Goal: Task Accomplishment & Management: Use online tool/utility

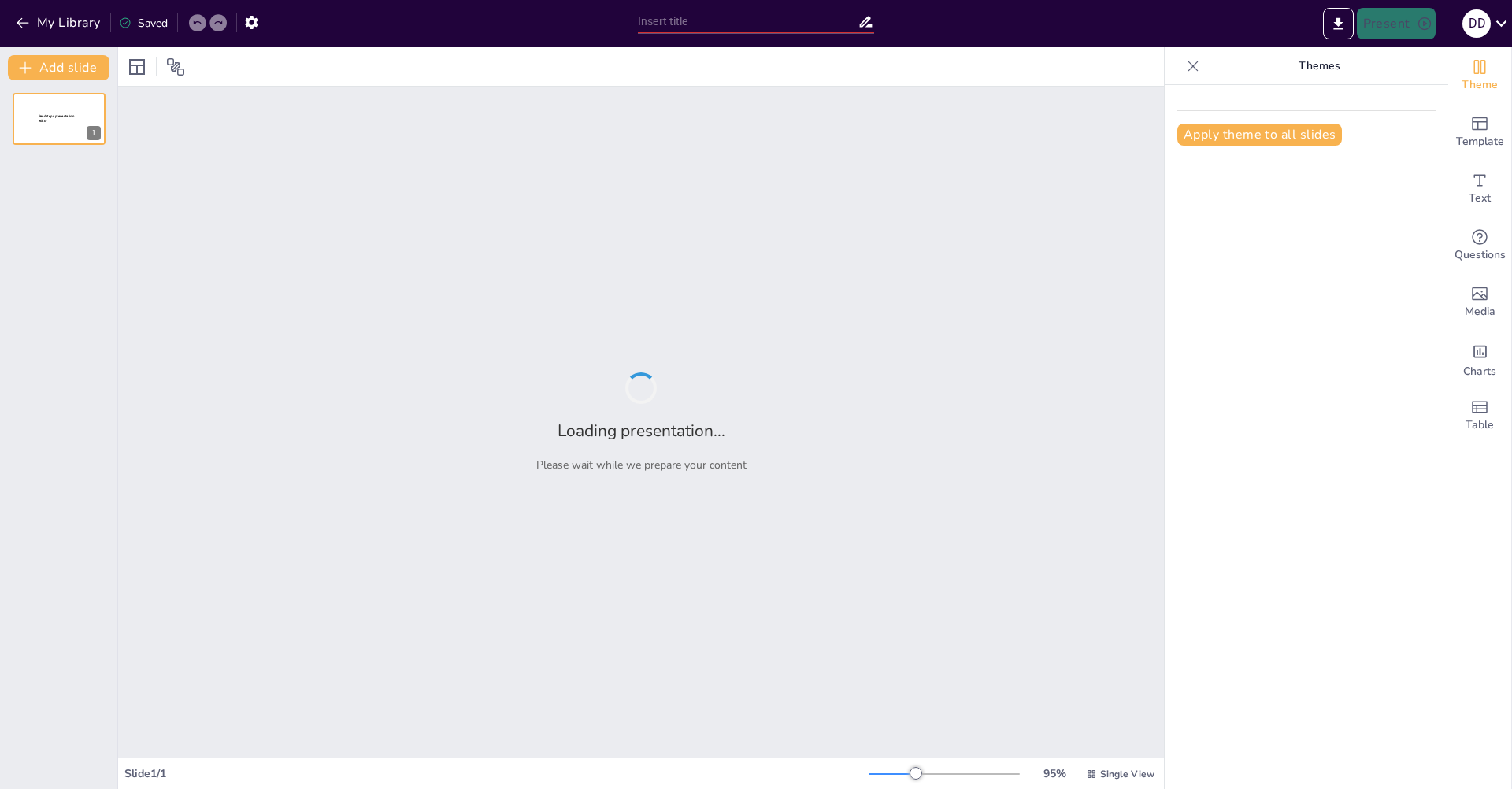
type input "Искусственный Интеллект: Основы и Принципы Работы"
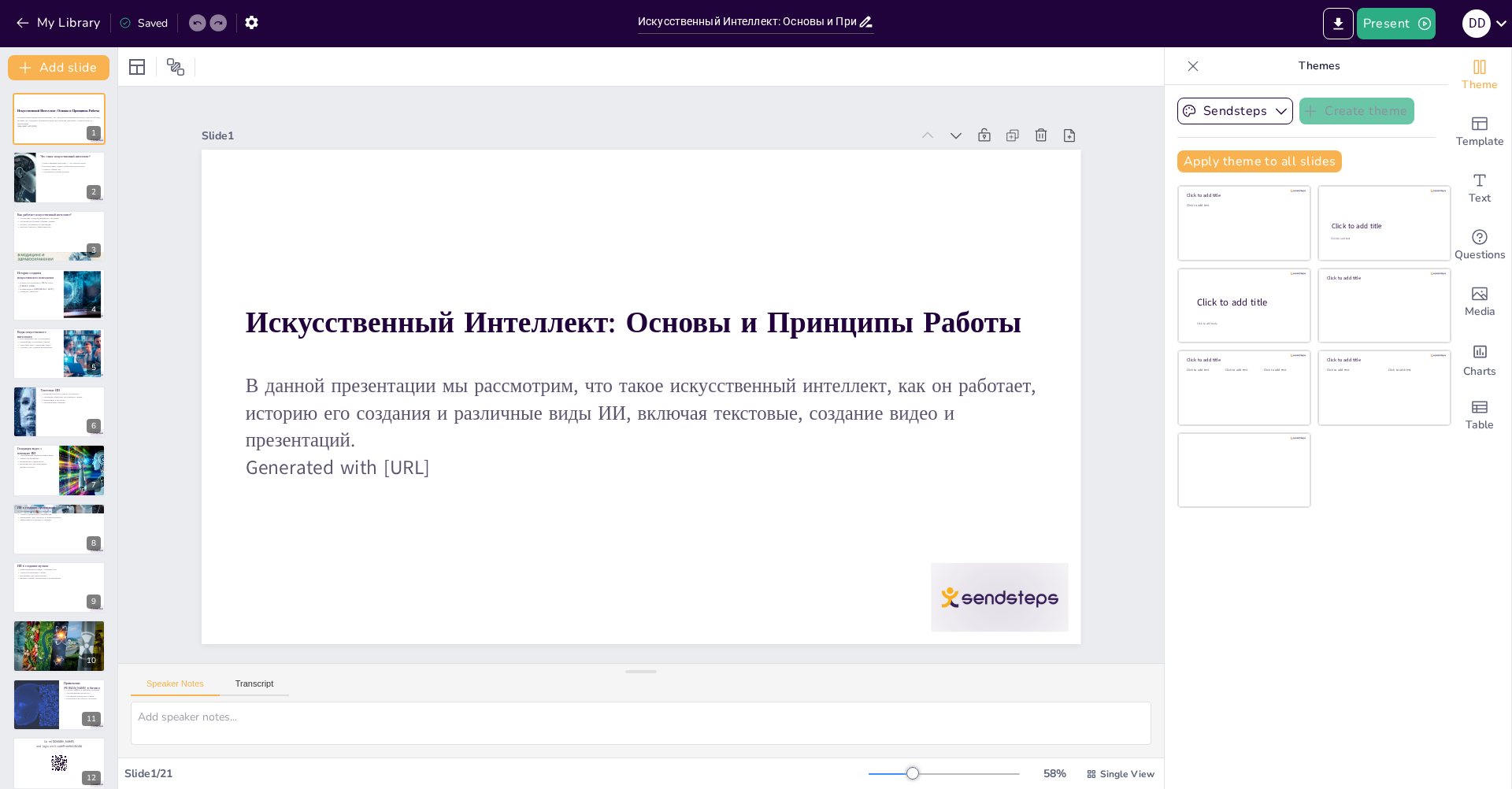
checkbox input "true"
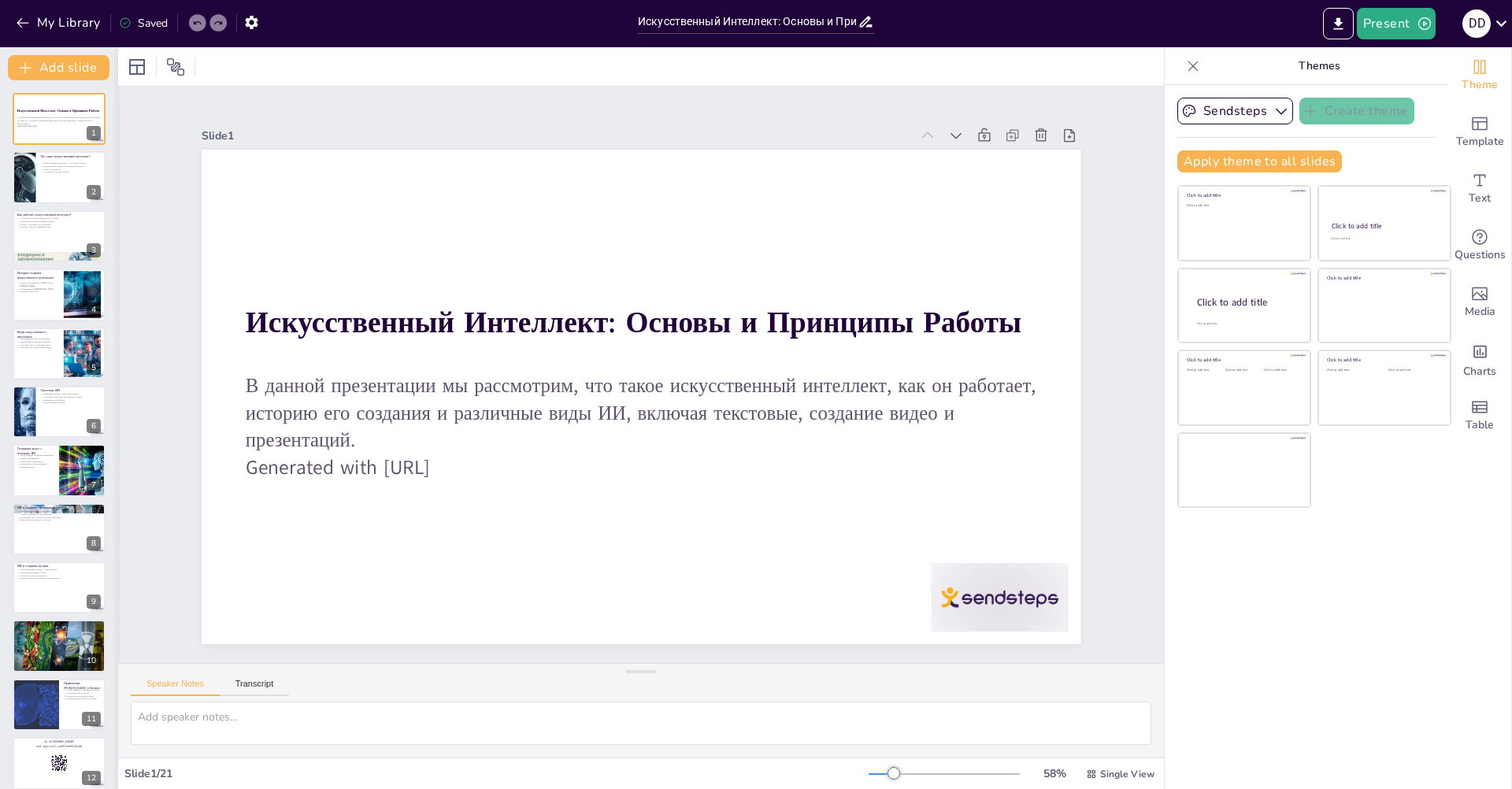
checkbox input "true"
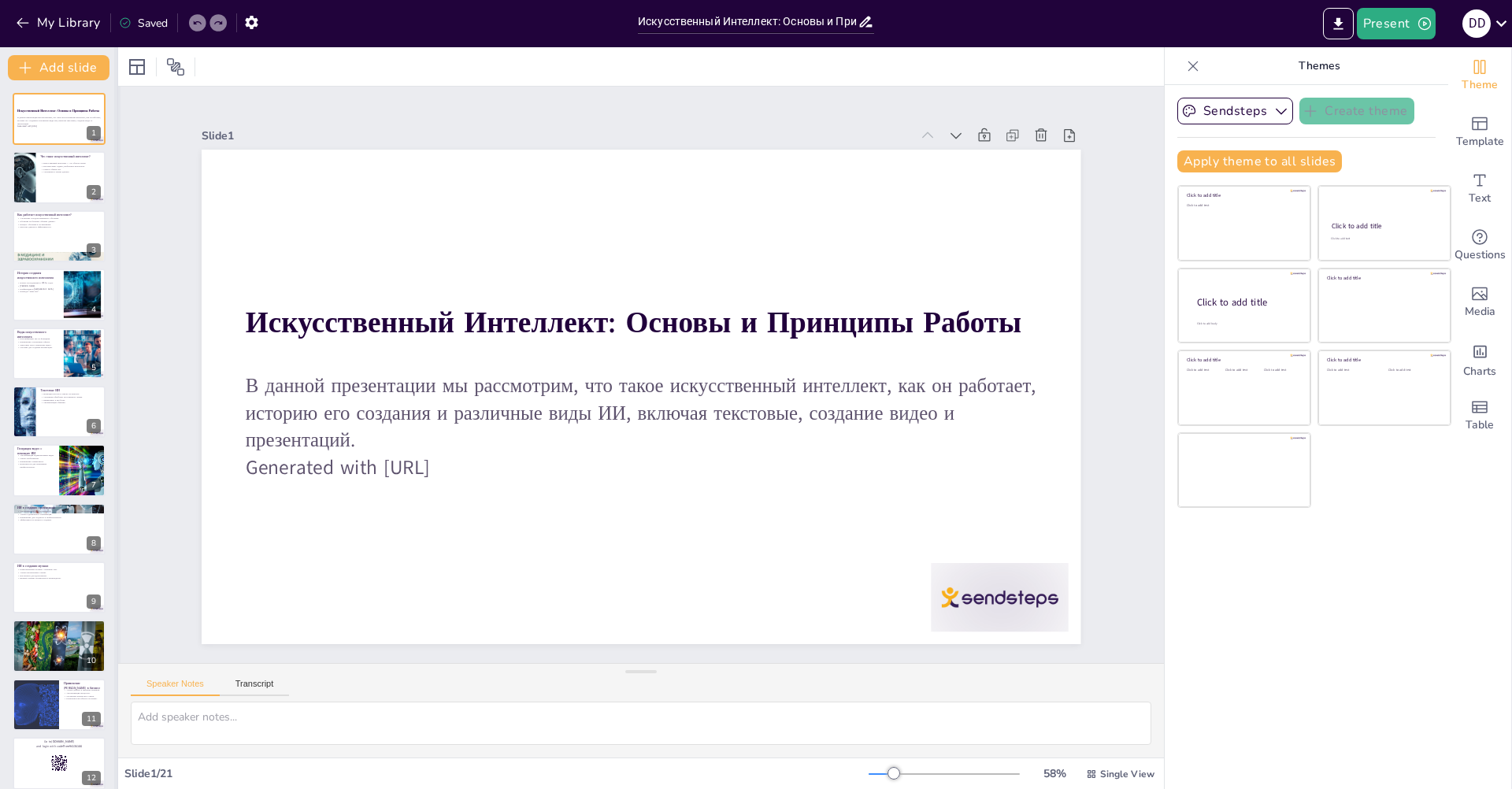
checkbox input "true"
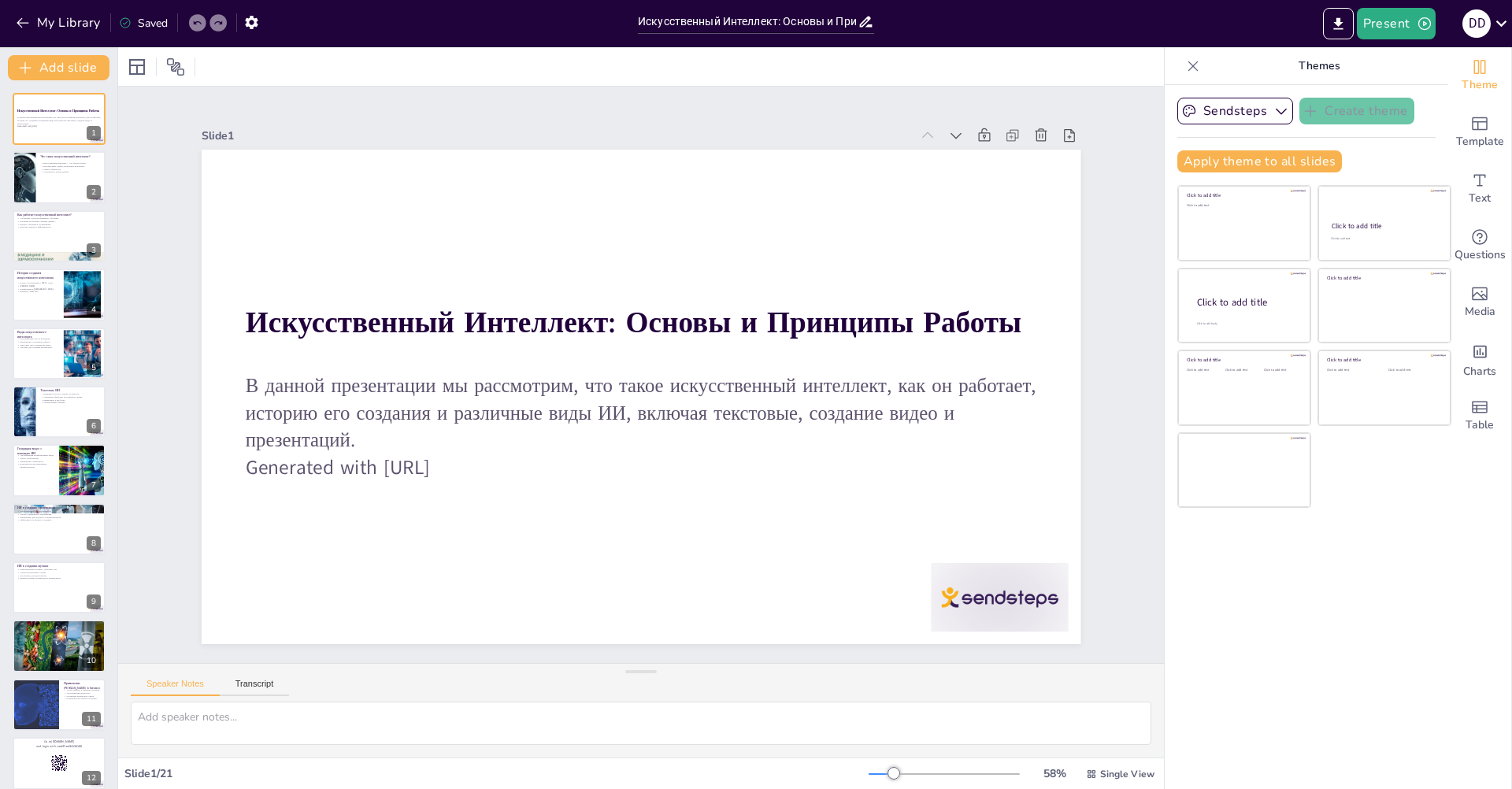
checkbox input "true"
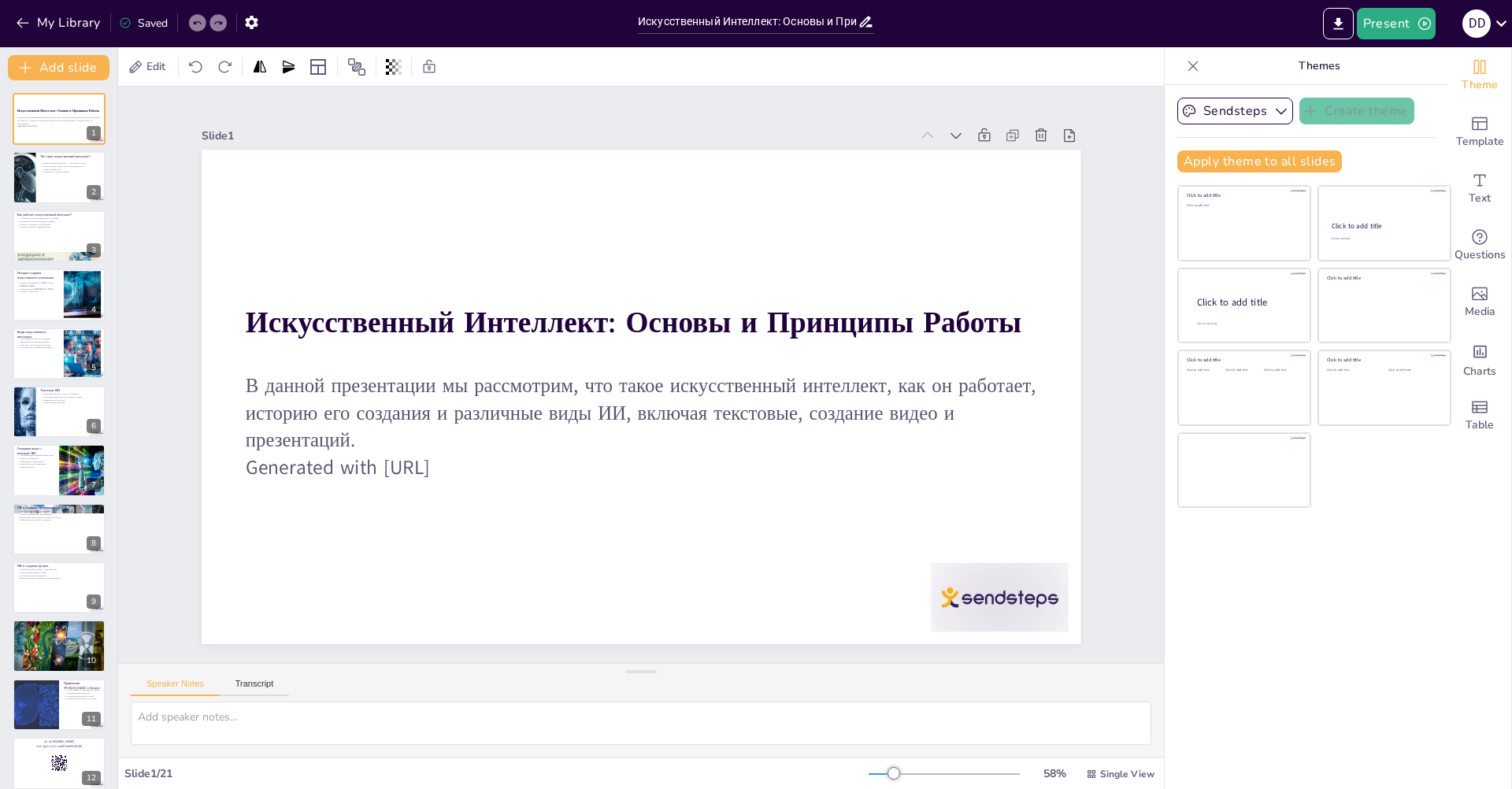
checkbox input "true"
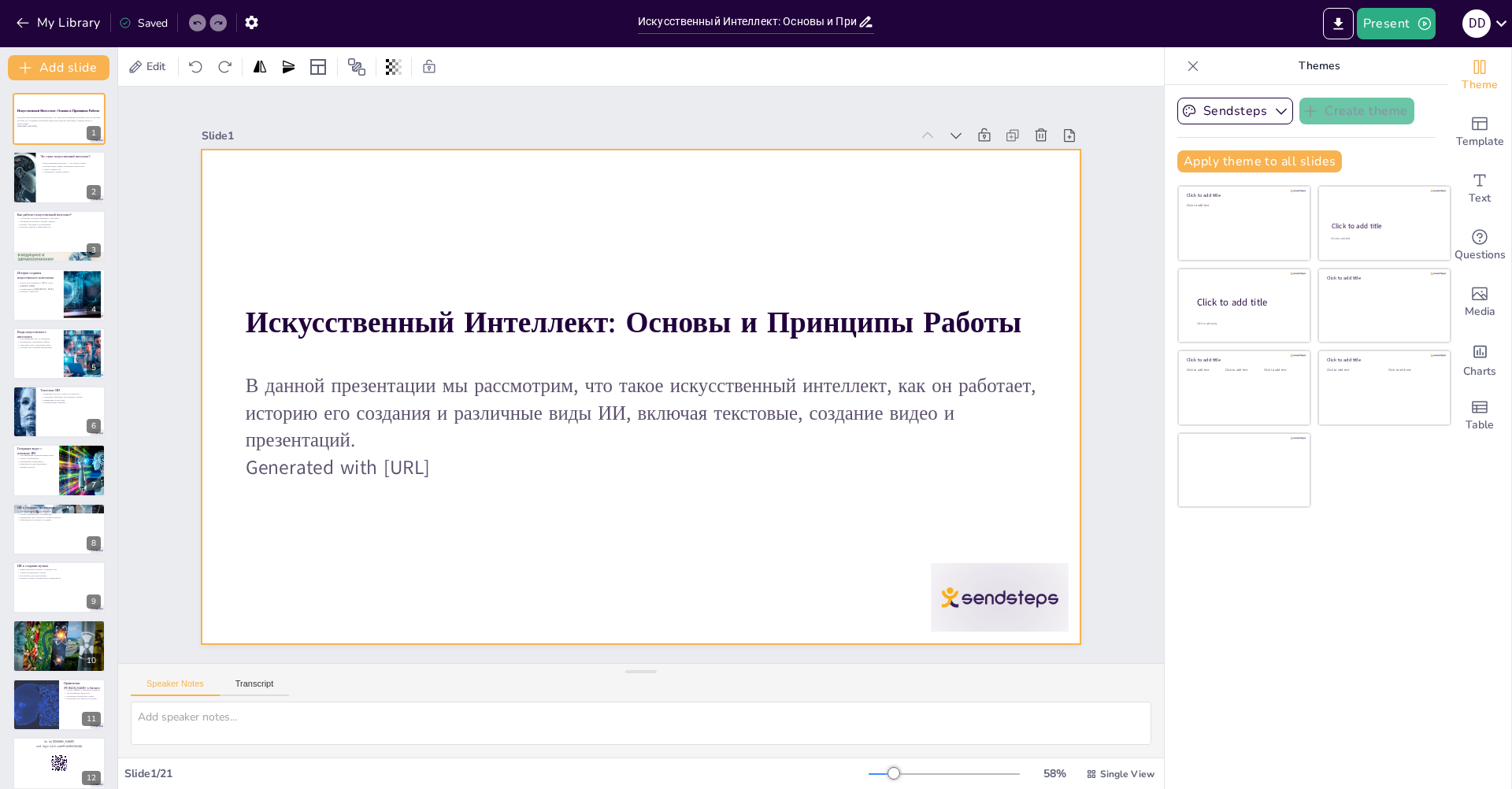
checkbox input "true"
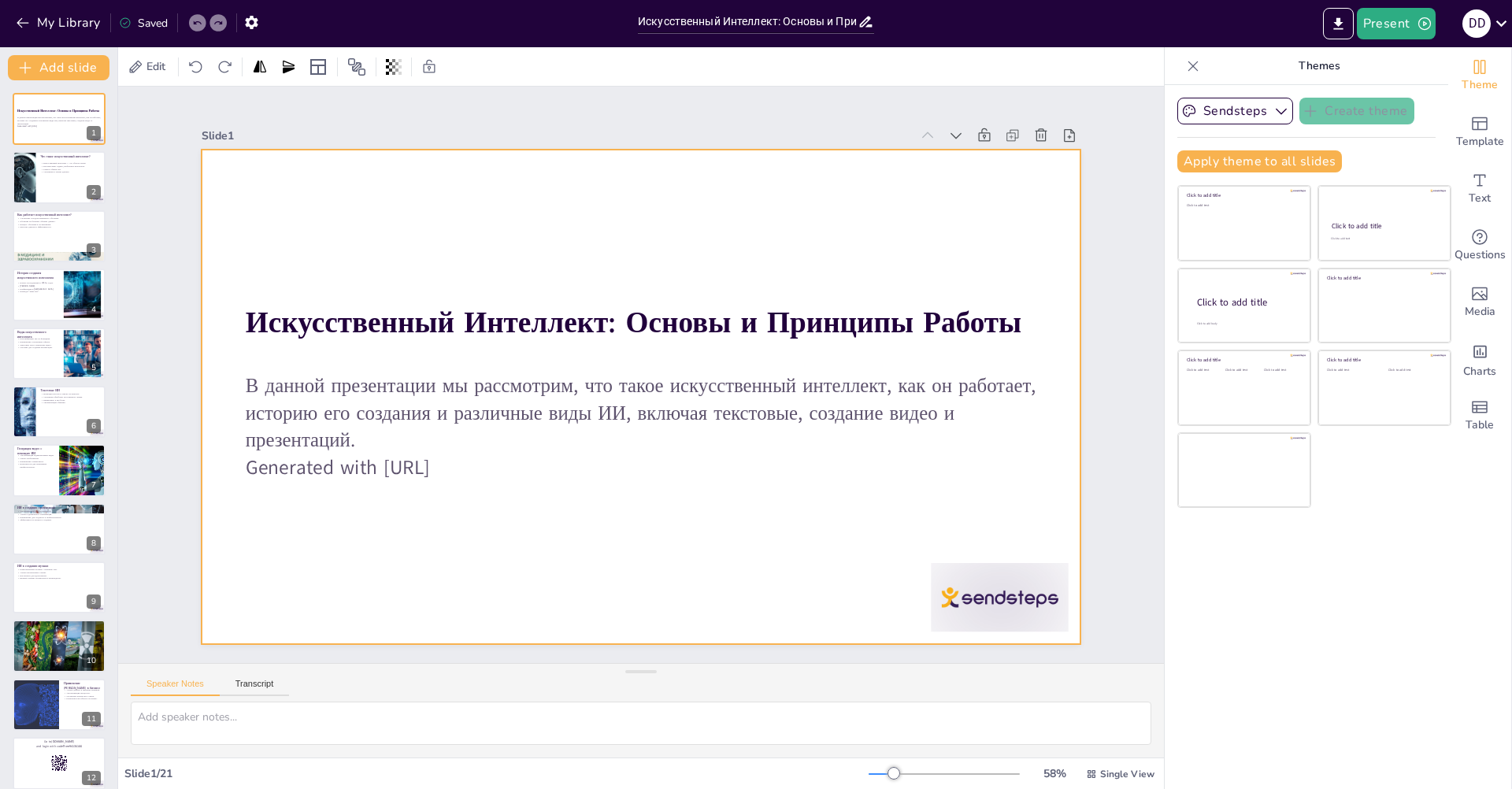
checkbox input "true"
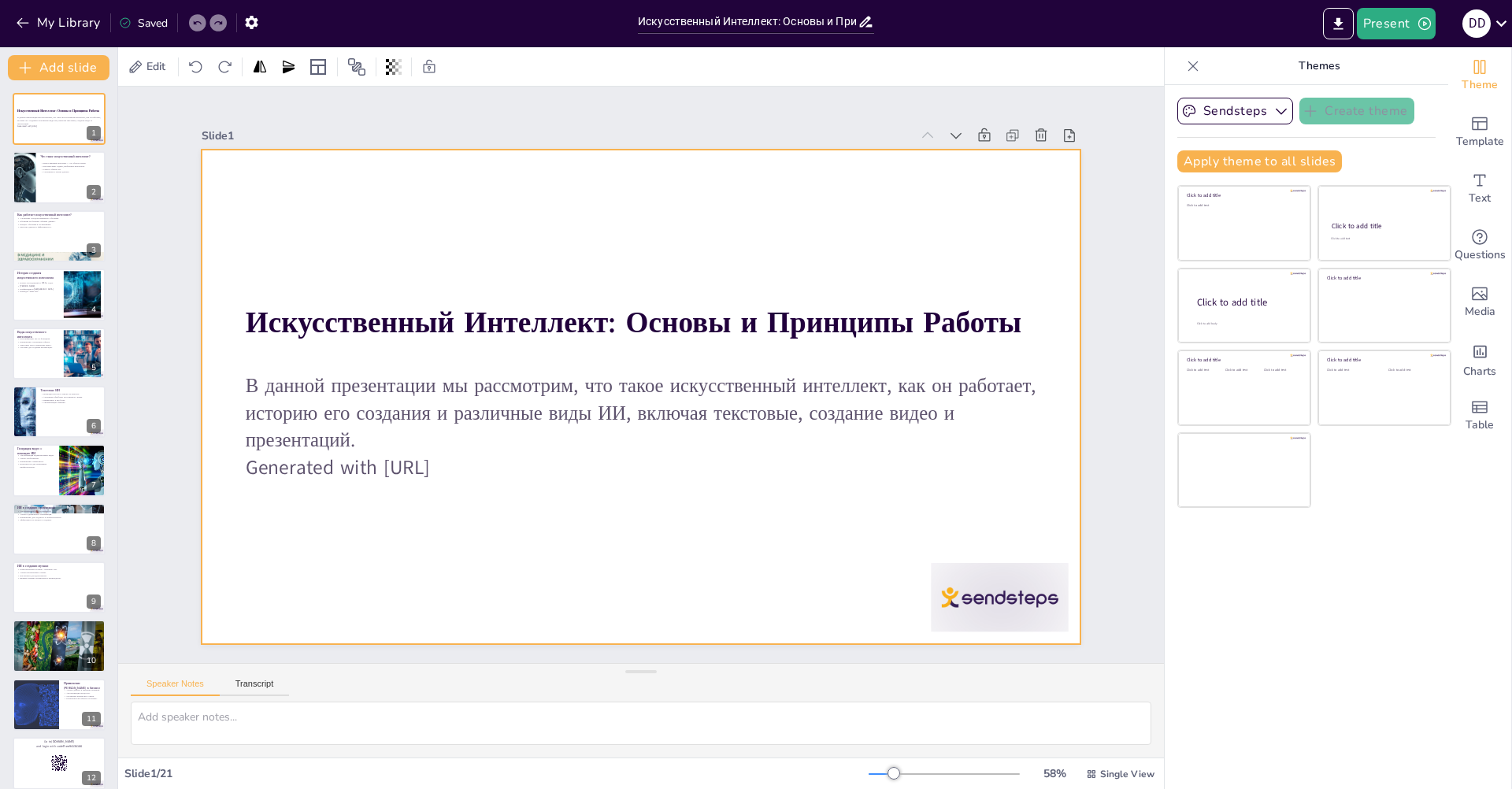
checkbox input "true"
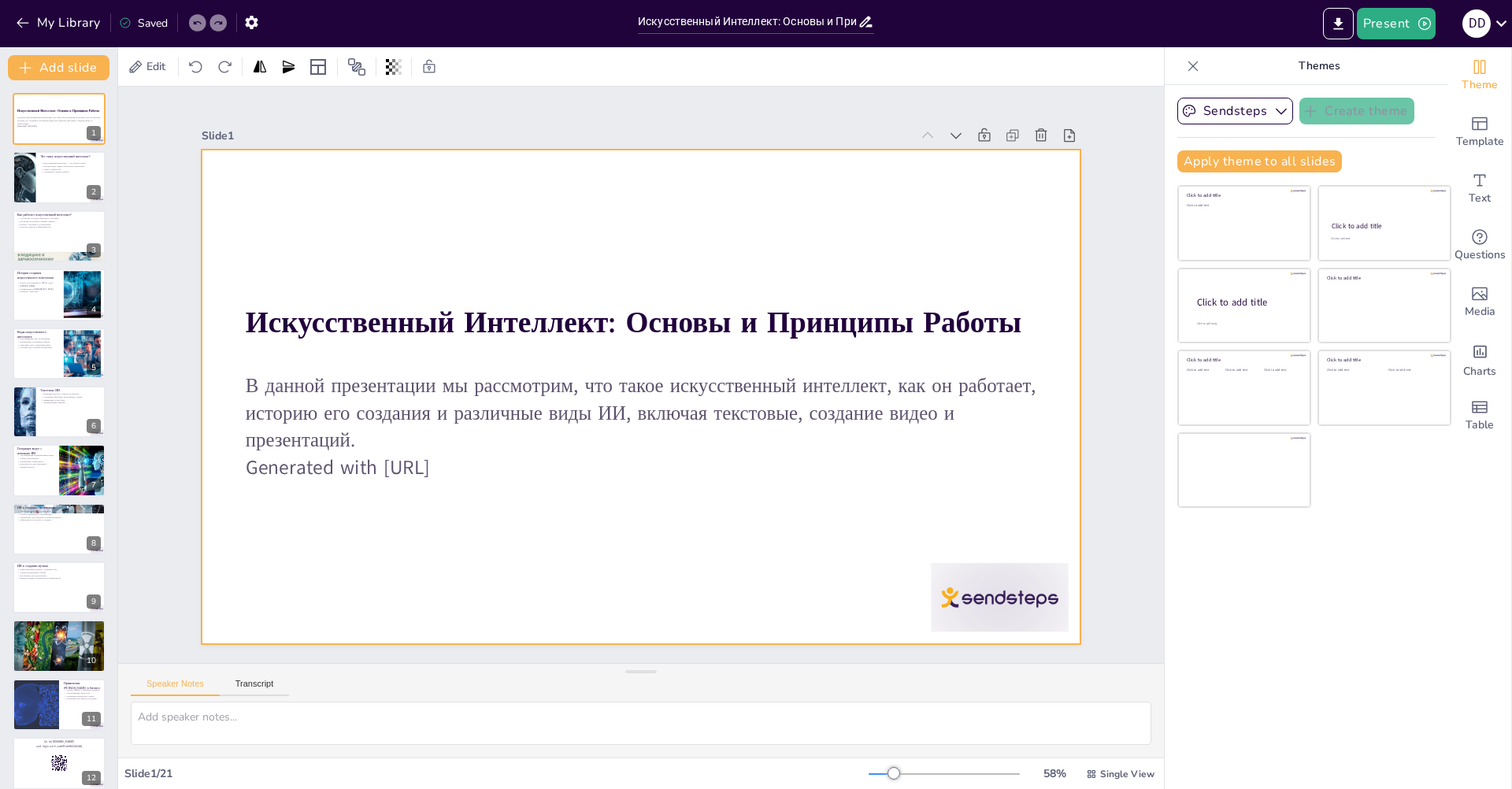
checkbox input "true"
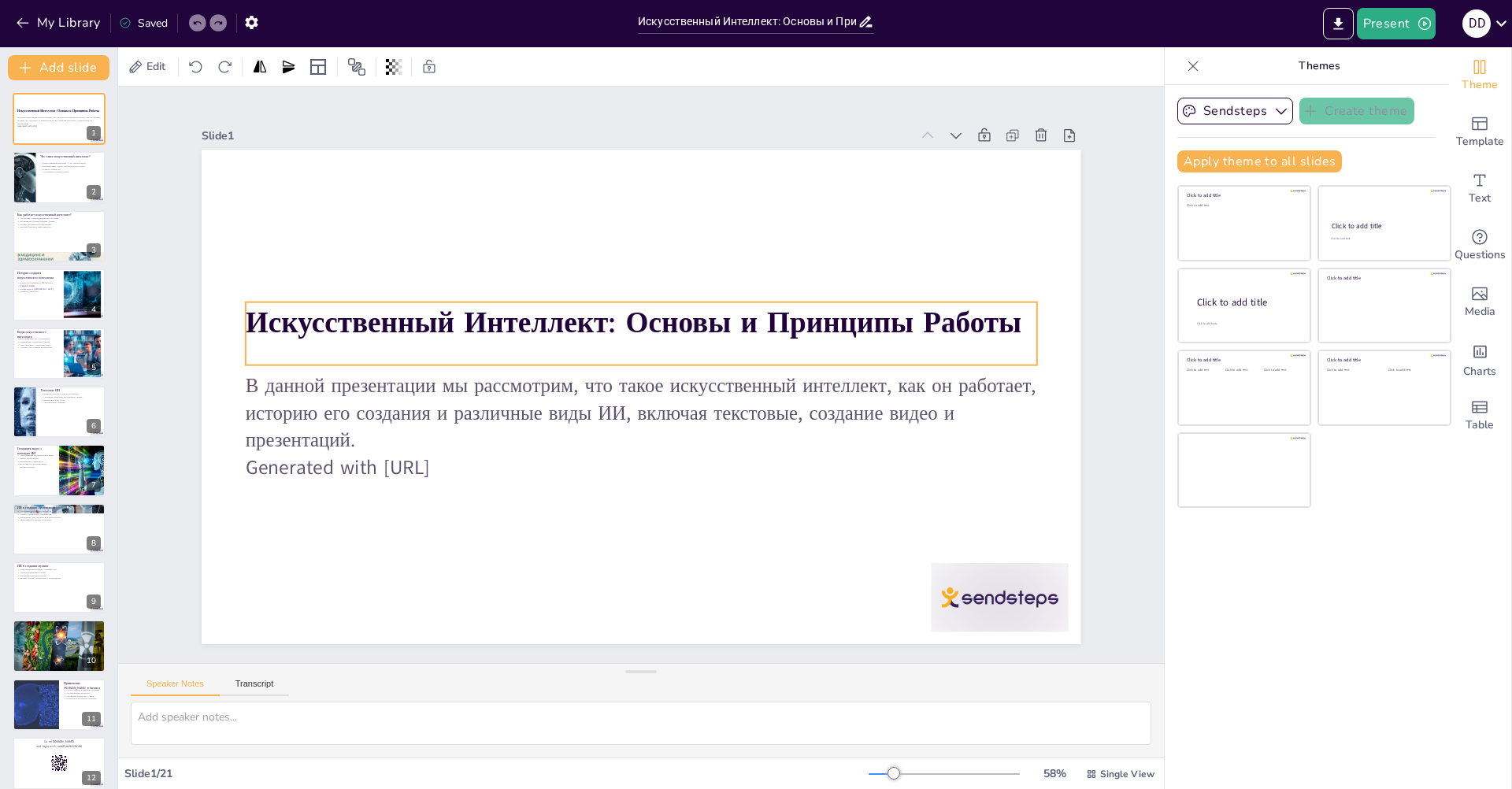
checkbox input "true"
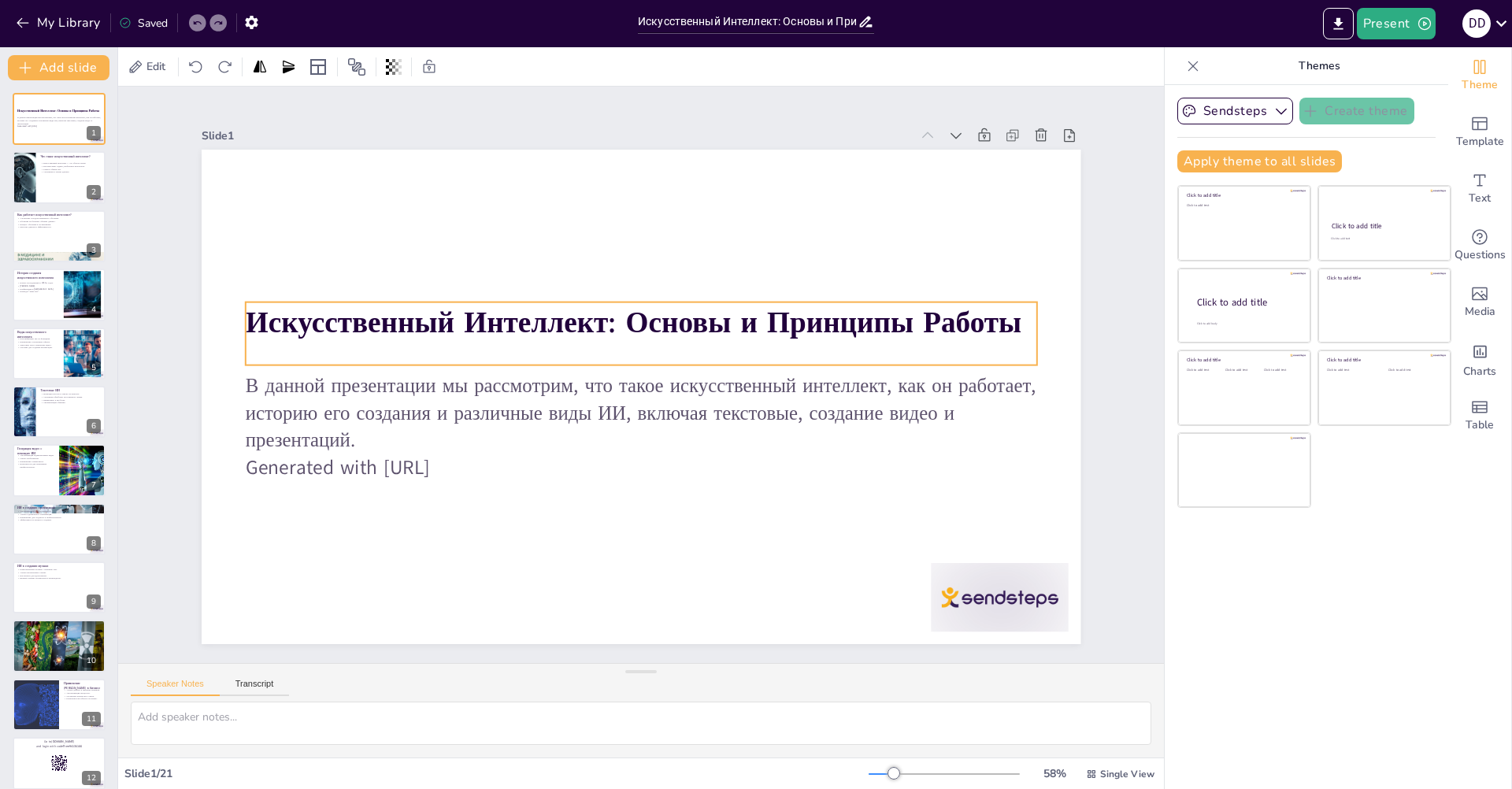
checkbox input "true"
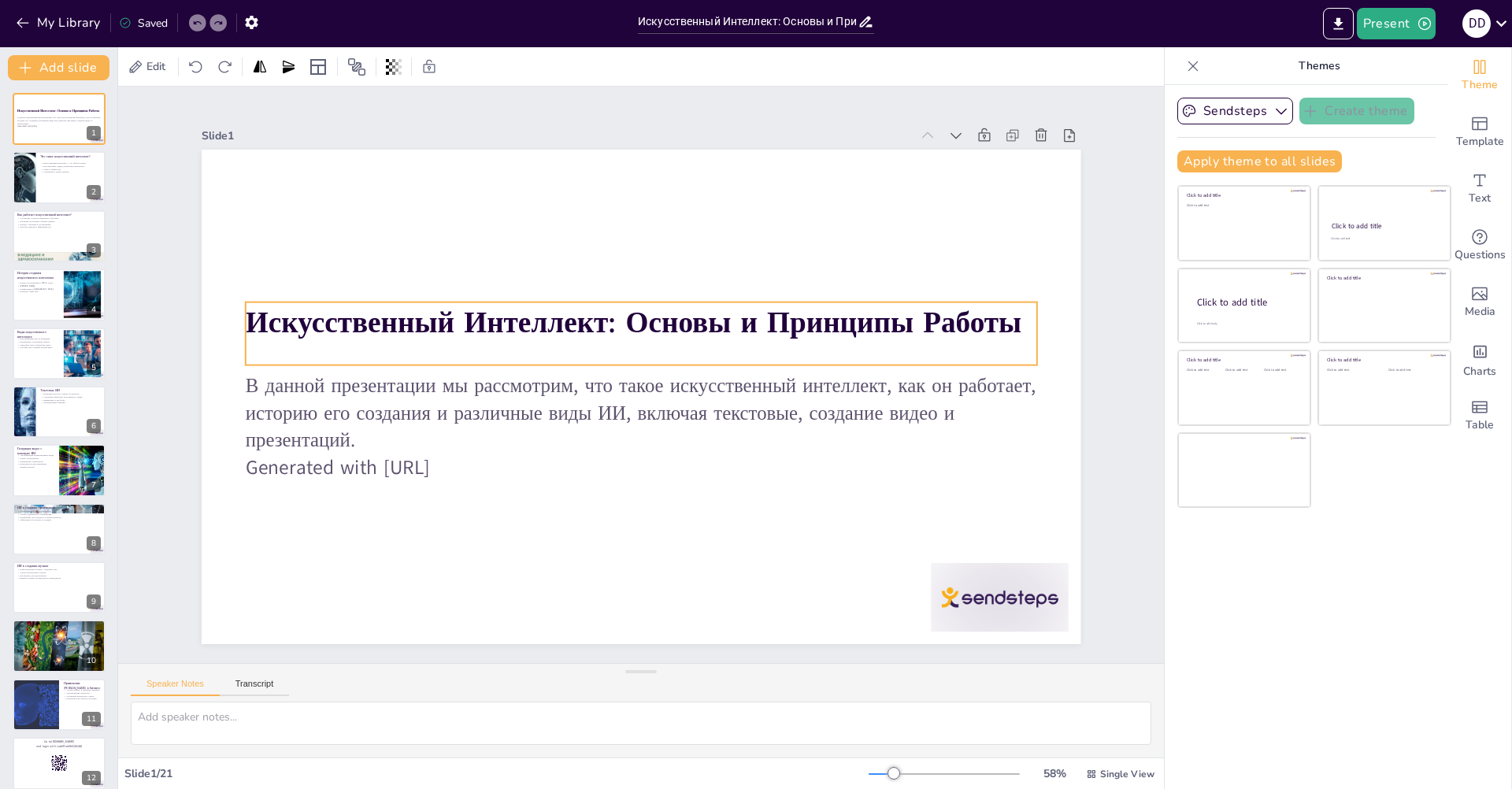
checkbox input "true"
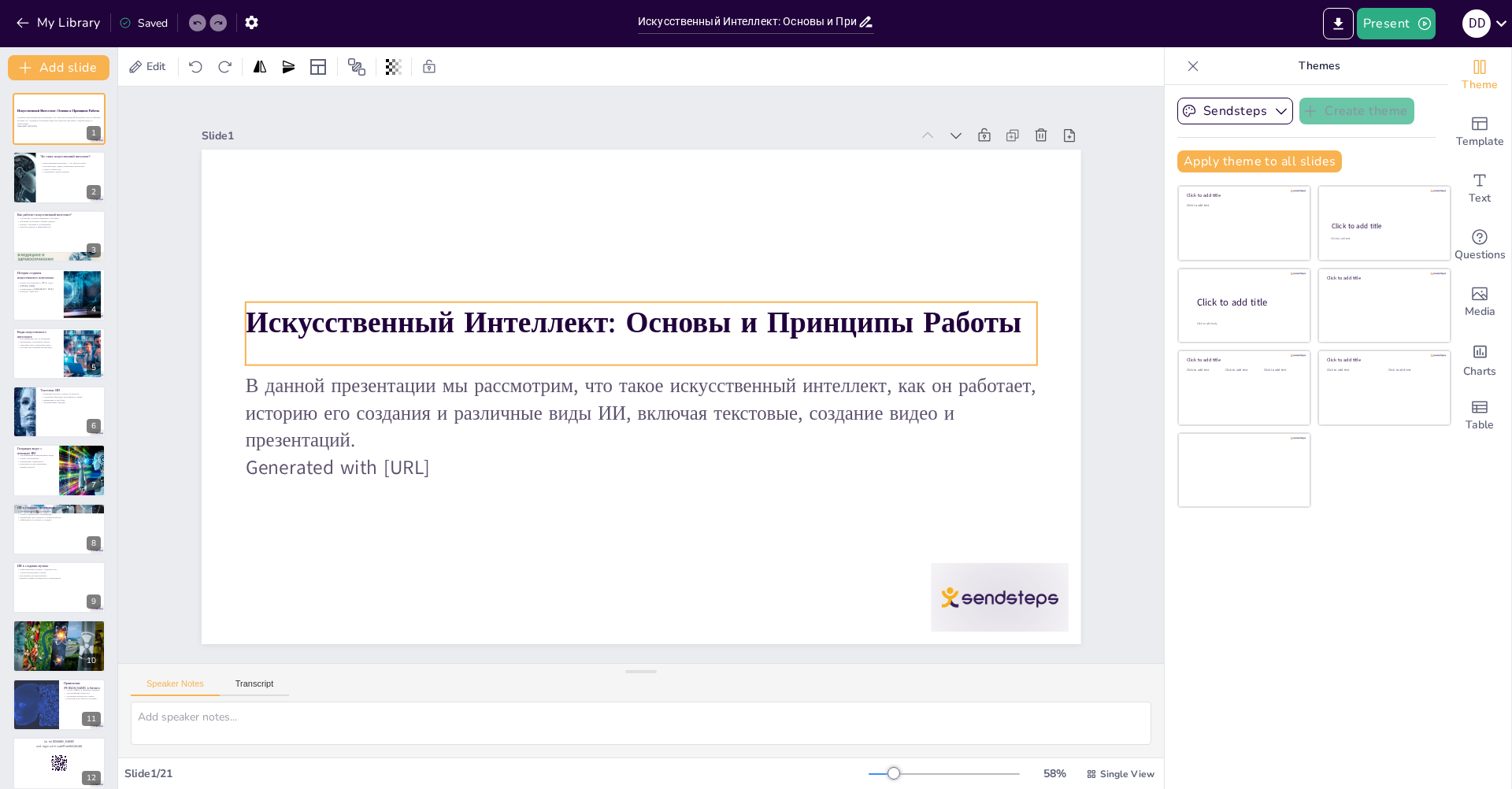
checkbox input "true"
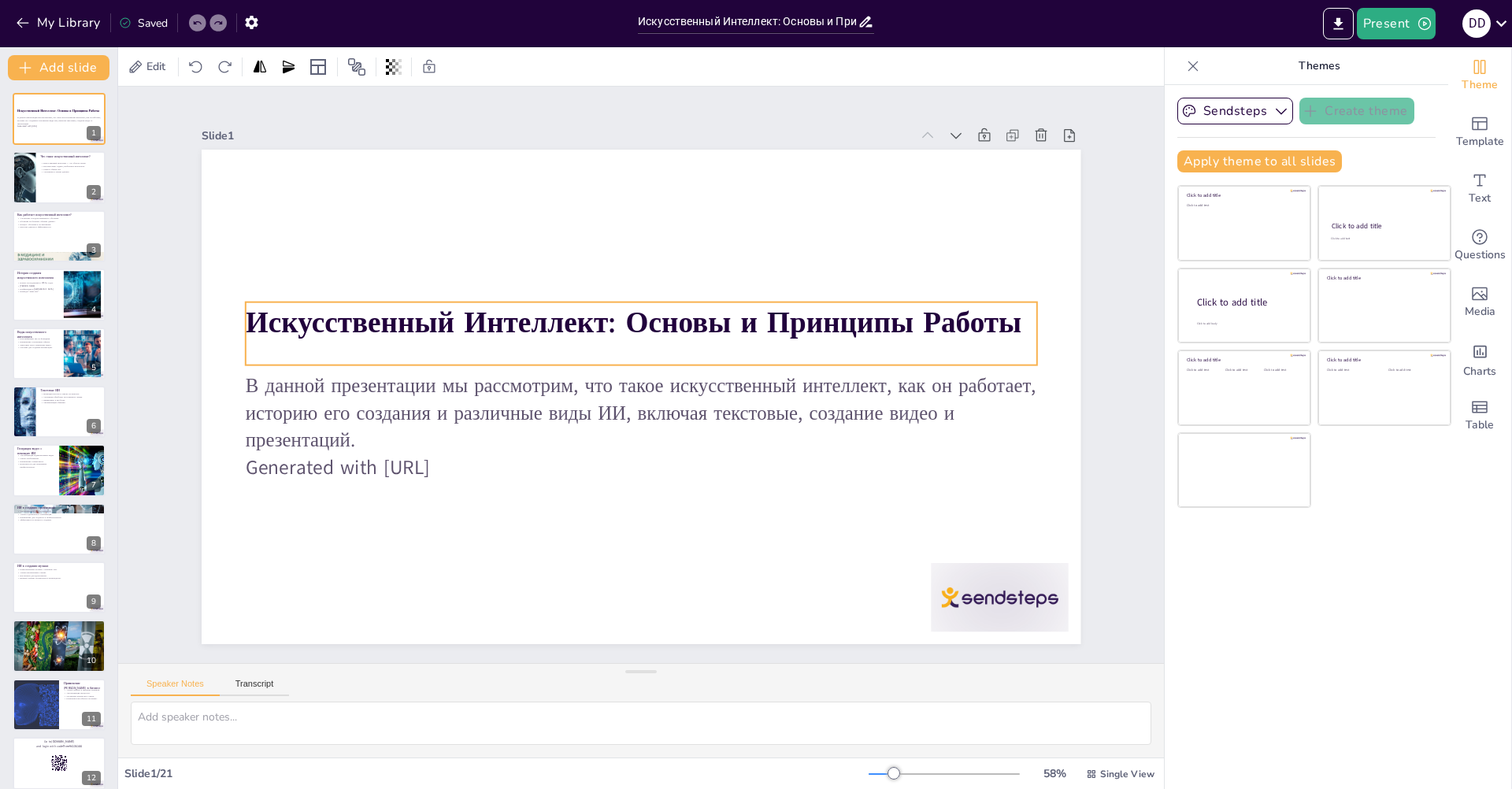
checkbox input "true"
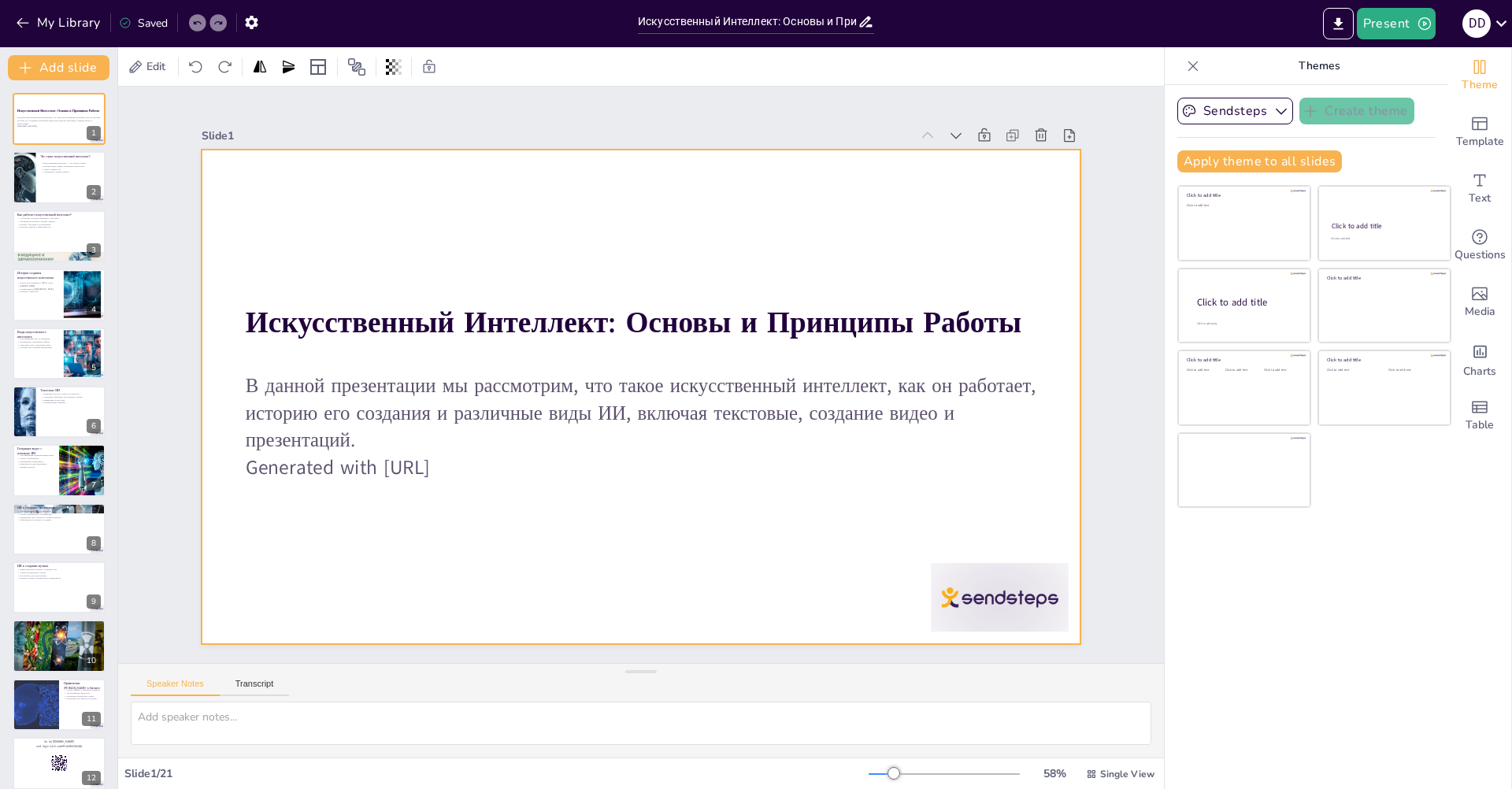
checkbox input "true"
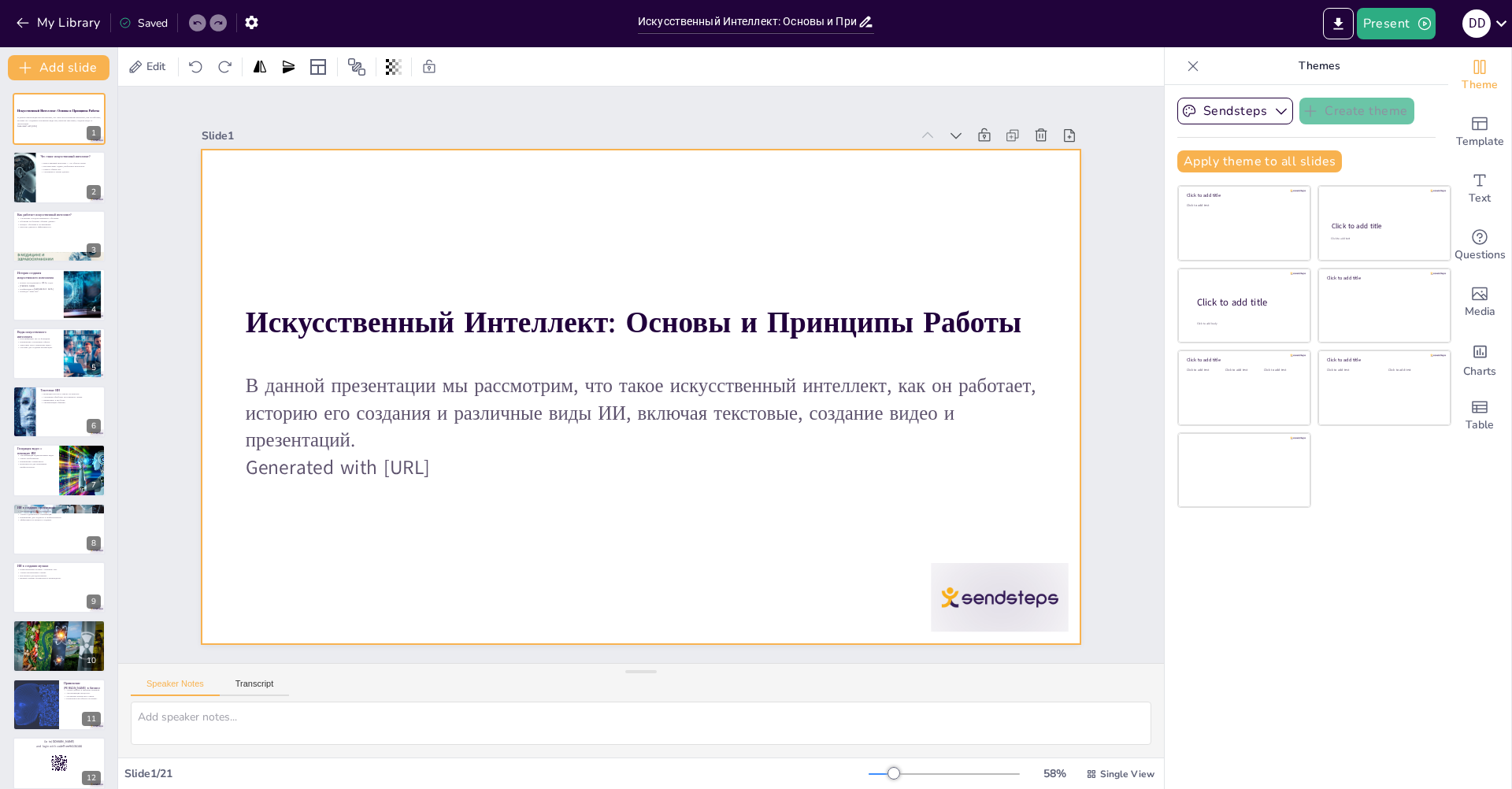
checkbox input "true"
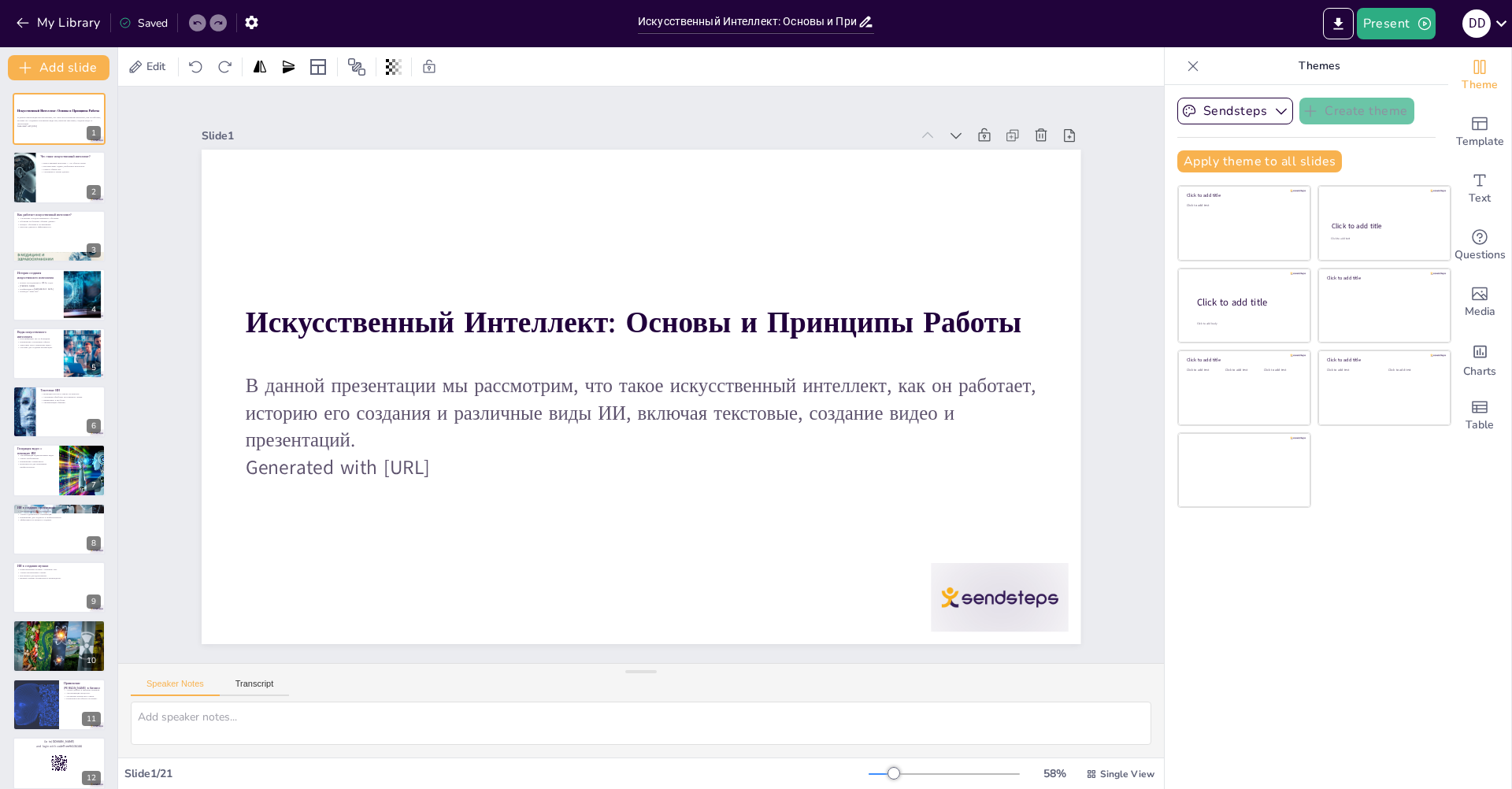
checkbox input "true"
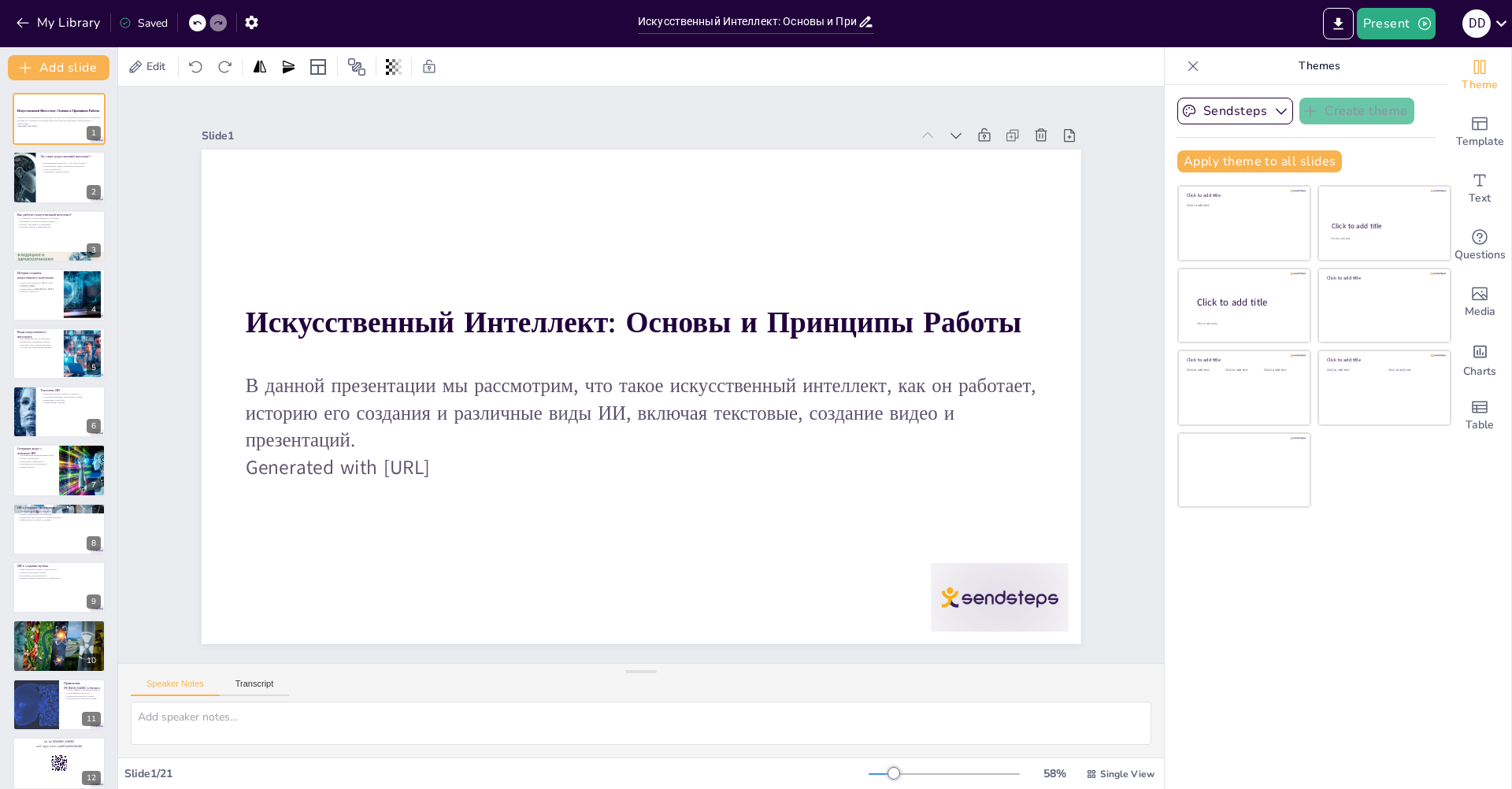
checkbox input "true"
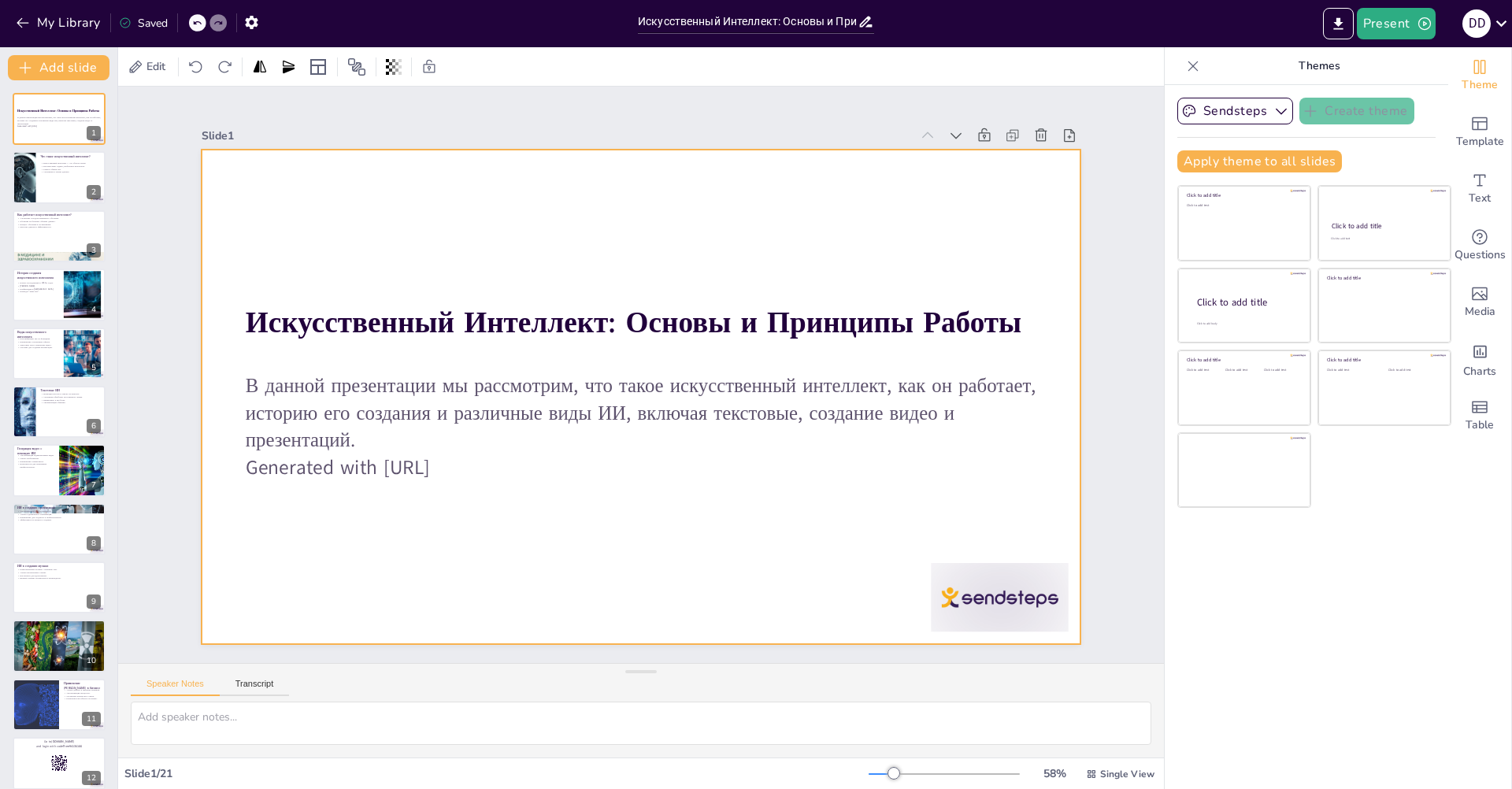
checkbox input "true"
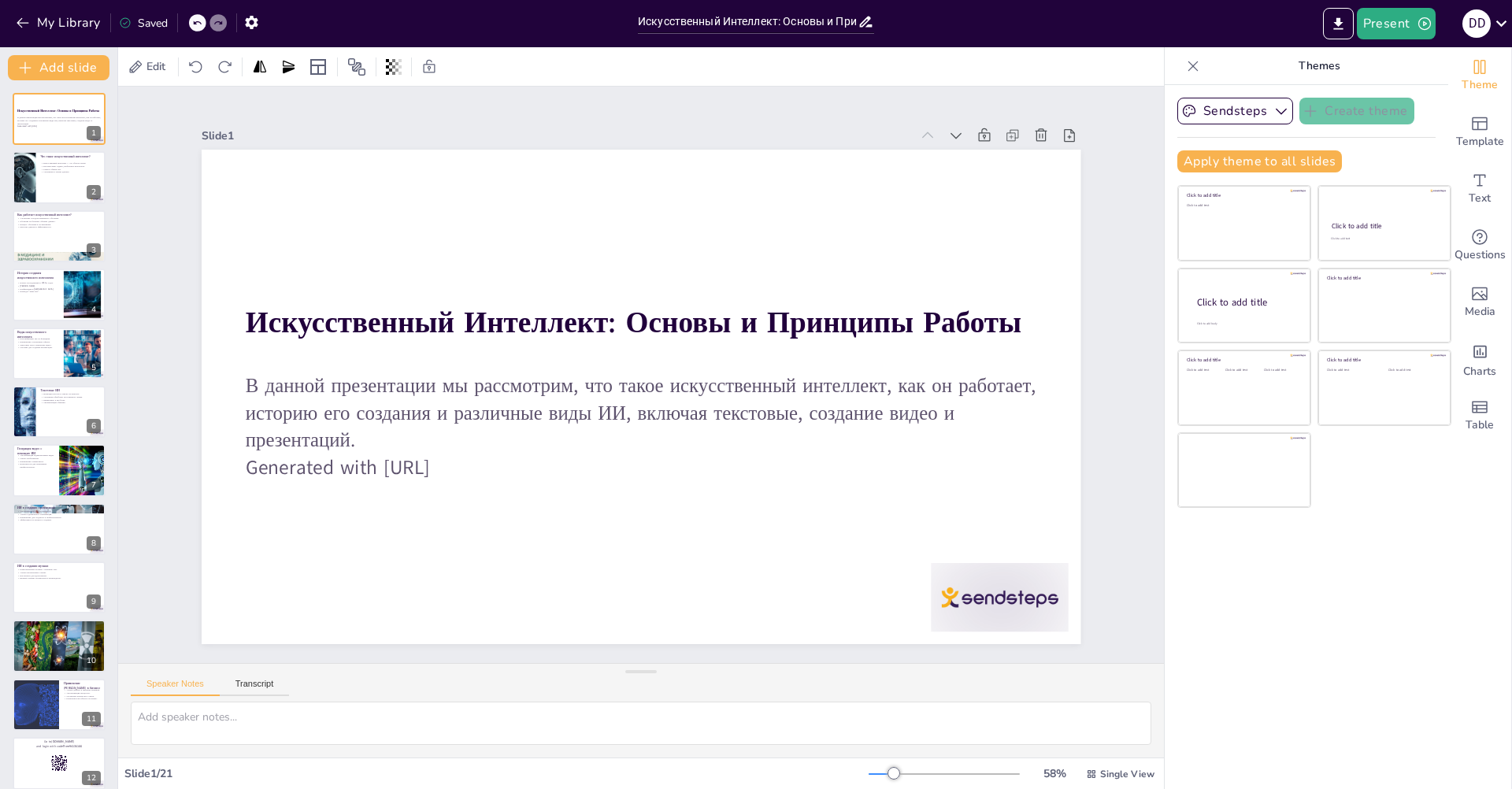
checkbox input "true"
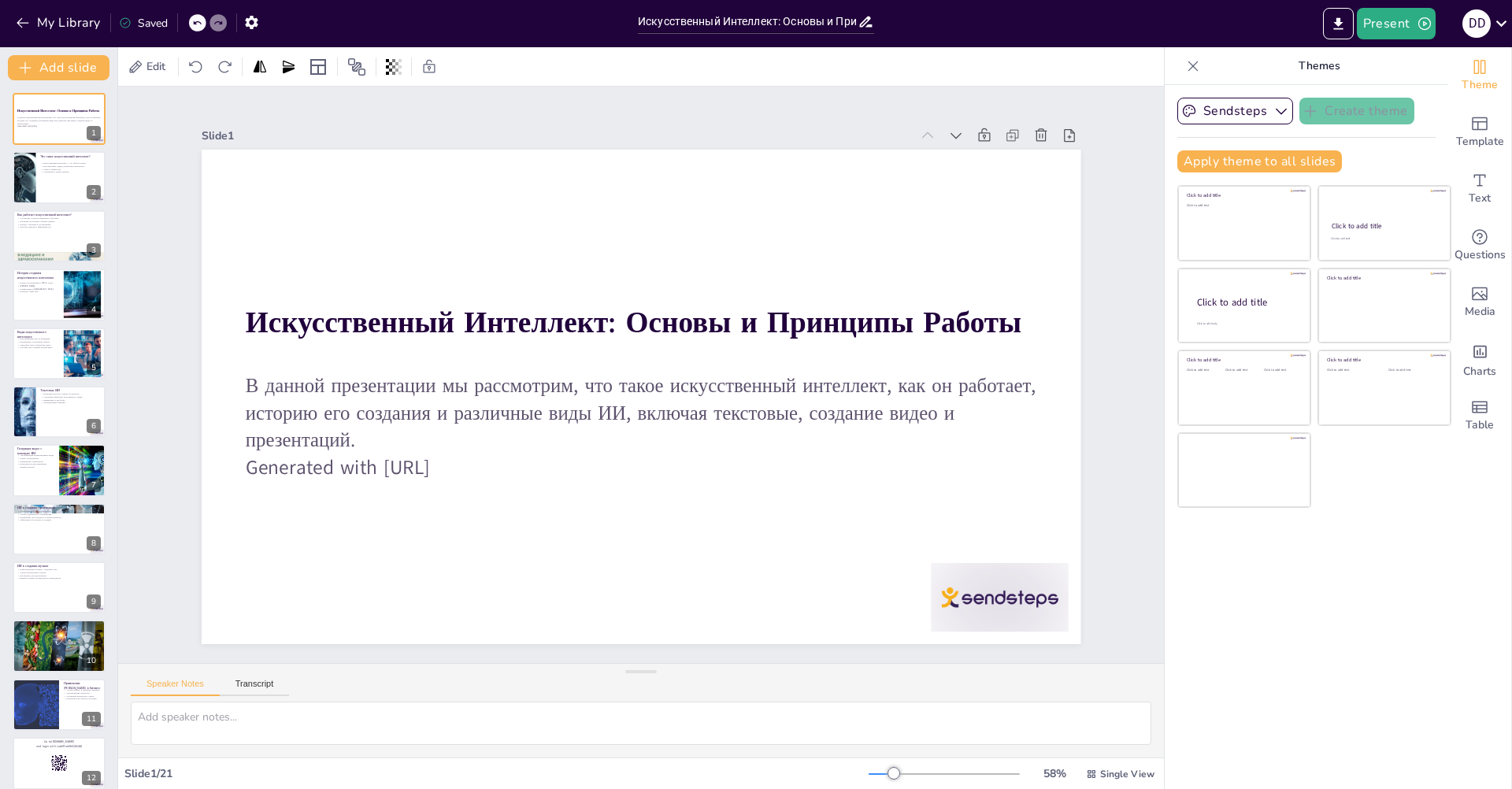
click at [177, 524] on div "Slide 1 Искусственный Интеллект: Основы и Принципы Работы В данной презентации …" at bounding box center [641, 374] width 949 height 1107
checkbox input "true"
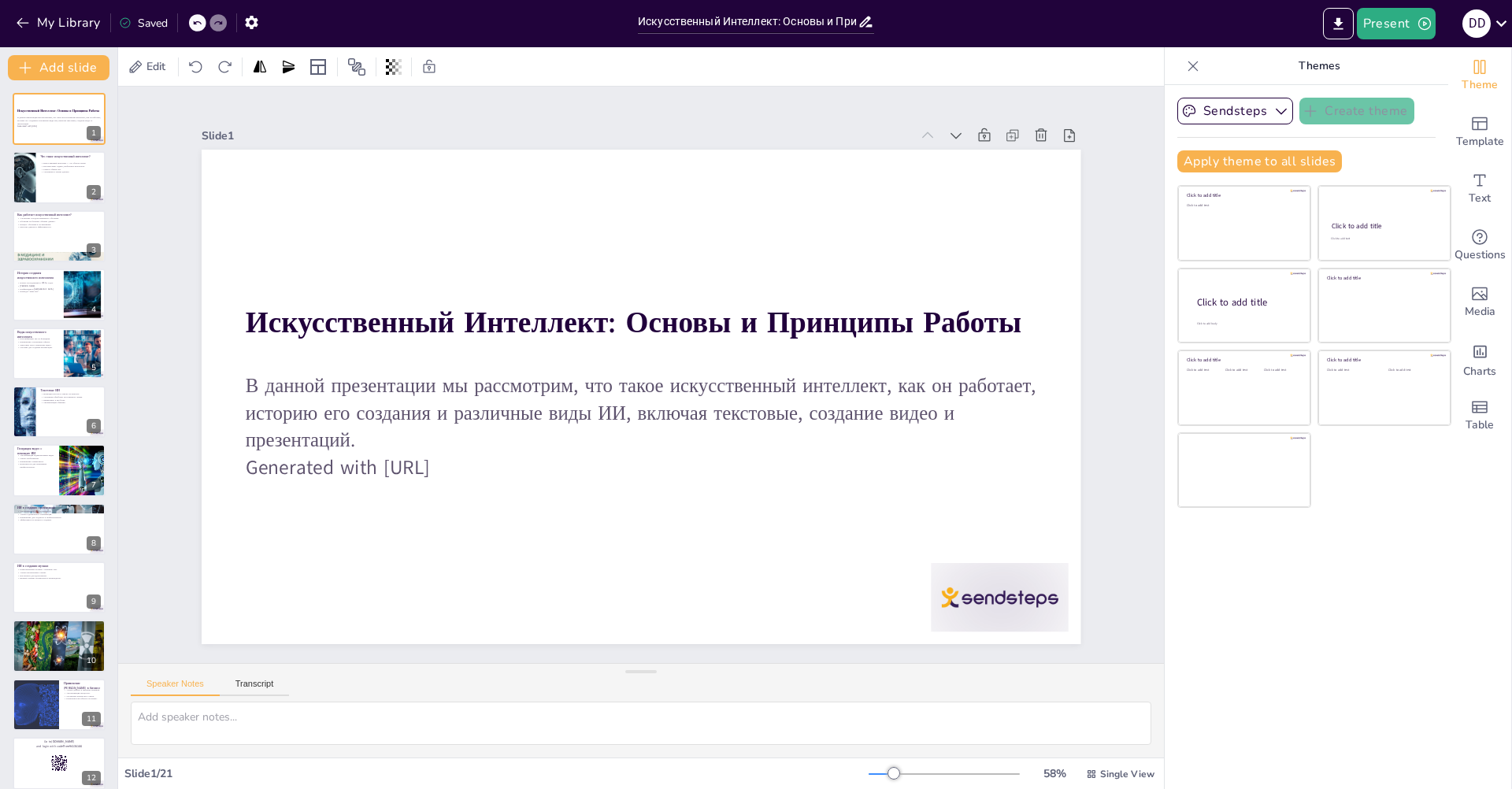
checkbox input "true"
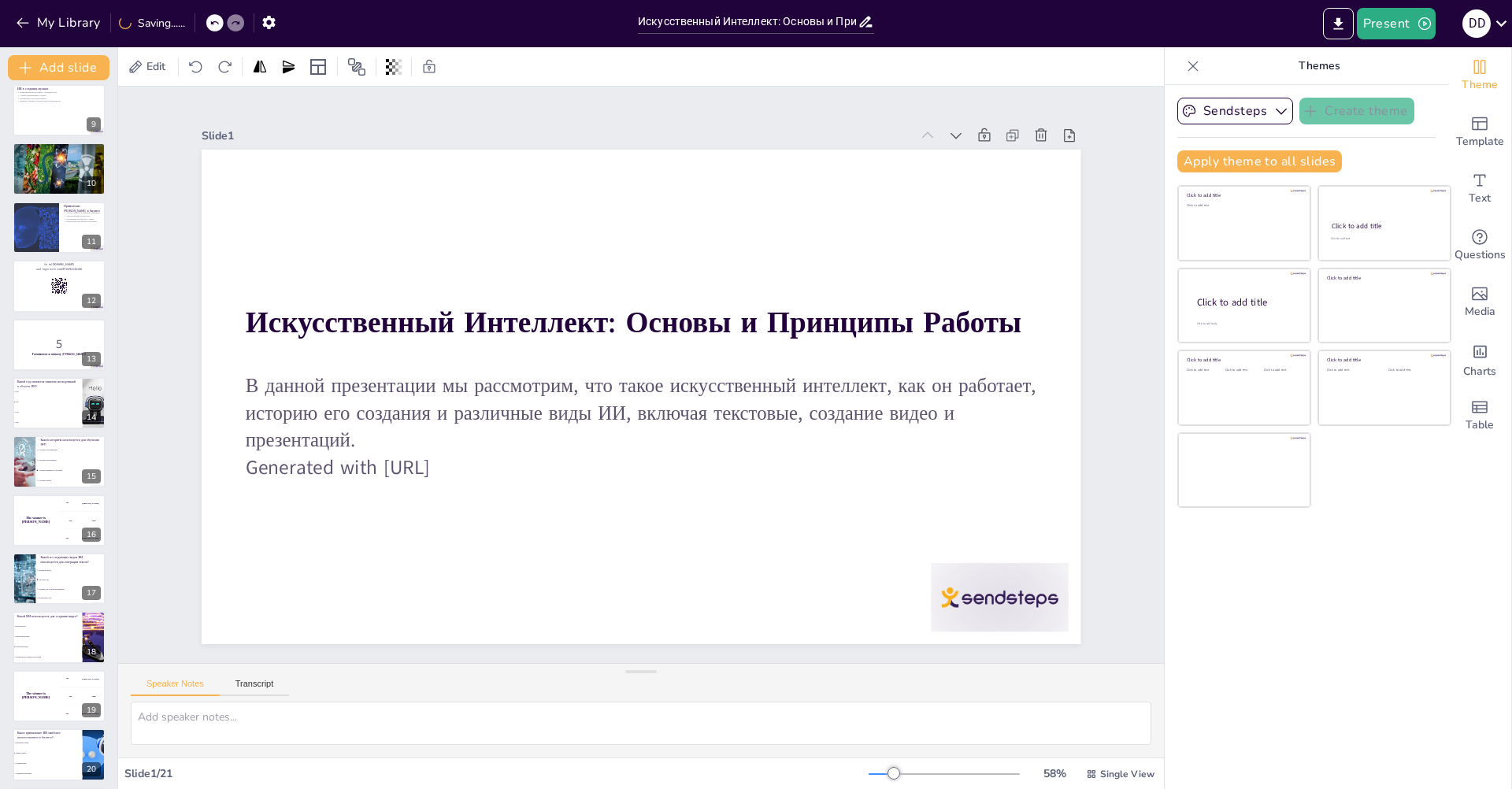
scroll to position [541, 0]
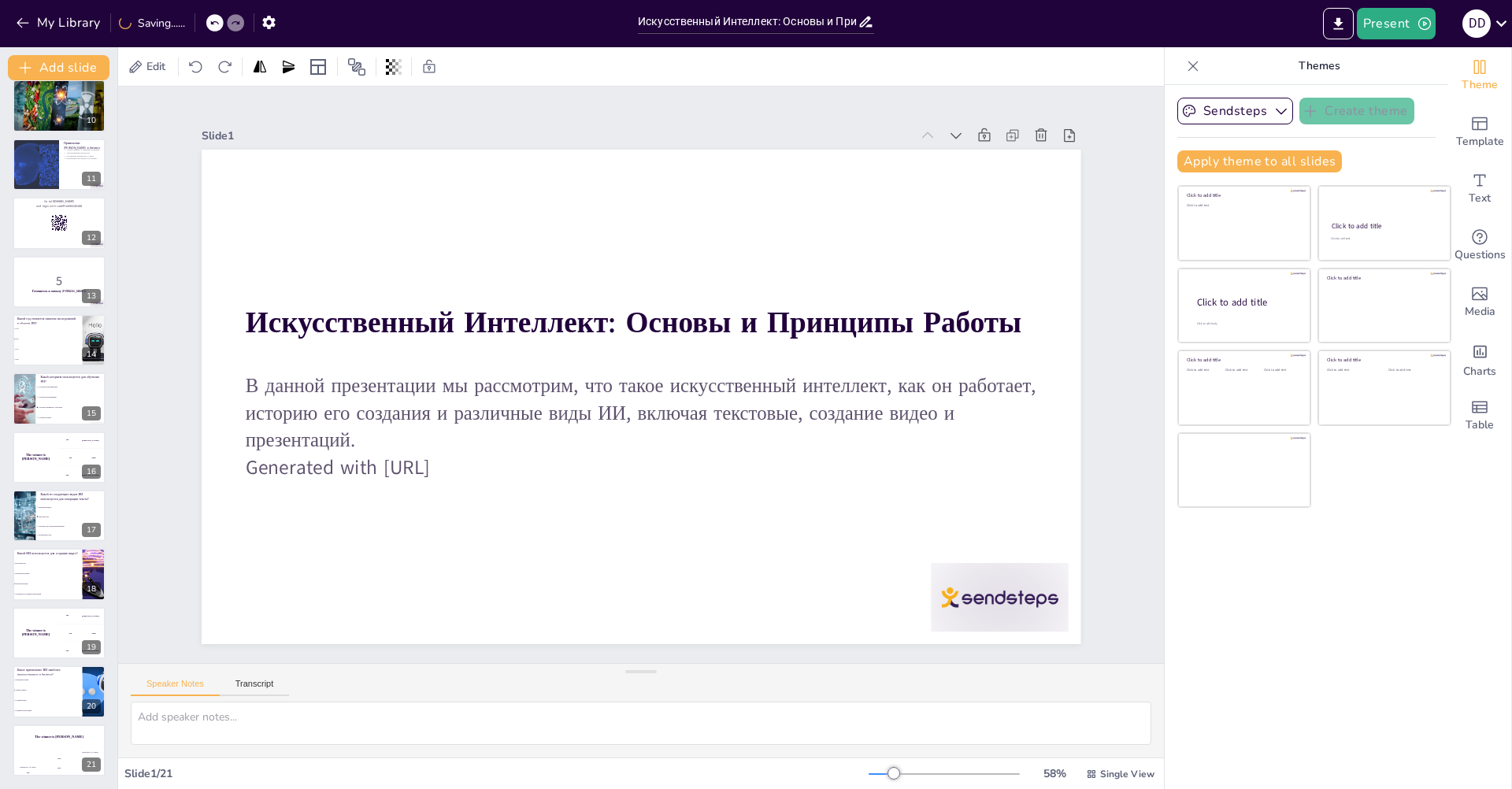
checkbox input "true"
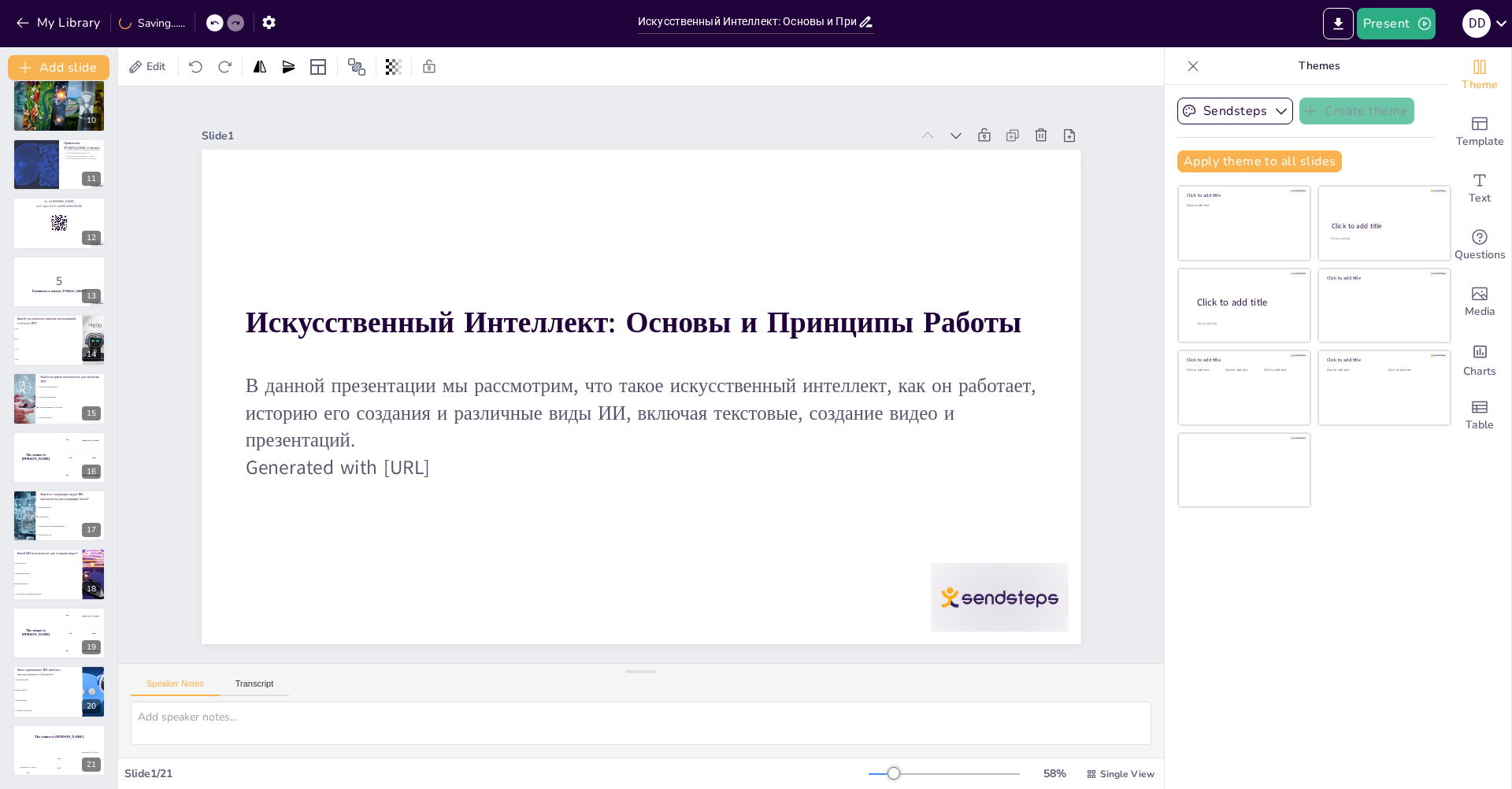
checkbox input "true"
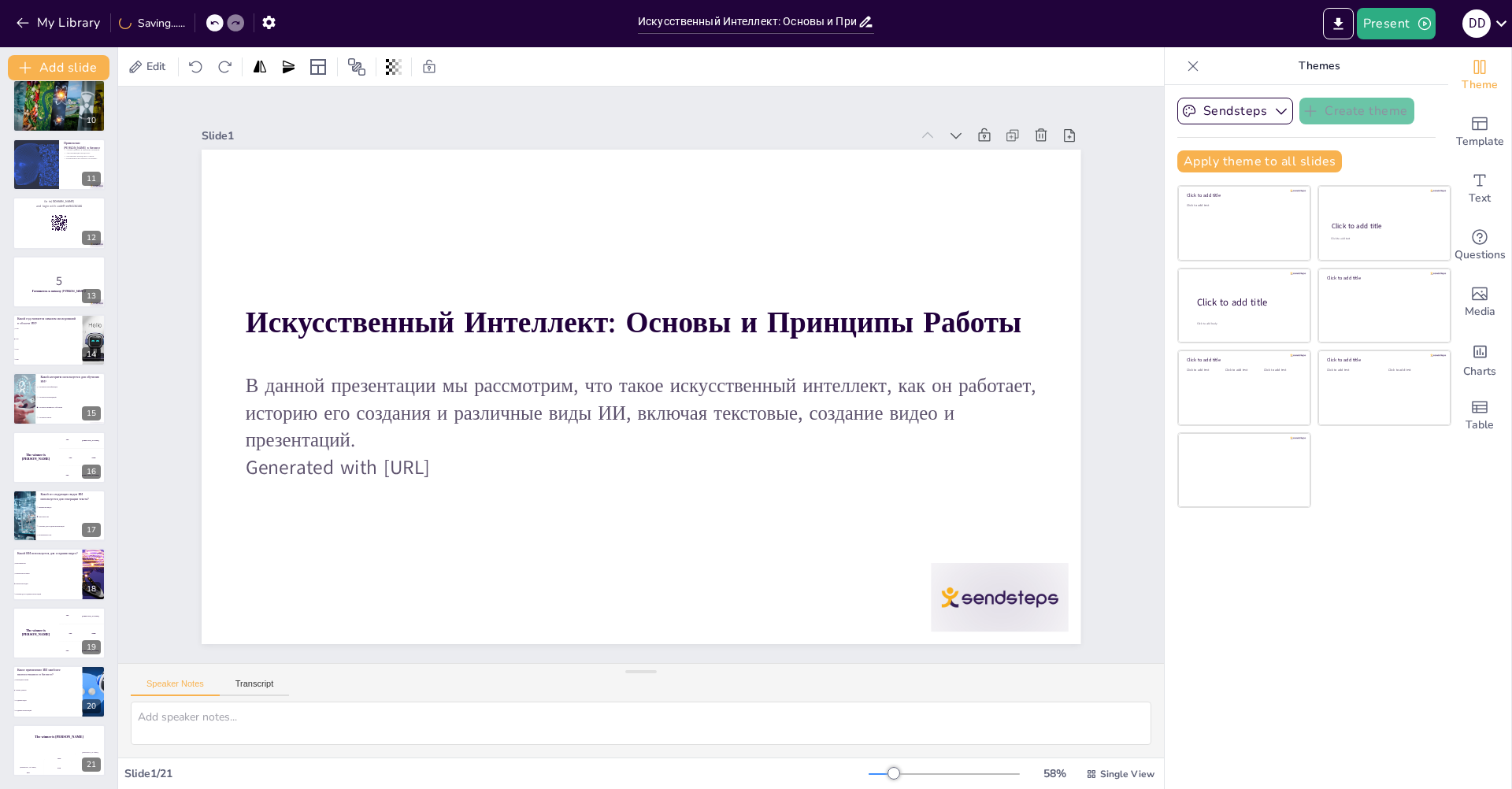
checkbox input "true"
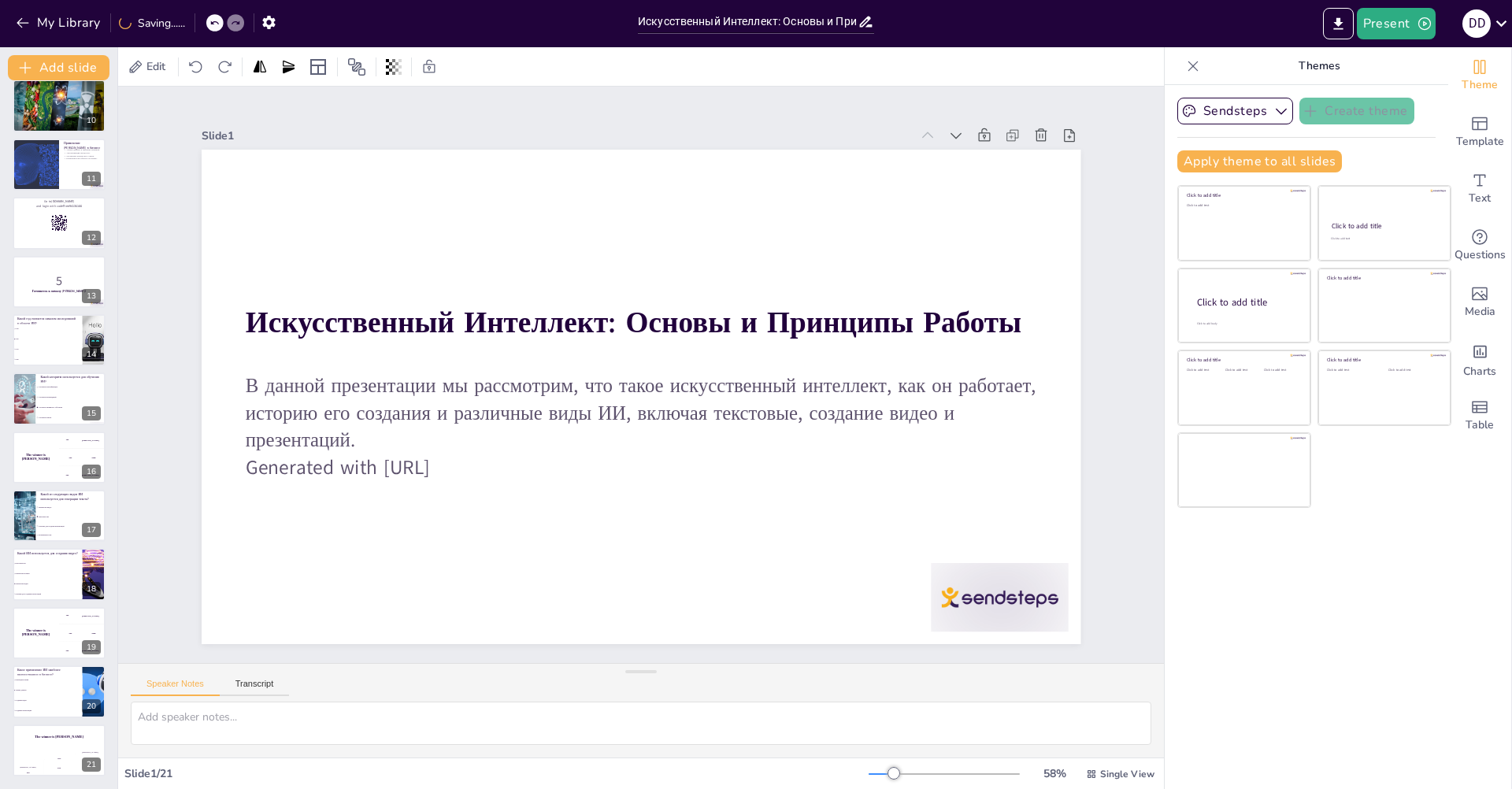
checkbox input "true"
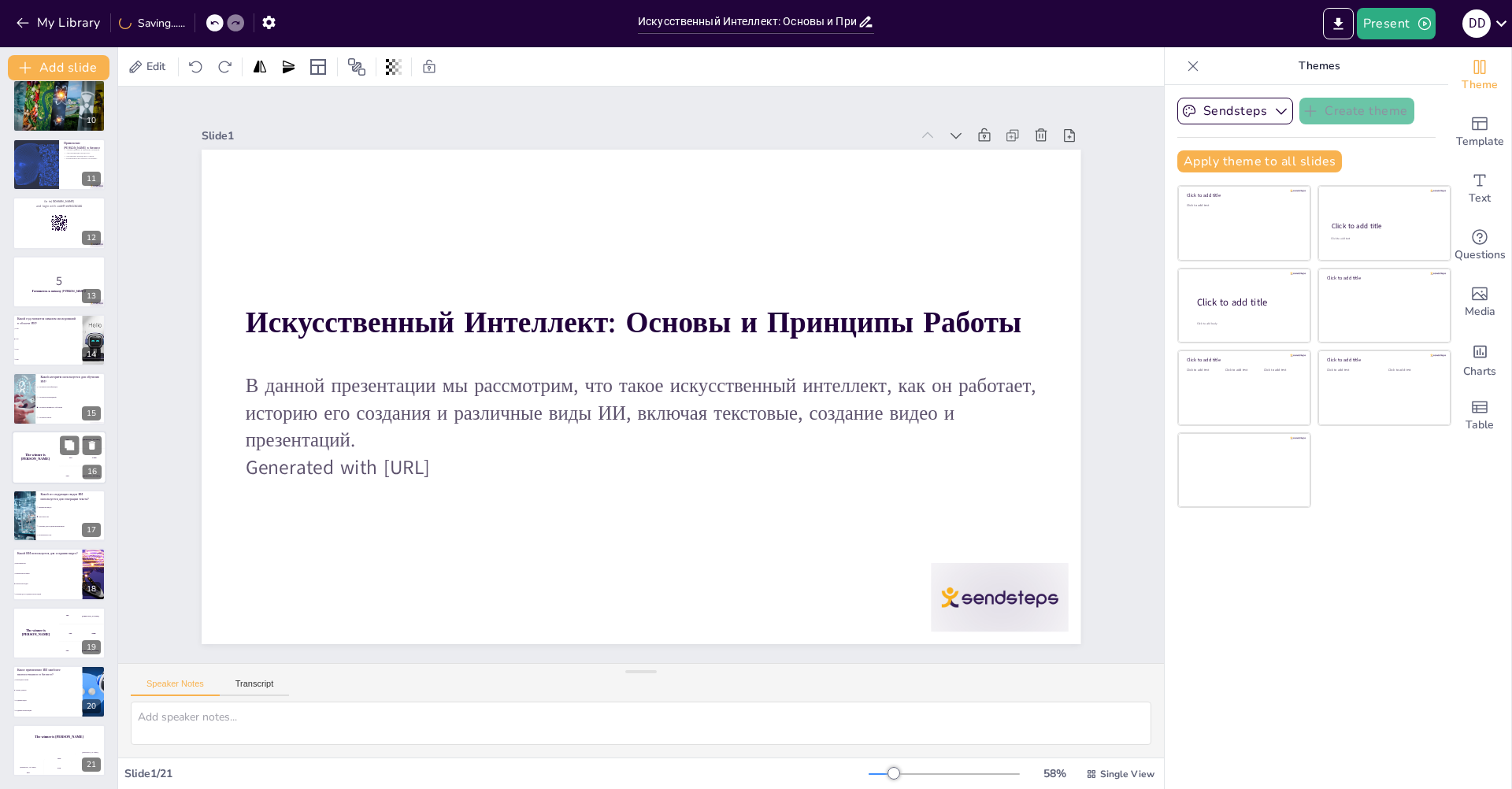
checkbox input "true"
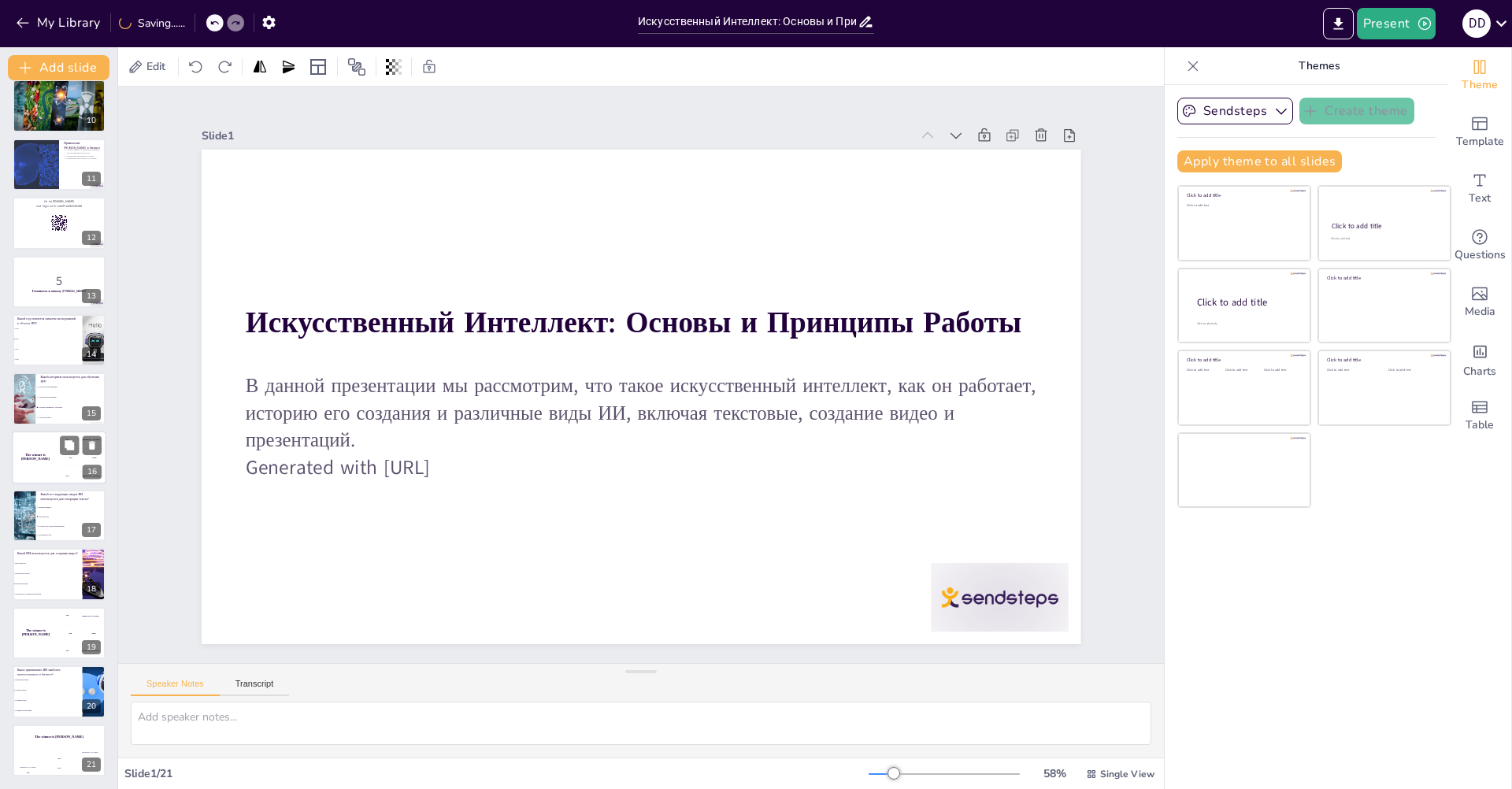
checkbox input "true"
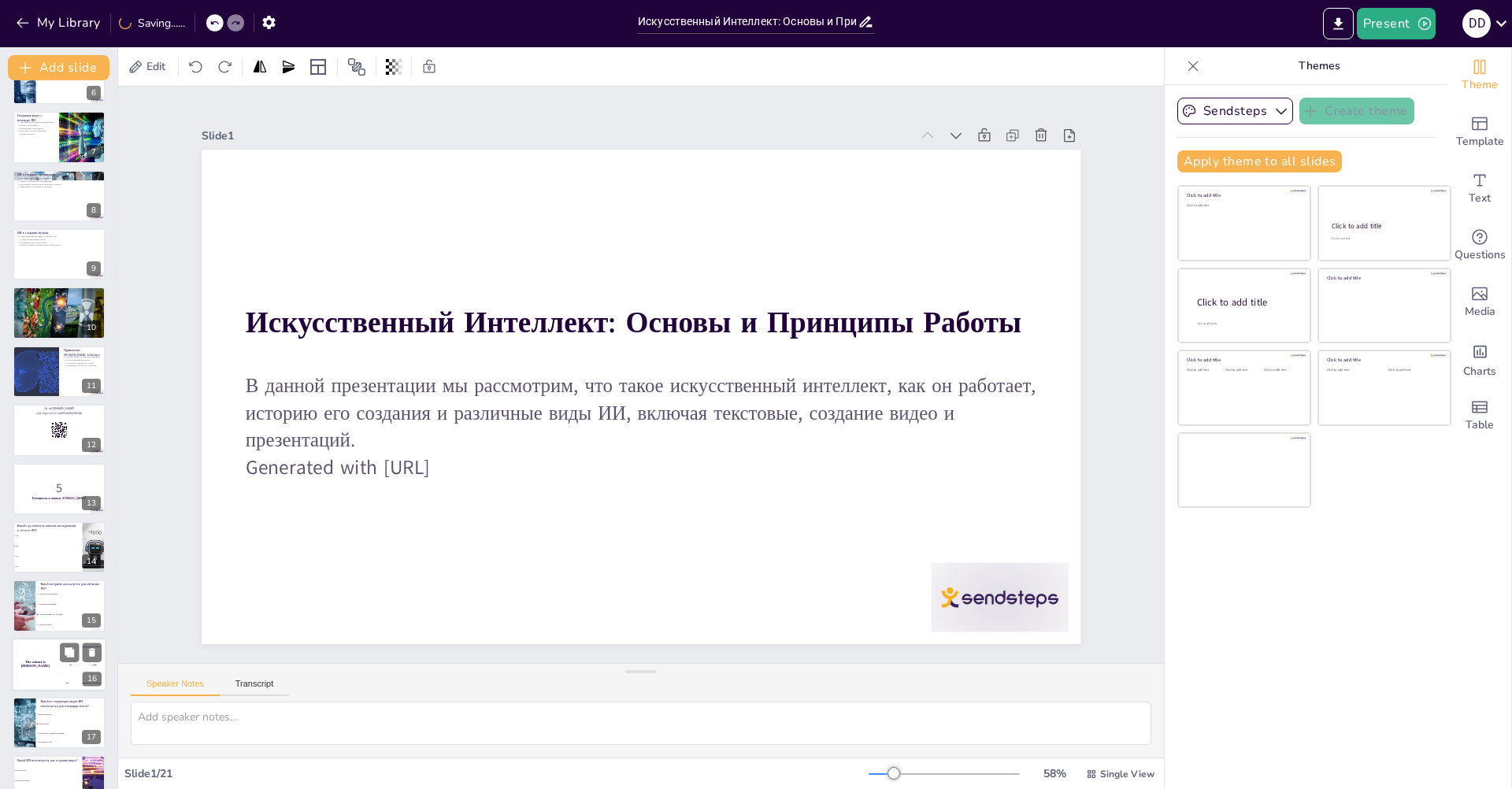
checkbox input "true"
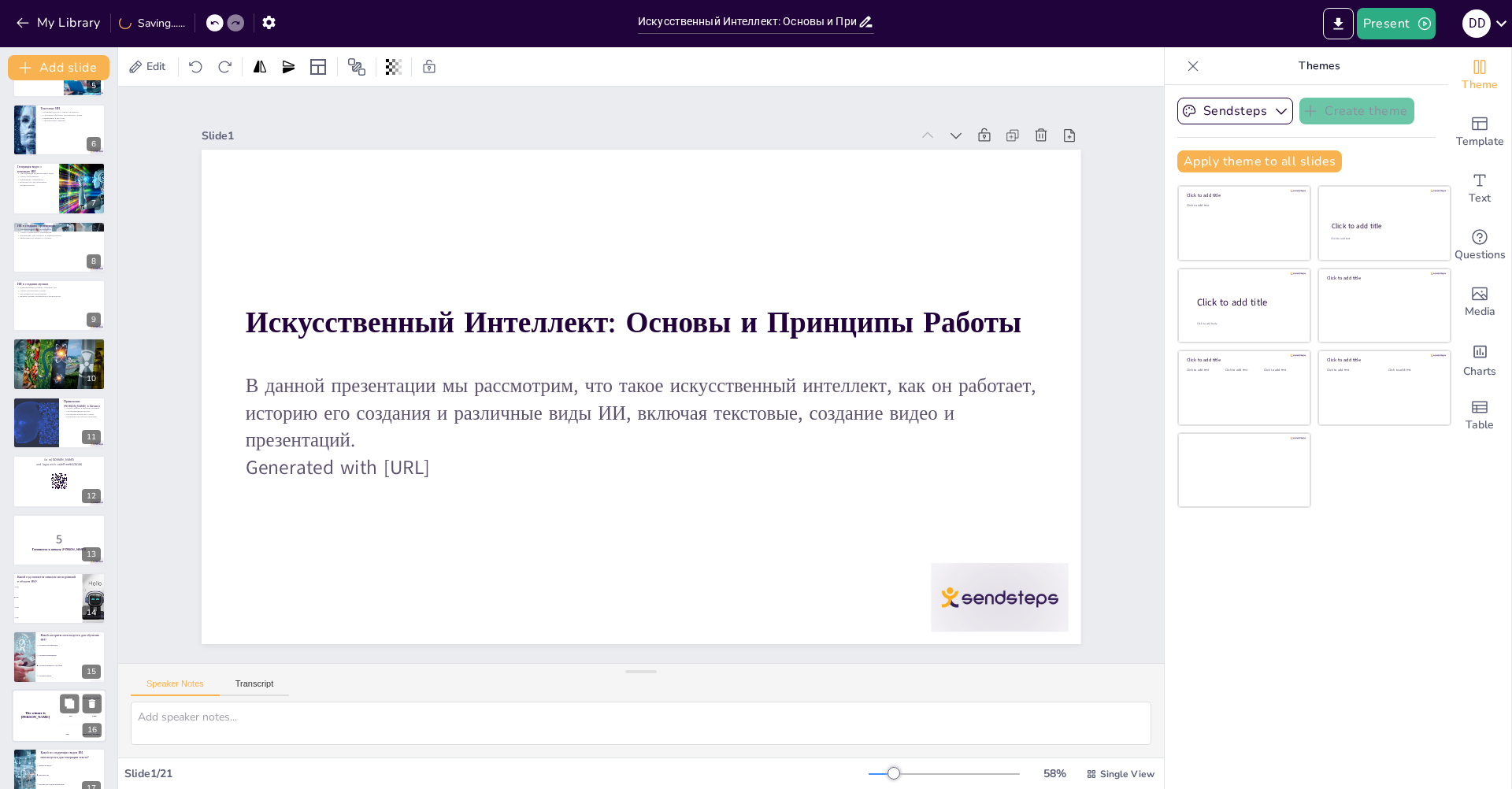
checkbox input "true"
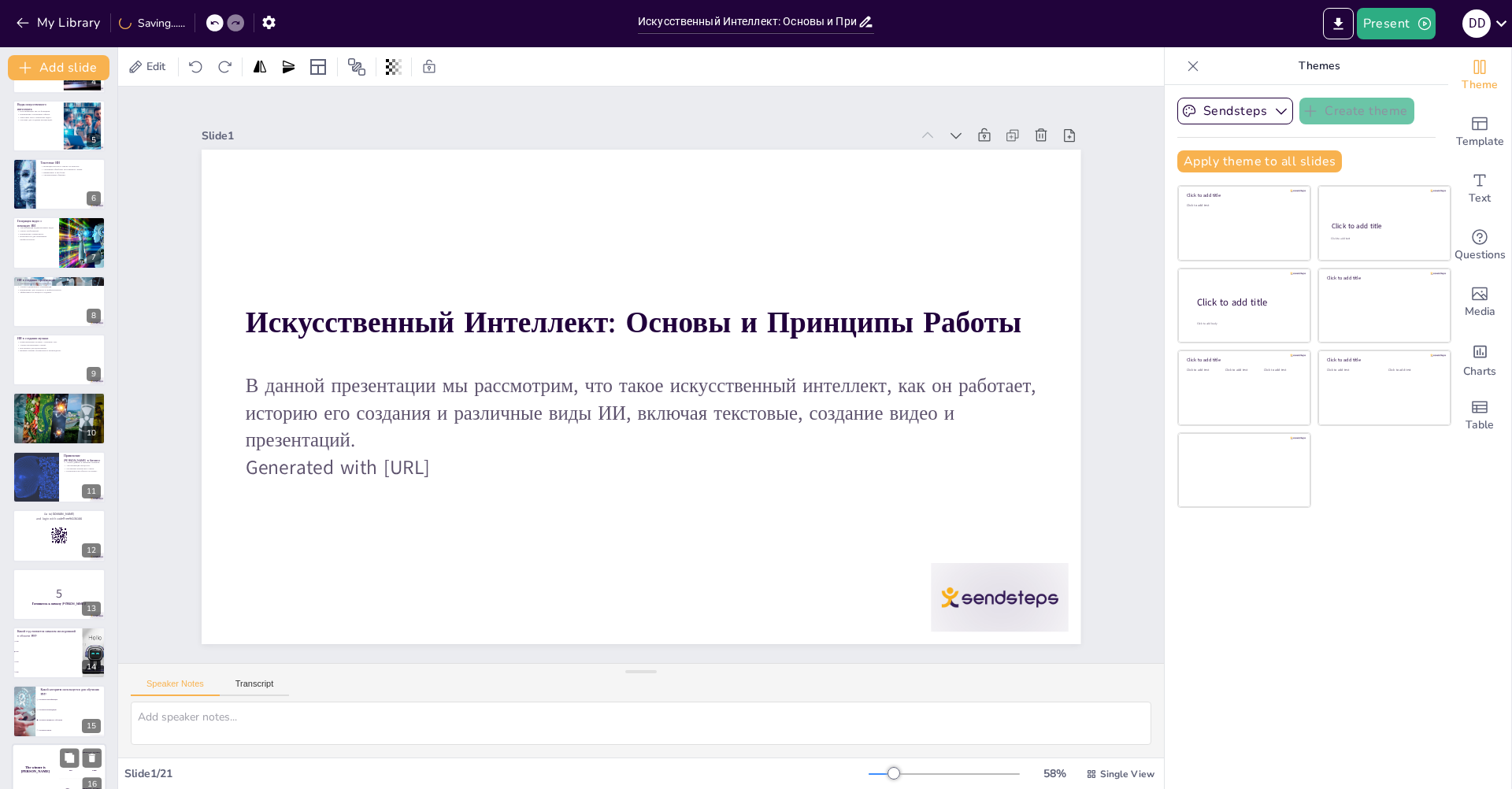
checkbox input "true"
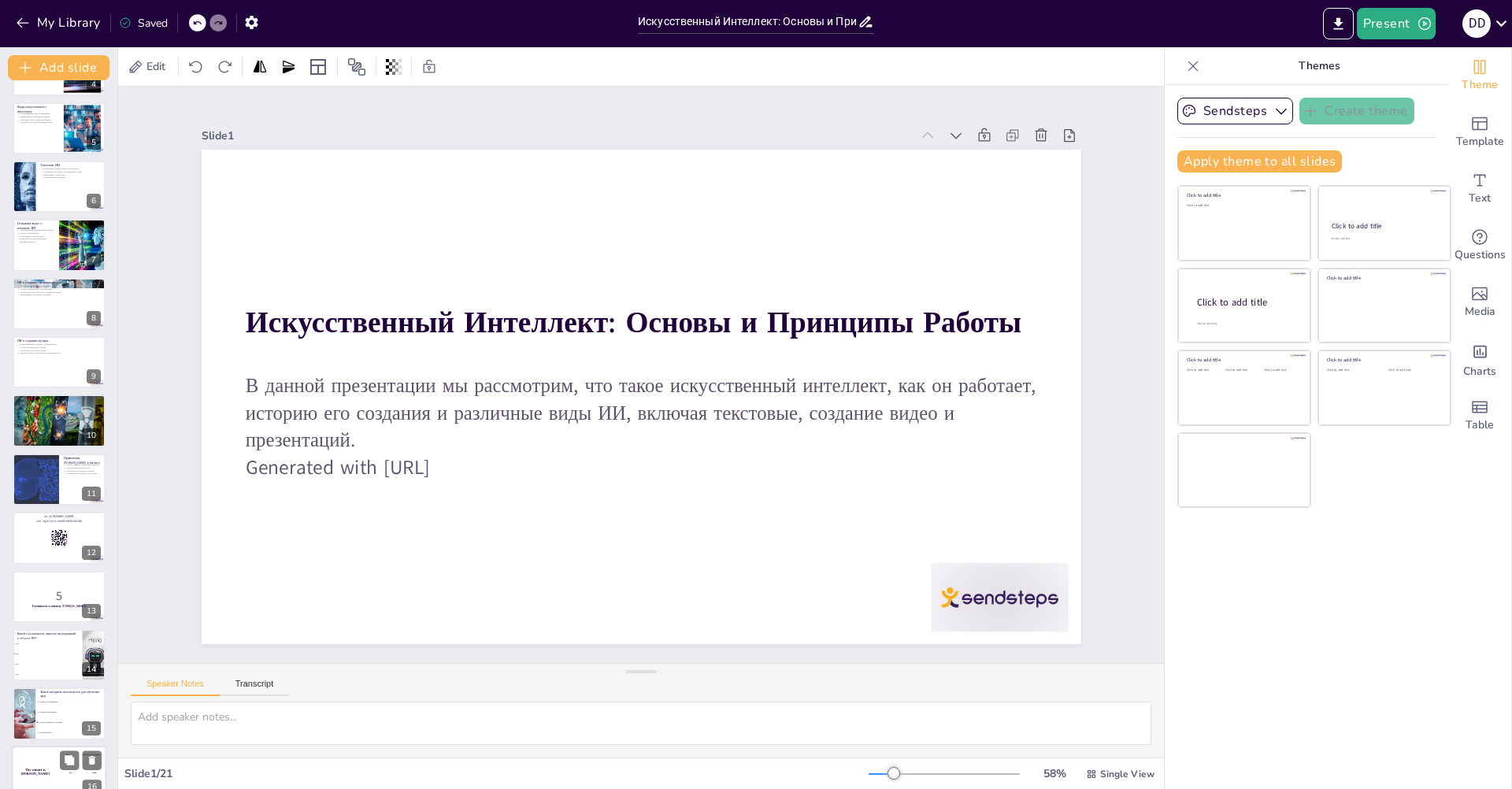
scroll to position [88, 0]
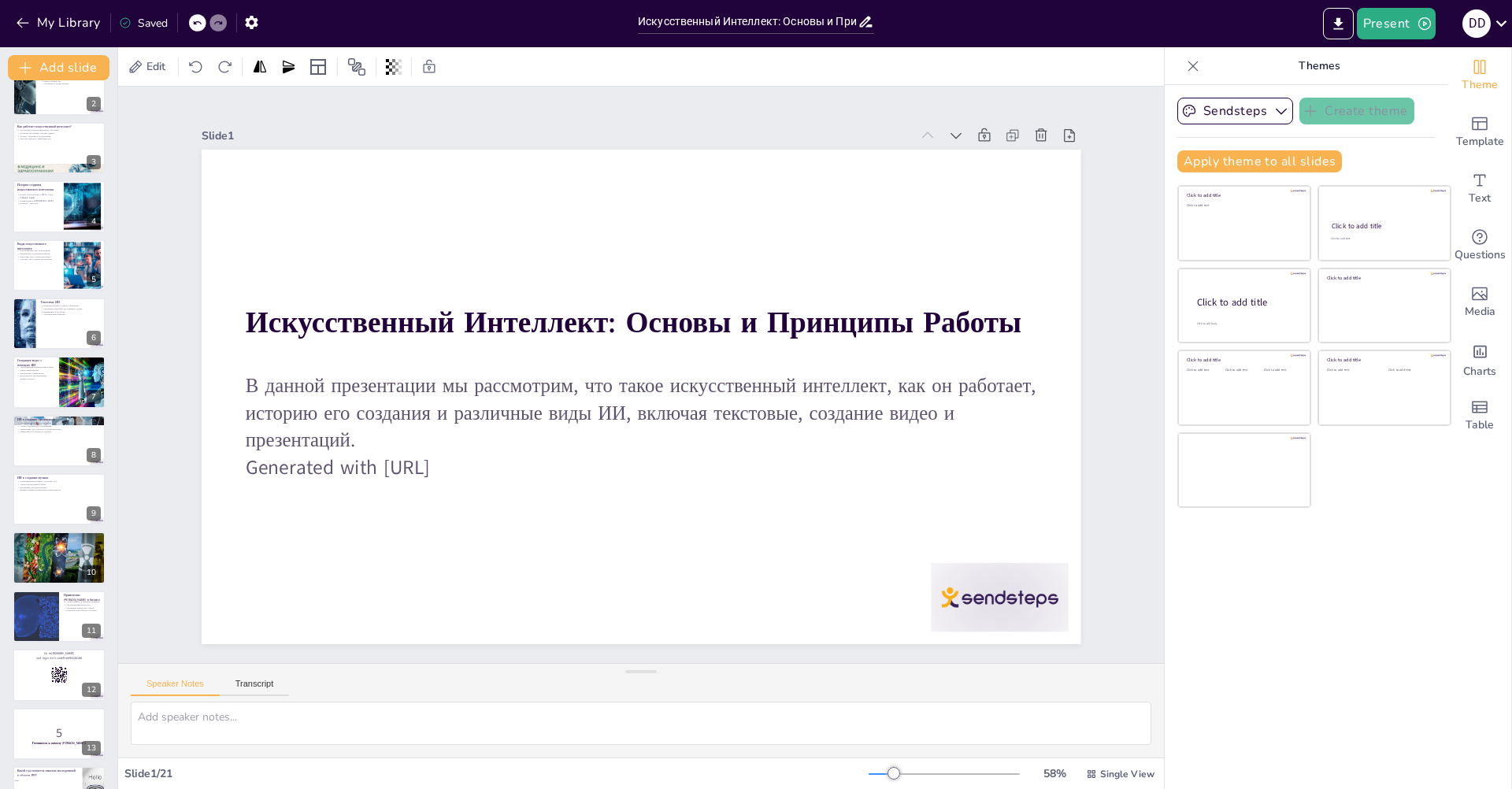
checkbox input "true"
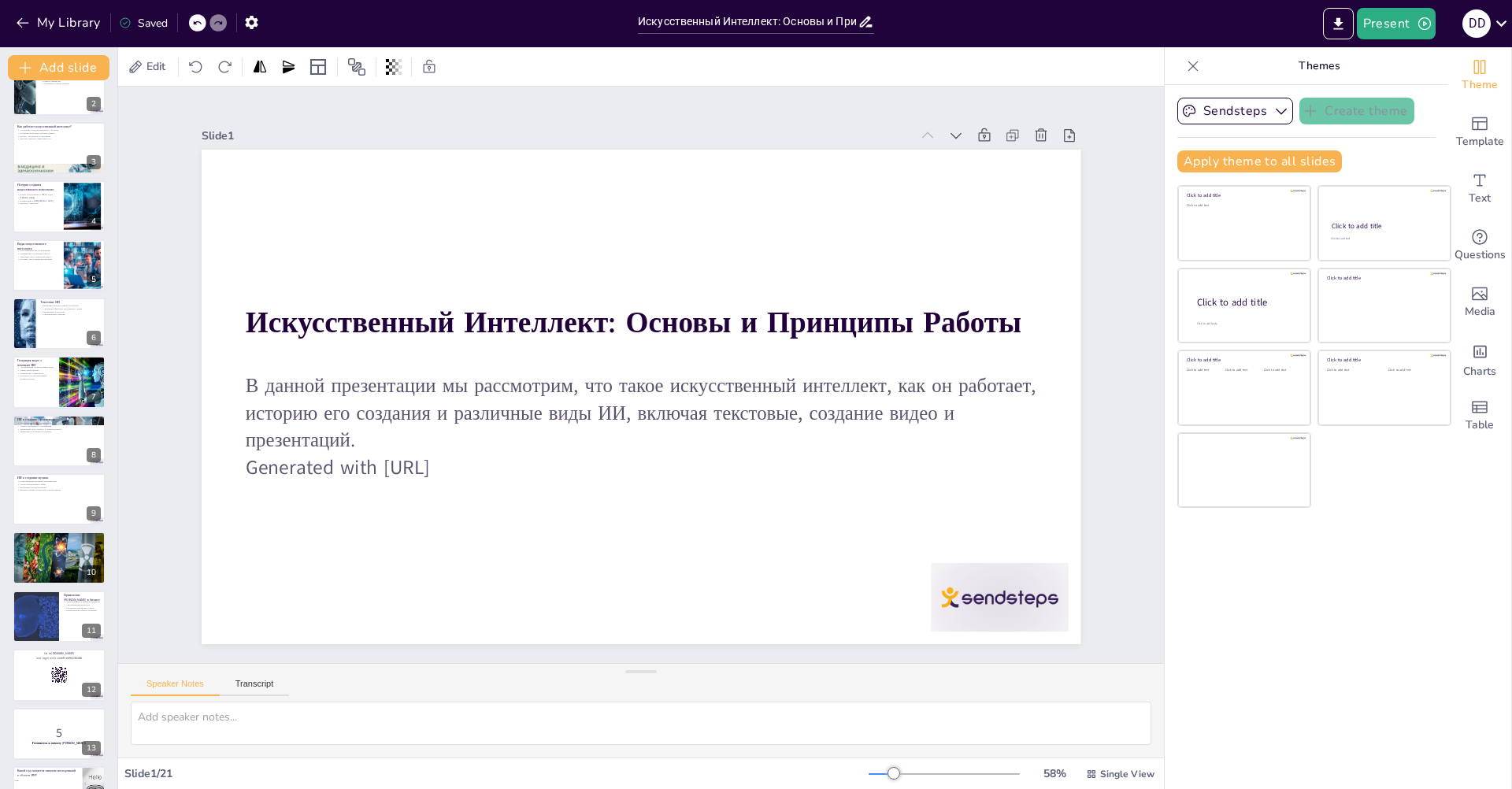
checkbox input "true"
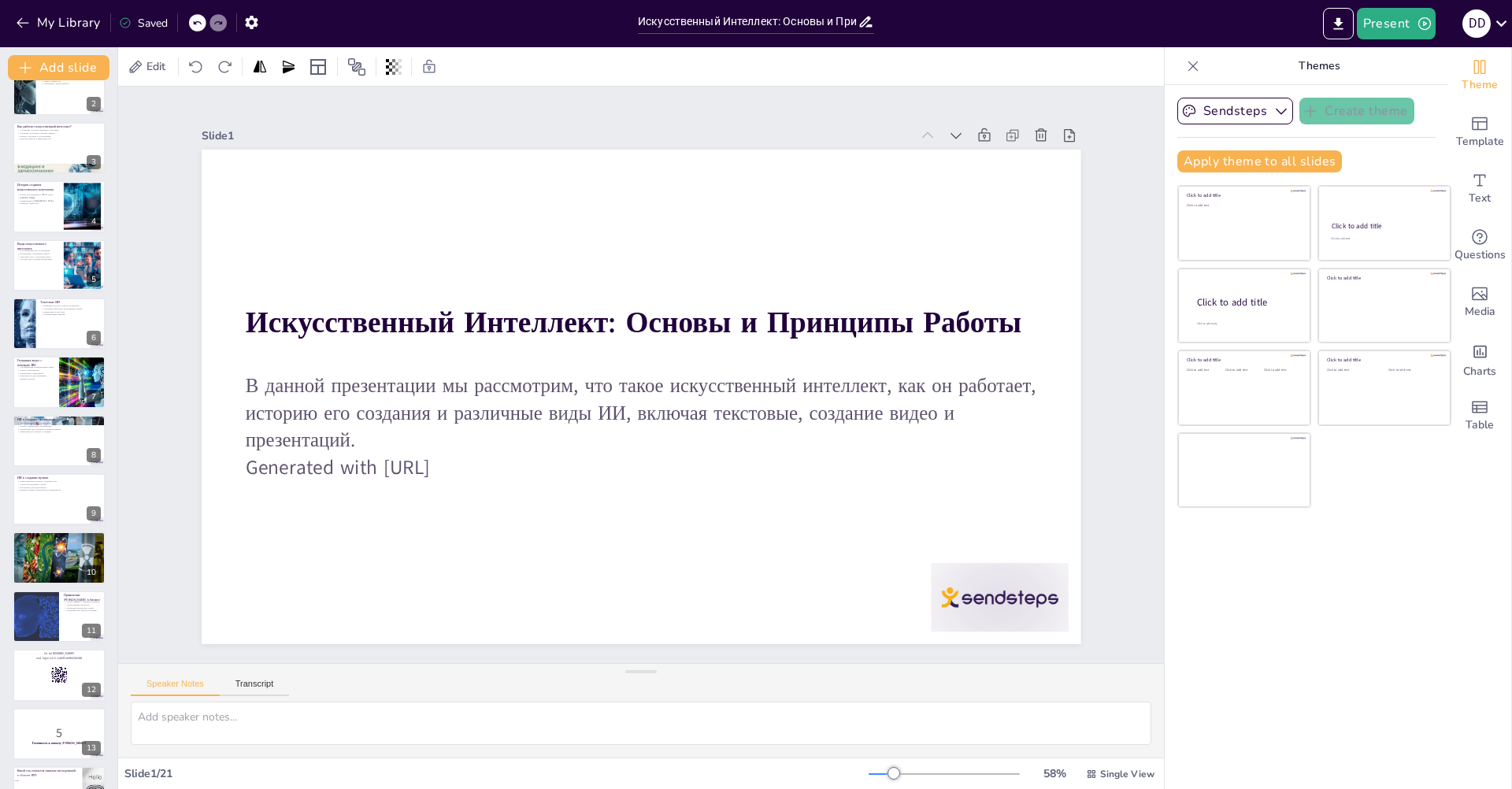
scroll to position [0, 0]
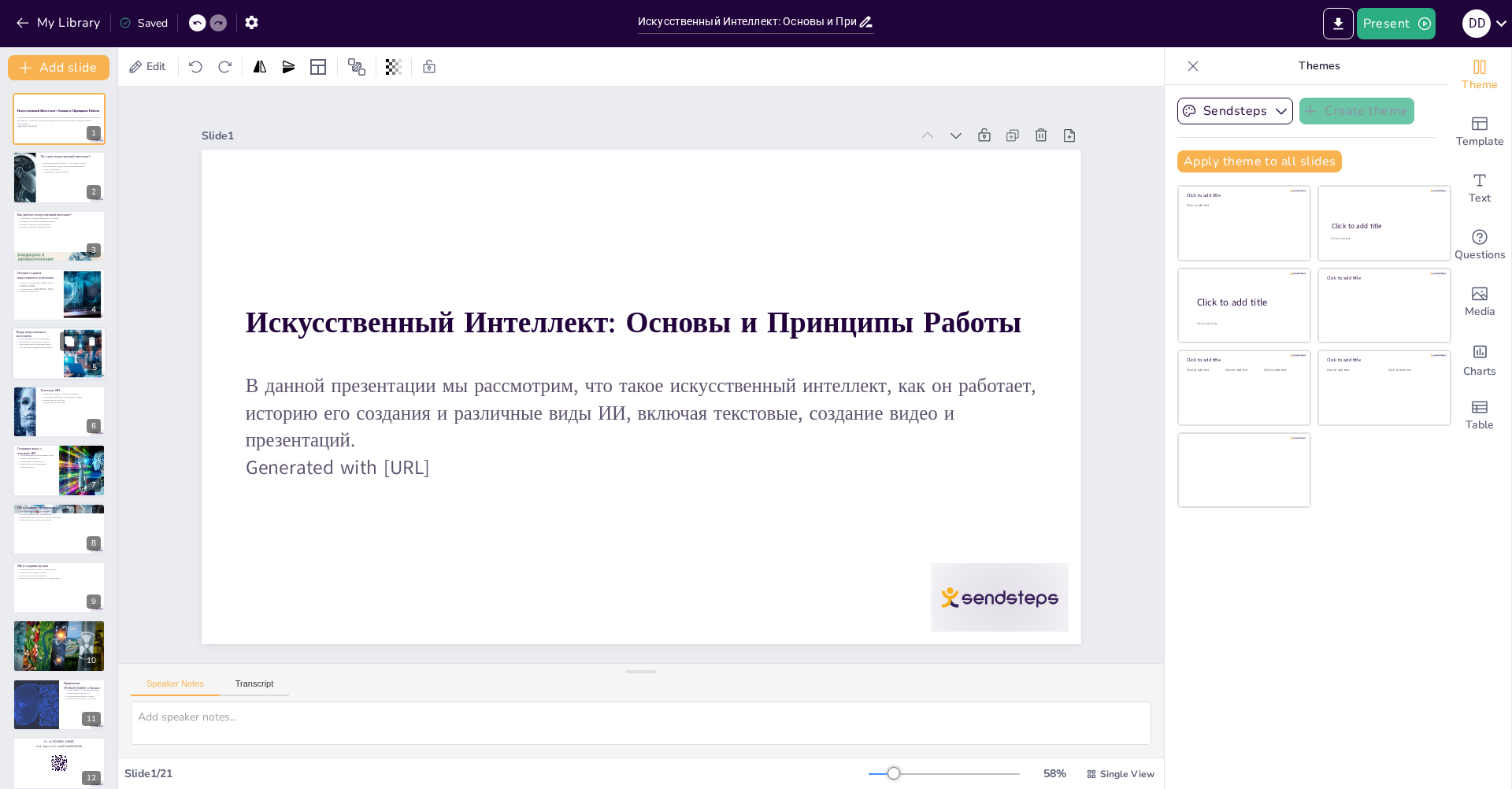
checkbox input "true"
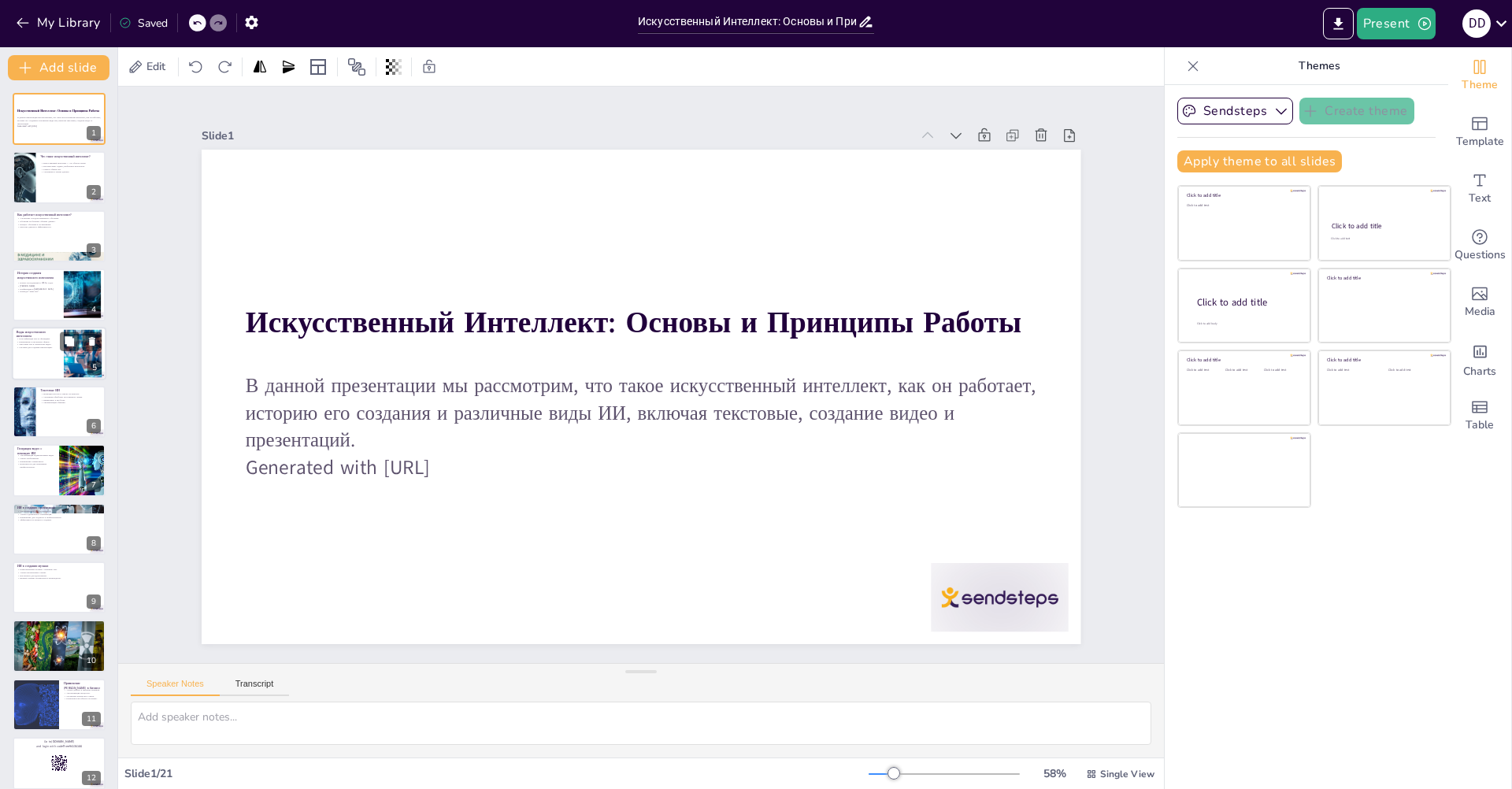
checkbox input "true"
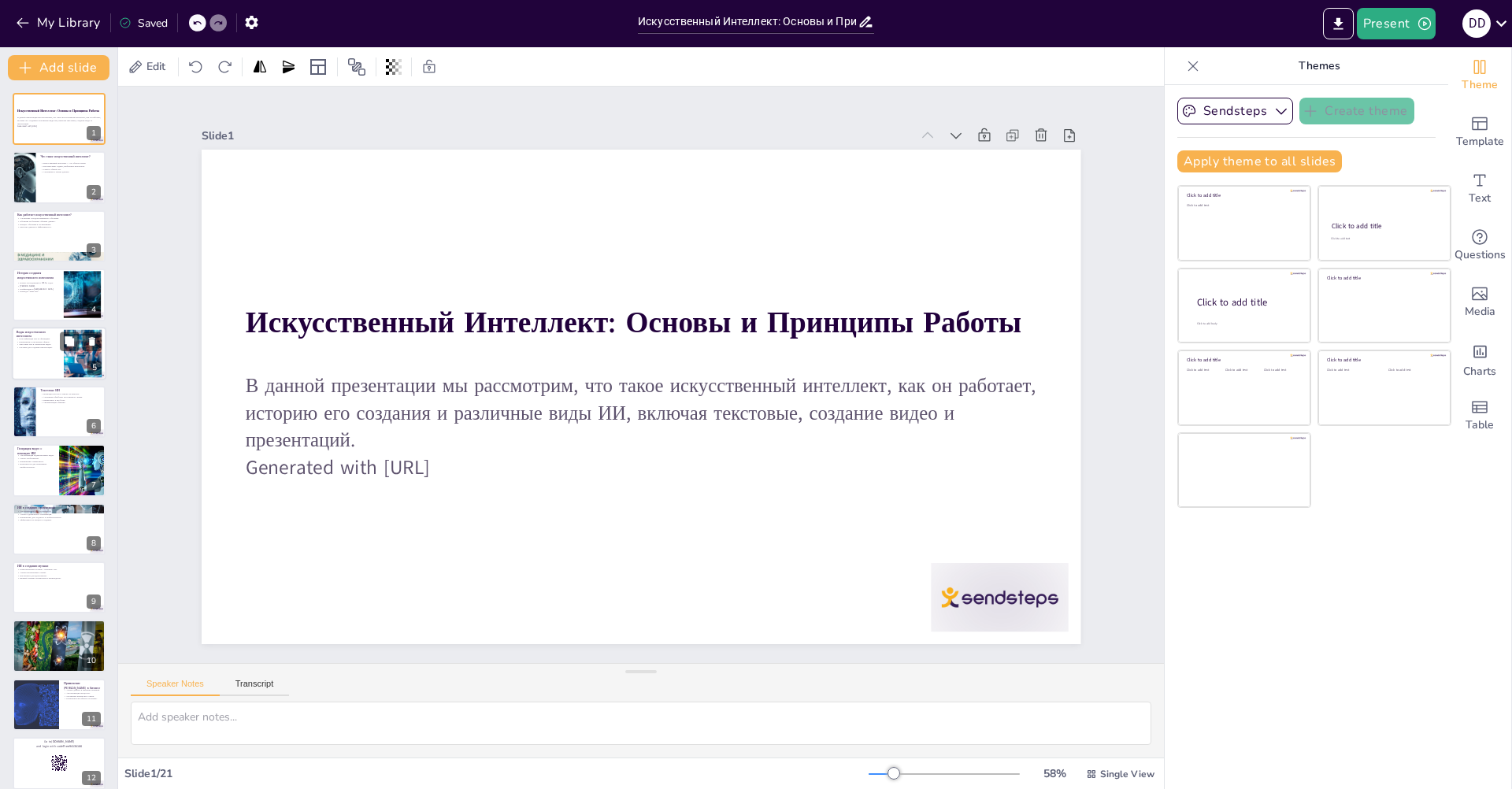
checkbox input "true"
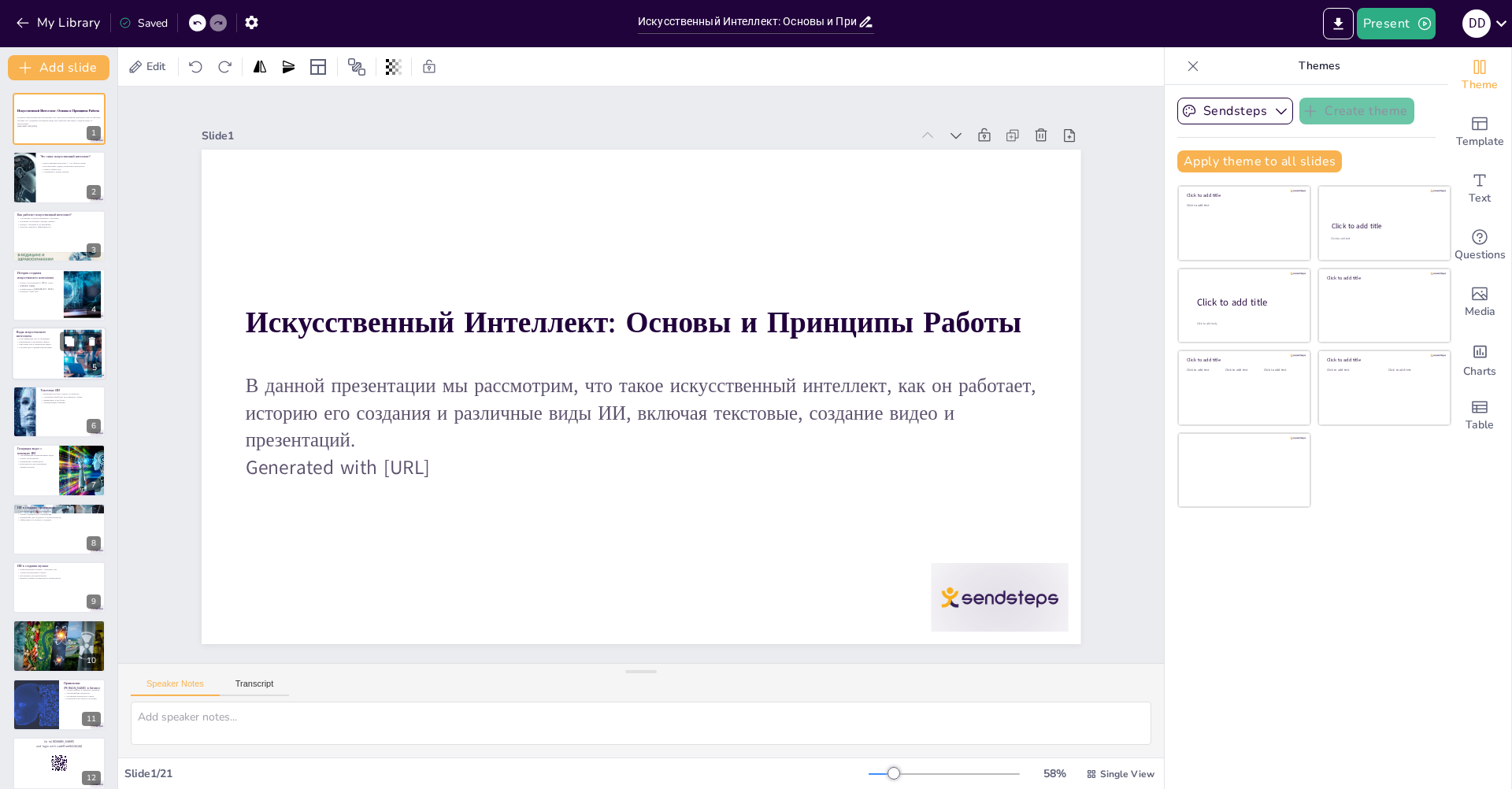
checkbox input "true"
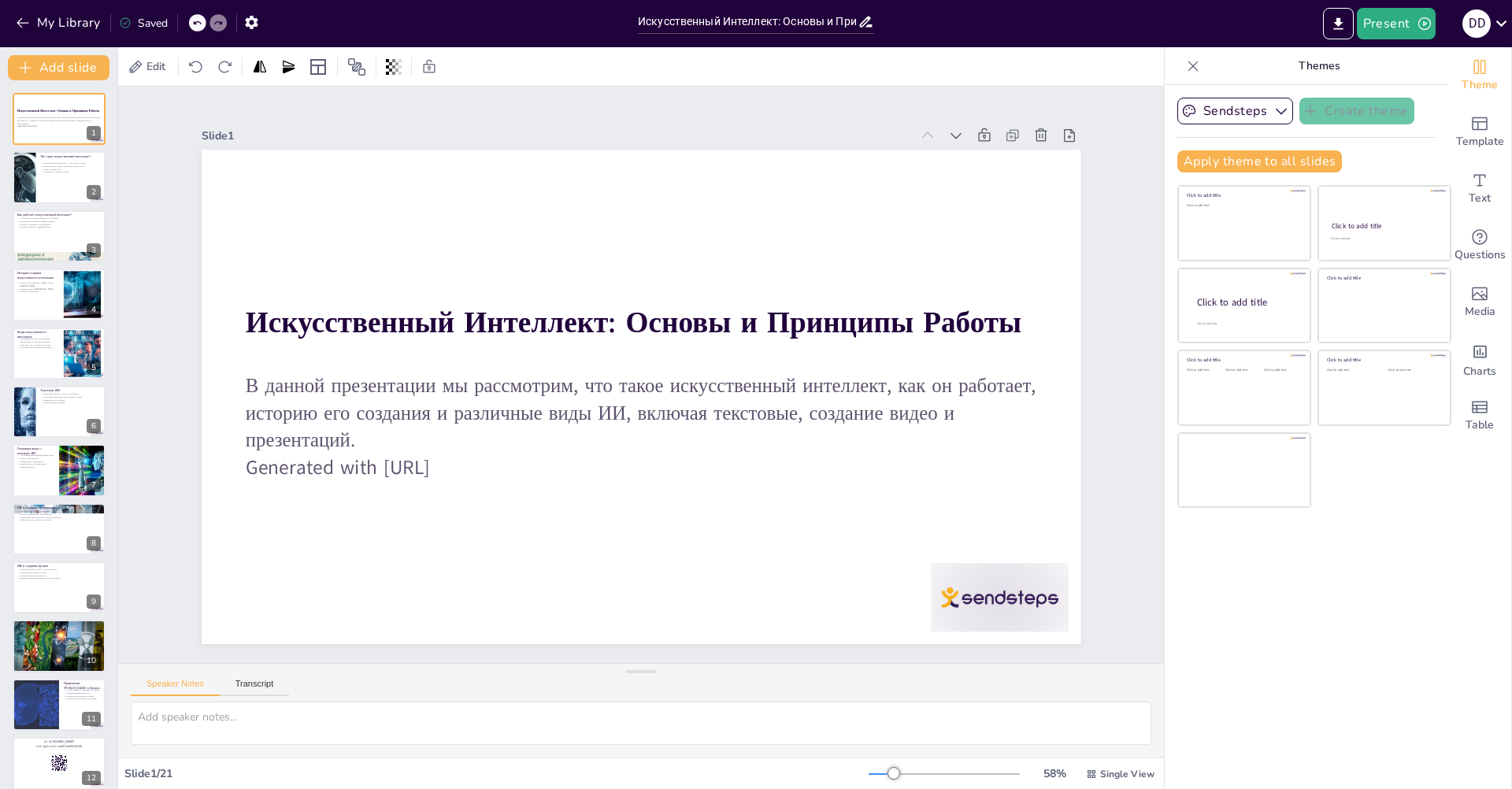
checkbox input "true"
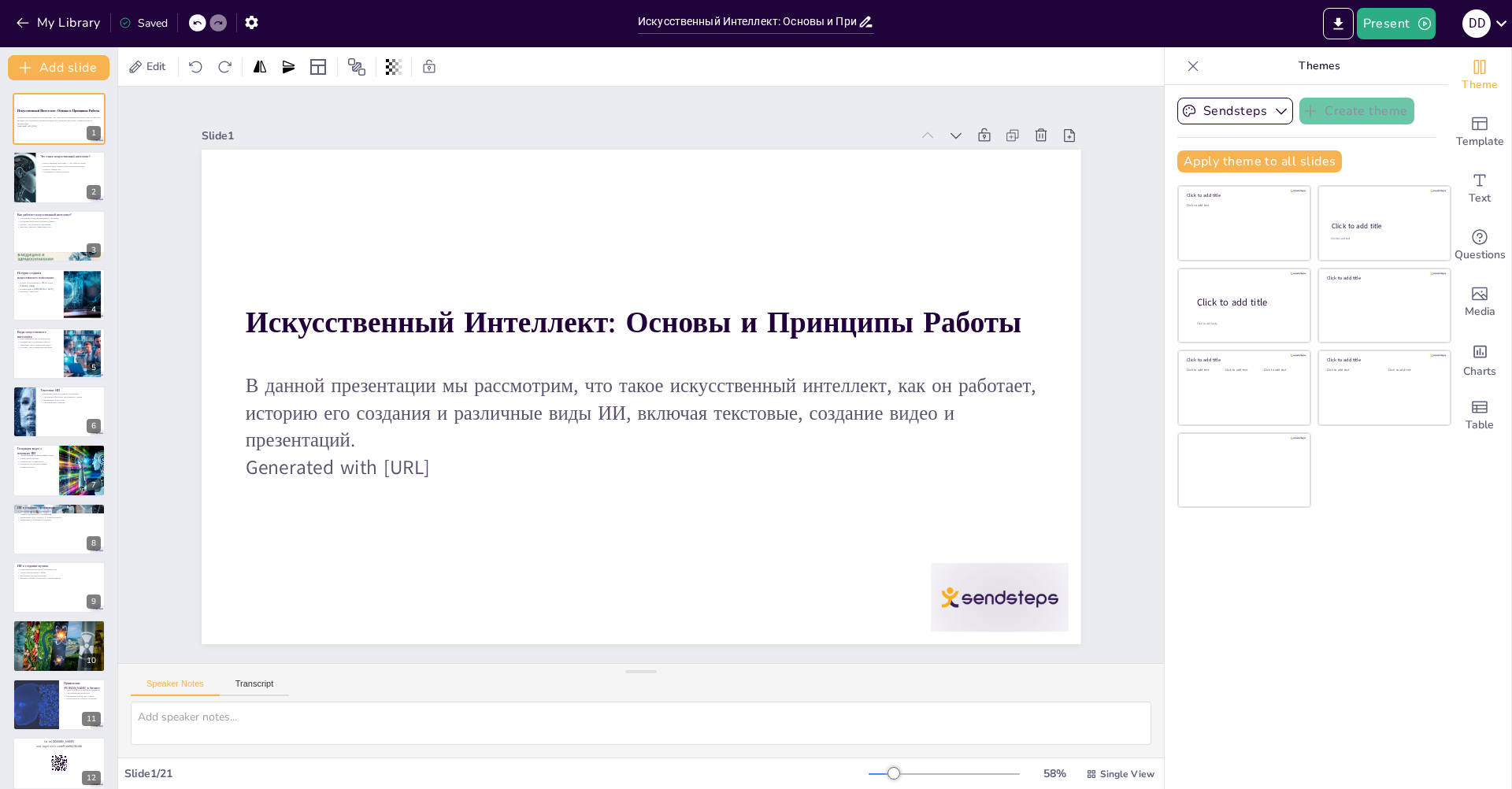
checkbox input "true"
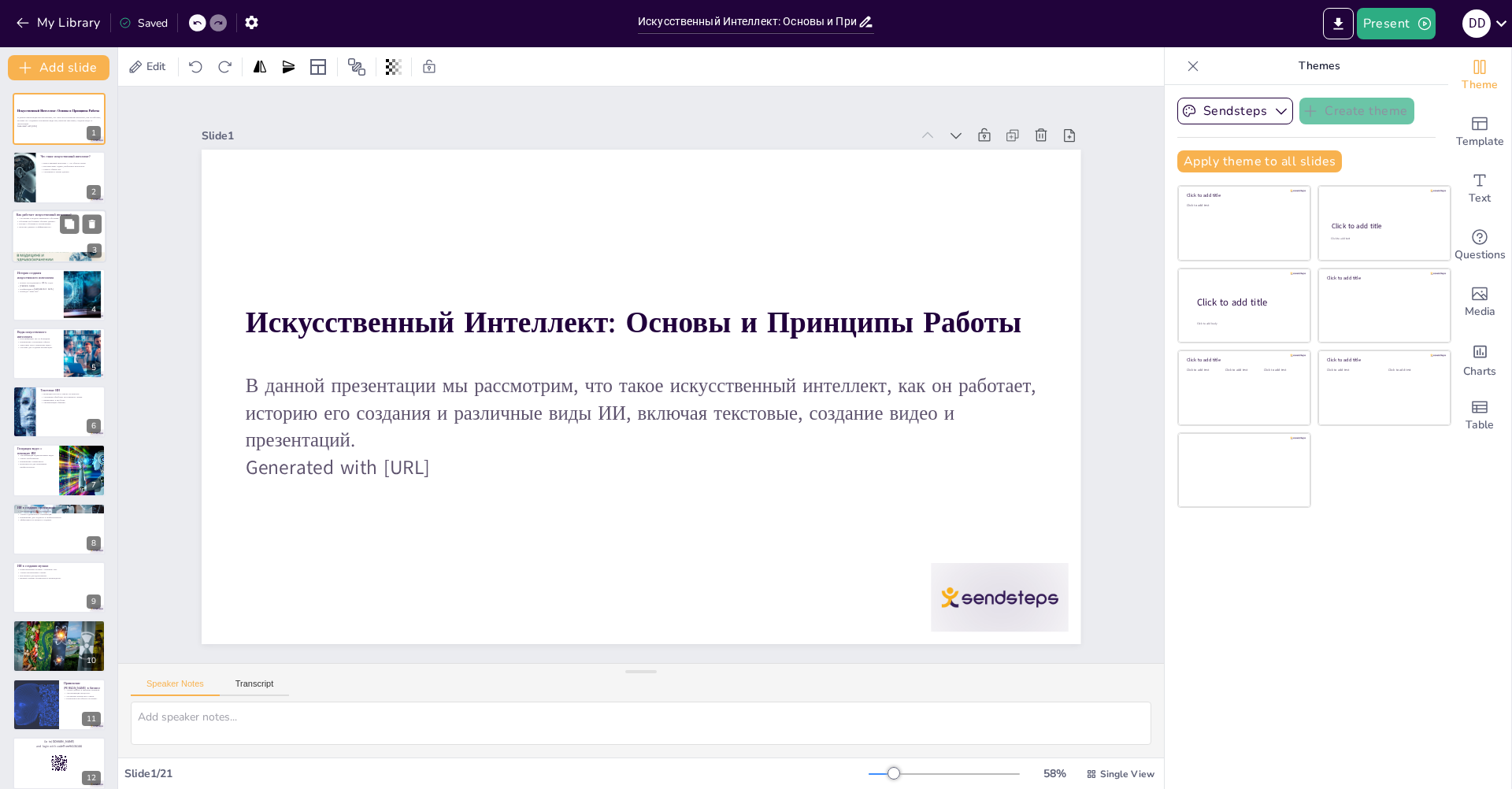
checkbox input "true"
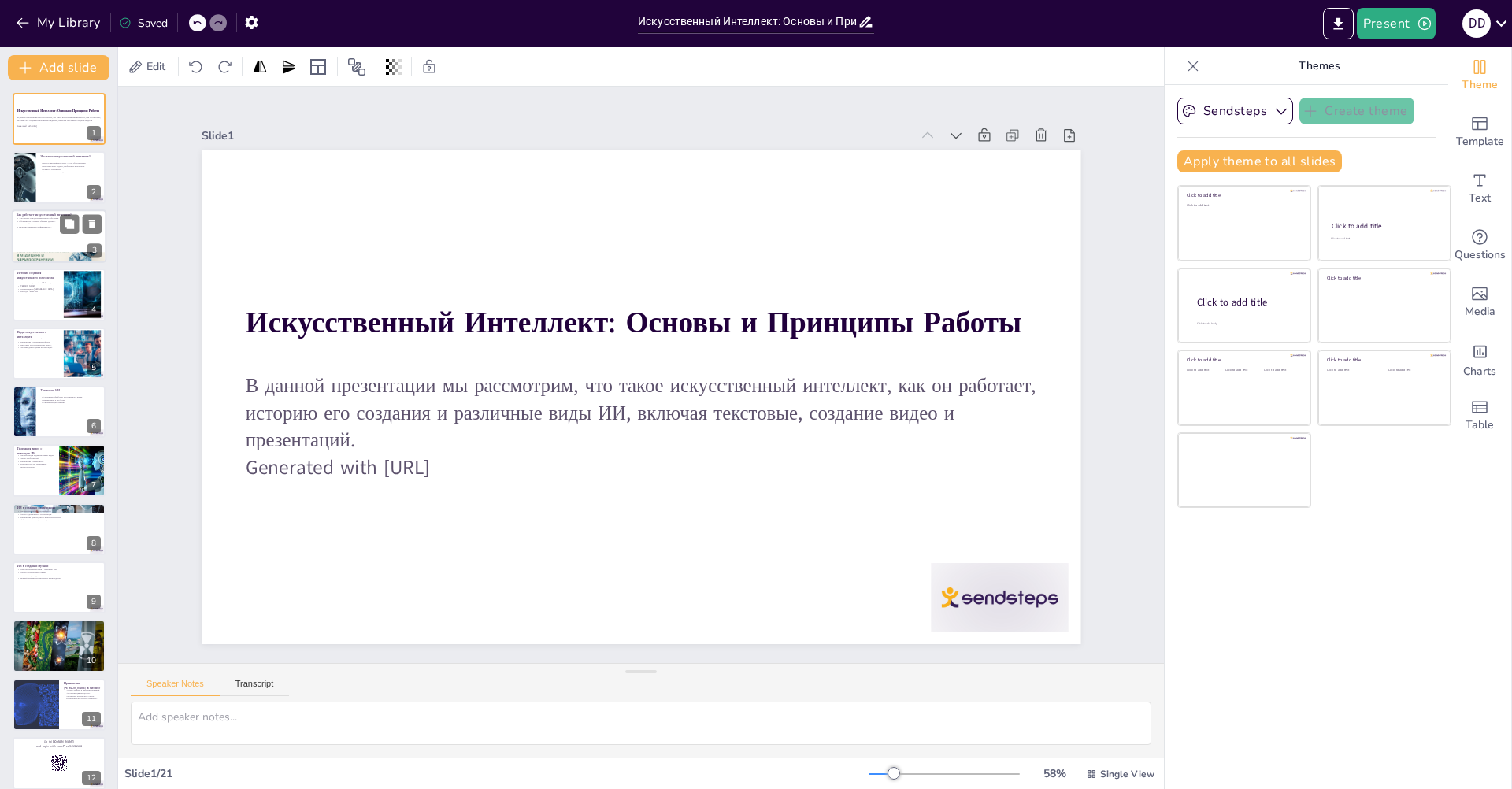
checkbox input "true"
click at [65, 202] on div at bounding box center [59, 178] width 95 height 54
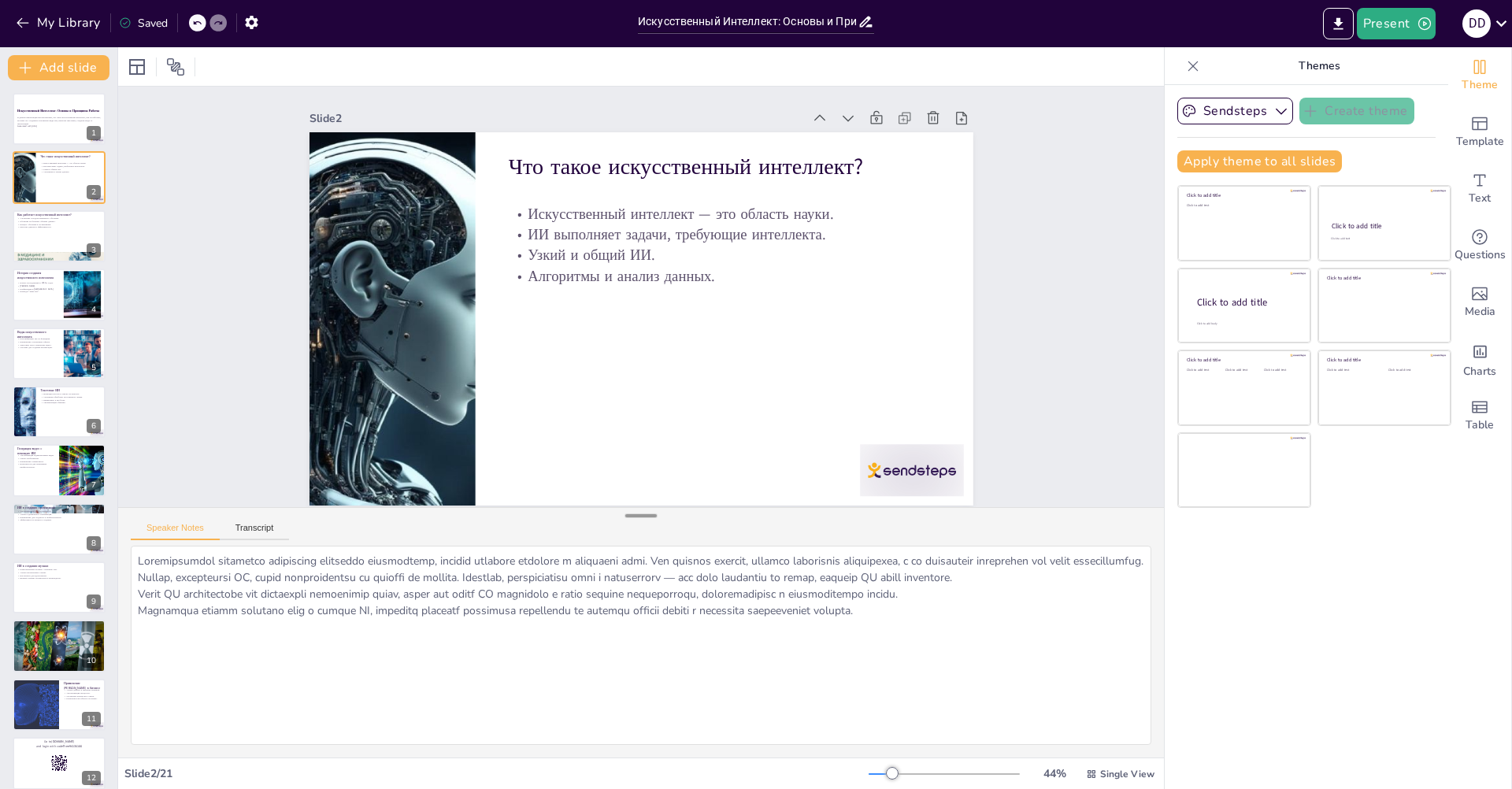
drag, startPoint x: 622, startPoint y: 672, endPoint x: 644, endPoint y: 516, distance: 157.5
click at [644, 516] on div at bounding box center [641, 516] width 32 height 16
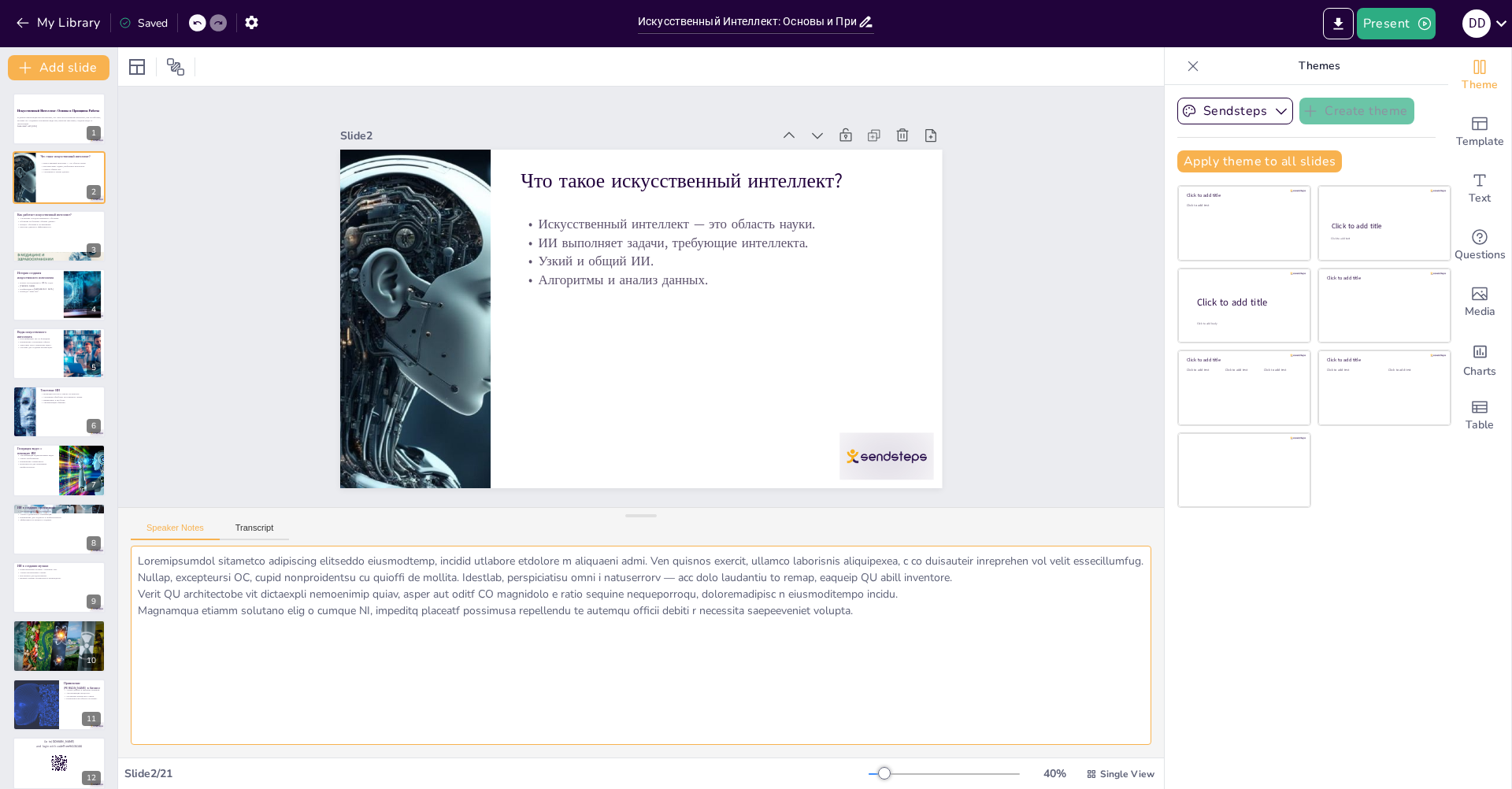
drag, startPoint x: 999, startPoint y: 657, endPoint x: 125, endPoint y: 515, distance: 885.5
click at [125, 515] on div "Speaker Notes Transcript" at bounding box center [641, 633] width 1046 height 251
click at [352, 687] on textarea at bounding box center [641, 646] width 1020 height 199
click at [35, 233] on div at bounding box center [59, 236] width 95 height 54
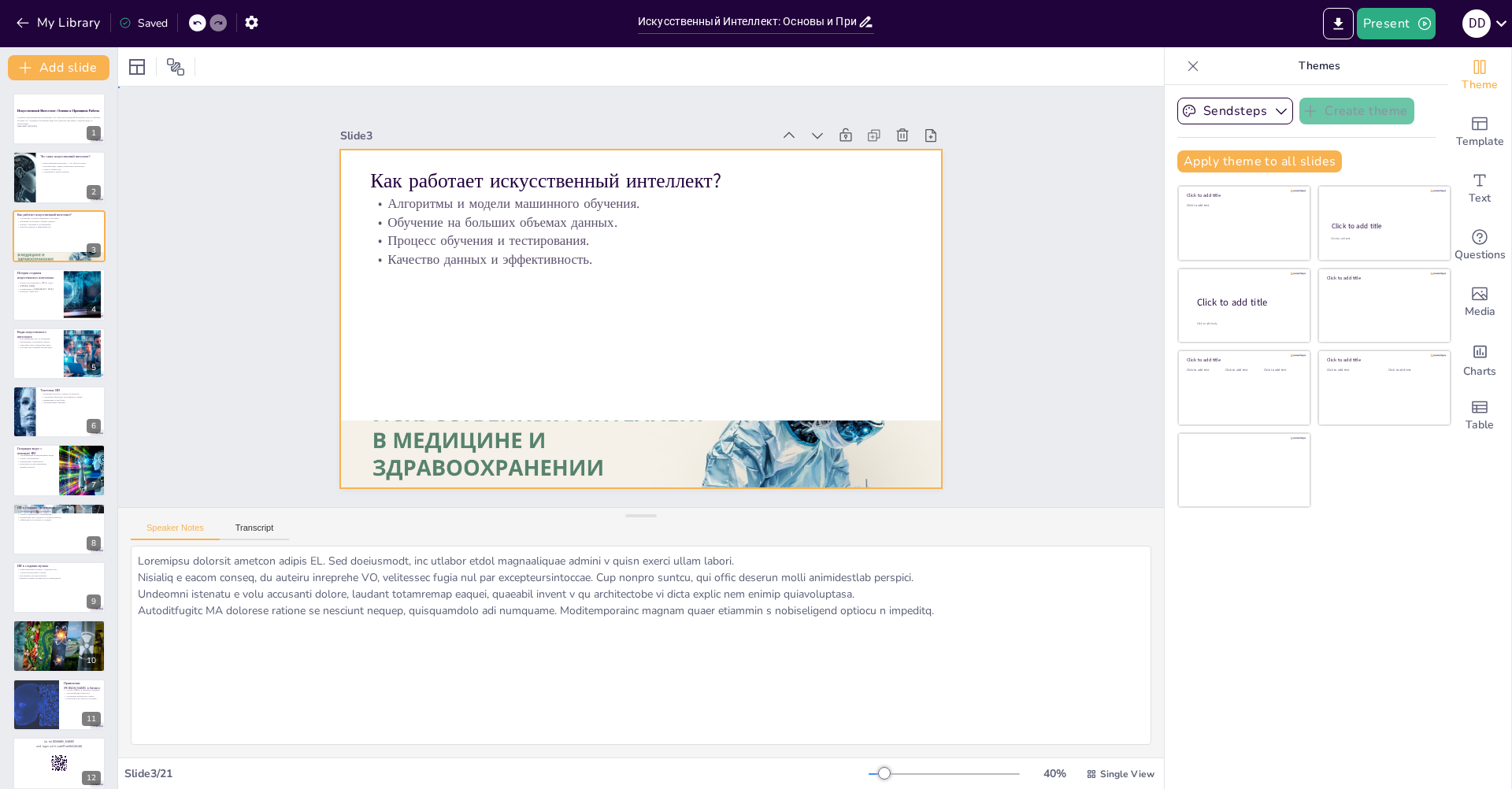
click at [664, 415] on div at bounding box center [638, 319] width 634 height 400
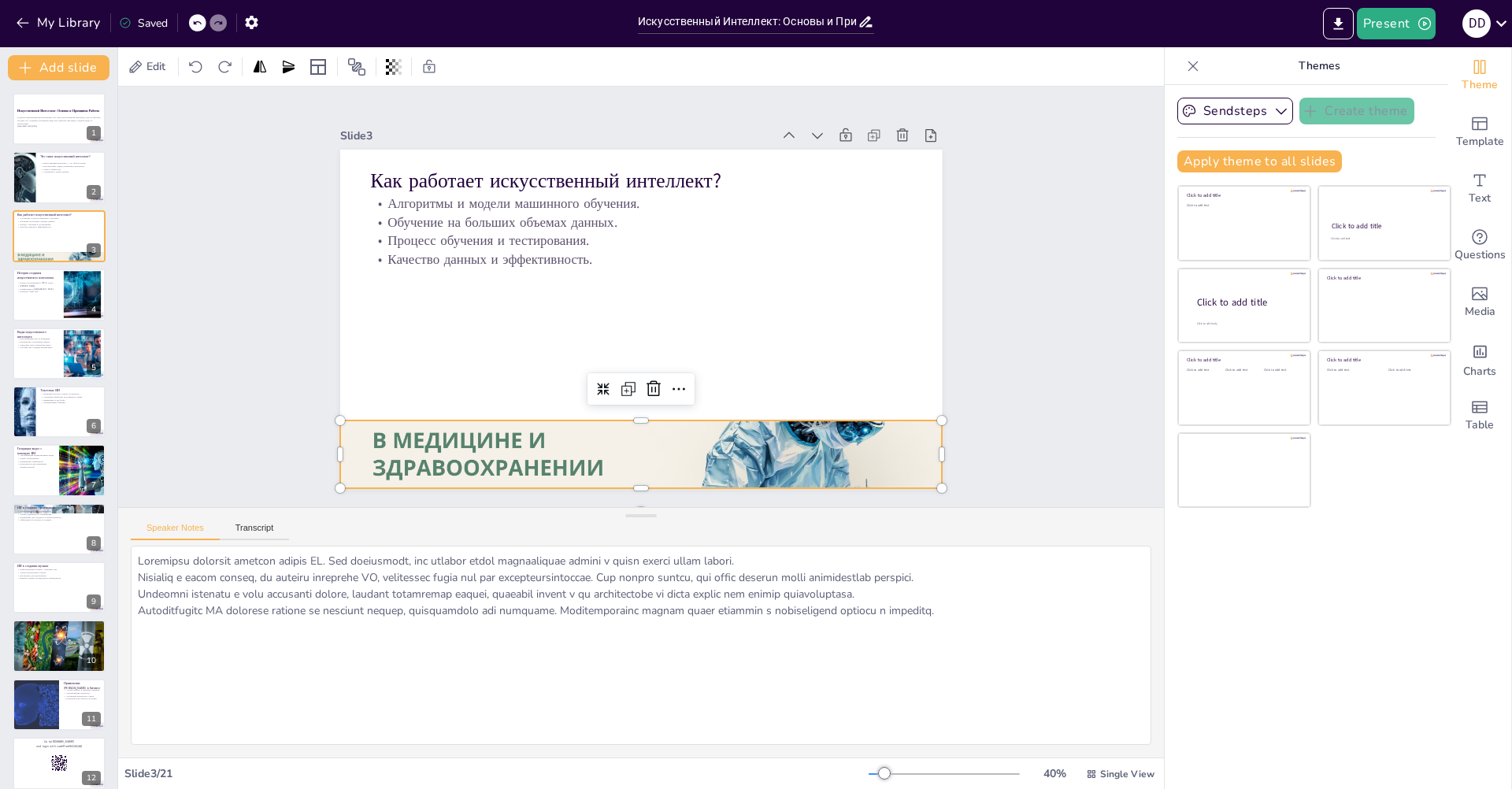
click at [659, 425] on div at bounding box center [719, 161] width 691 height 594
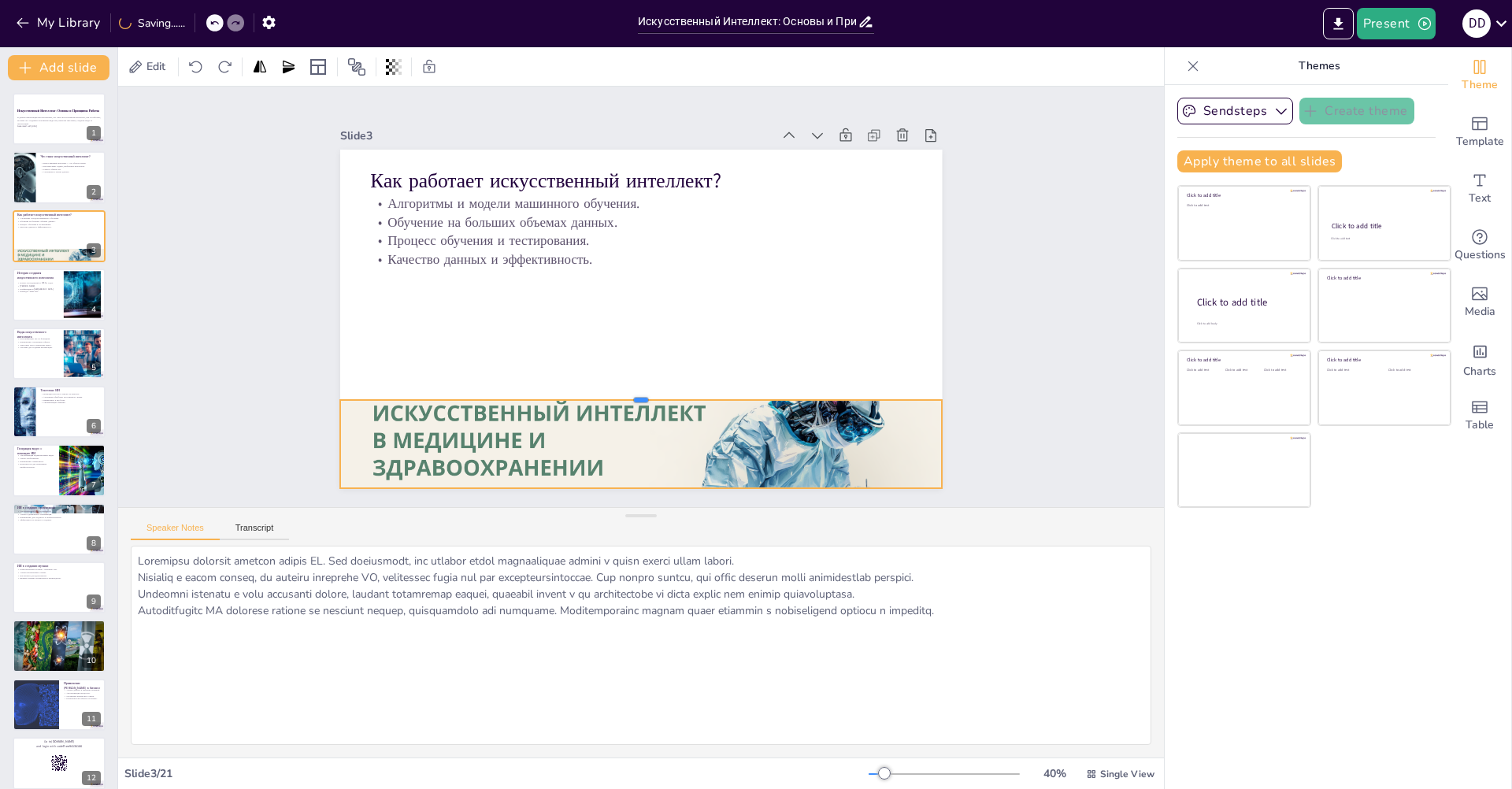
drag, startPoint x: 635, startPoint y: 413, endPoint x: 648, endPoint y: 393, distance: 23.9
click at [648, 393] on div at bounding box center [706, 369] width 455 height 413
click at [57, 300] on div at bounding box center [59, 295] width 95 height 54
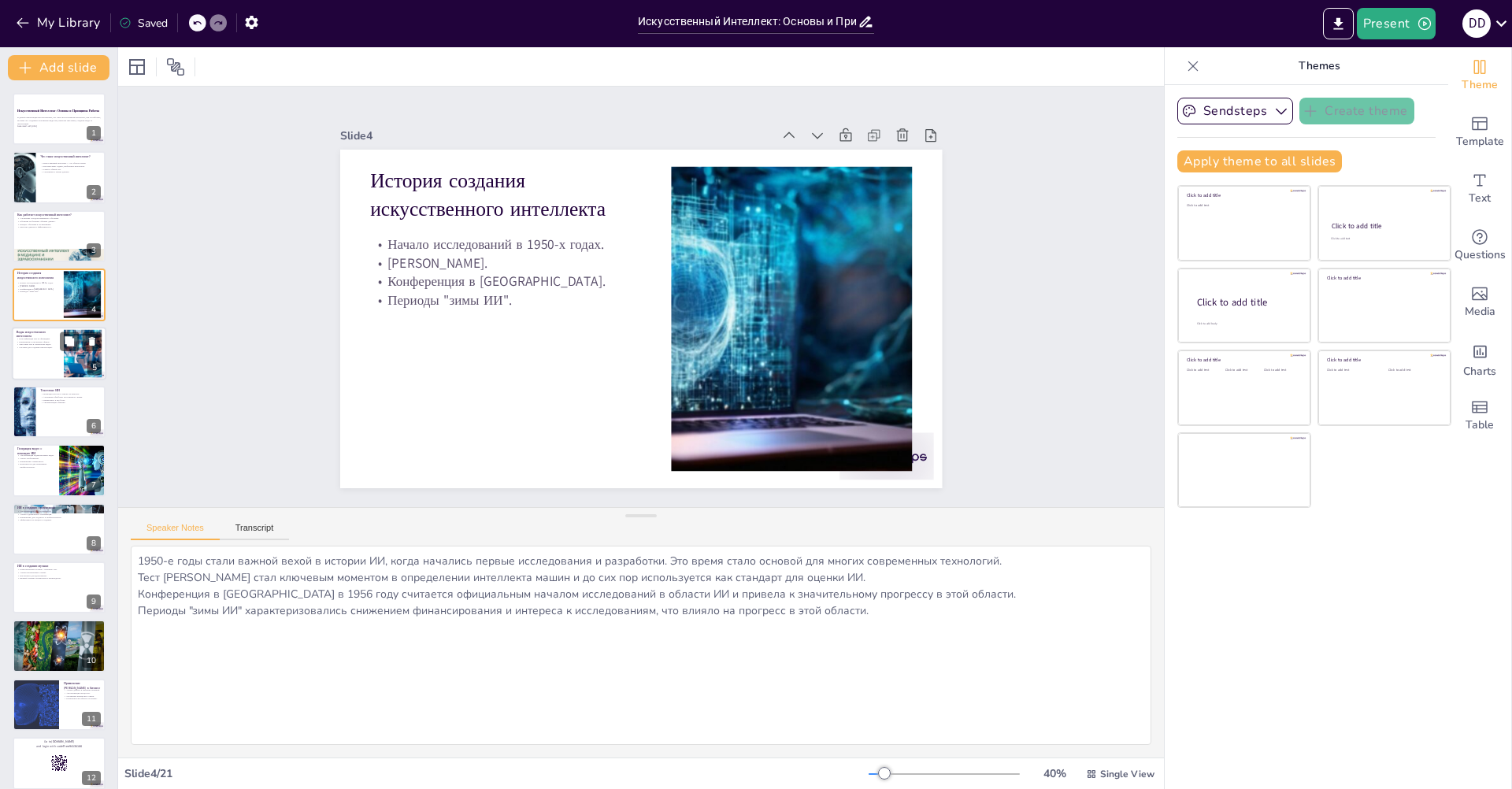
click at [46, 337] on p "Классификация ИИ по функциям." at bounding box center [38, 339] width 43 height 3
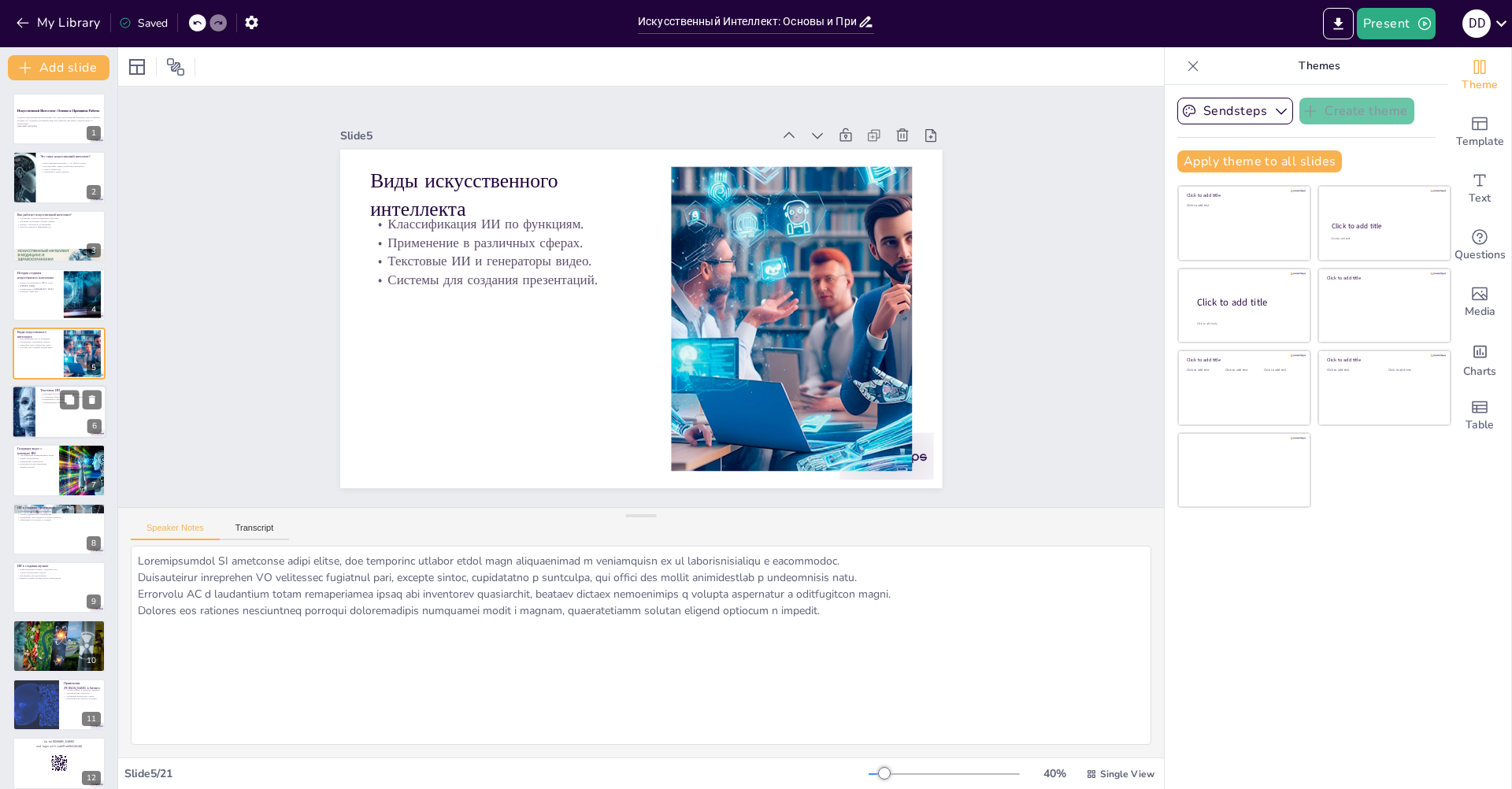
click at [40, 421] on div at bounding box center [59, 412] width 95 height 54
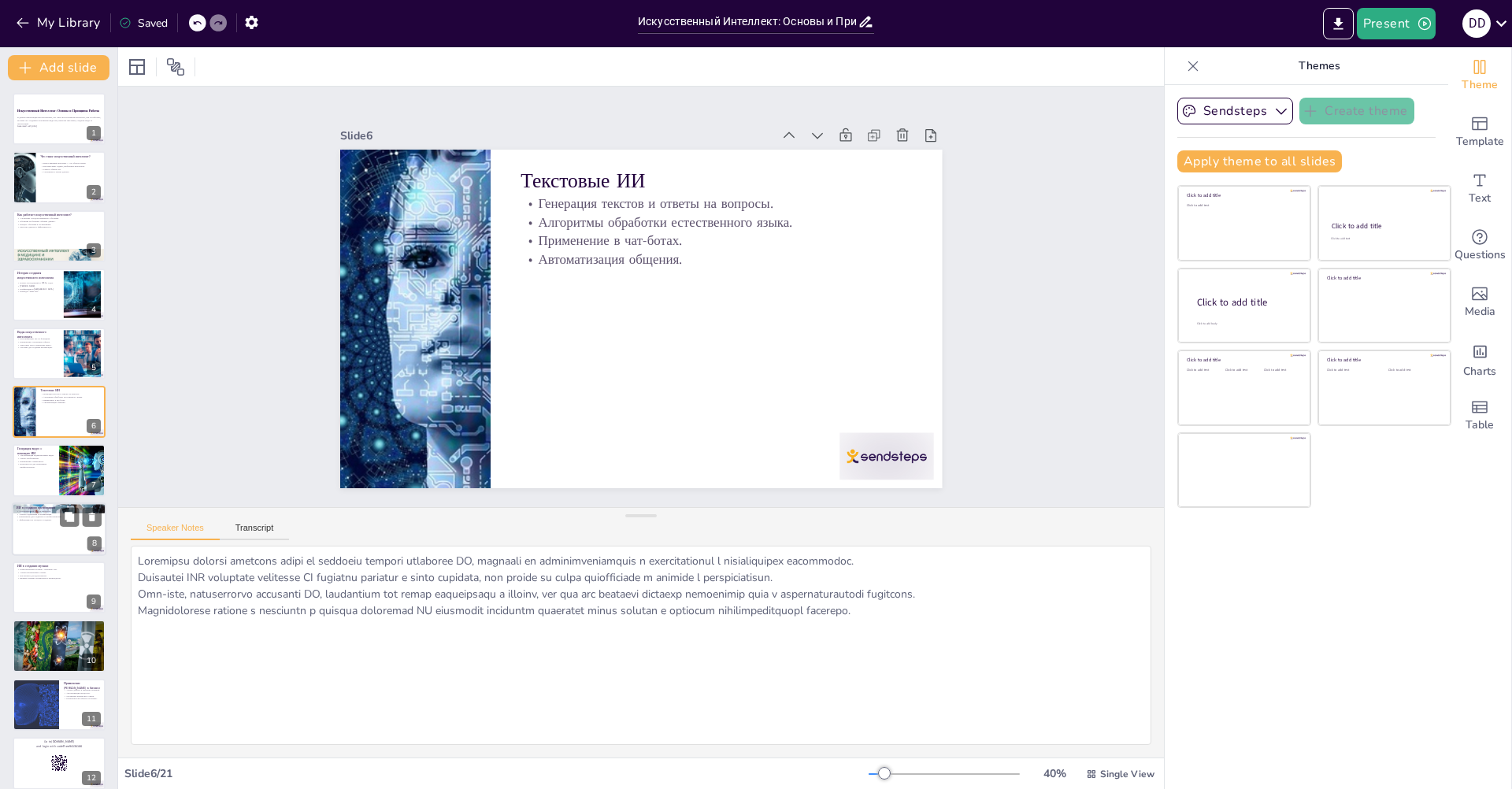
click at [54, 546] on div at bounding box center [59, 530] width 95 height 54
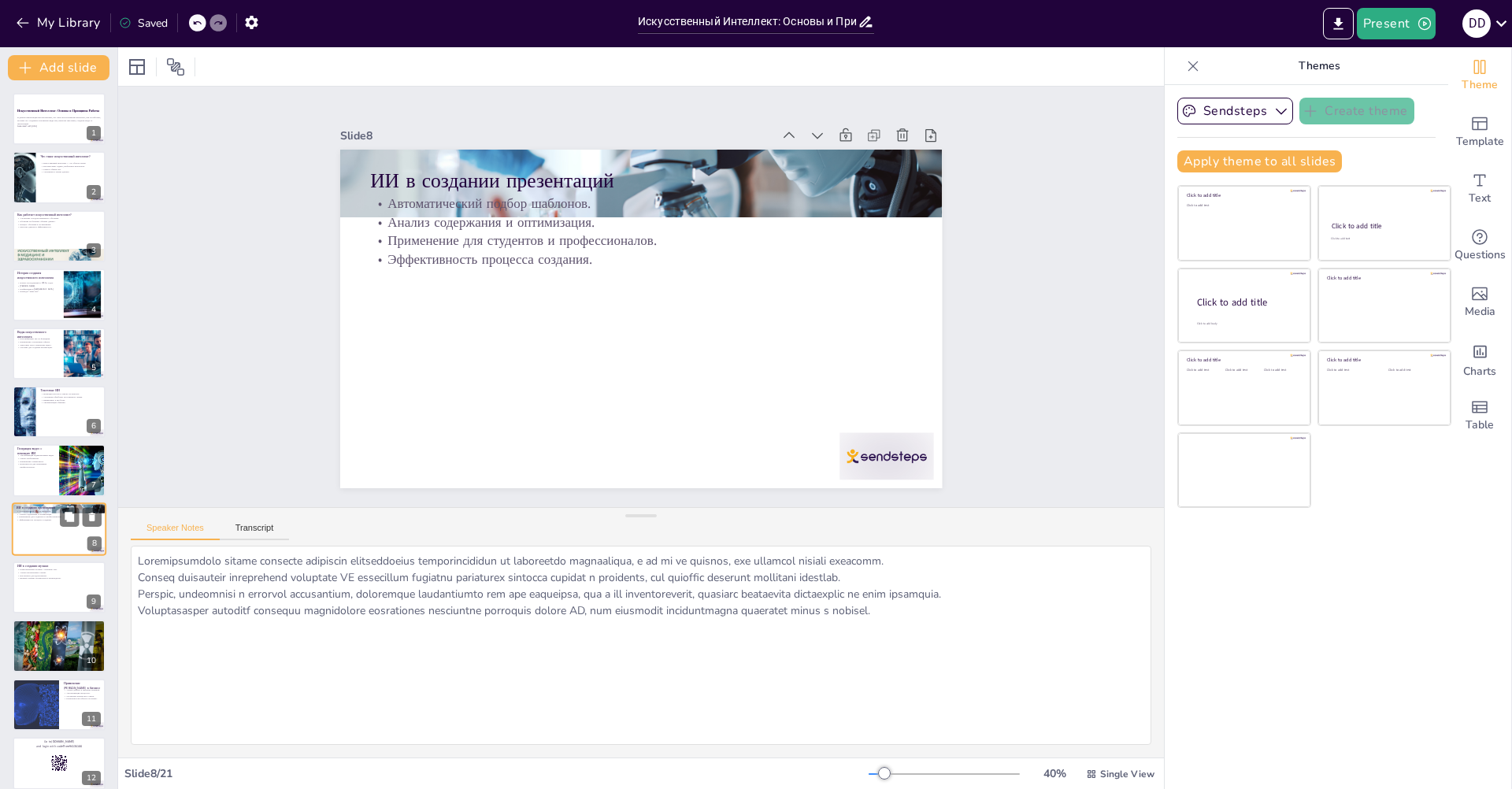
scroll to position [95, 0]
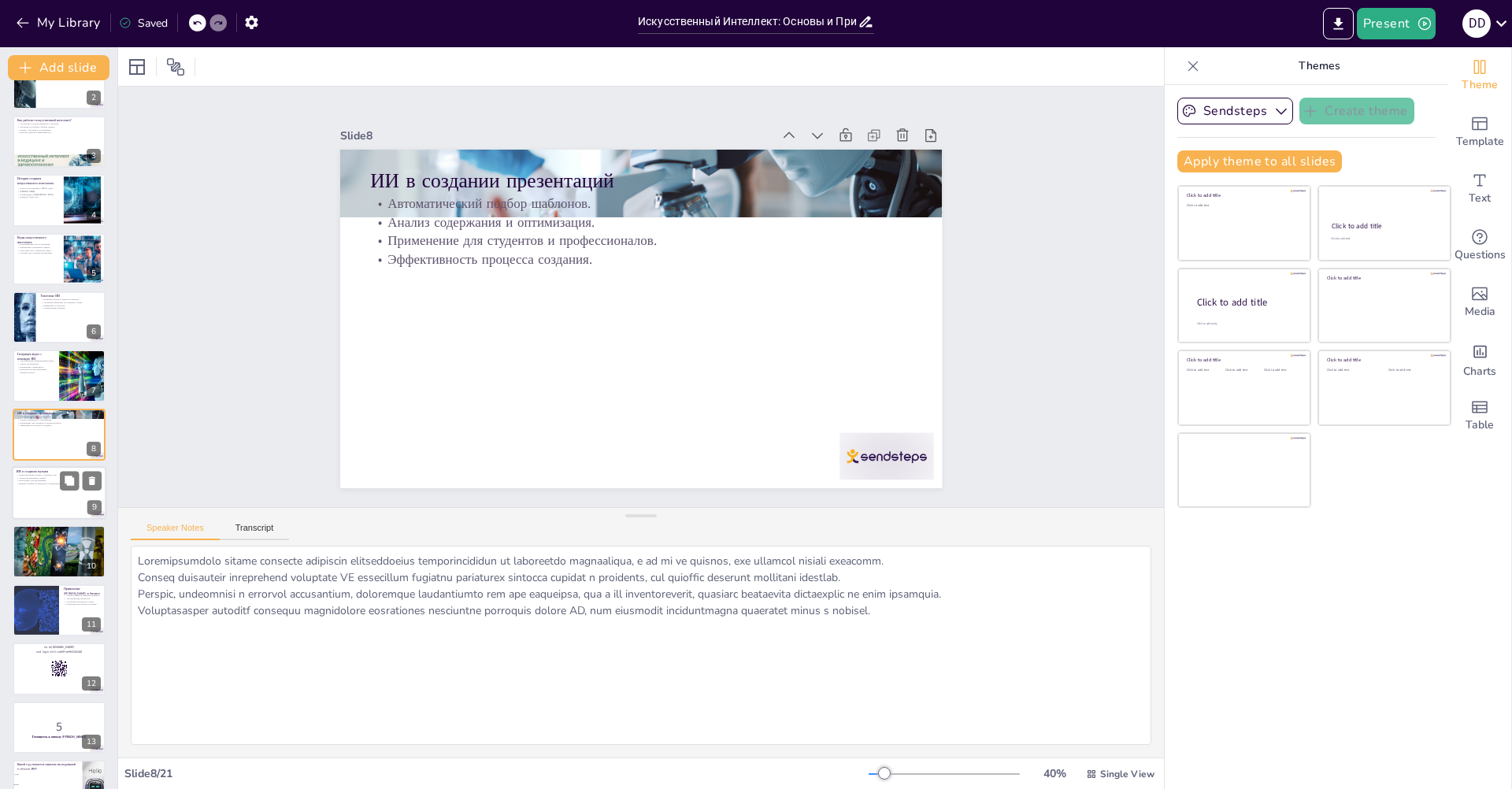
click at [56, 496] on div at bounding box center [59, 493] width 95 height 54
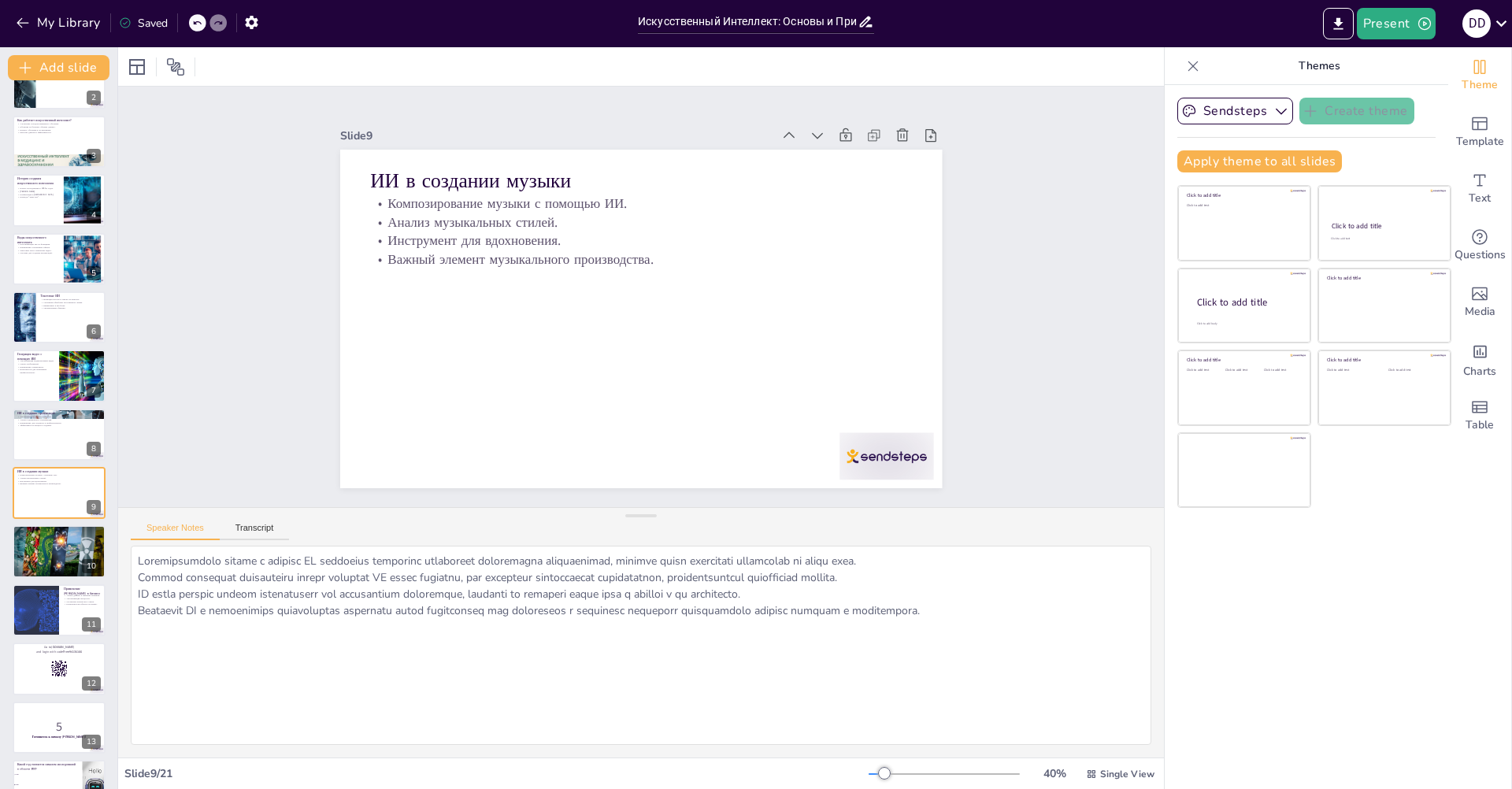
scroll to position [153, 0]
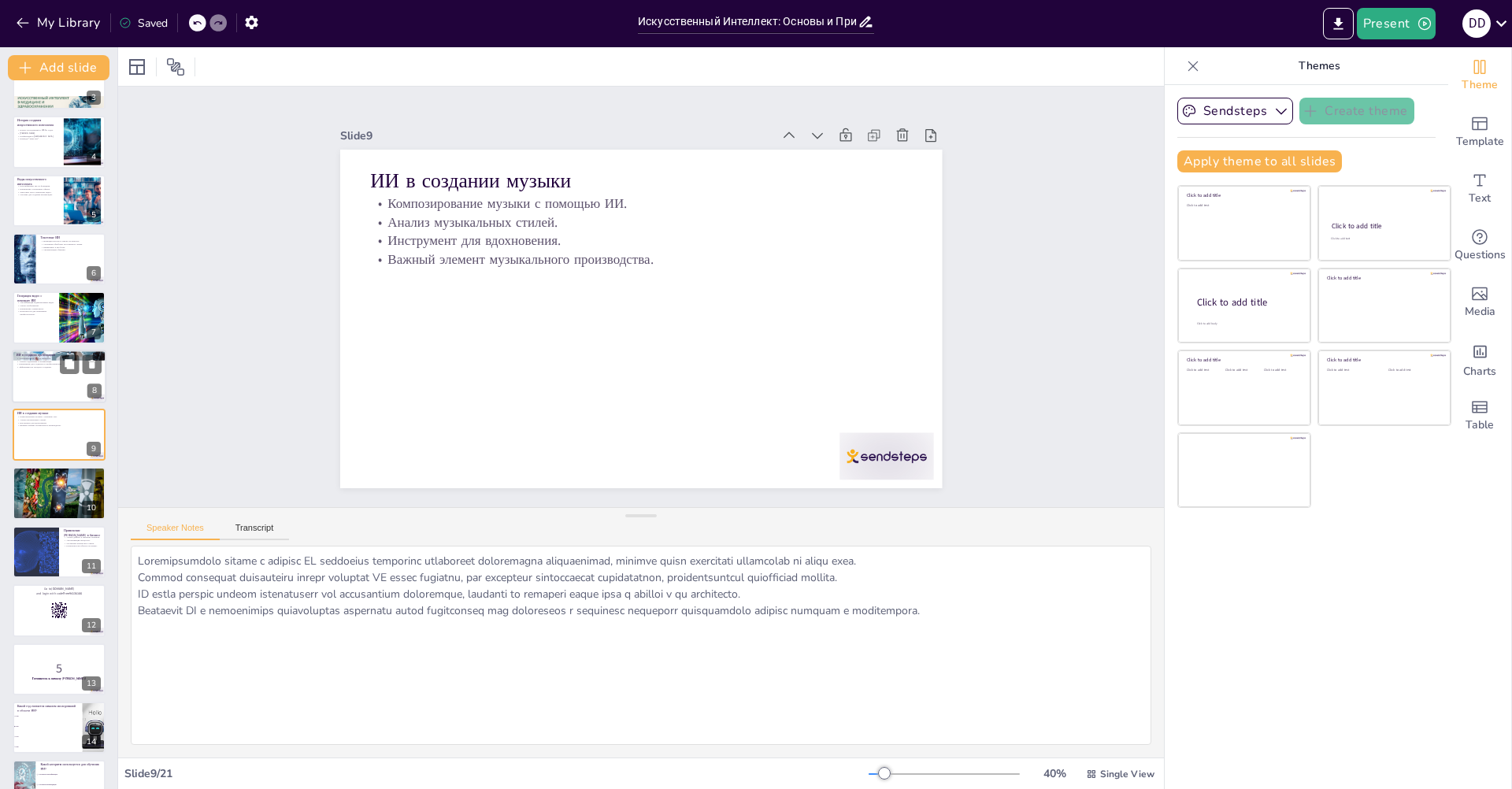
click at [56, 393] on div at bounding box center [59, 377] width 95 height 54
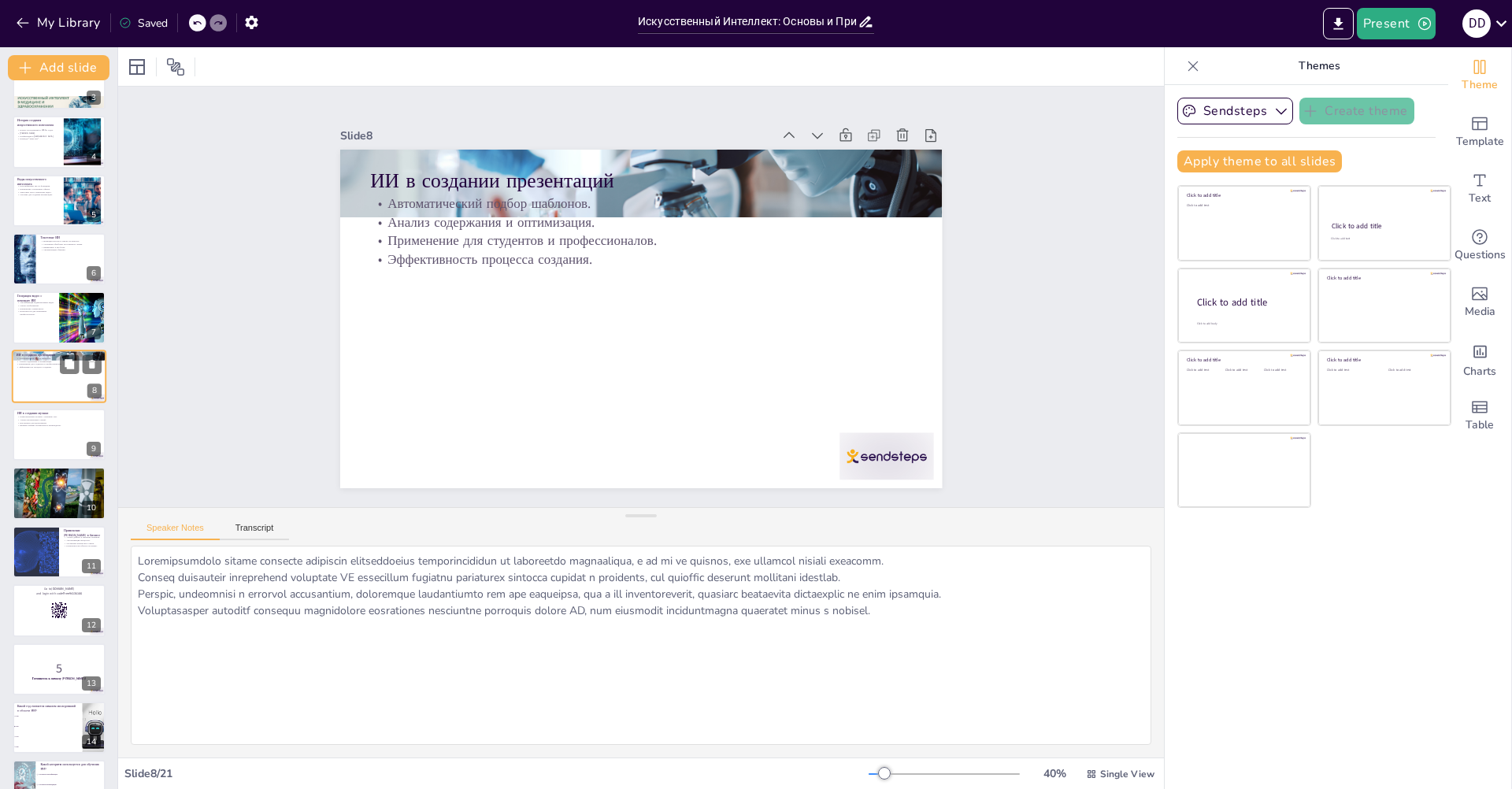
scroll to position [95, 0]
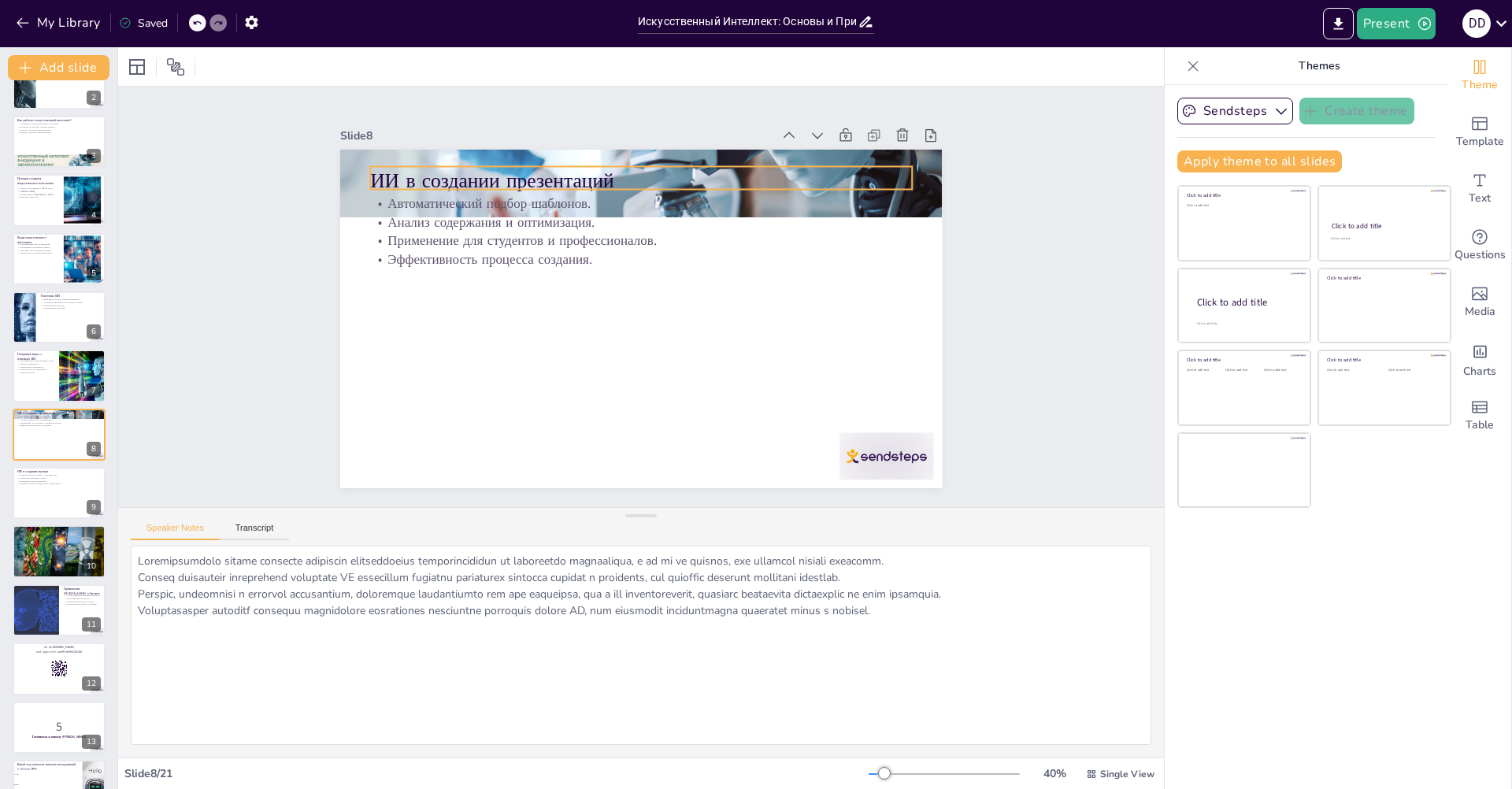
click at [740, 162] on p "ИИ в создании презентаций" at bounding box center [688, 191] width 507 height 246
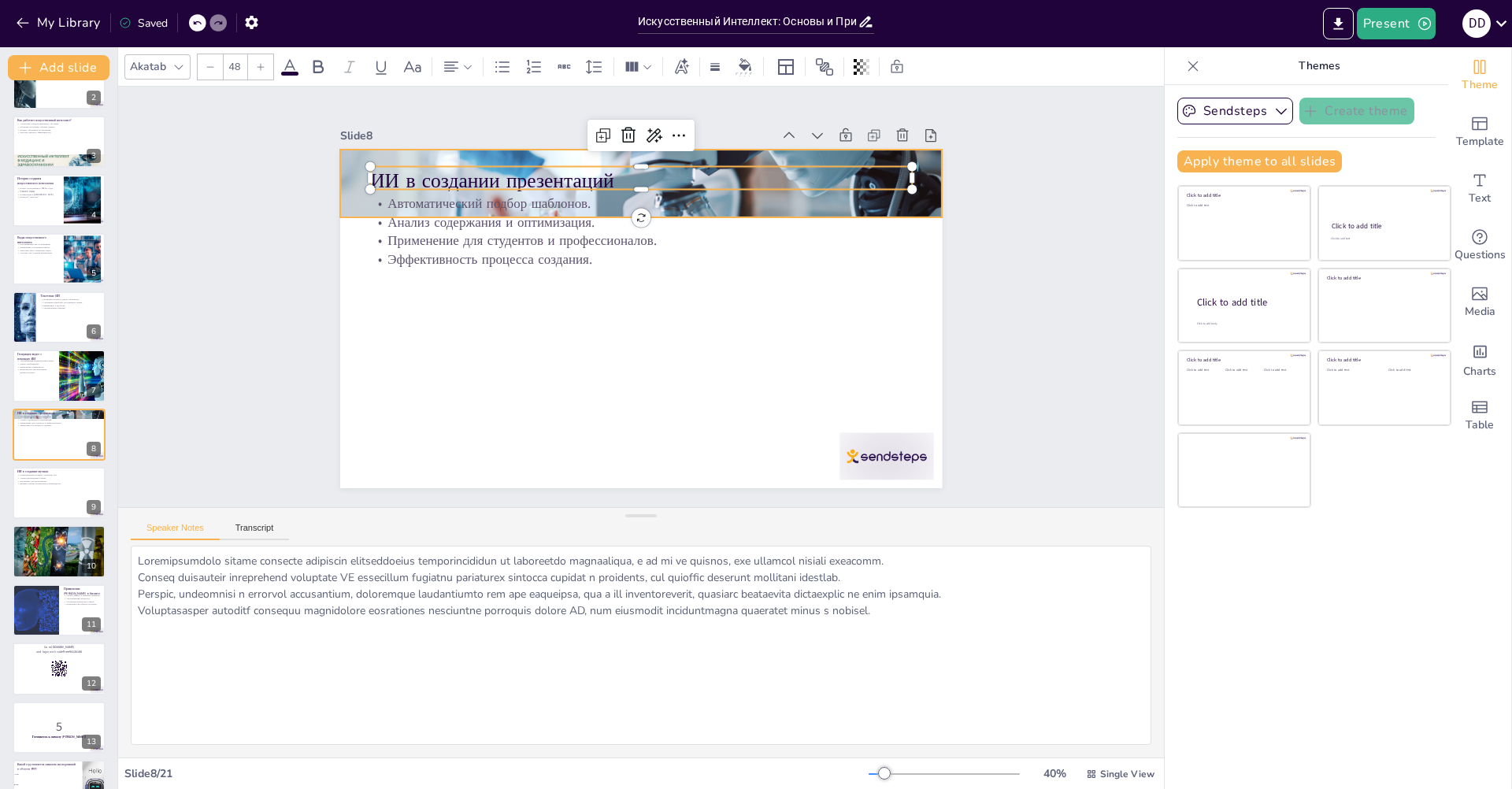
click at [924, 193] on div at bounding box center [708, 389] width 723 height 679
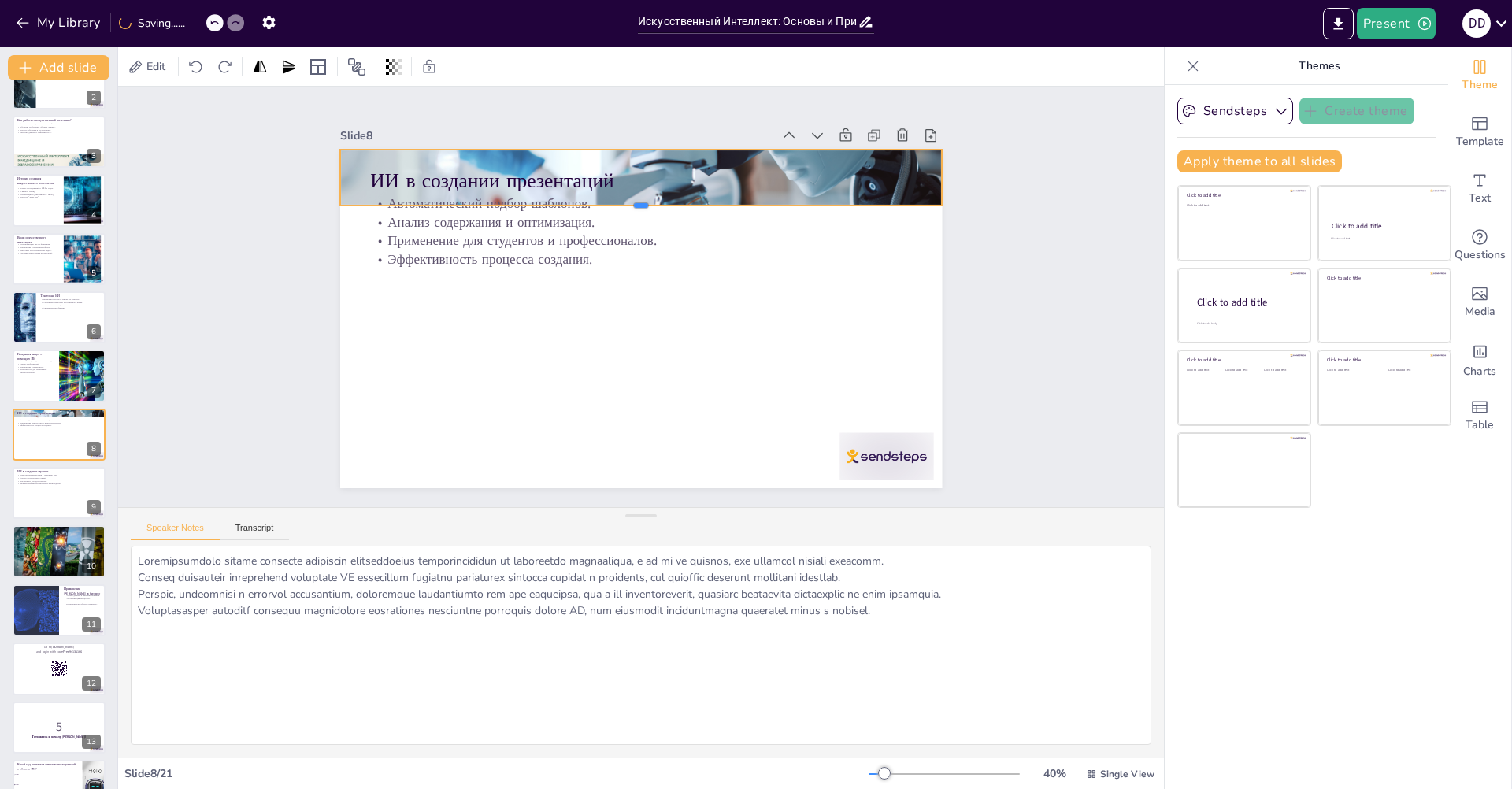
drag, startPoint x: 628, startPoint y: 211, endPoint x: 633, endPoint y: 199, distance: 13.0
click at [633, 215] on div at bounding box center [599, 371] width 528 height 312
click at [60, 386] on div at bounding box center [83, 377] width 85 height 54
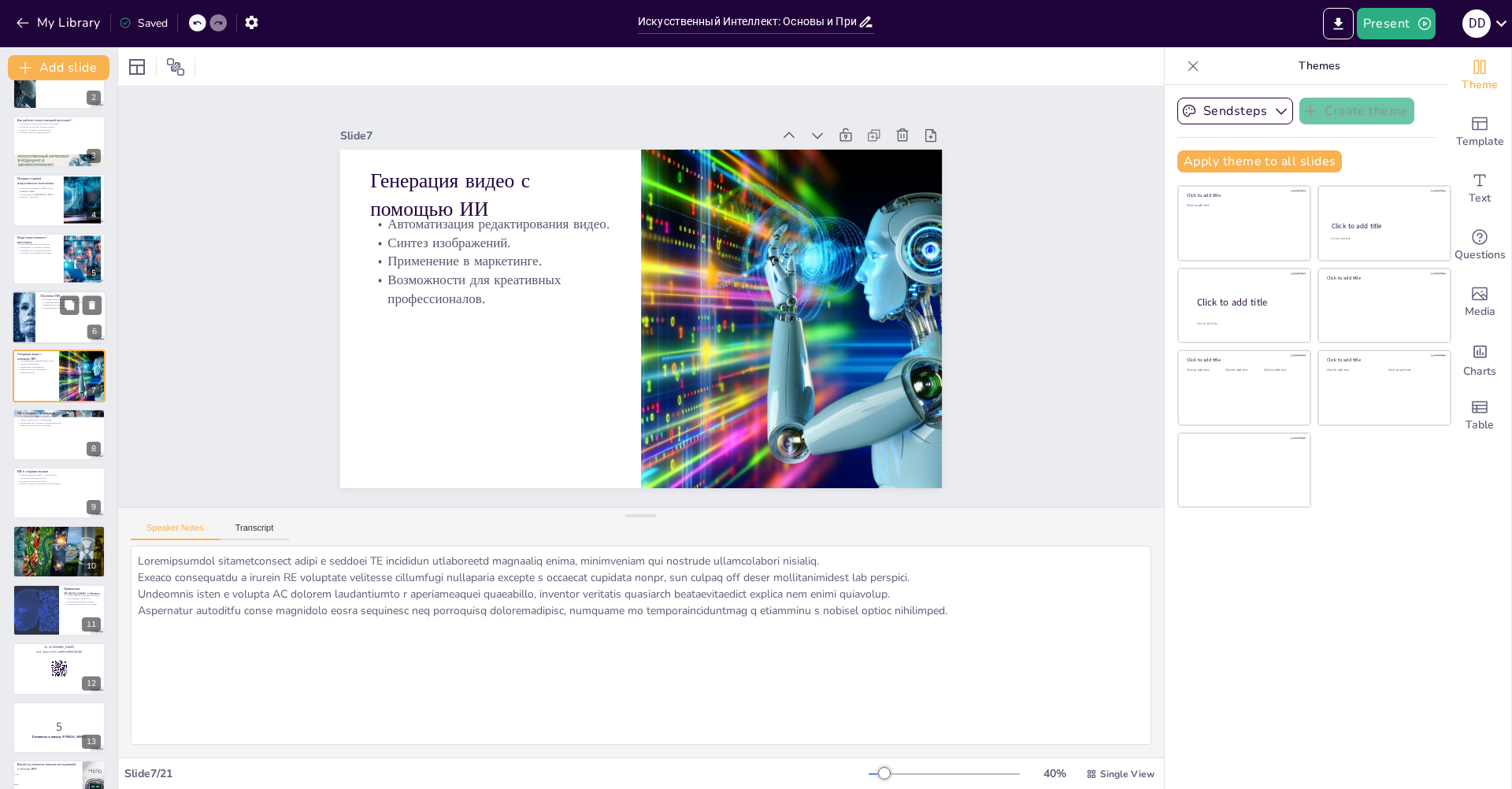
scroll to position [35, 0]
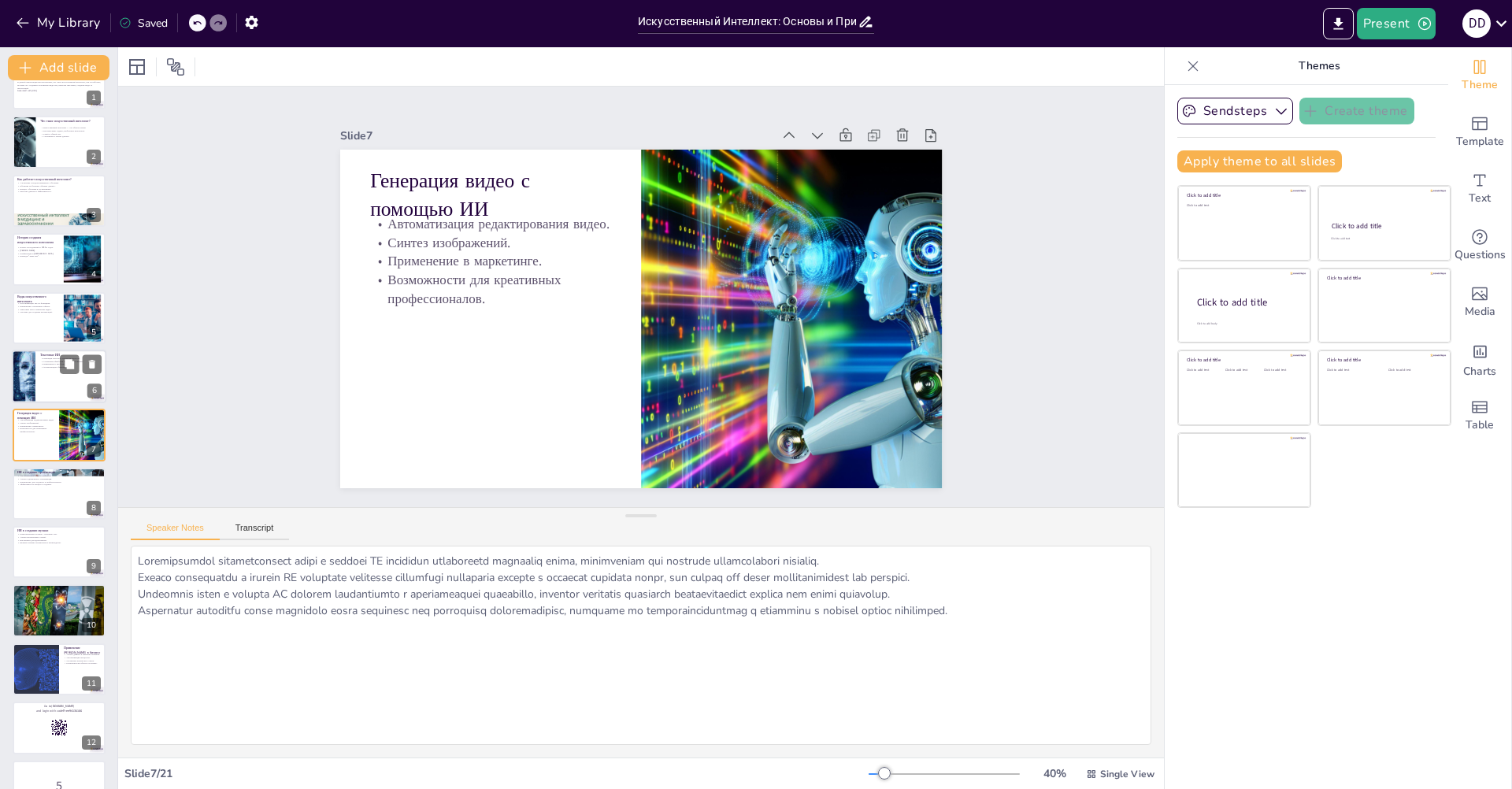
click at [35, 389] on div at bounding box center [23, 377] width 98 height 54
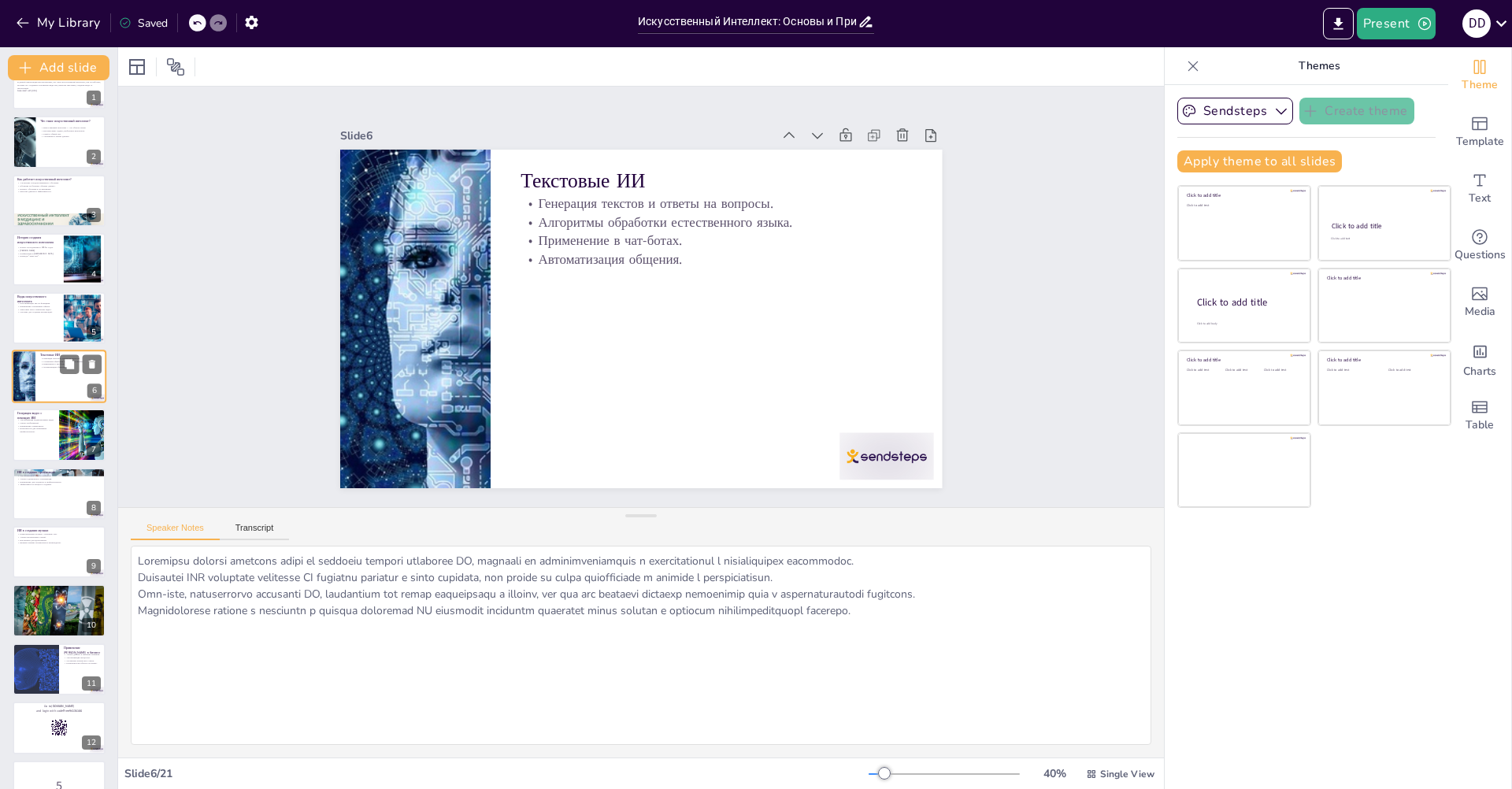
scroll to position [0, 0]
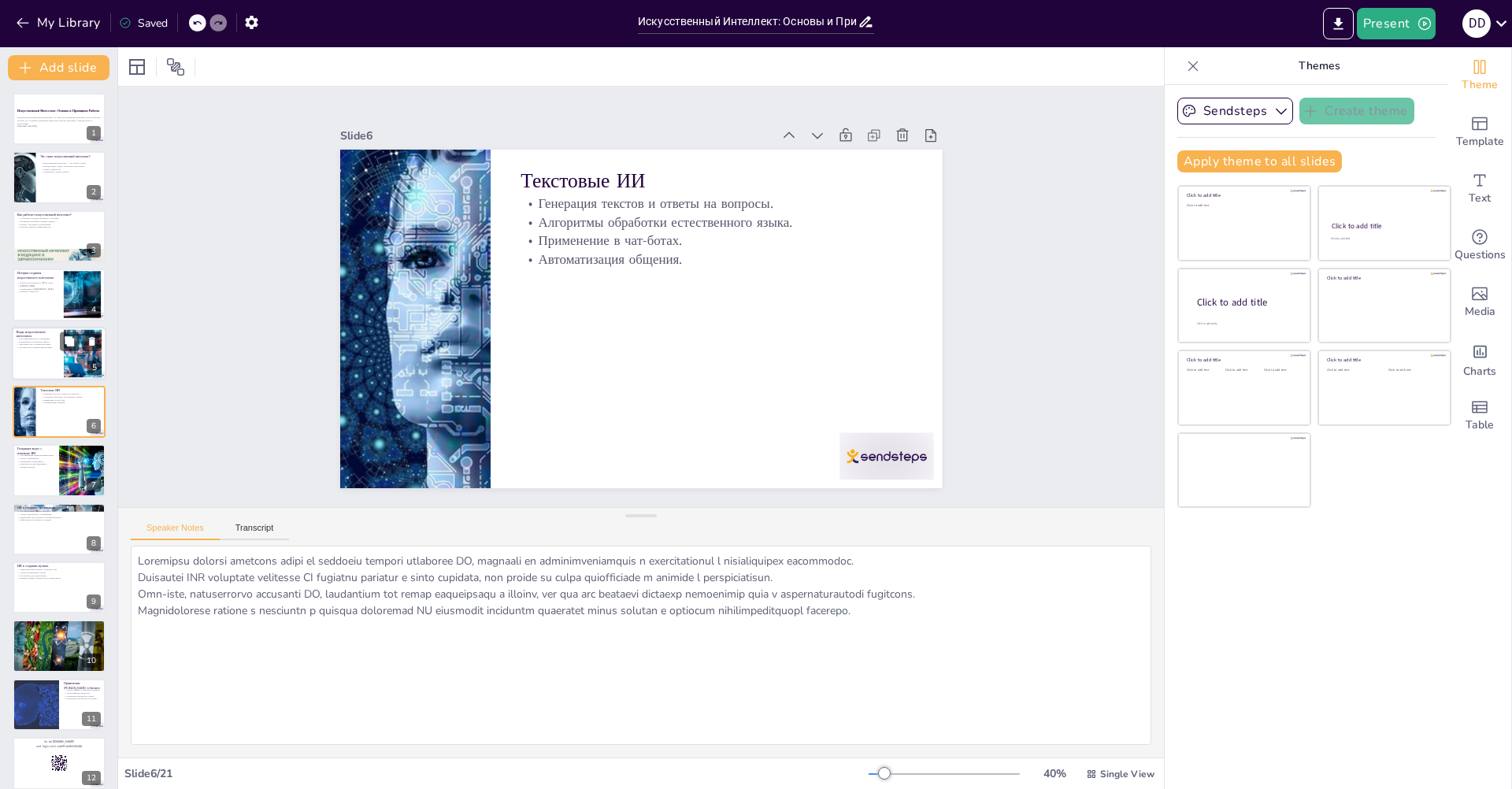
click at [43, 353] on div "Классификация ИИ по функциям. Применение в различных сферах. Текстовые ИИ и ген…" at bounding box center [38, 346] width 43 height 17
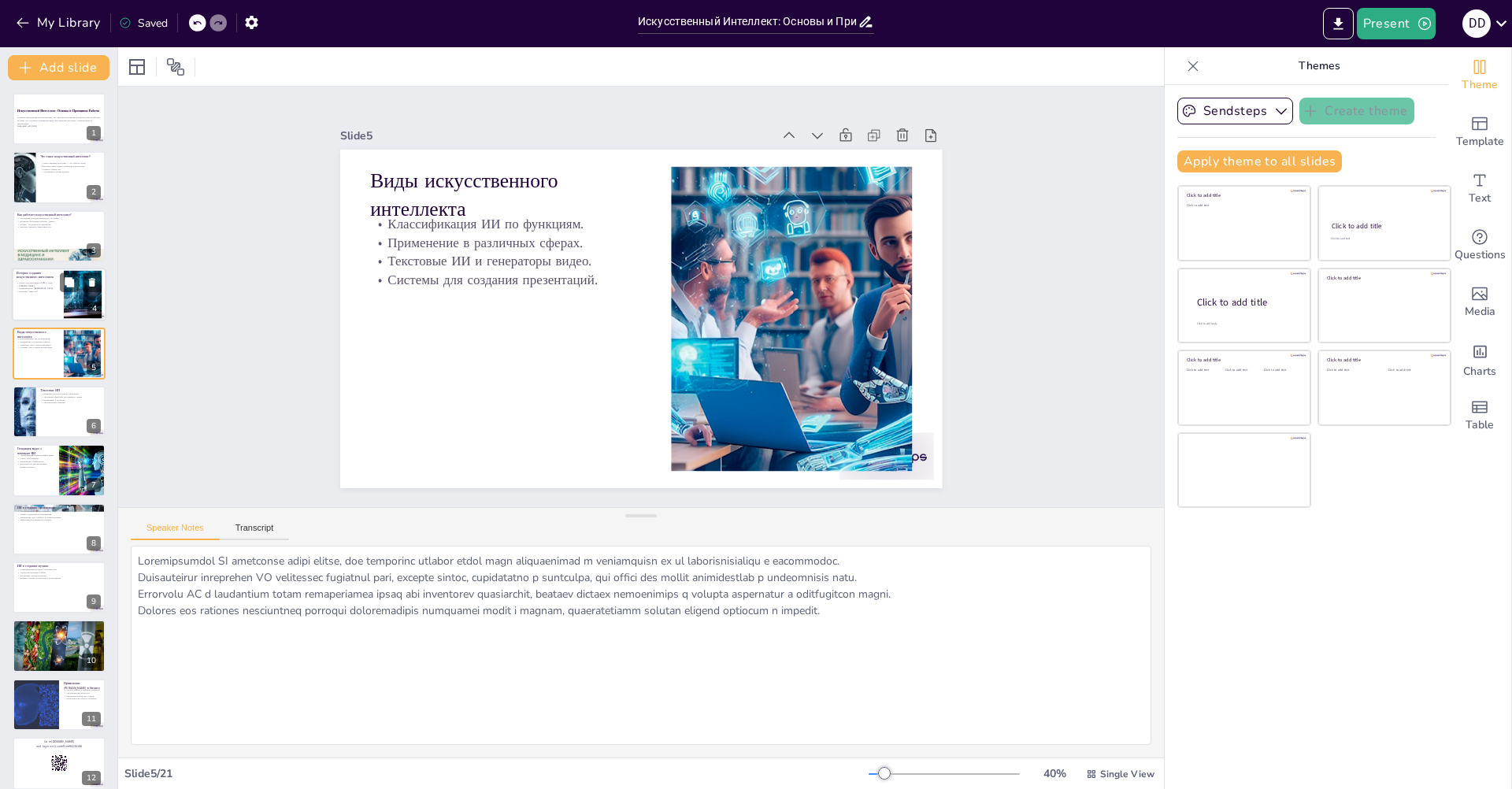
click at [57, 283] on p "Начало исследований в 1950-х годах." at bounding box center [38, 284] width 43 height 3
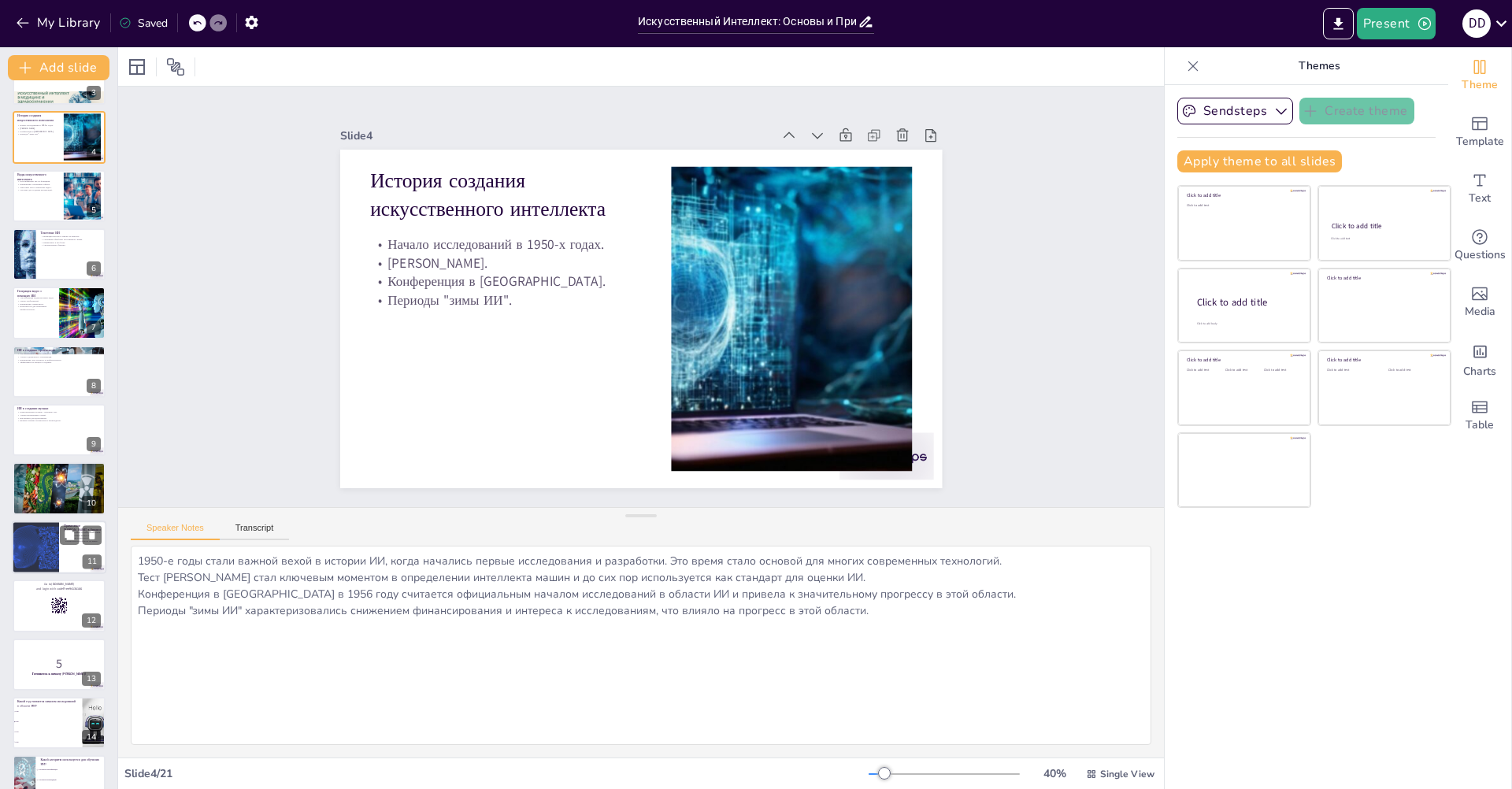
click at [54, 534] on div at bounding box center [35, 548] width 89 height 54
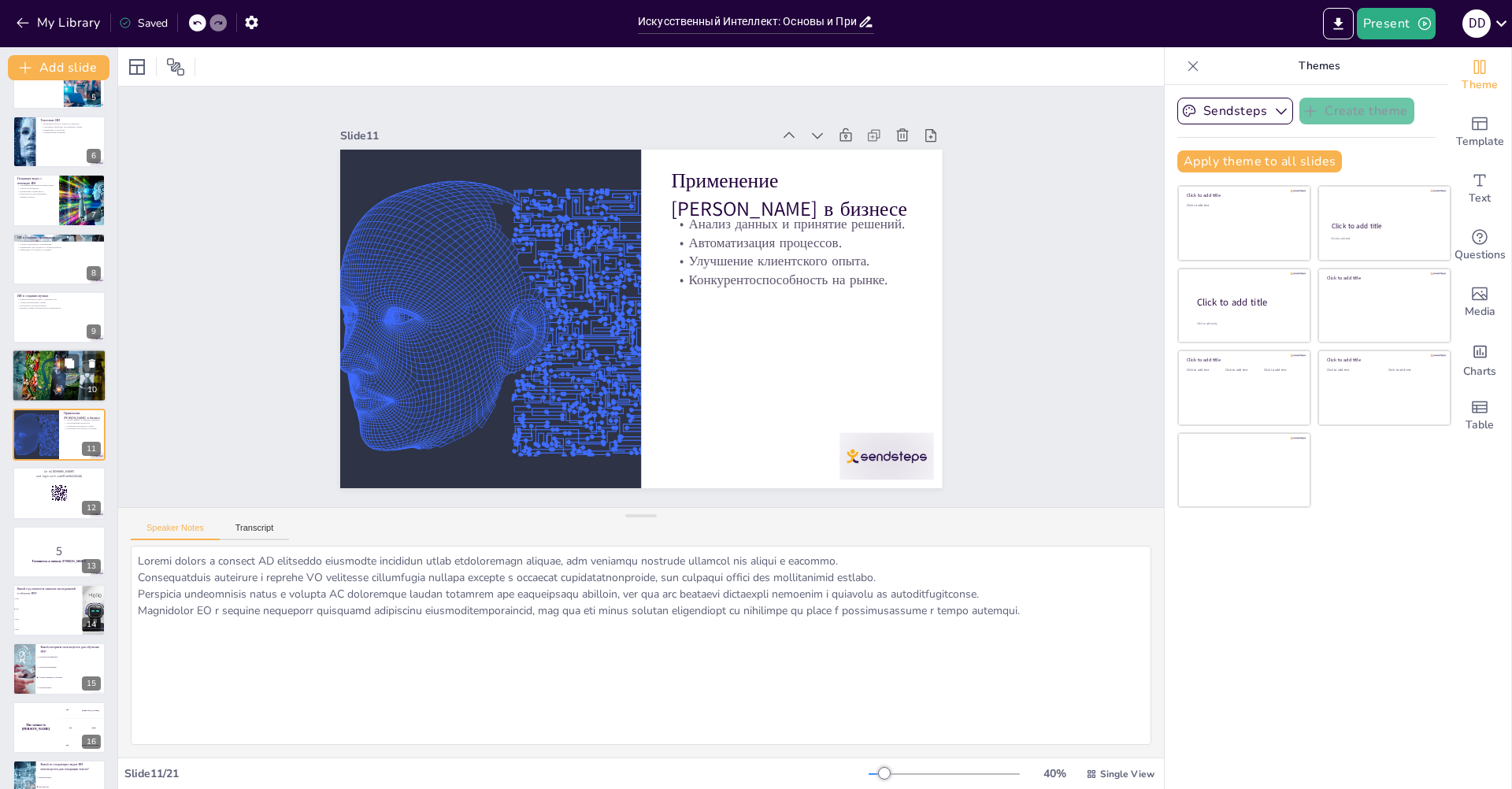
click at [29, 391] on div at bounding box center [59, 377] width 95 height 54
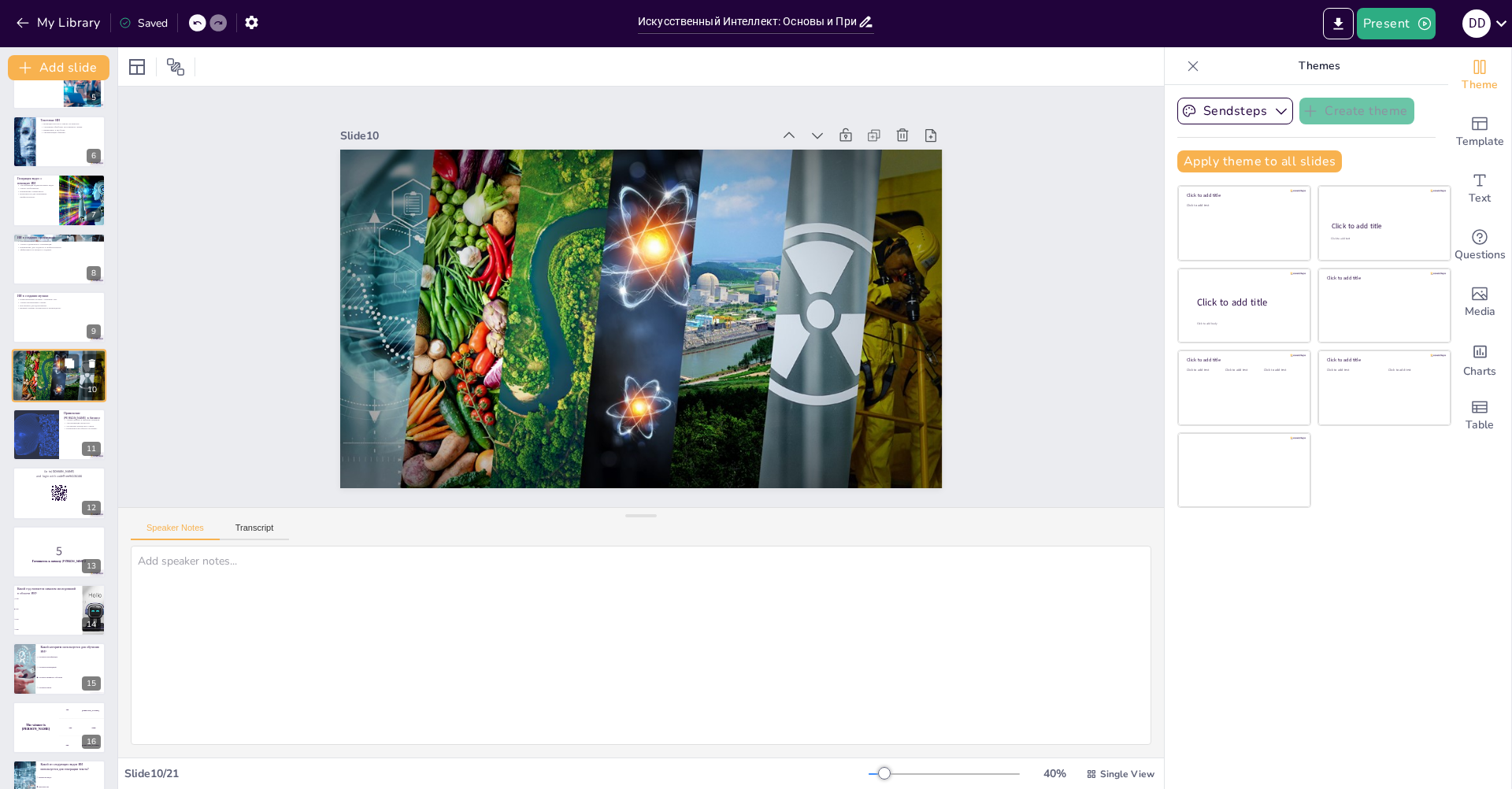
scroll to position [212, 0]
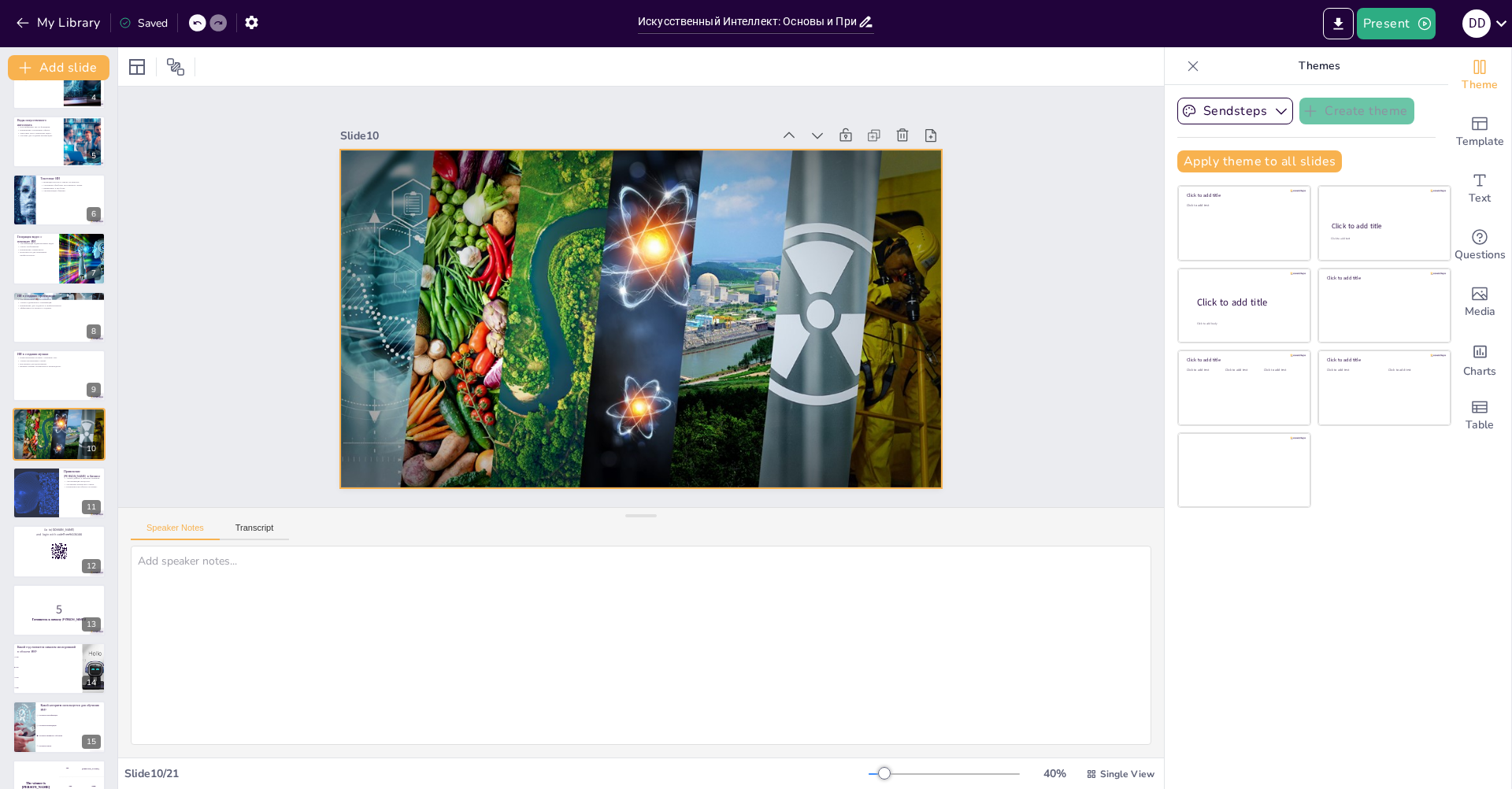
click at [712, 308] on div at bounding box center [621, 288] width 553 height 690
click at [50, 397] on div at bounding box center [59, 376] width 95 height 54
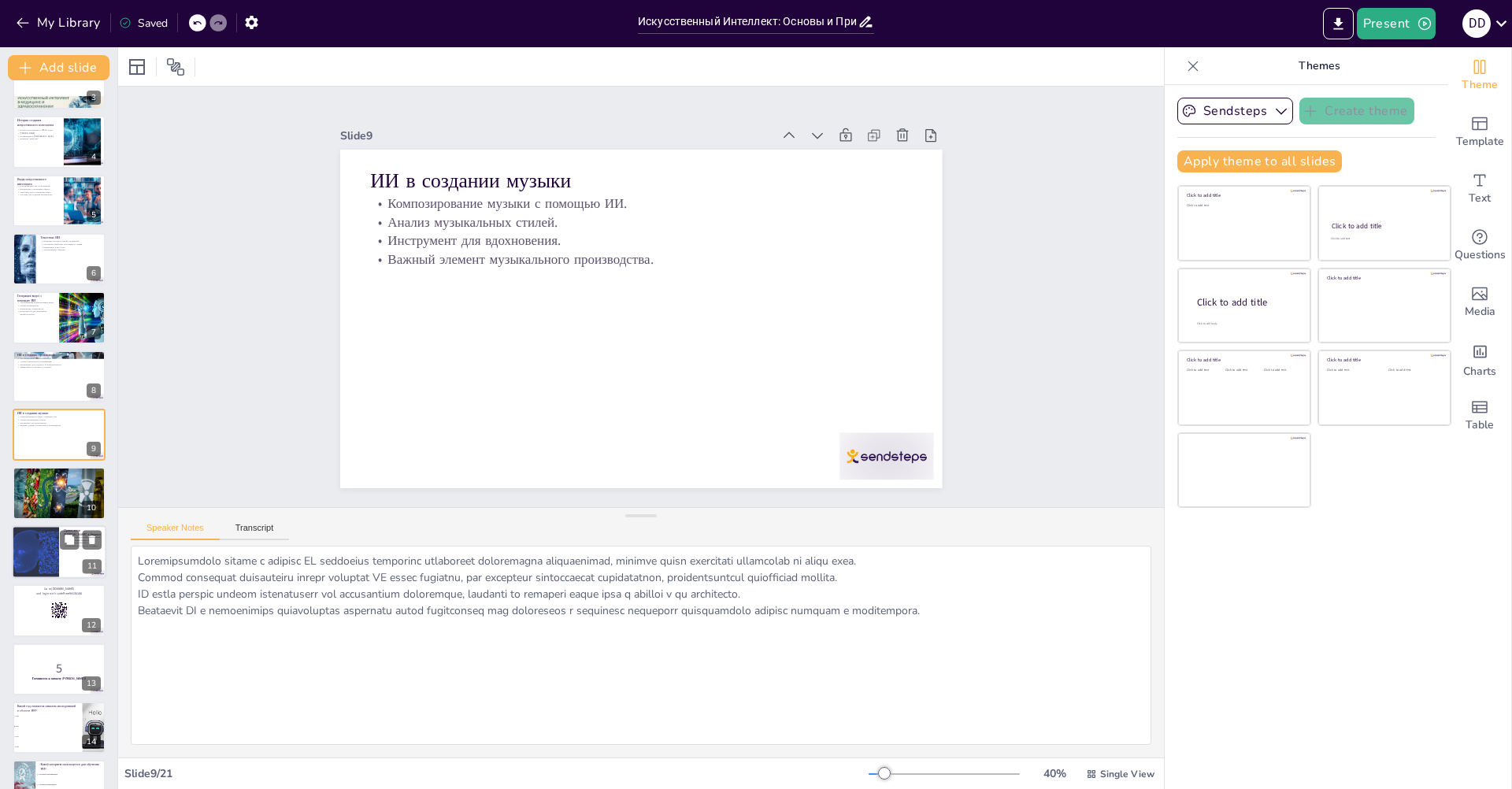
click at [38, 496] on div at bounding box center [59, 493] width 93 height 52
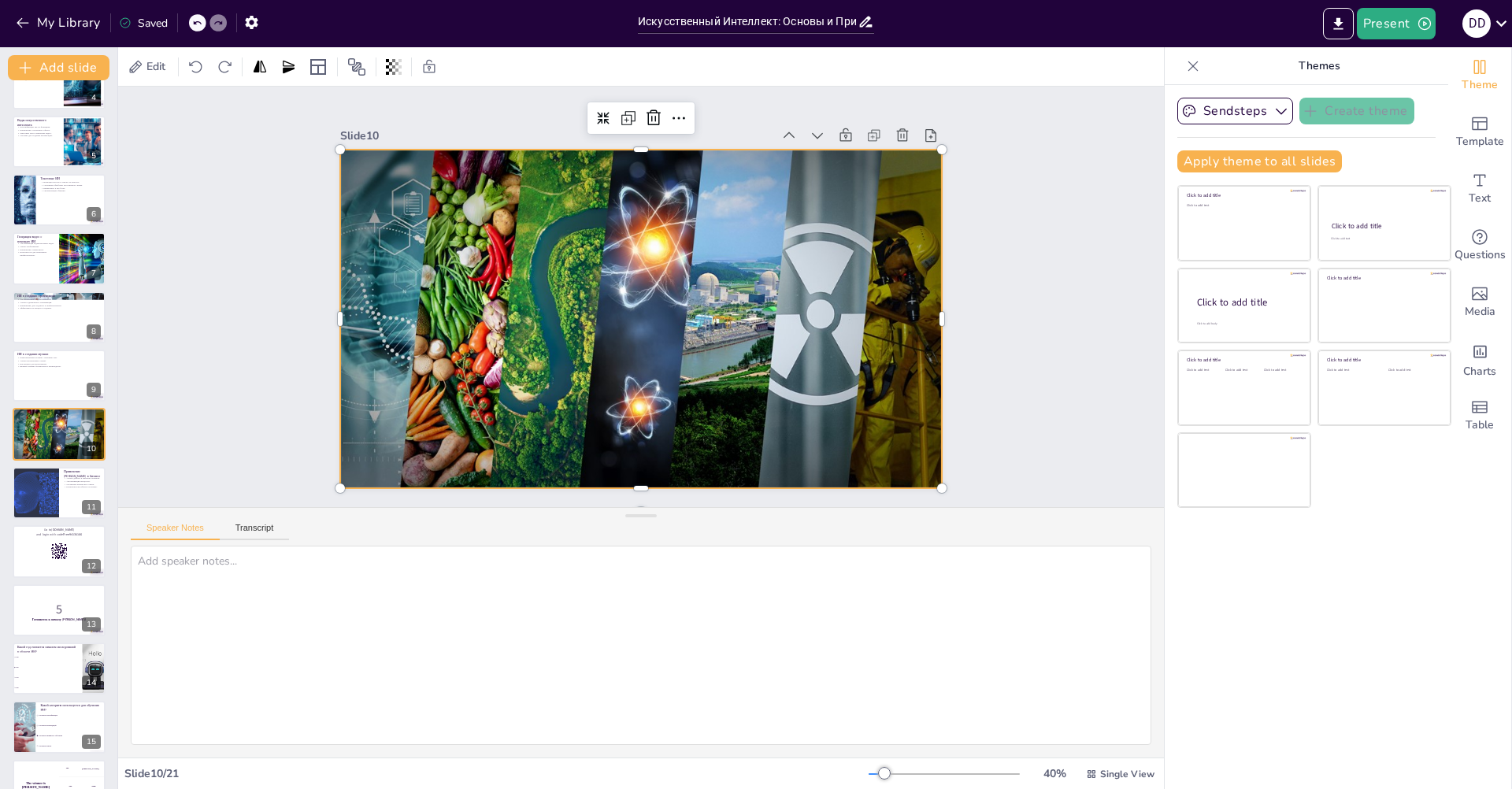
click at [511, 338] on div at bounding box center [654, 279] width 688 height 629
click at [39, 492] on div at bounding box center [35, 493] width 89 height 54
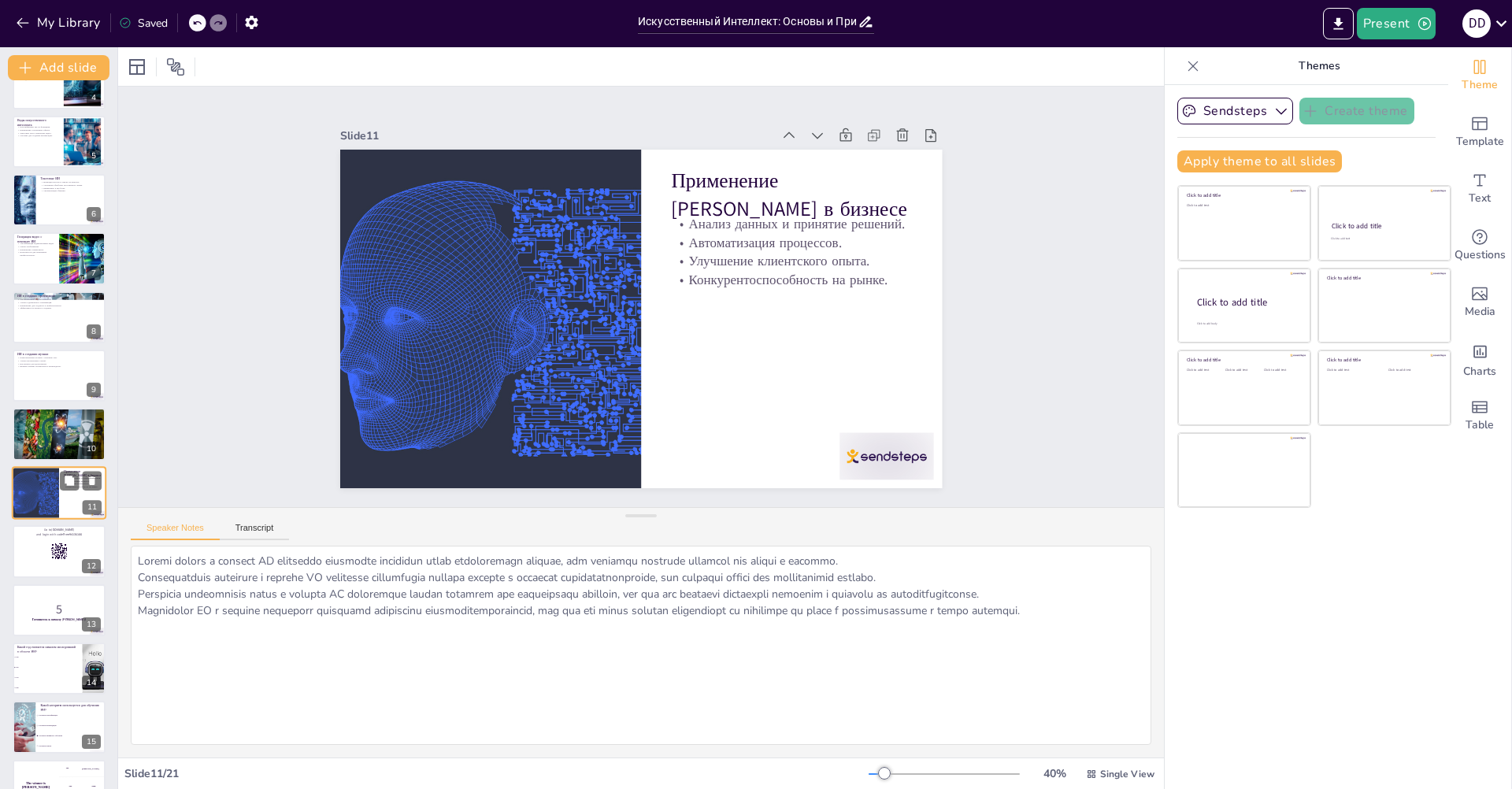
scroll to position [270, 0]
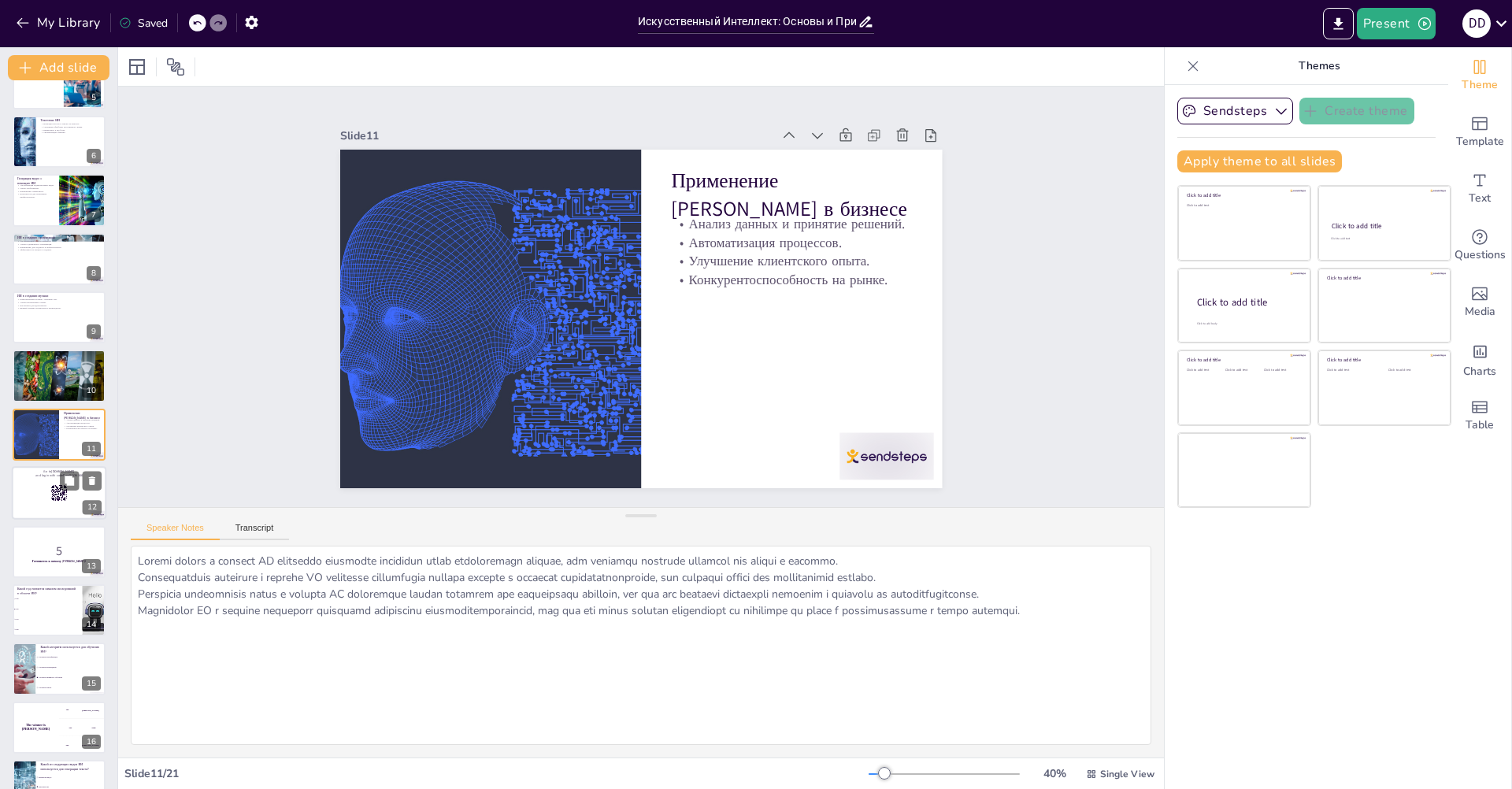
click at [35, 511] on div at bounding box center [59, 493] width 95 height 54
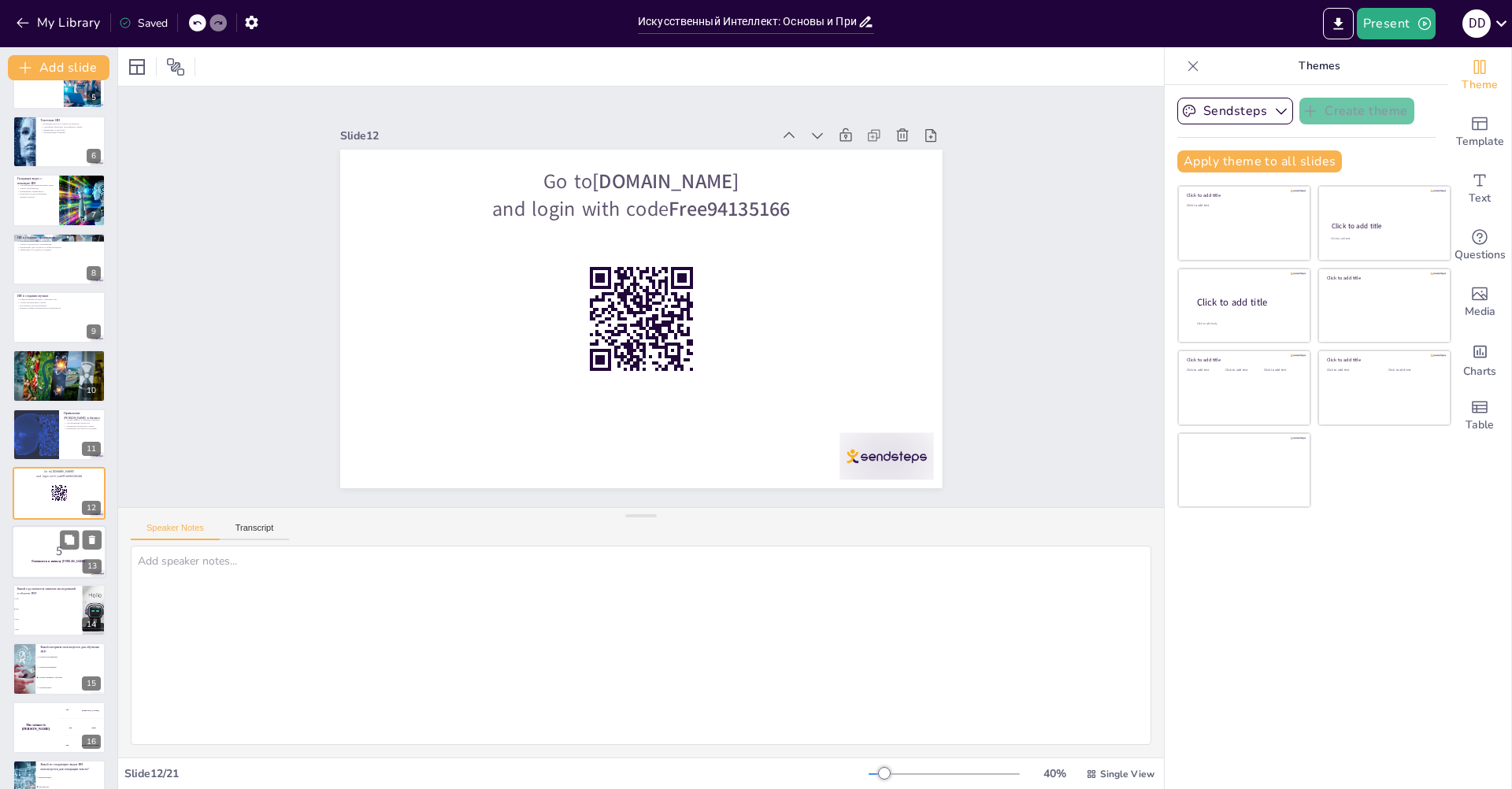
scroll to position [329, 0]
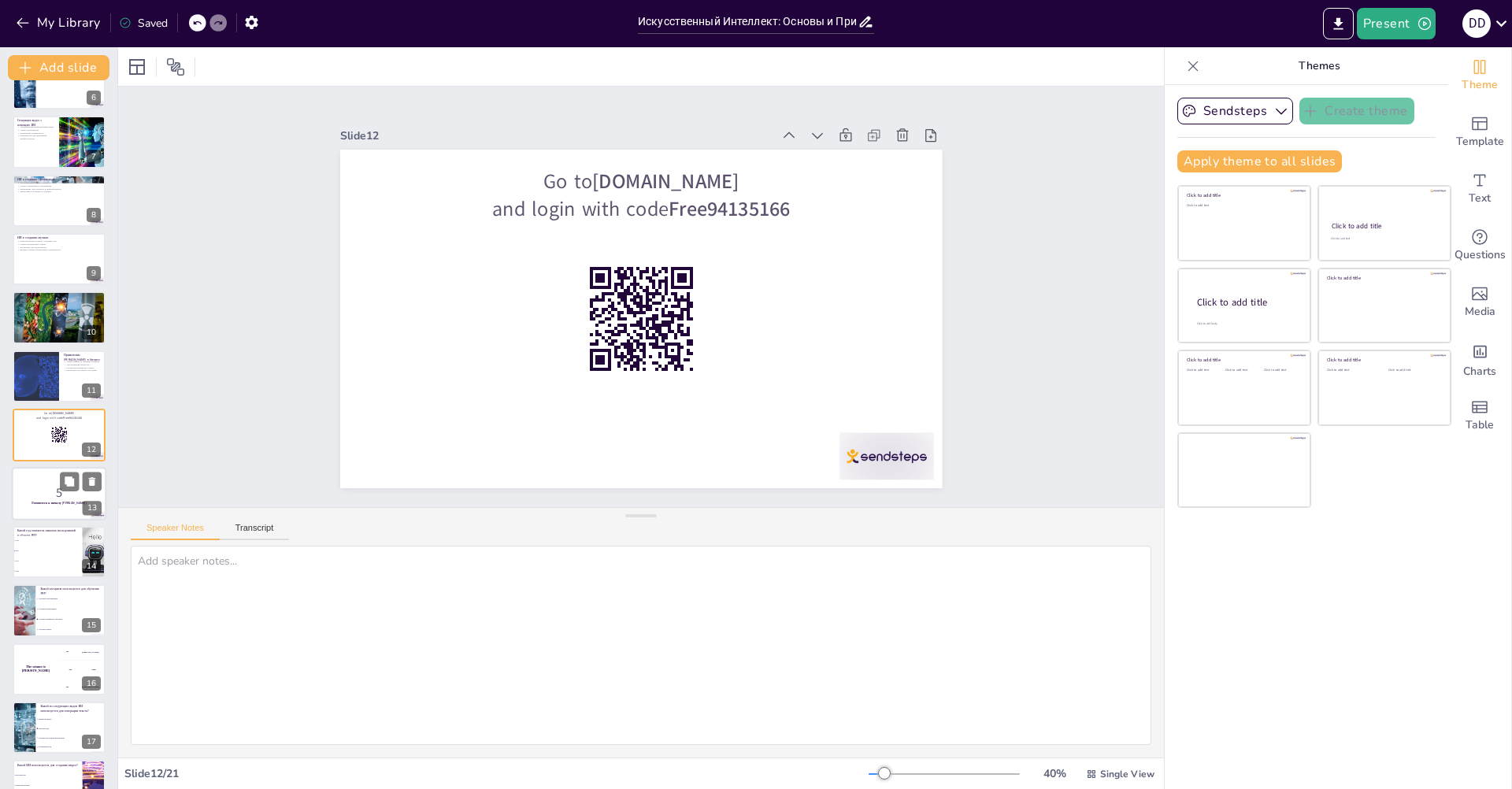
click at [27, 513] on div at bounding box center [59, 494] width 95 height 54
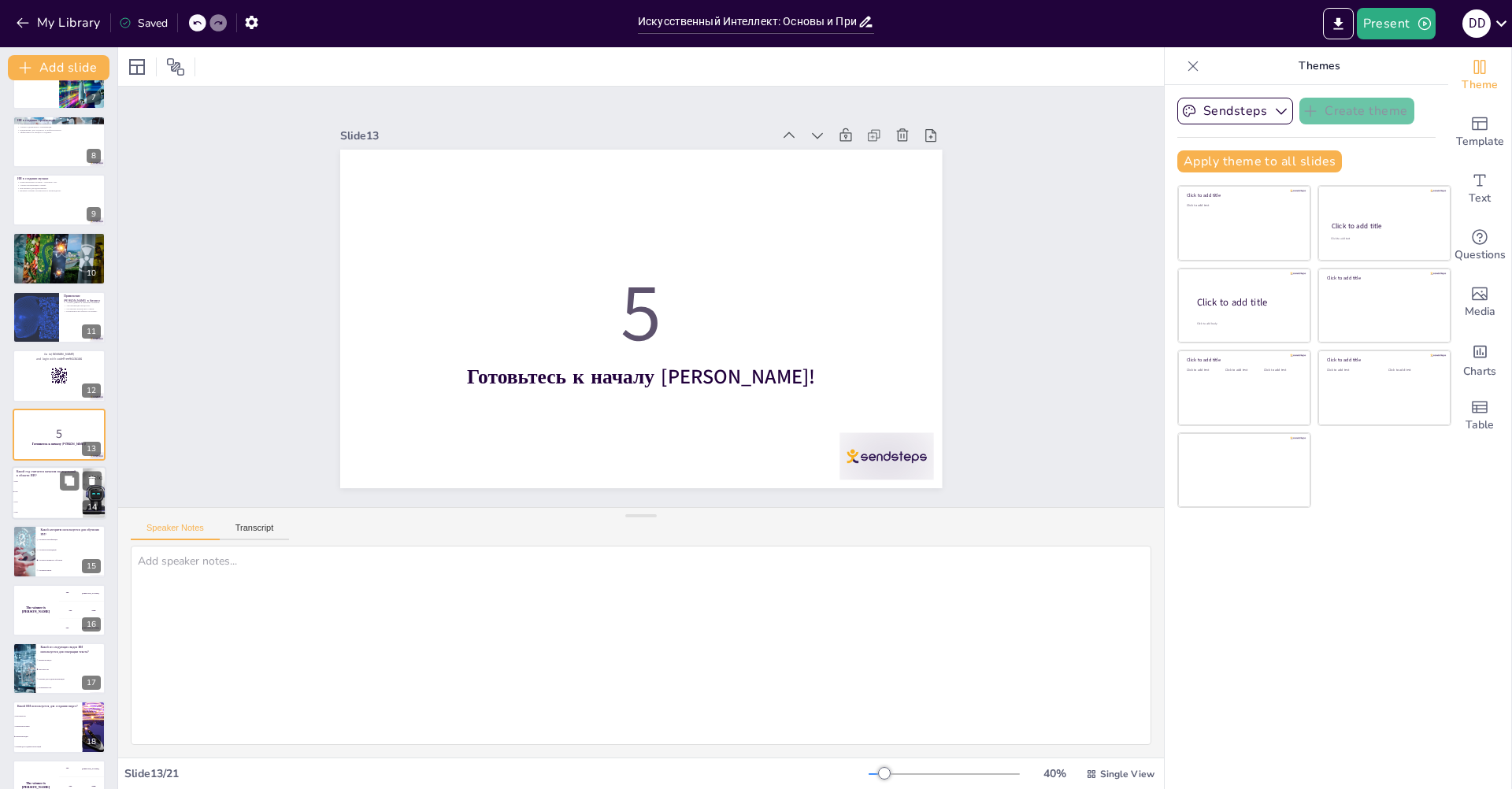
click at [29, 515] on li "1985" at bounding box center [47, 512] width 71 height 10
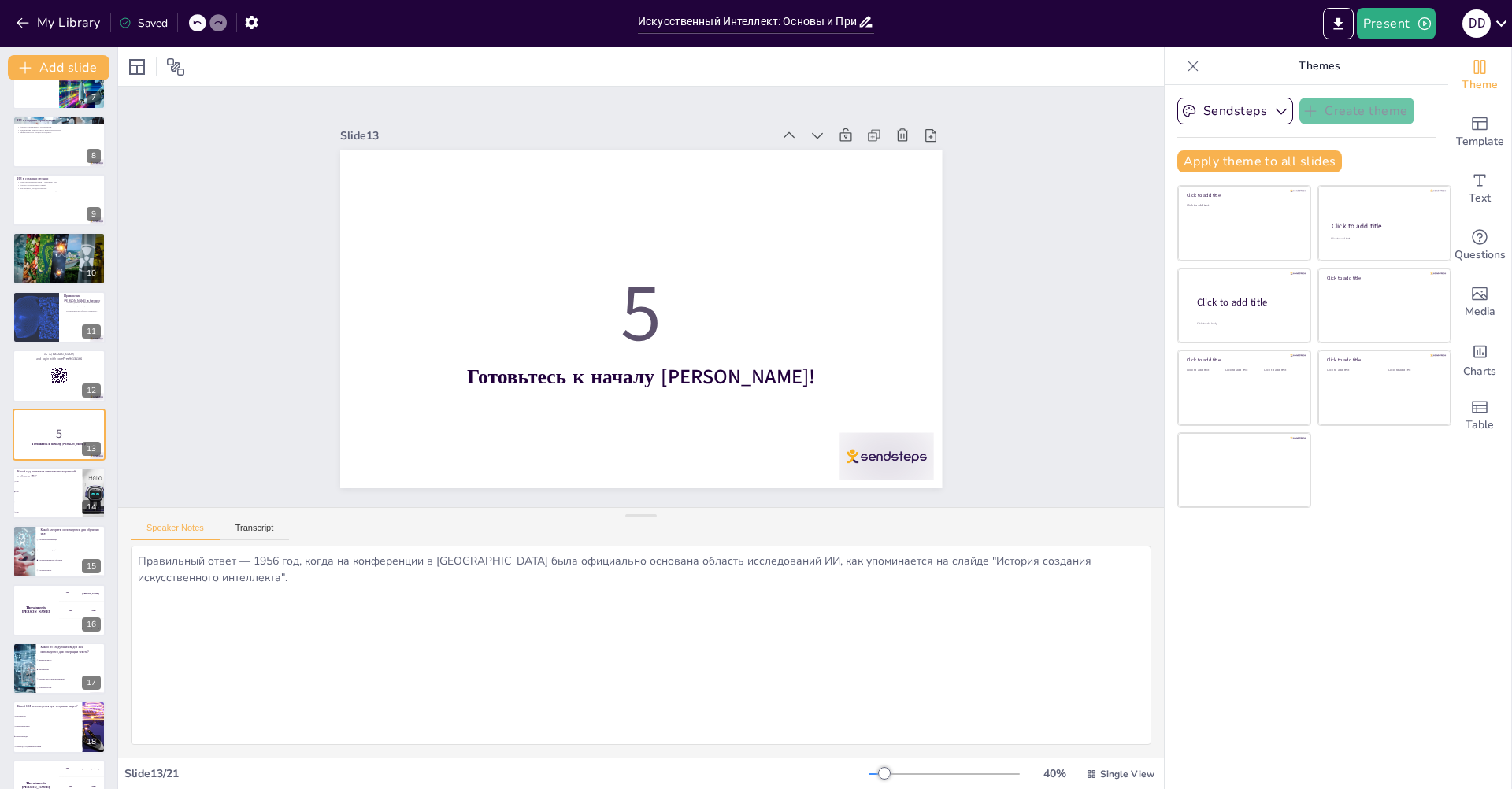
scroll to position [446, 0]
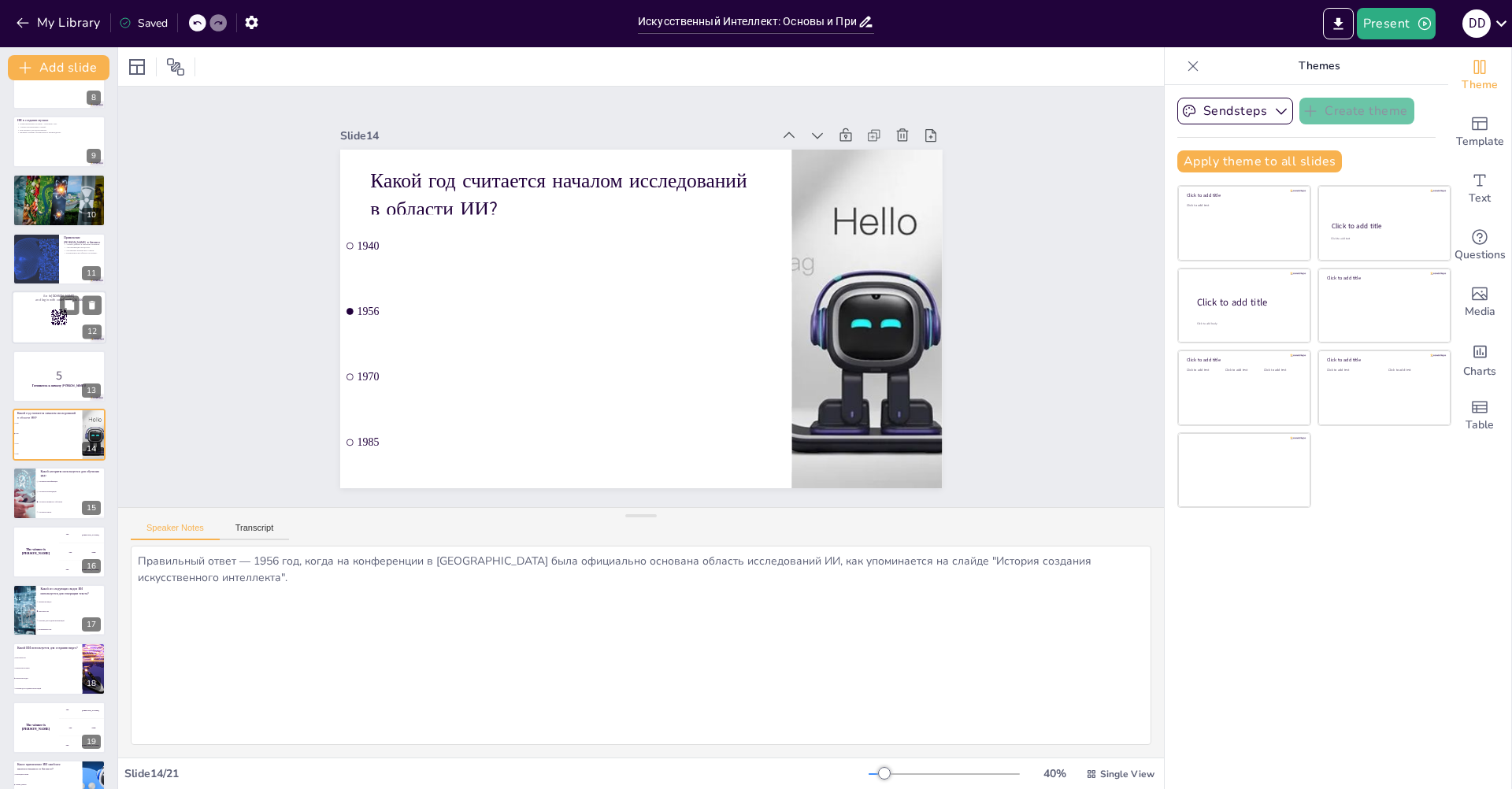
click at [43, 308] on div at bounding box center [59, 318] width 95 height 54
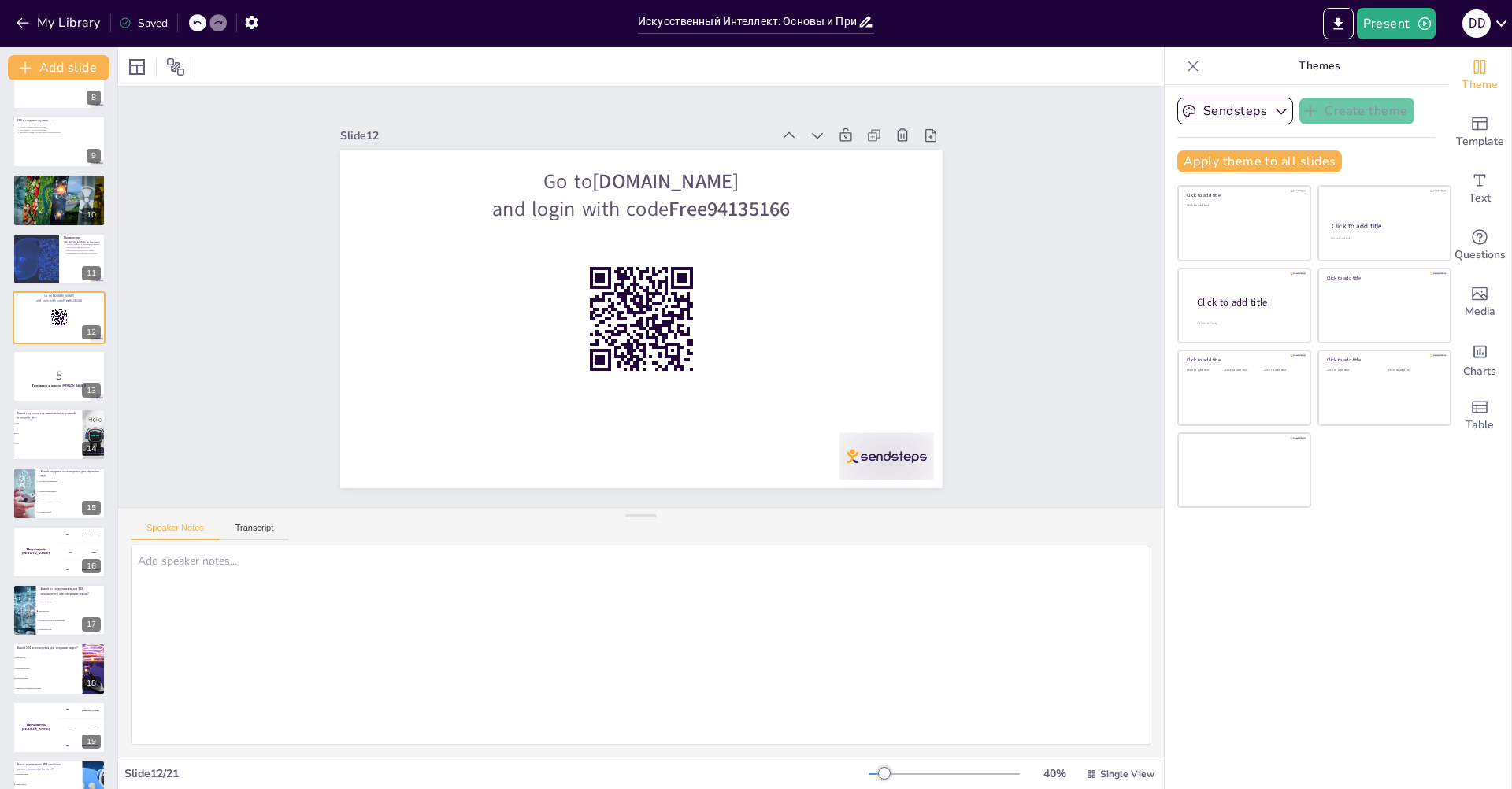
scroll to position [329, 0]
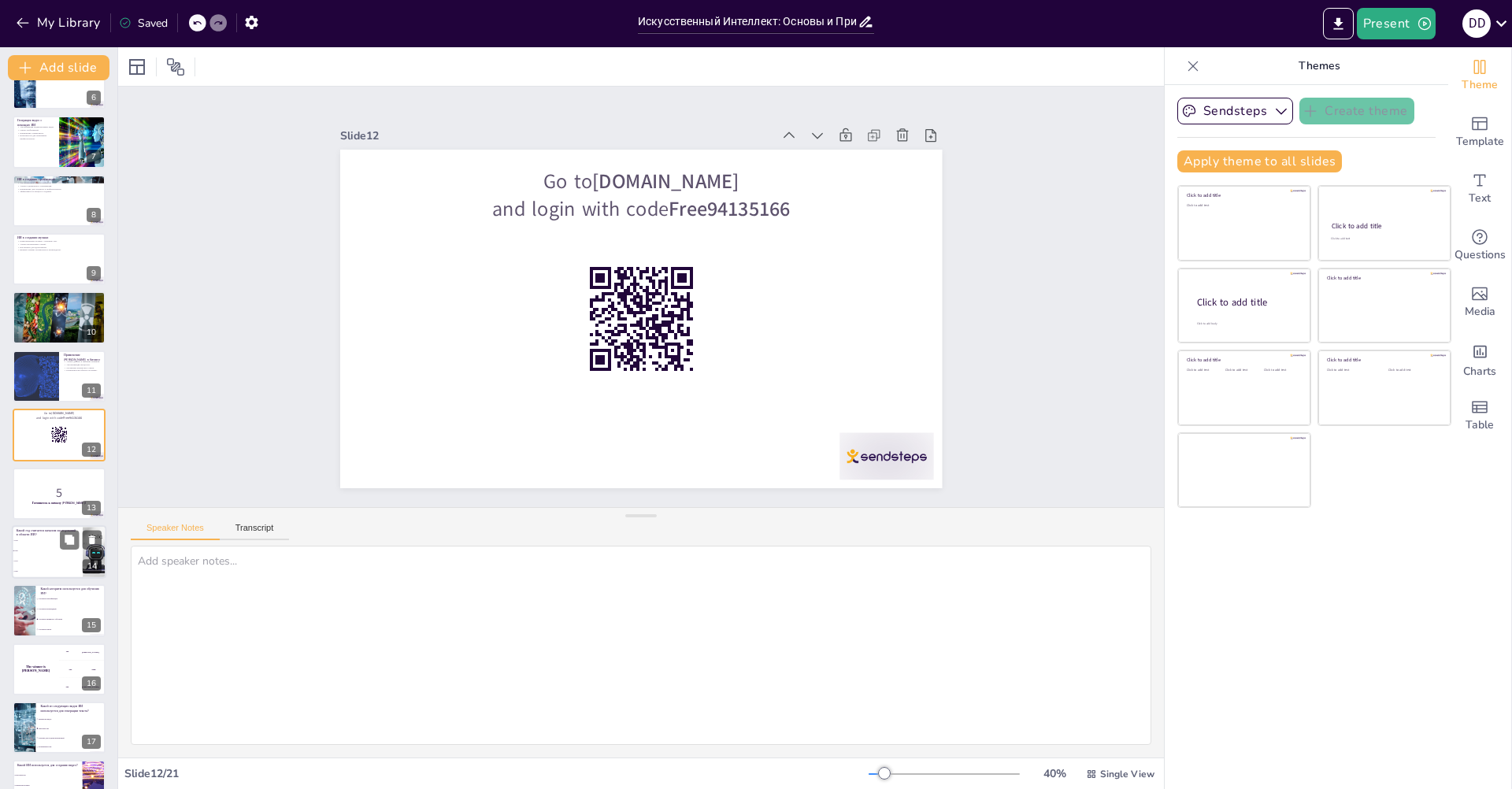
click at [28, 549] on li "1956" at bounding box center [47, 551] width 71 height 10
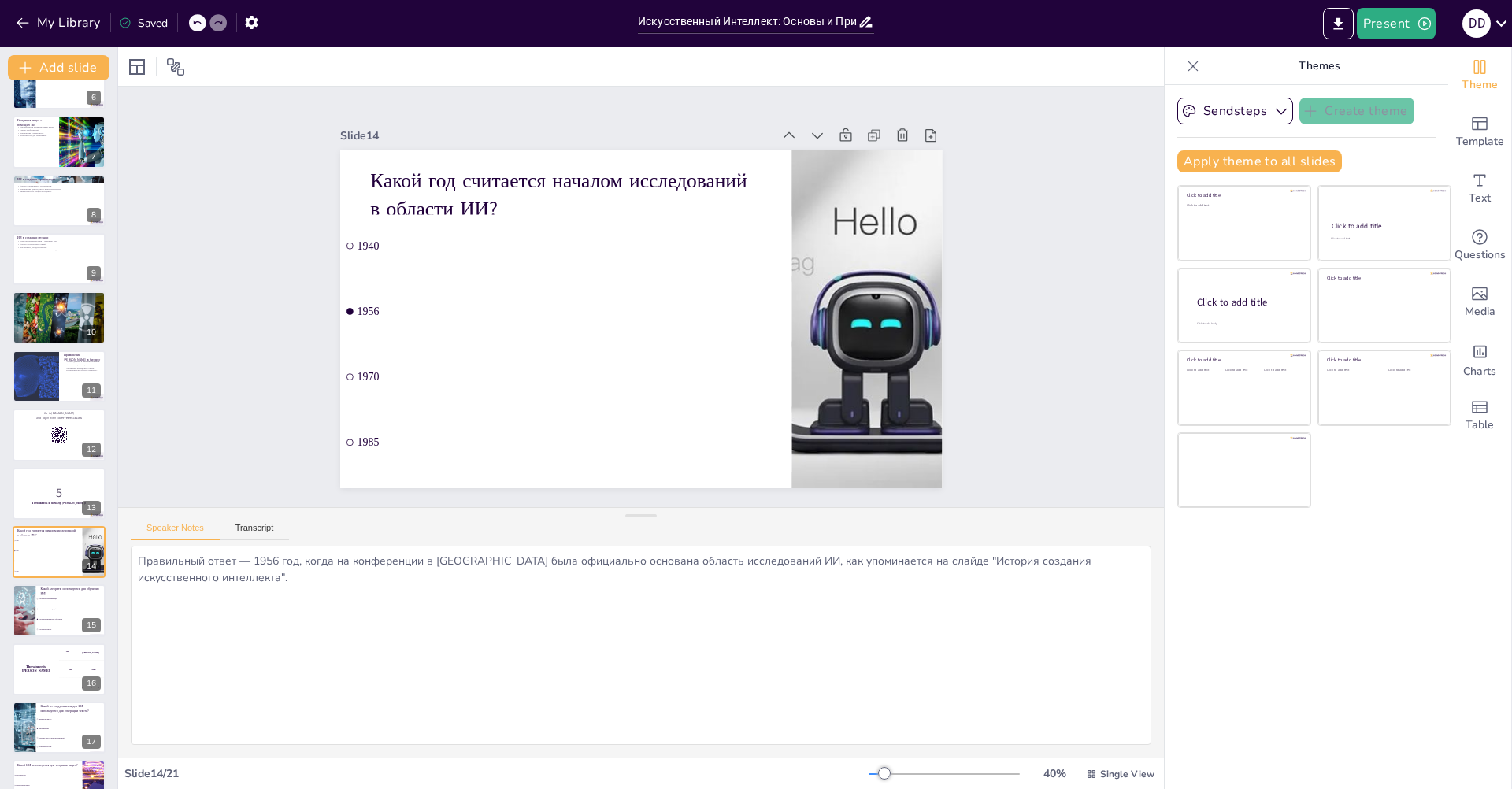
scroll to position [446, 0]
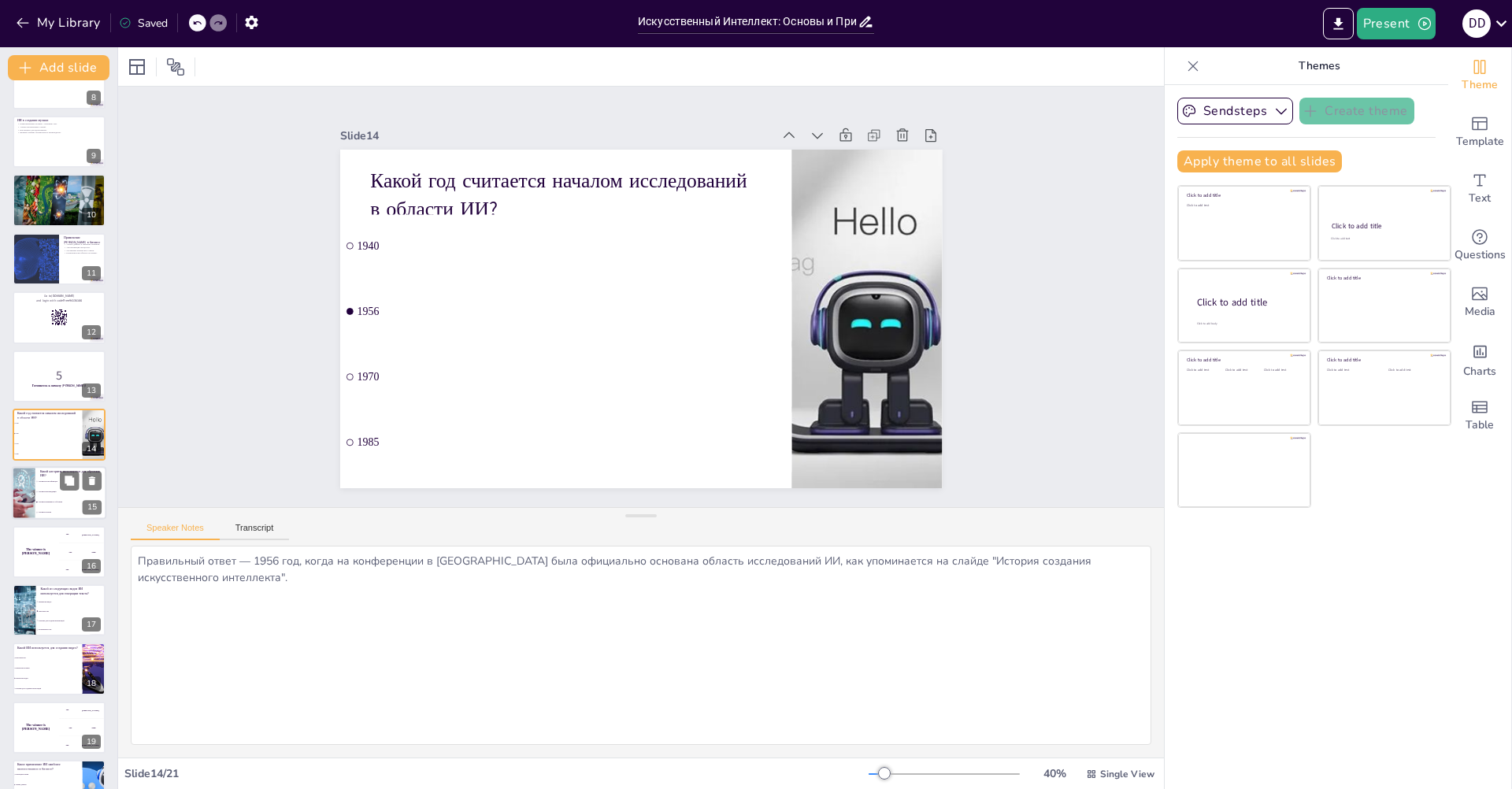
click at [66, 510] on li "Алгоритм Поиска" at bounding box center [71, 513] width 71 height 10
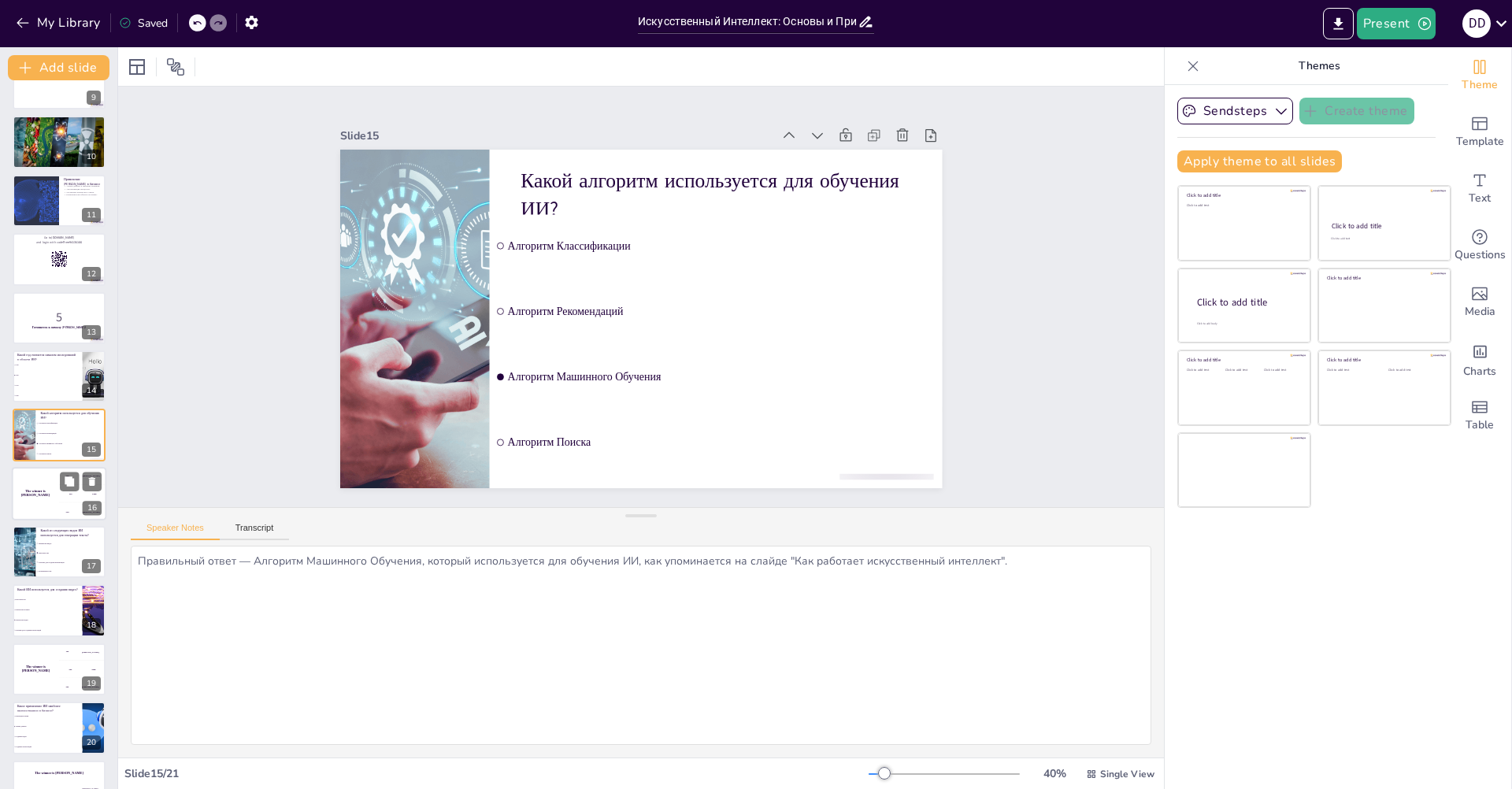
click at [45, 507] on div "The winner is [PERSON_NAME]" at bounding box center [35, 494] width 47 height 54
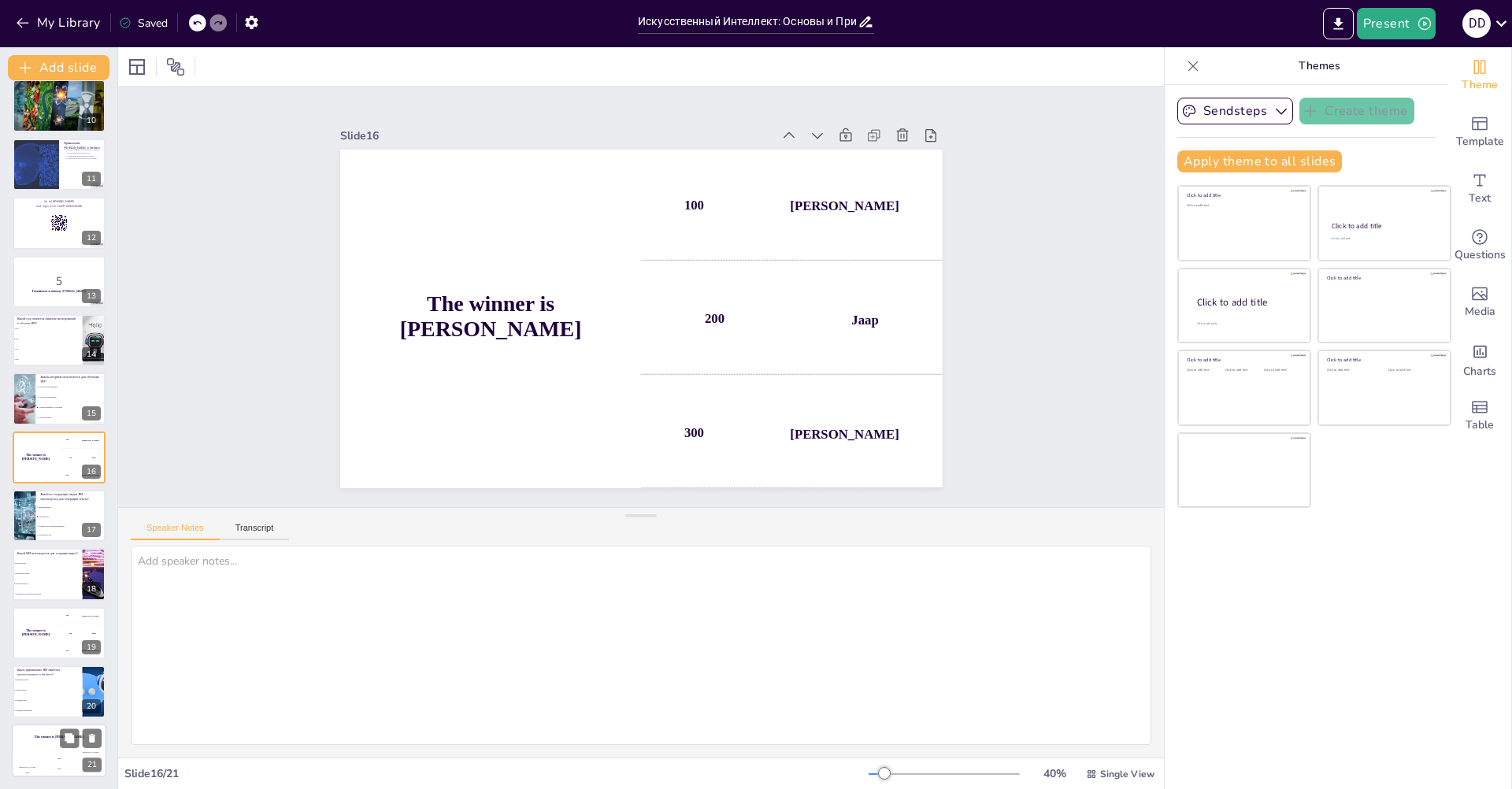
click at [39, 753] on div "Hasan 100" at bounding box center [28, 765] width 32 height 27
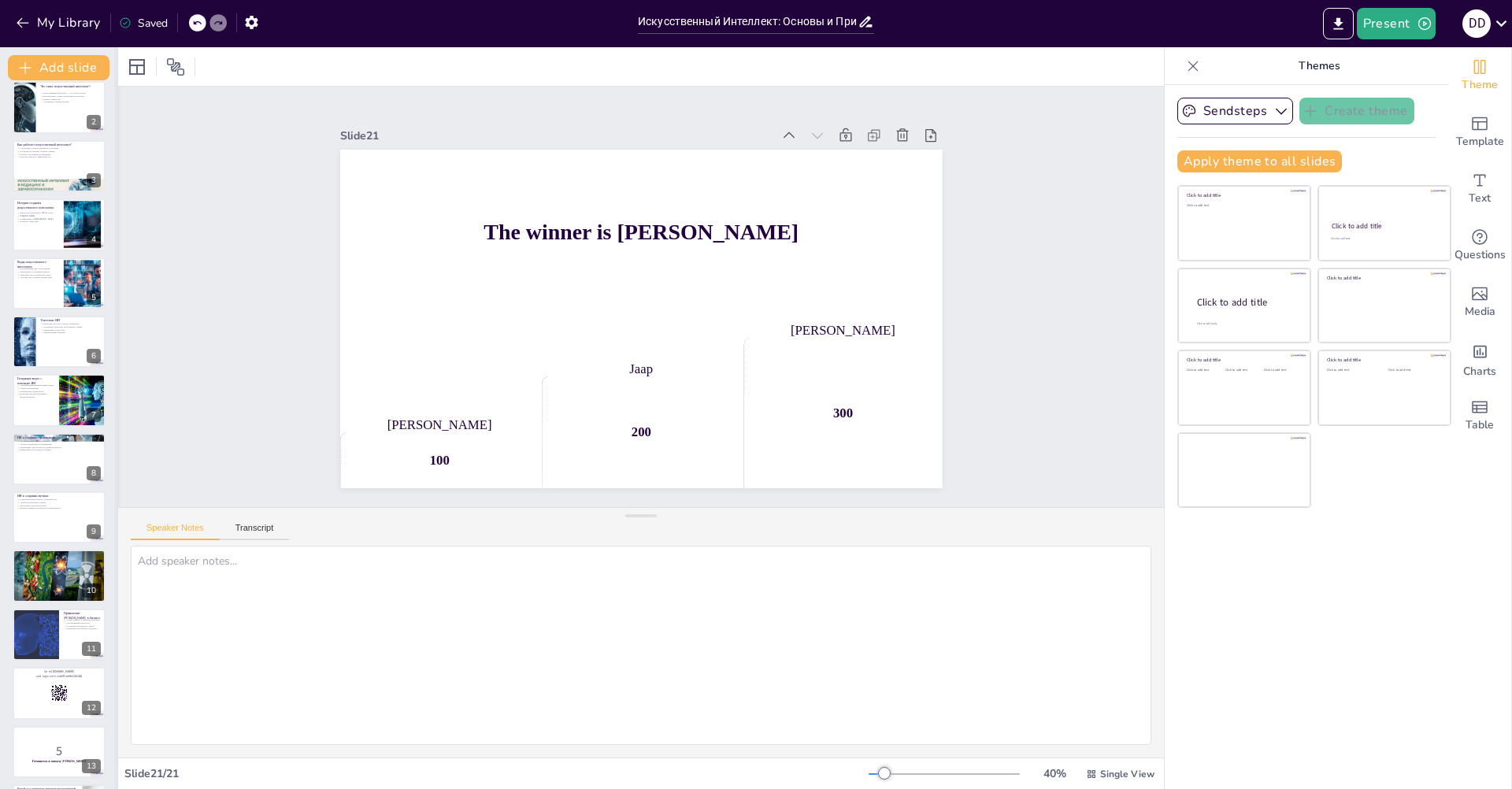
scroll to position [0, 0]
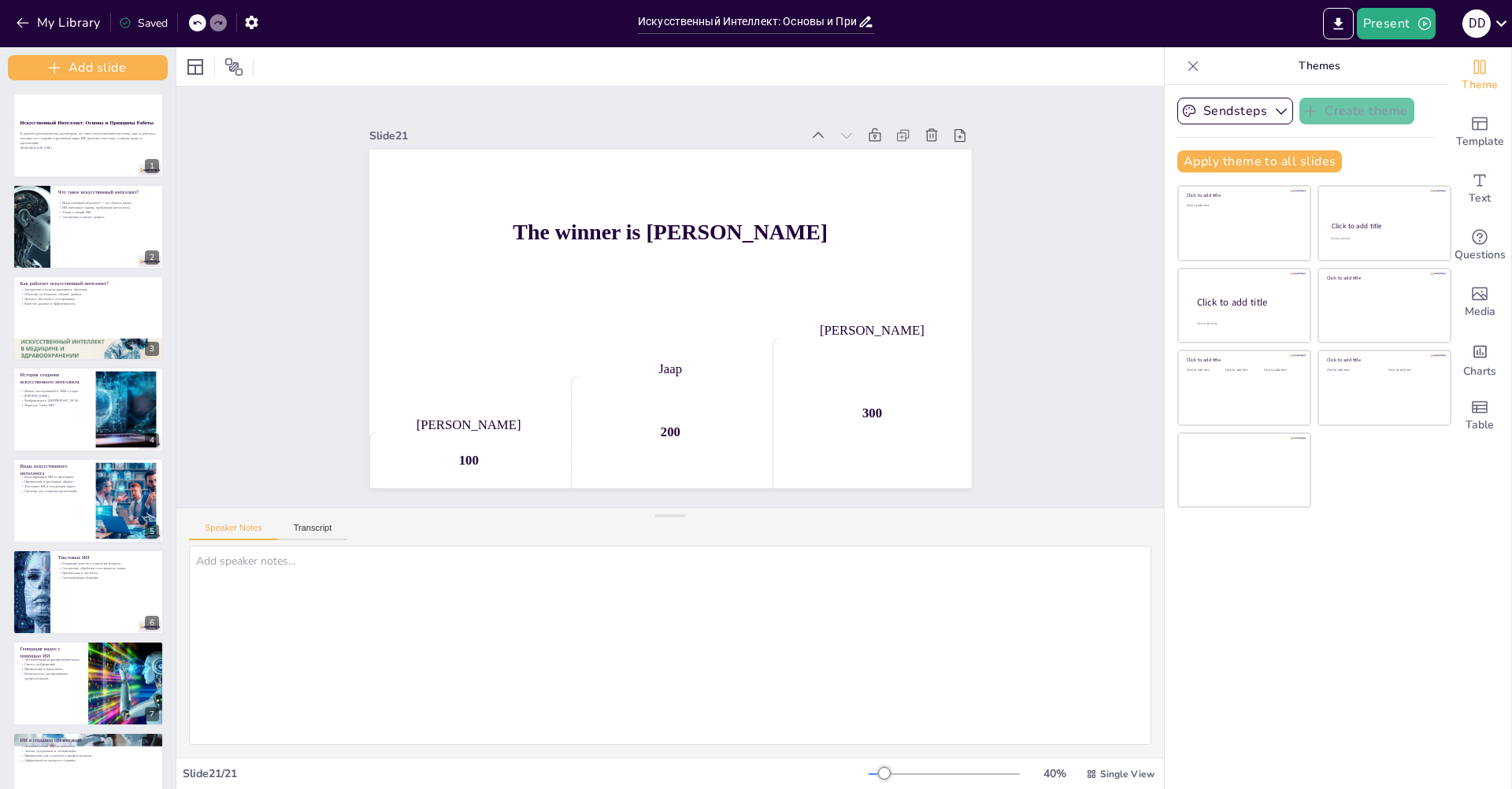
drag, startPoint x: 117, startPoint y: 470, endPoint x: 175, endPoint y: 474, distance: 58.1
click at [175, 474] on div at bounding box center [176, 419] width 6 height 742
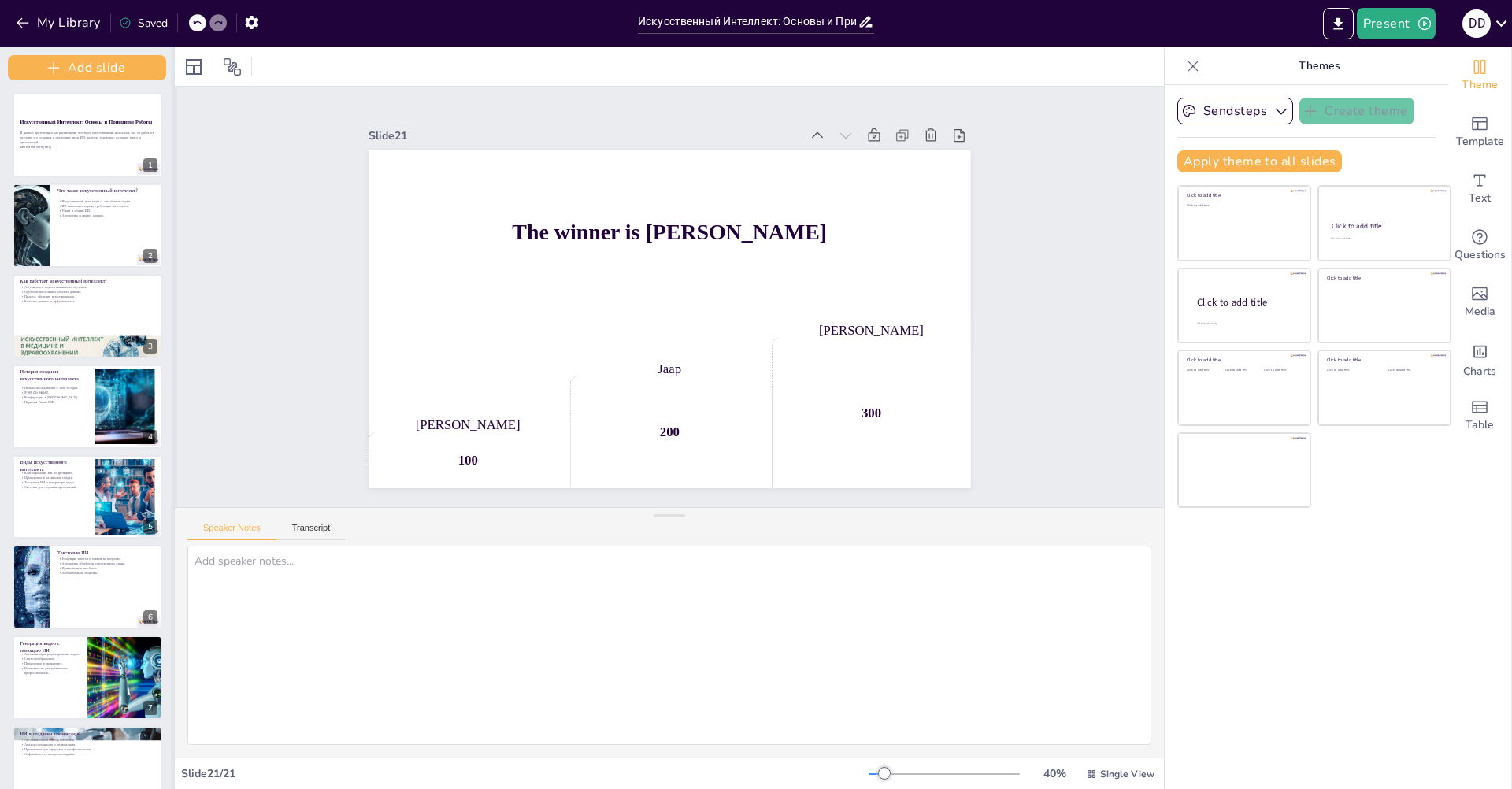
drag, startPoint x: 175, startPoint y: 474, endPoint x: 164, endPoint y: 474, distance: 11.0
click at [171, 474] on div at bounding box center [174, 419] width 6 height 742
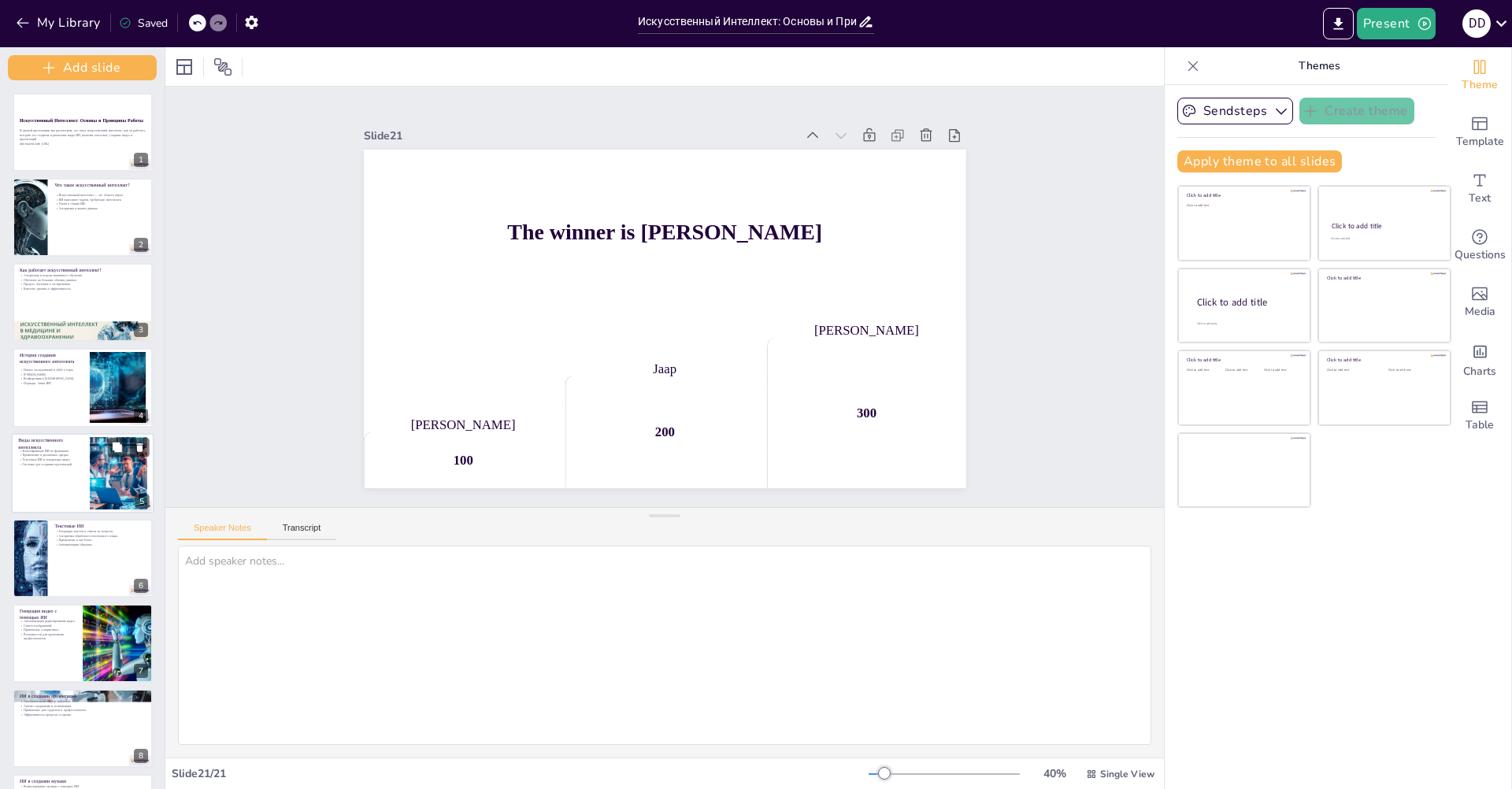
click at [72, 465] on p "Системы для создания презентаций." at bounding box center [50, 464] width 65 height 5
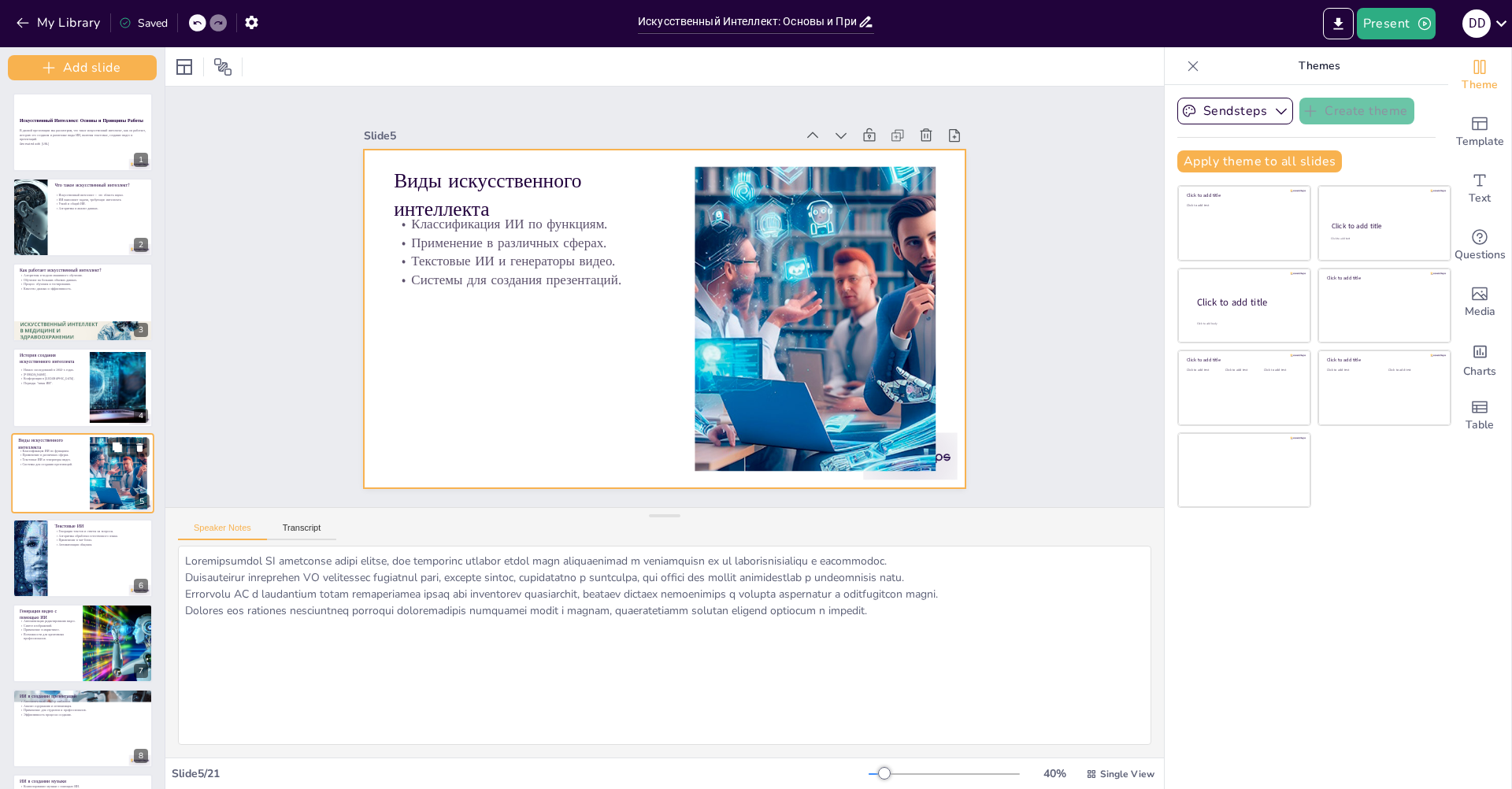
scroll to position [39, 0]
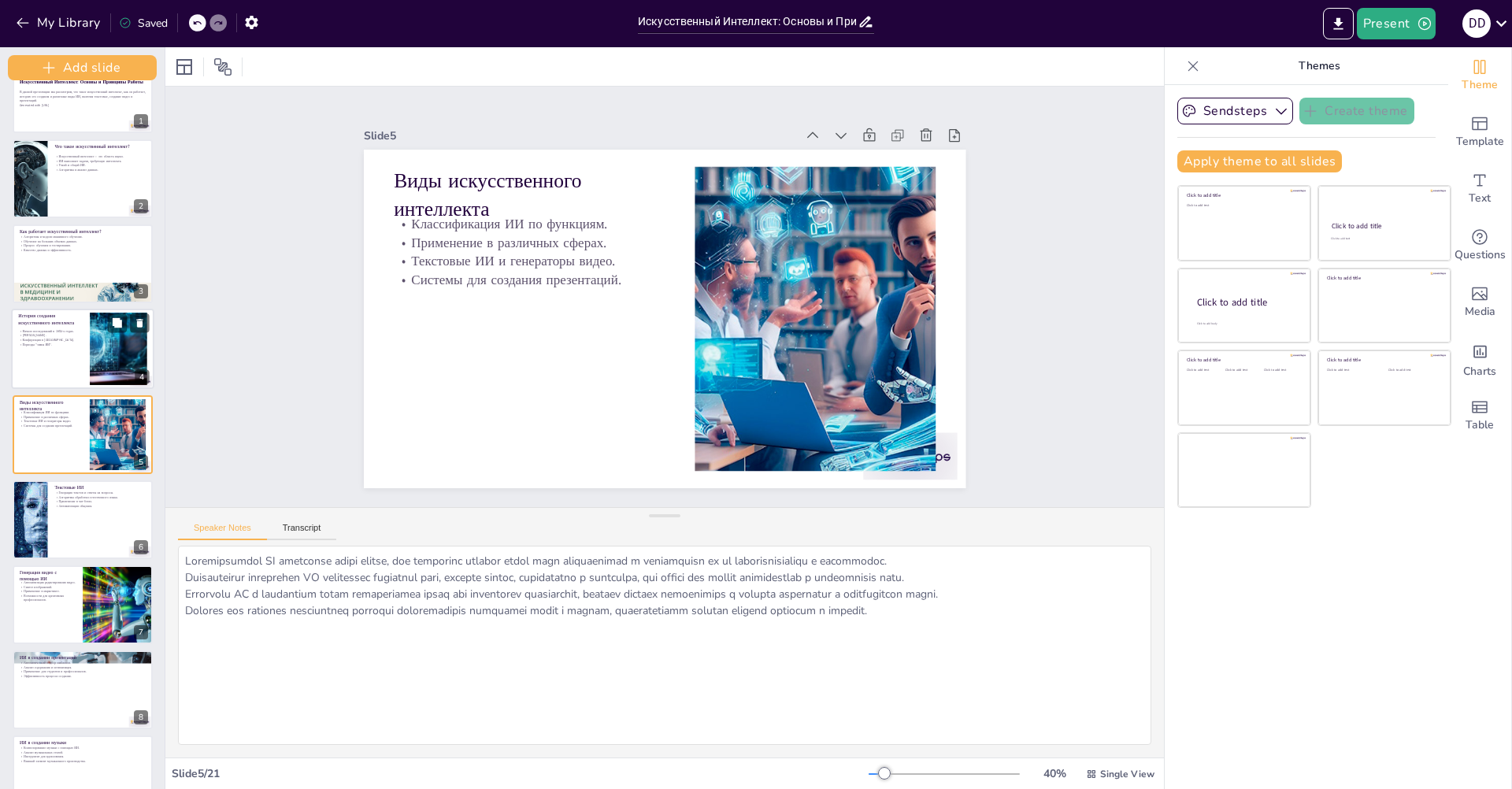
click at [83, 349] on div at bounding box center [83, 349] width 143 height 80
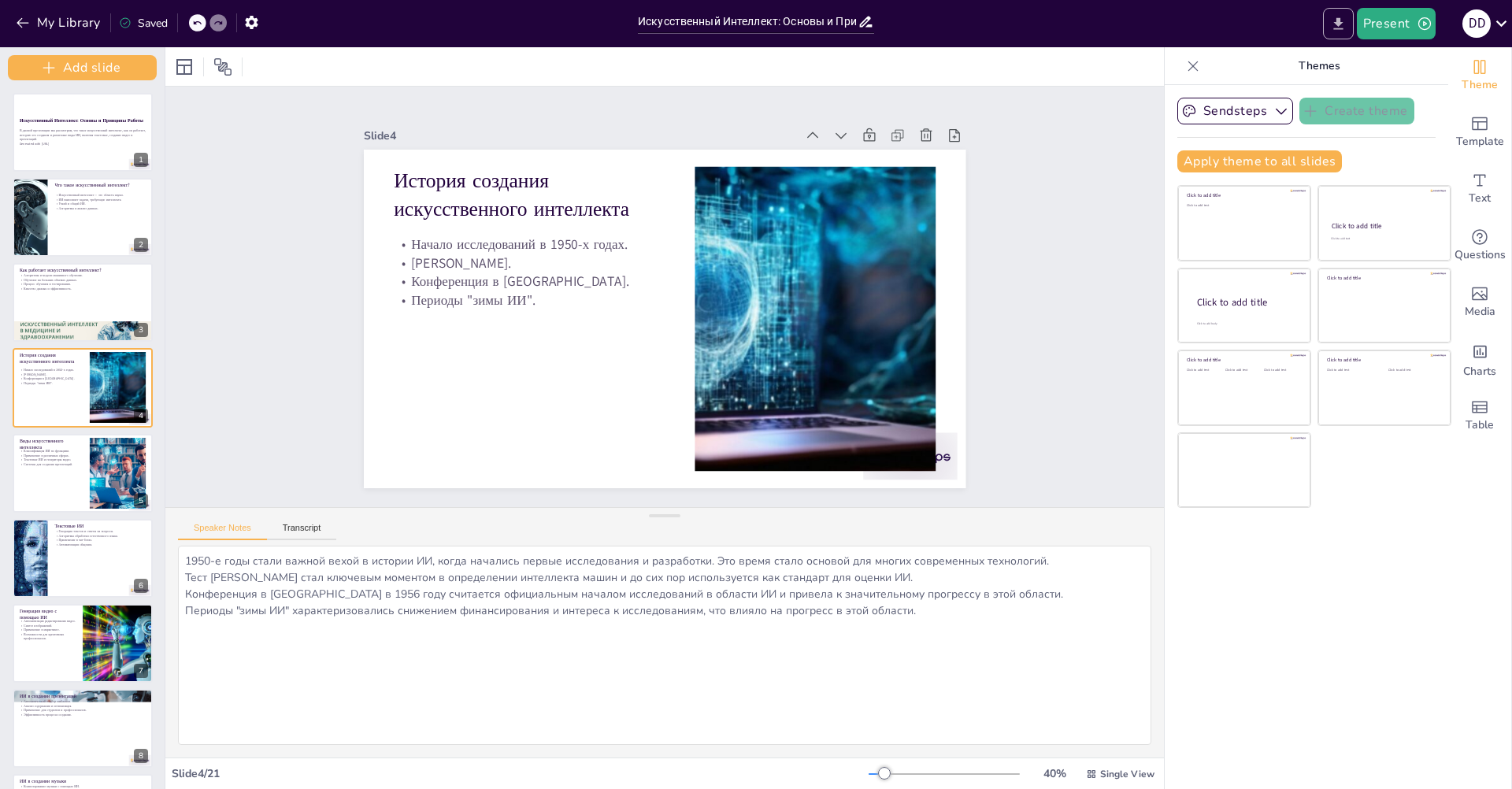
click at [1335, 34] on button "Export to PowerPoint" at bounding box center [1338, 24] width 31 height 32
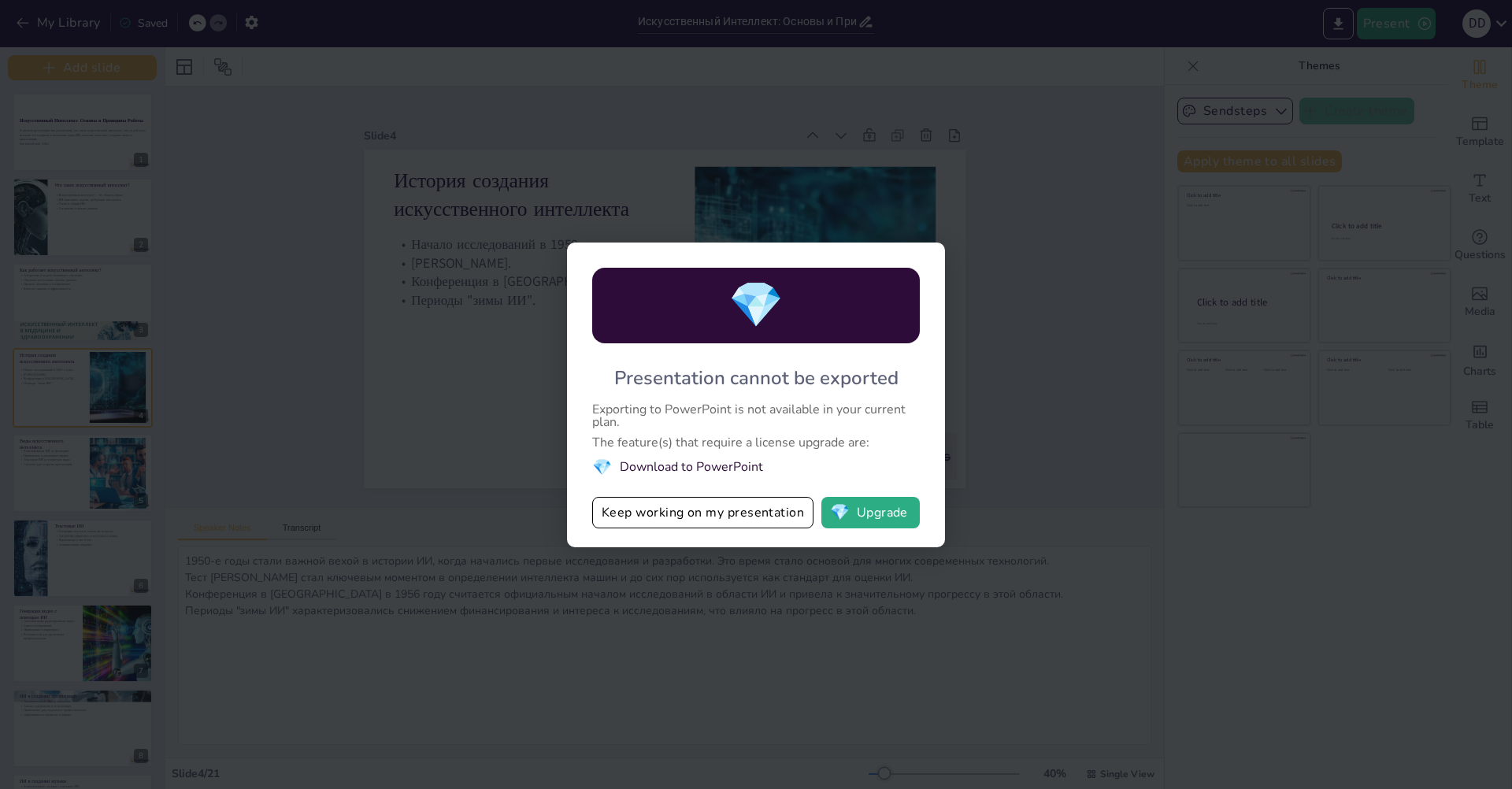
click at [1012, 448] on div "💎 Presentation cannot be exported Exporting to PowerPoint is not available in y…" at bounding box center [756, 394] width 1512 height 789
drag, startPoint x: 762, startPoint y: 463, endPoint x: 668, endPoint y: 453, distance: 94.5
click at [641, 463] on li "💎 Download to PowerPoint" at bounding box center [756, 467] width 328 height 21
click at [786, 423] on div "Exporting to PowerPoint is not available in your current plan." at bounding box center [756, 416] width 328 height 25
click at [1213, 520] on div "💎 Presentation cannot be exported Exporting to PowerPoint is not available in y…" at bounding box center [756, 394] width 1512 height 789
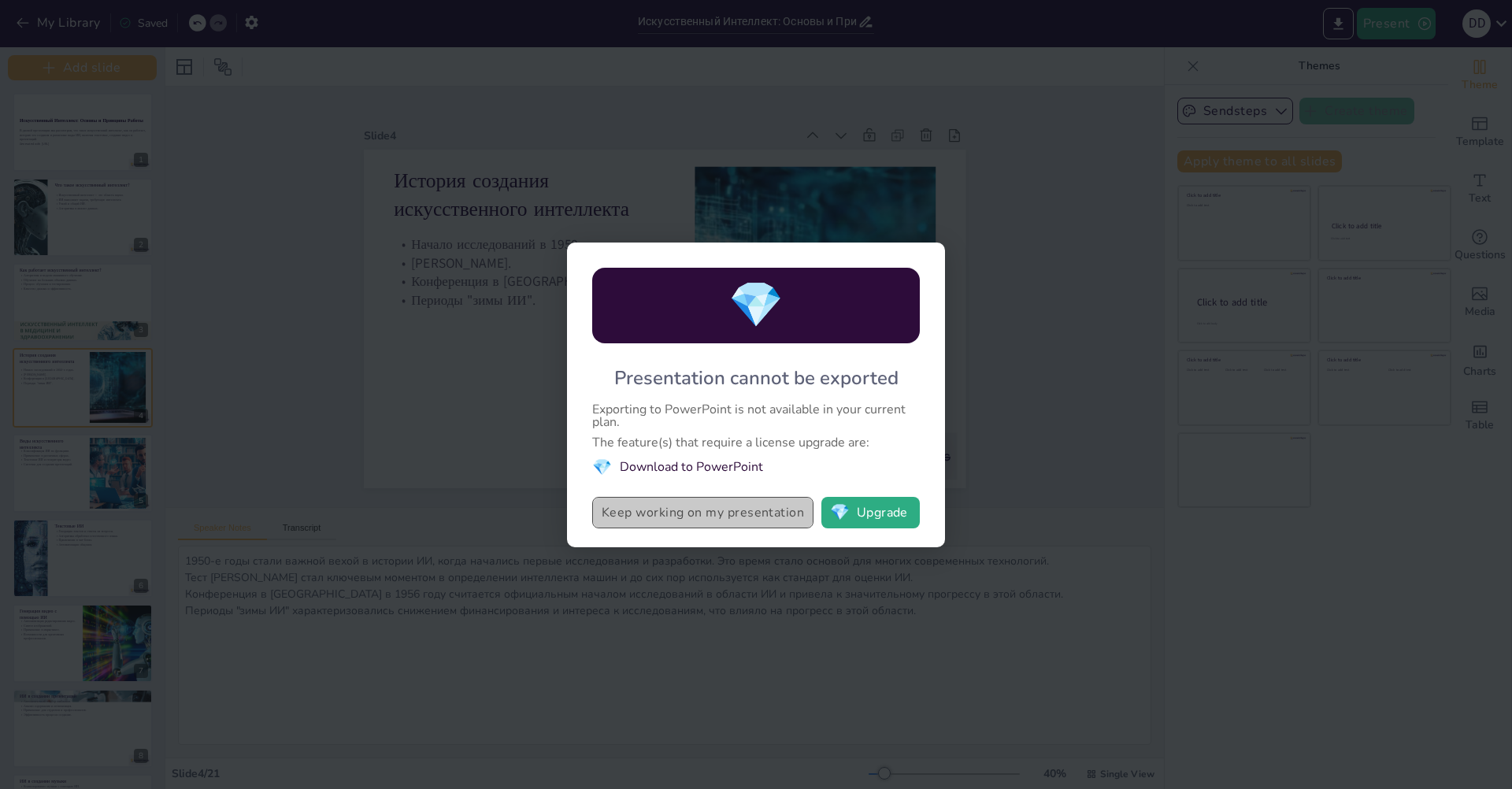
click at [713, 518] on button "Keep working on my presentation" at bounding box center [703, 513] width 221 height 32
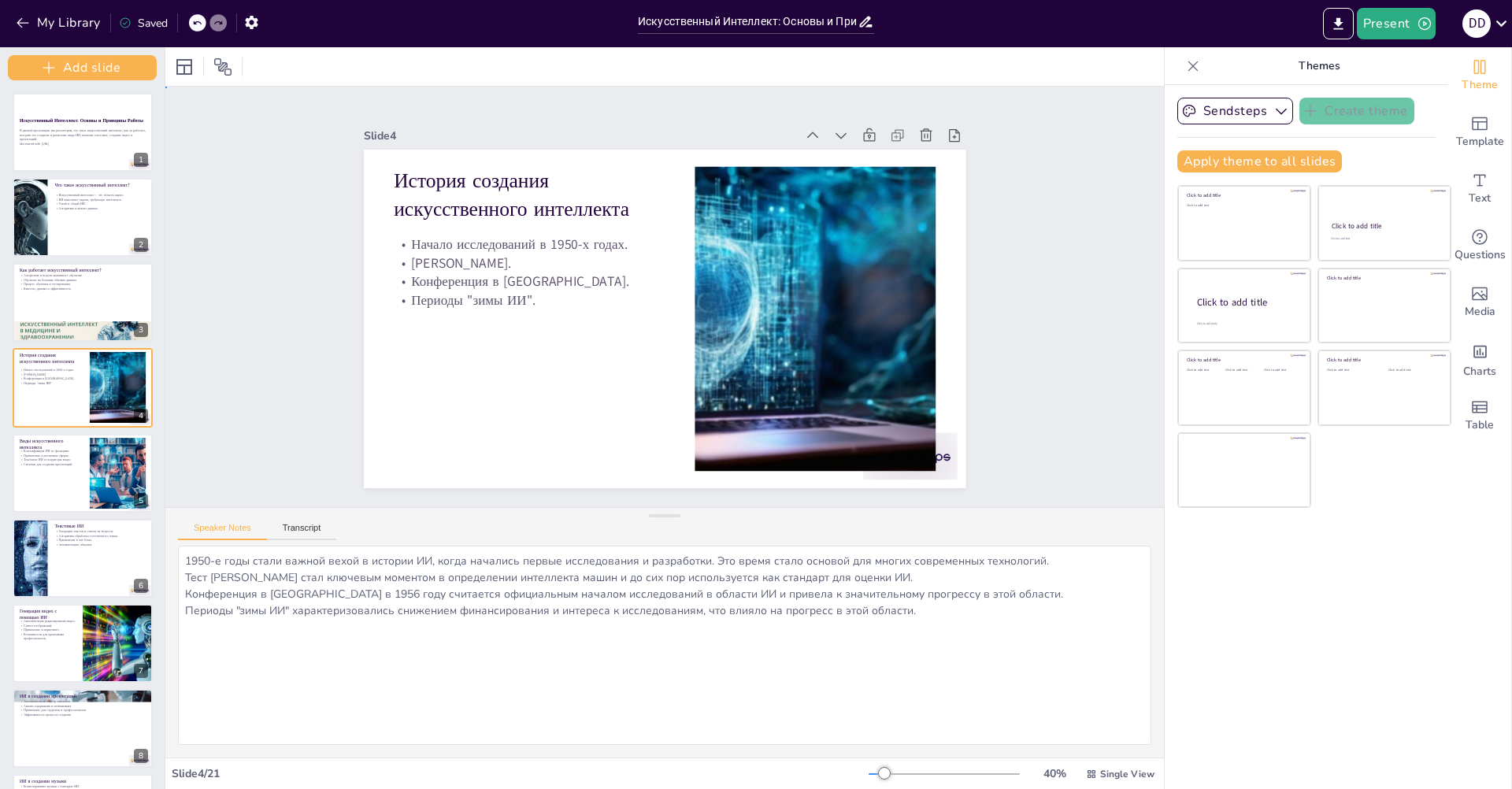
click at [1023, 438] on div "Slide 1 Искусственный Интеллект: Основы и Принципы Работы В данной презентации …" at bounding box center [665, 297] width 1079 height 709
click at [77, 325] on div at bounding box center [83, 335] width 143 height 80
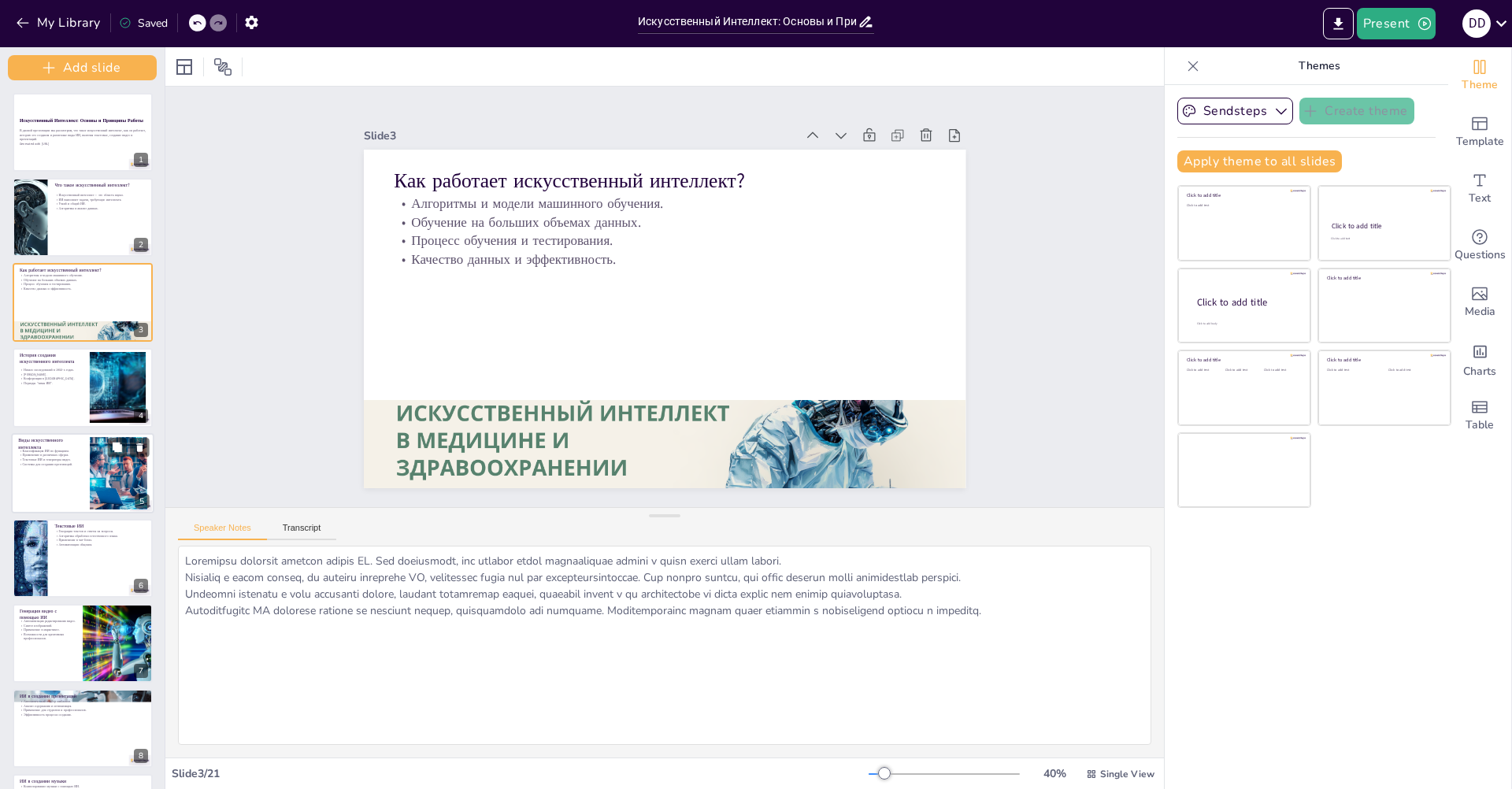
click at [69, 453] on p "Применение в различных сферах." at bounding box center [50, 456] width 65 height 5
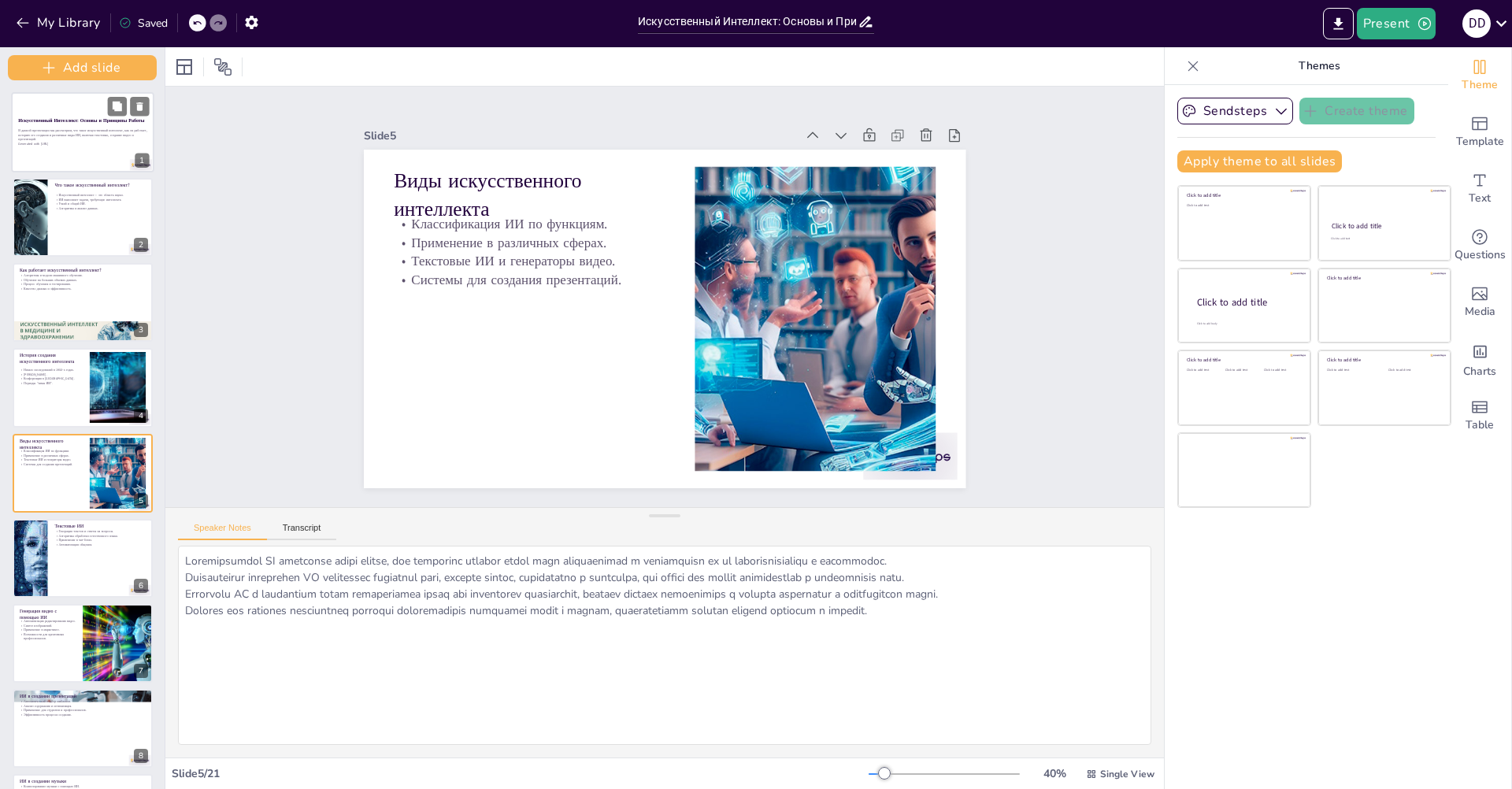
click at [73, 137] on p "В данной презентации мы рассмотрим, что такое искусственный интеллект, как он р…" at bounding box center [82, 135] width 128 height 13
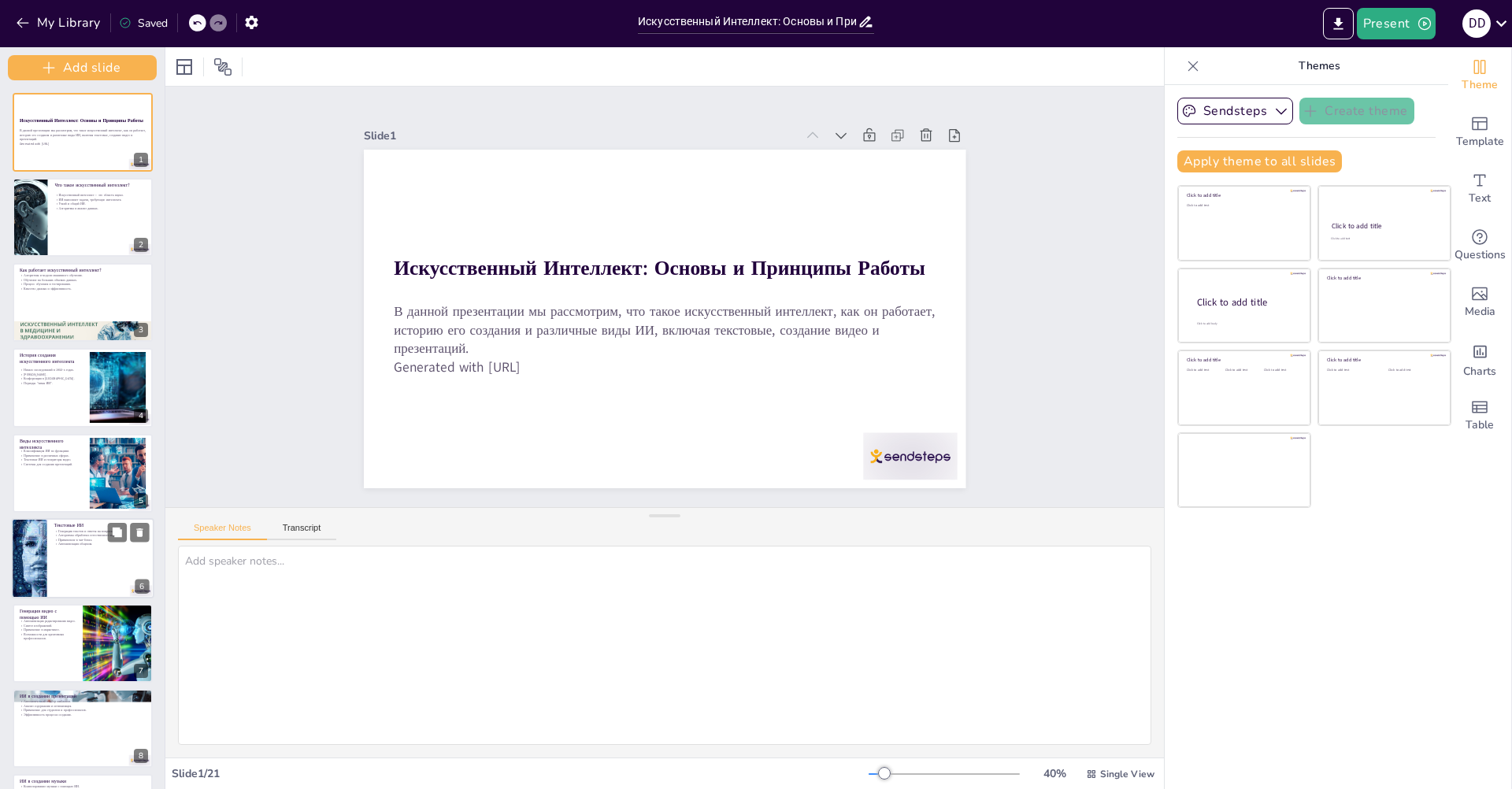
click at [64, 562] on div at bounding box center [83, 559] width 143 height 80
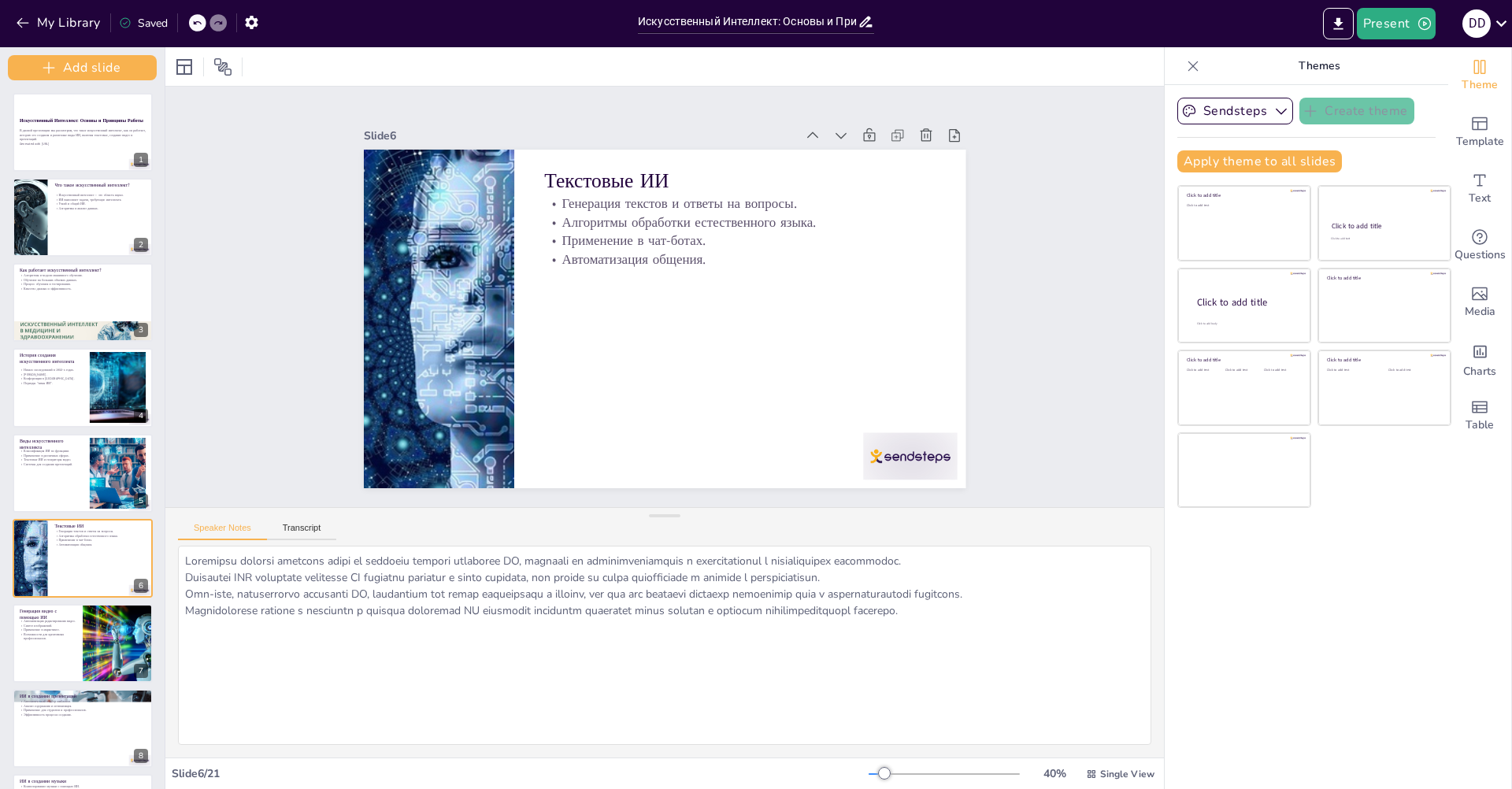
scroll to position [124, 0]
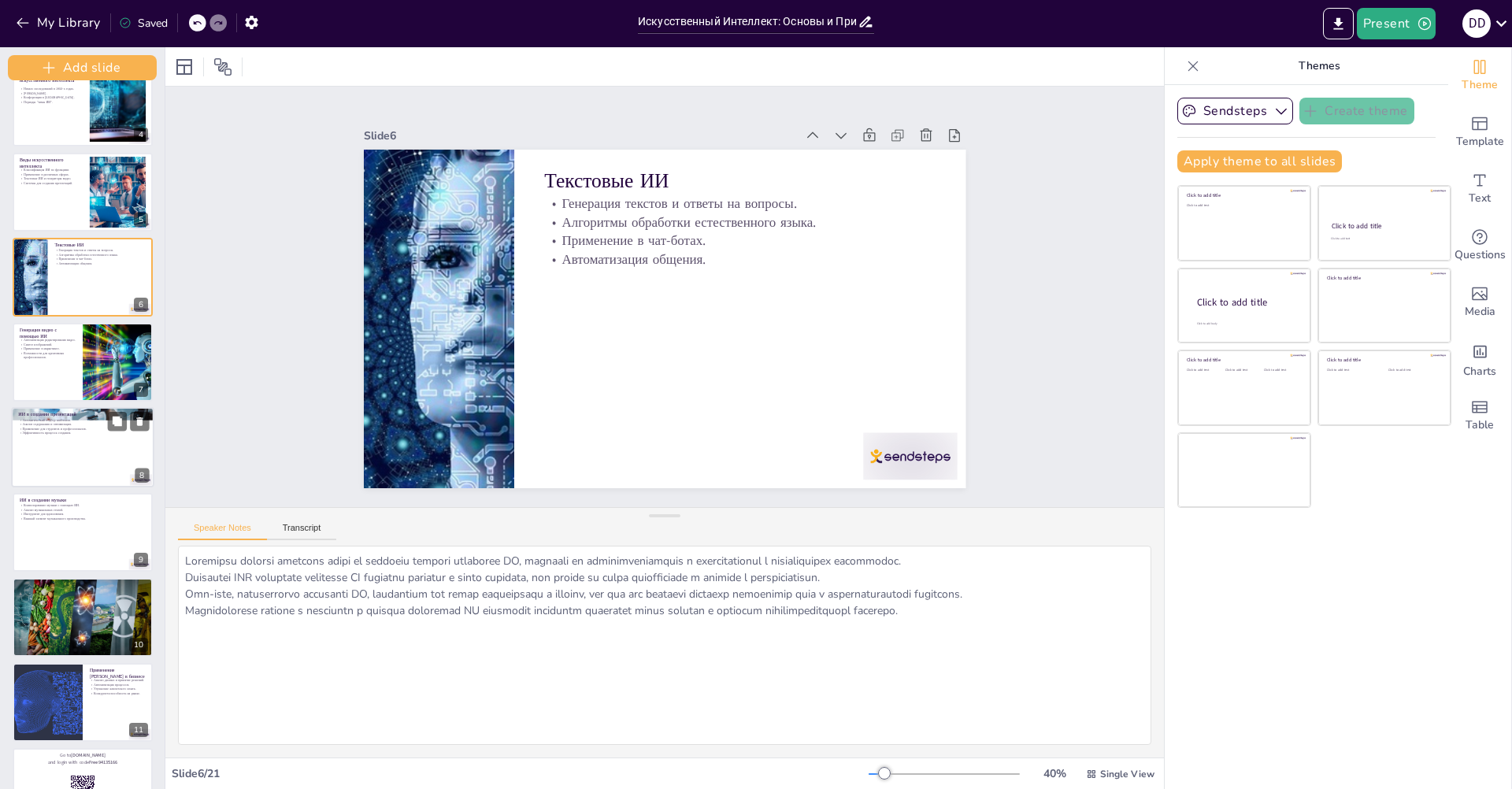
click at [63, 471] on div at bounding box center [83, 448] width 143 height 80
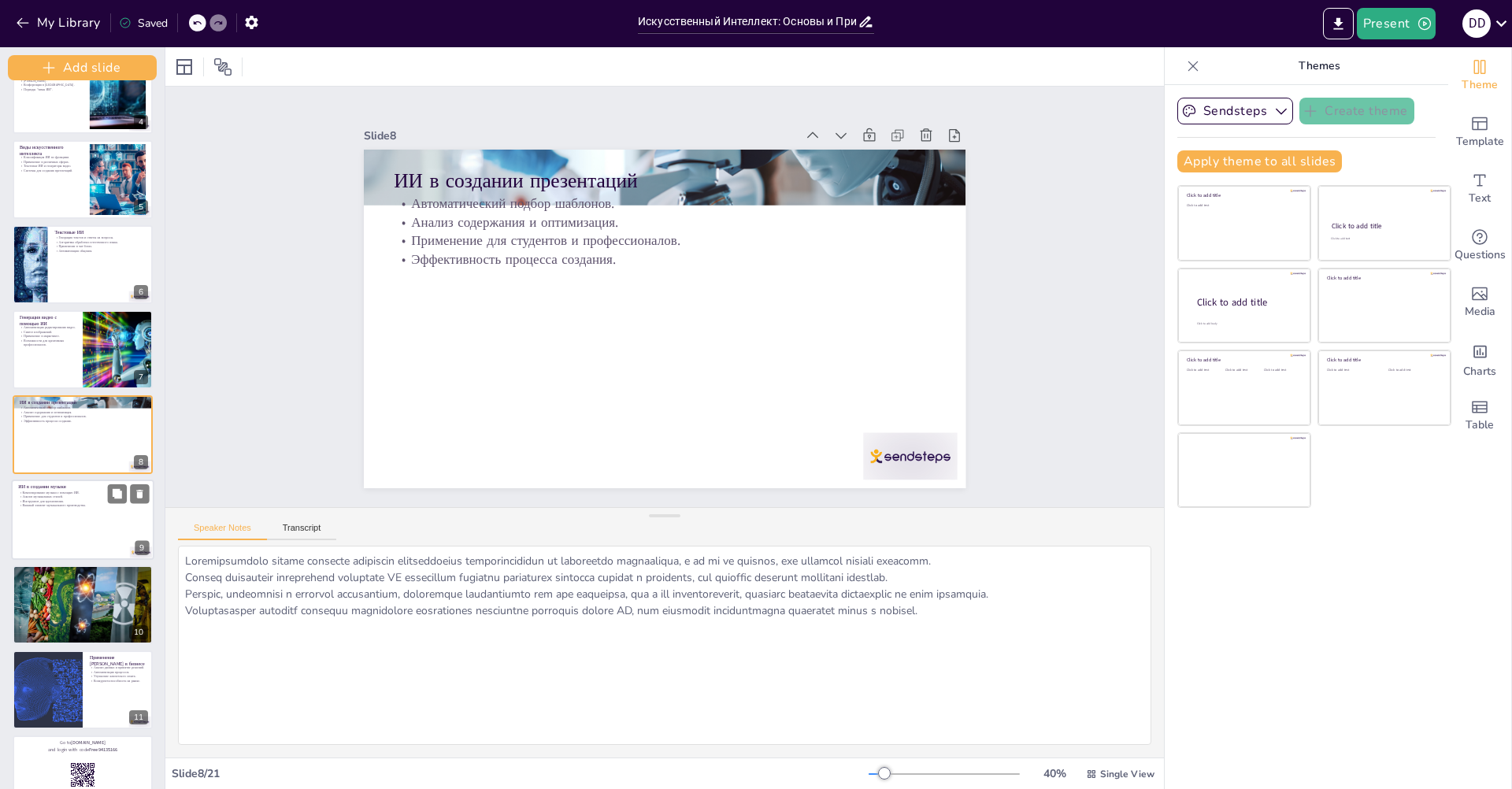
click at [63, 519] on div at bounding box center [83, 520] width 143 height 80
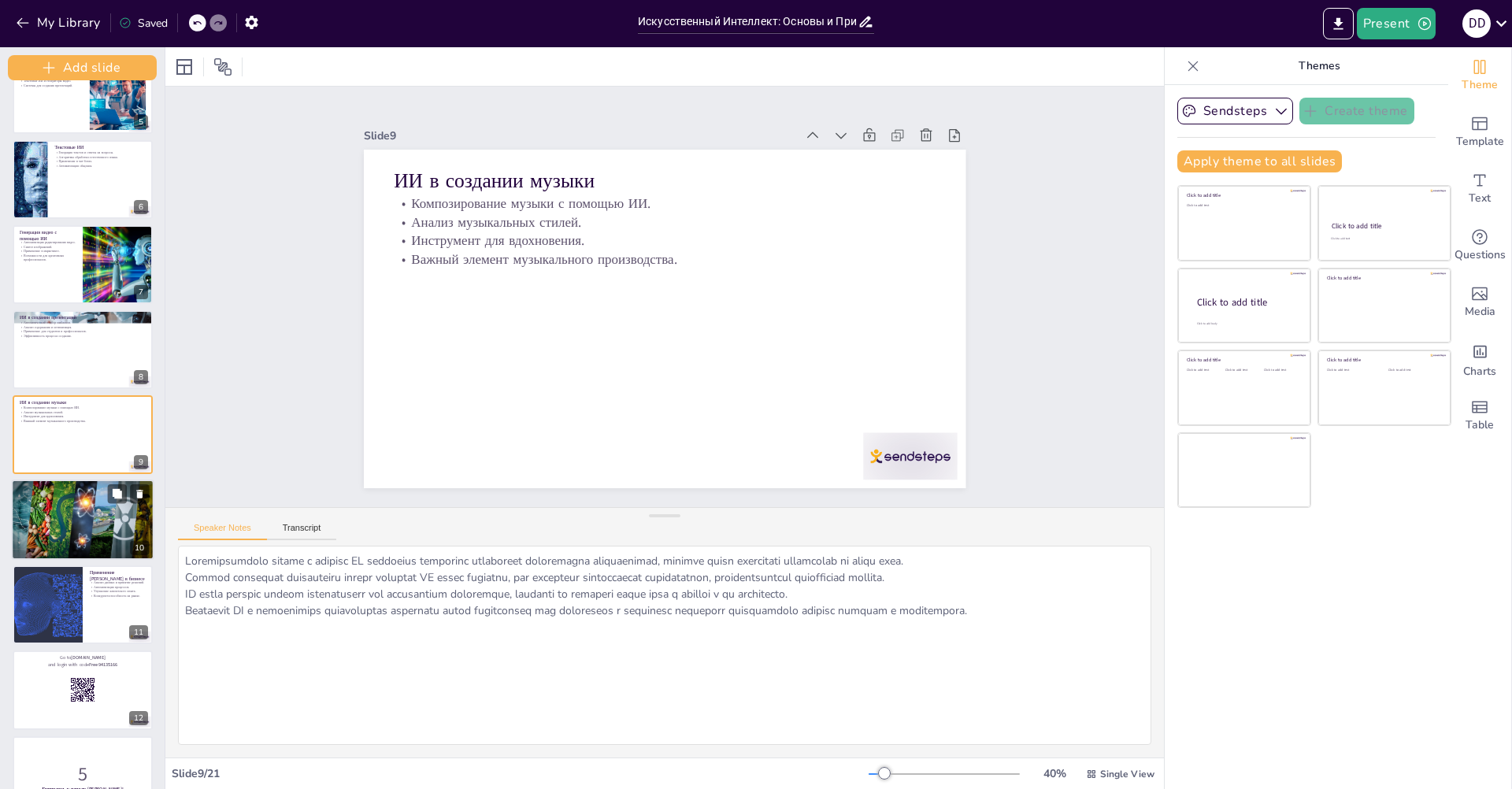
click at [64, 547] on div at bounding box center [83, 520] width 143 height 80
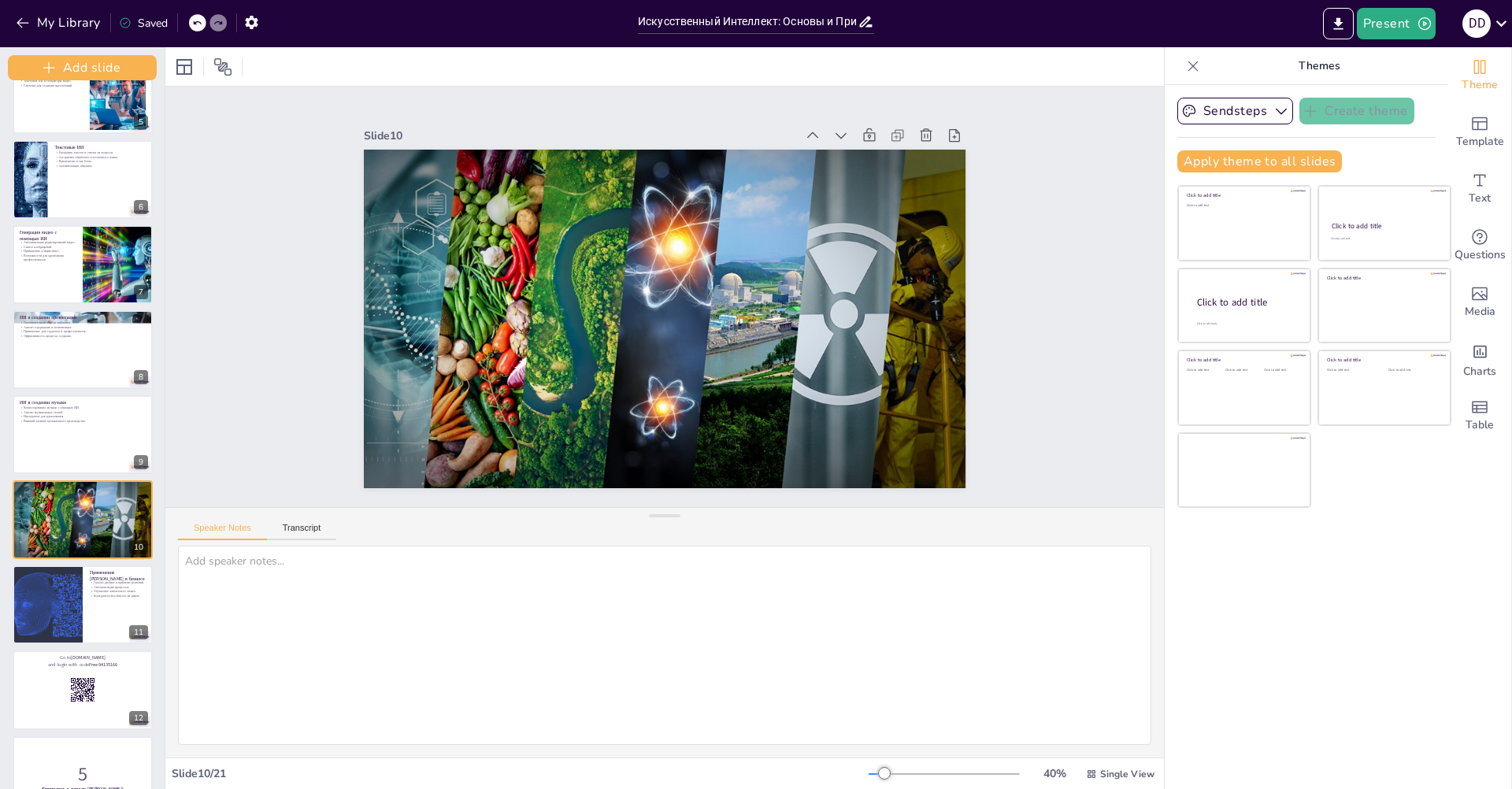
scroll to position [464, 0]
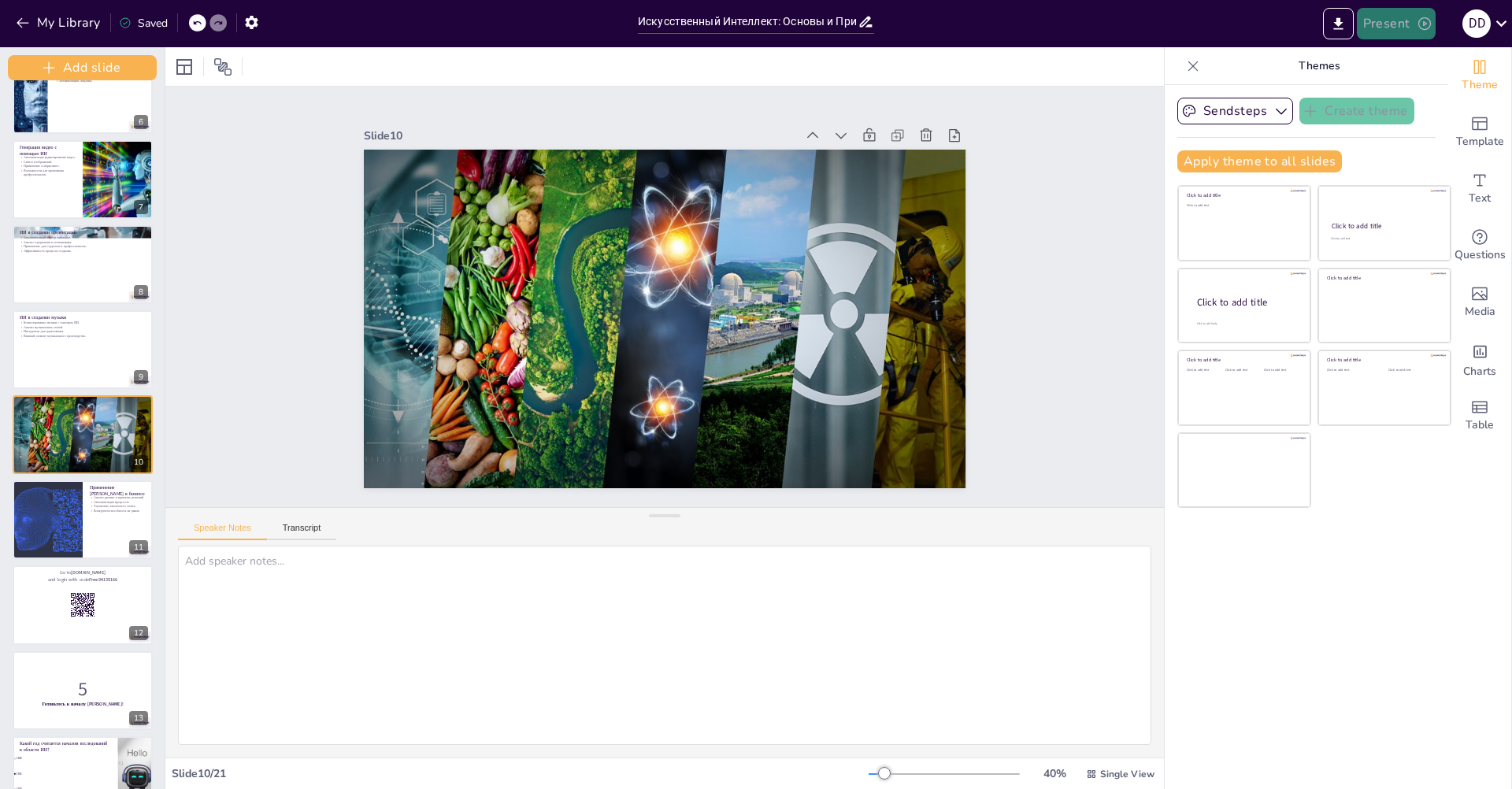
click at [1371, 34] on button "Present" at bounding box center [1396, 24] width 79 height 32
click at [1400, 95] on li "Play presentation" at bounding box center [1419, 97] width 124 height 25
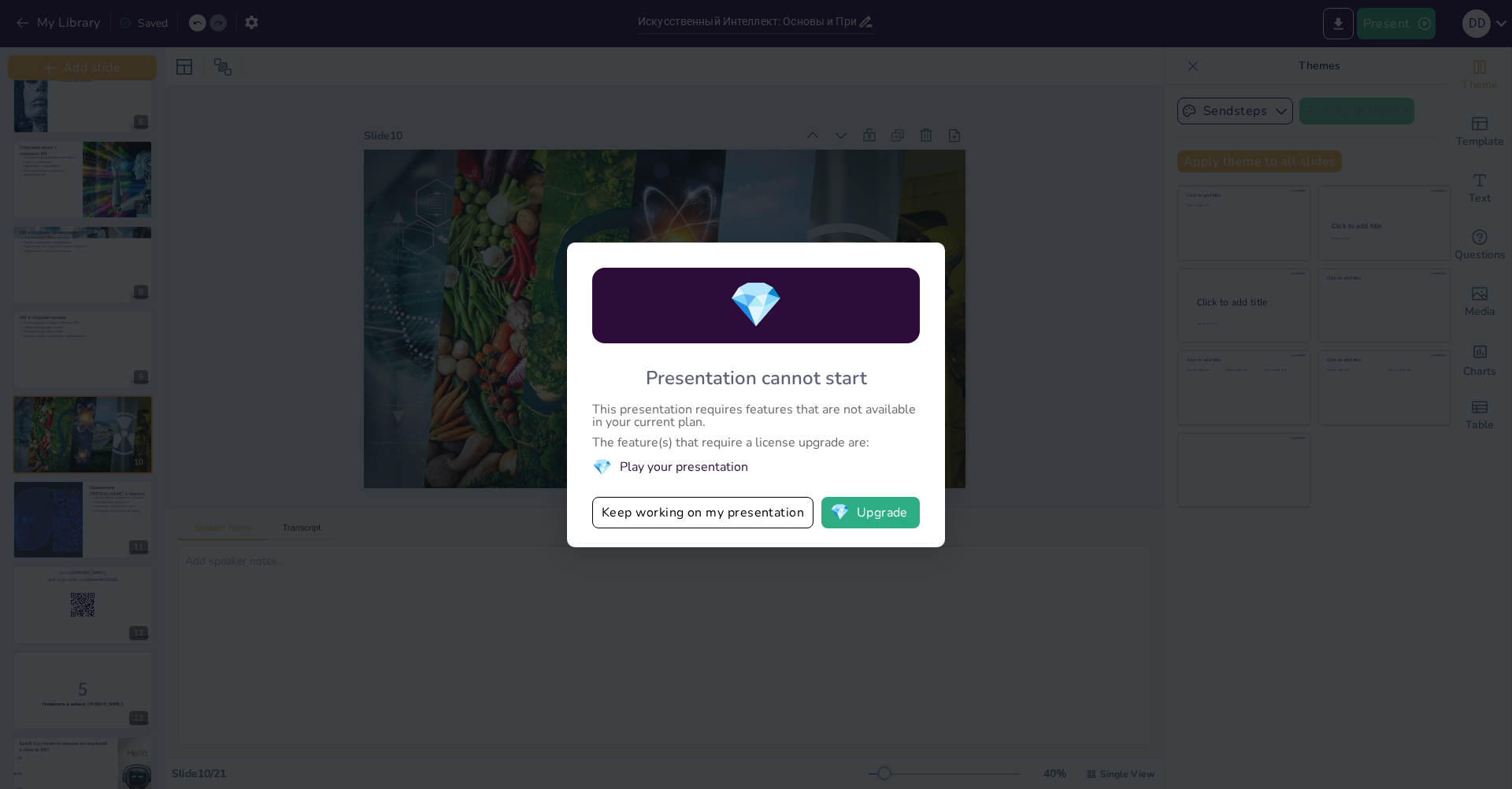
click at [1090, 445] on div "💎 Presentation cannot start This presentation requires features that are not av…" at bounding box center [756, 394] width 1512 height 789
drag, startPoint x: 1090, startPoint y: 405, endPoint x: 928, endPoint y: 363, distance: 167.4
click at [1087, 405] on div "💎 Presentation cannot start This presentation requires features that are not av…" at bounding box center [756, 394] width 1512 height 789
click at [634, 520] on button "Keep working on my presentation" at bounding box center [703, 513] width 221 height 32
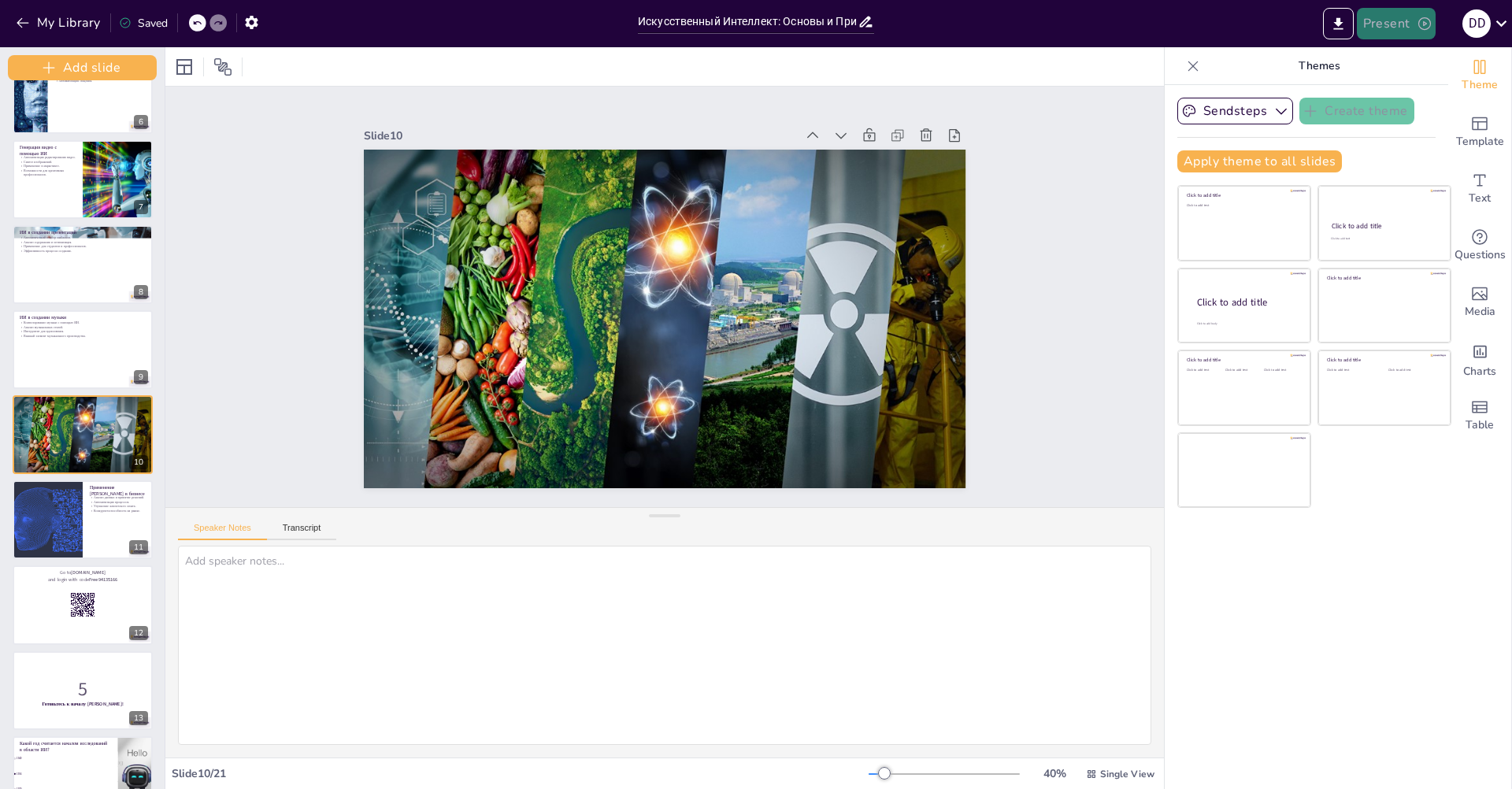
click at [1398, 23] on button "Present" at bounding box center [1396, 24] width 79 height 32
click at [1395, 54] on li "Preview presentation" at bounding box center [1419, 58] width 124 height 25
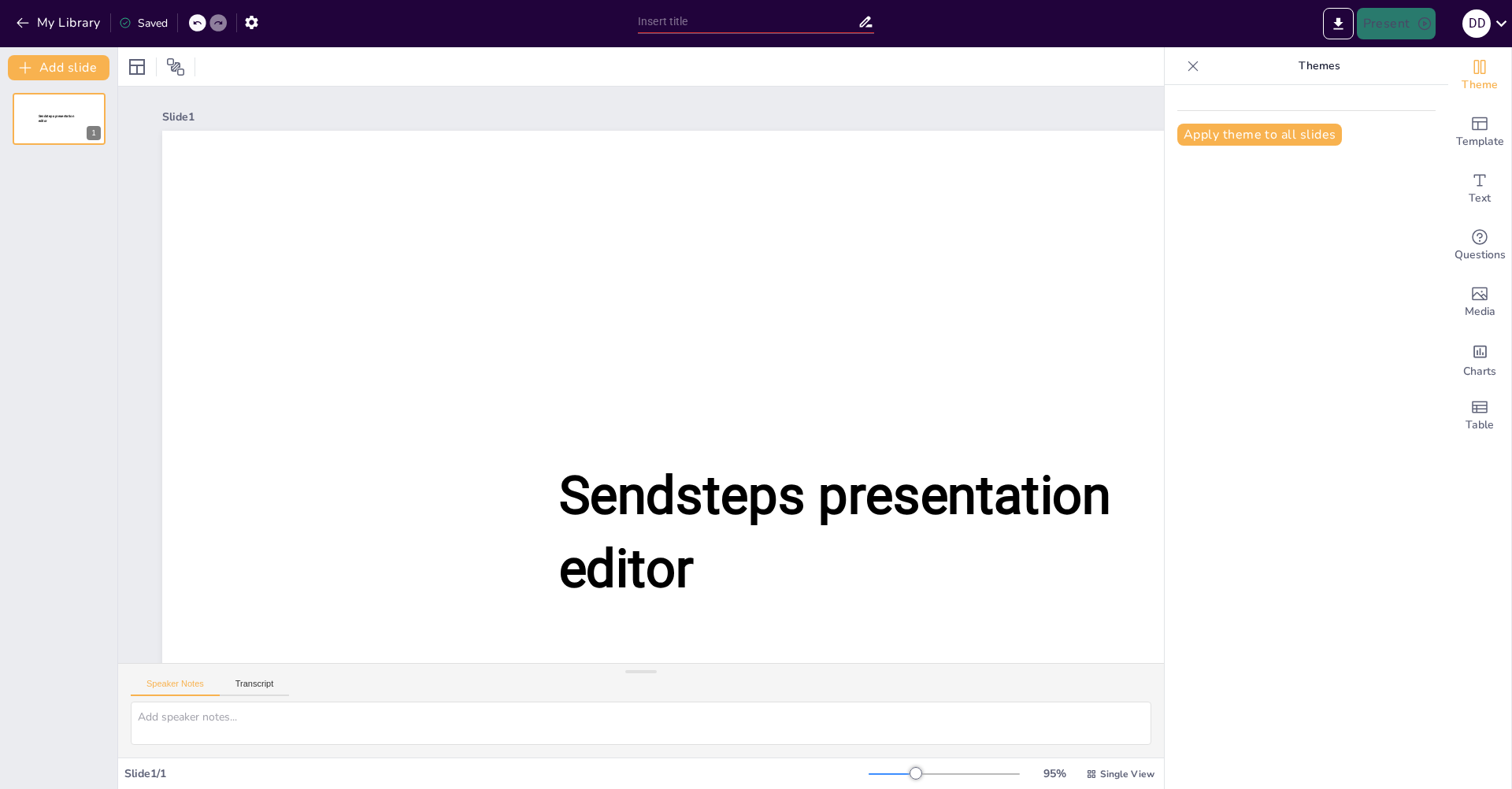
type input "Искусственный Интеллект: Основы и Принципы Работы"
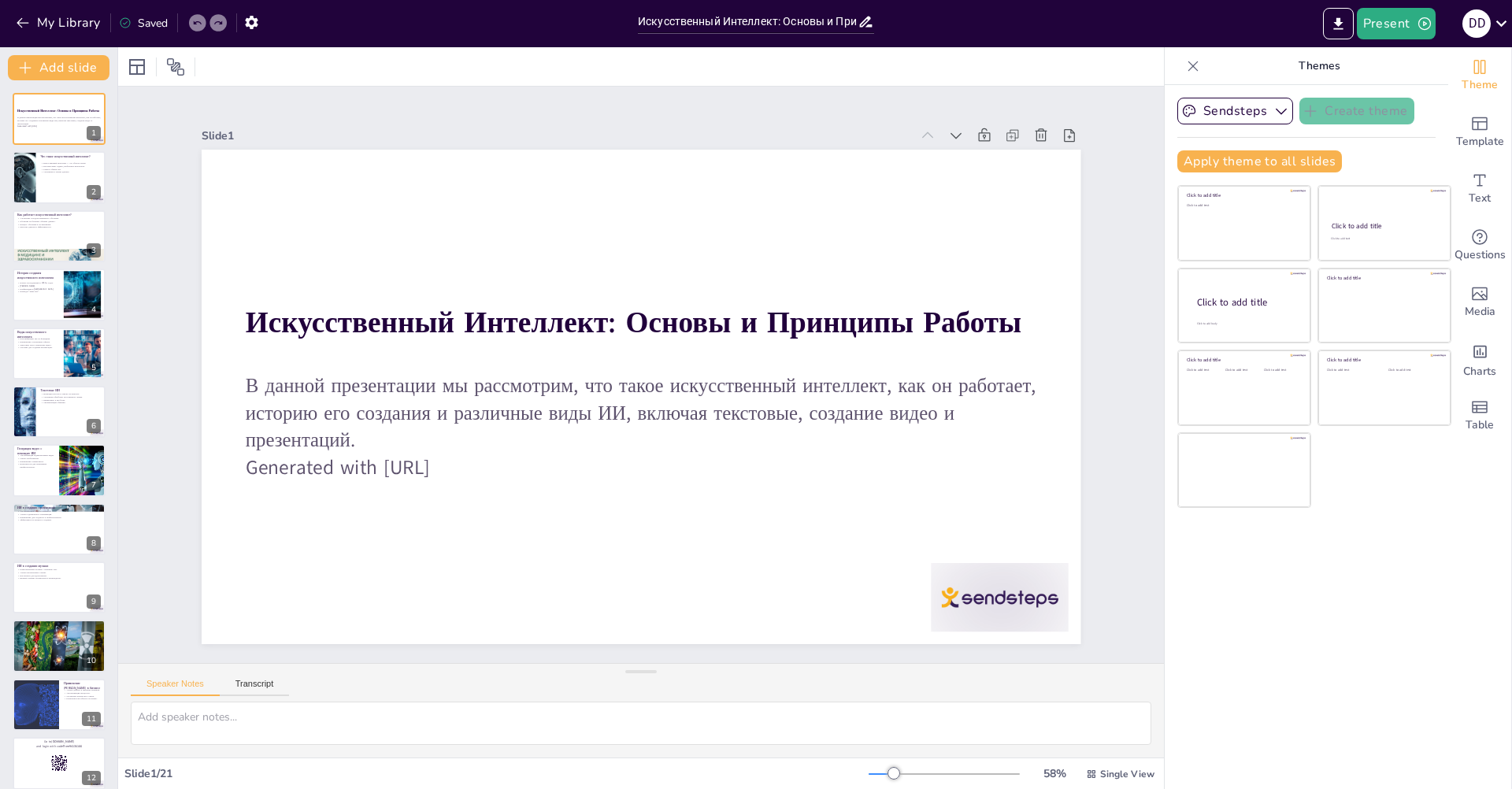
checkbox input "true"
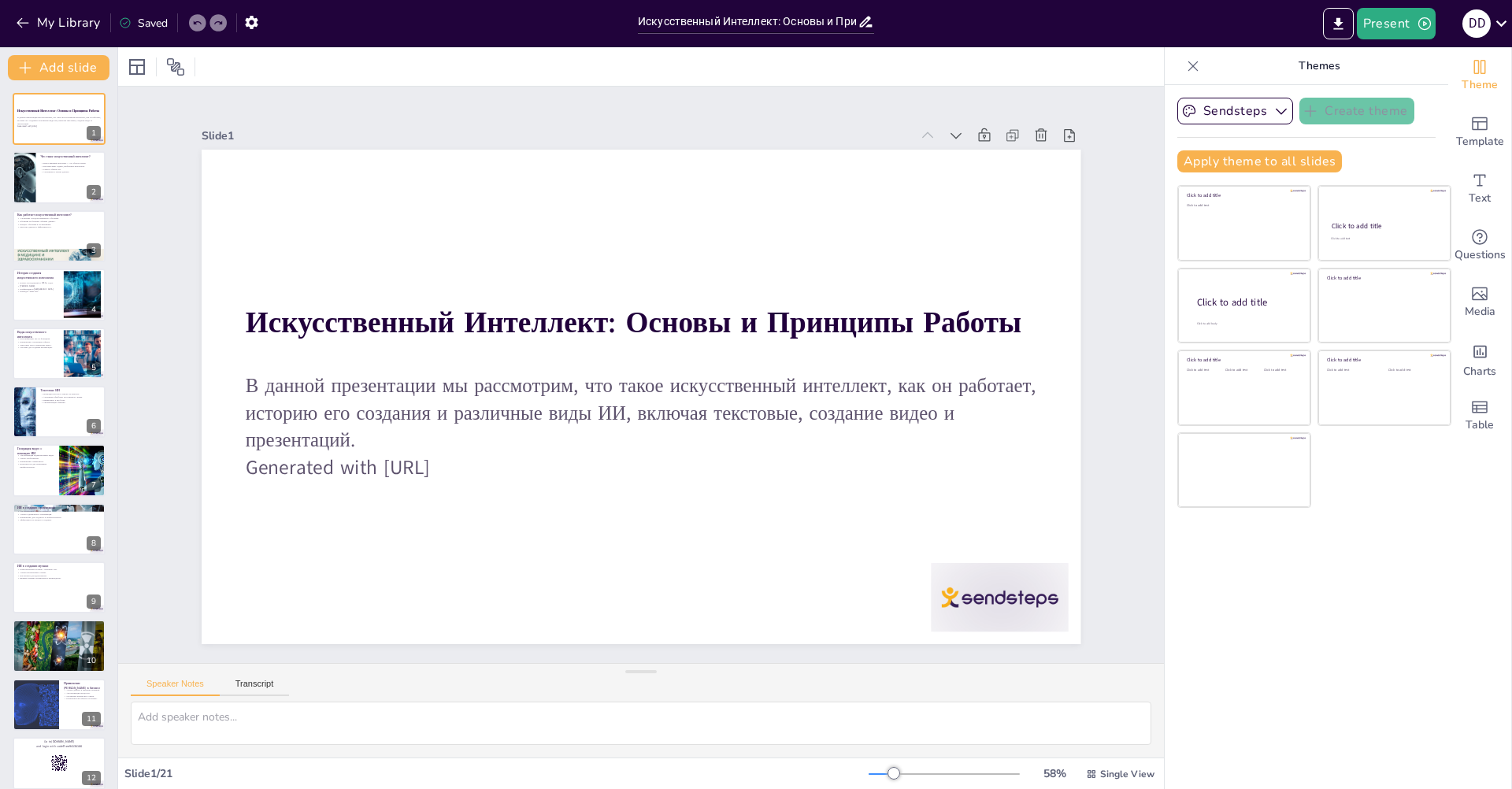
checkbox input "true"
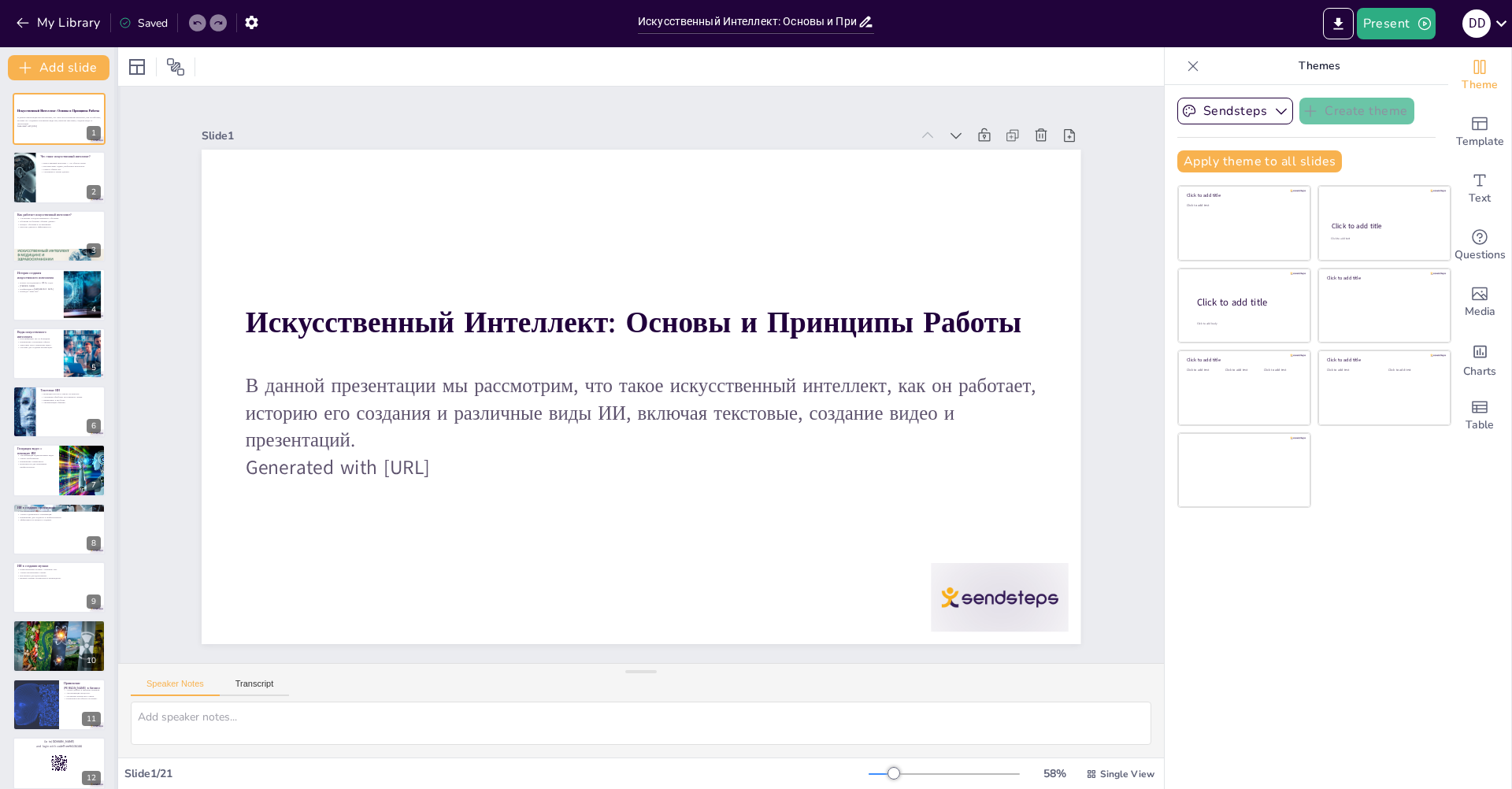
checkbox input "true"
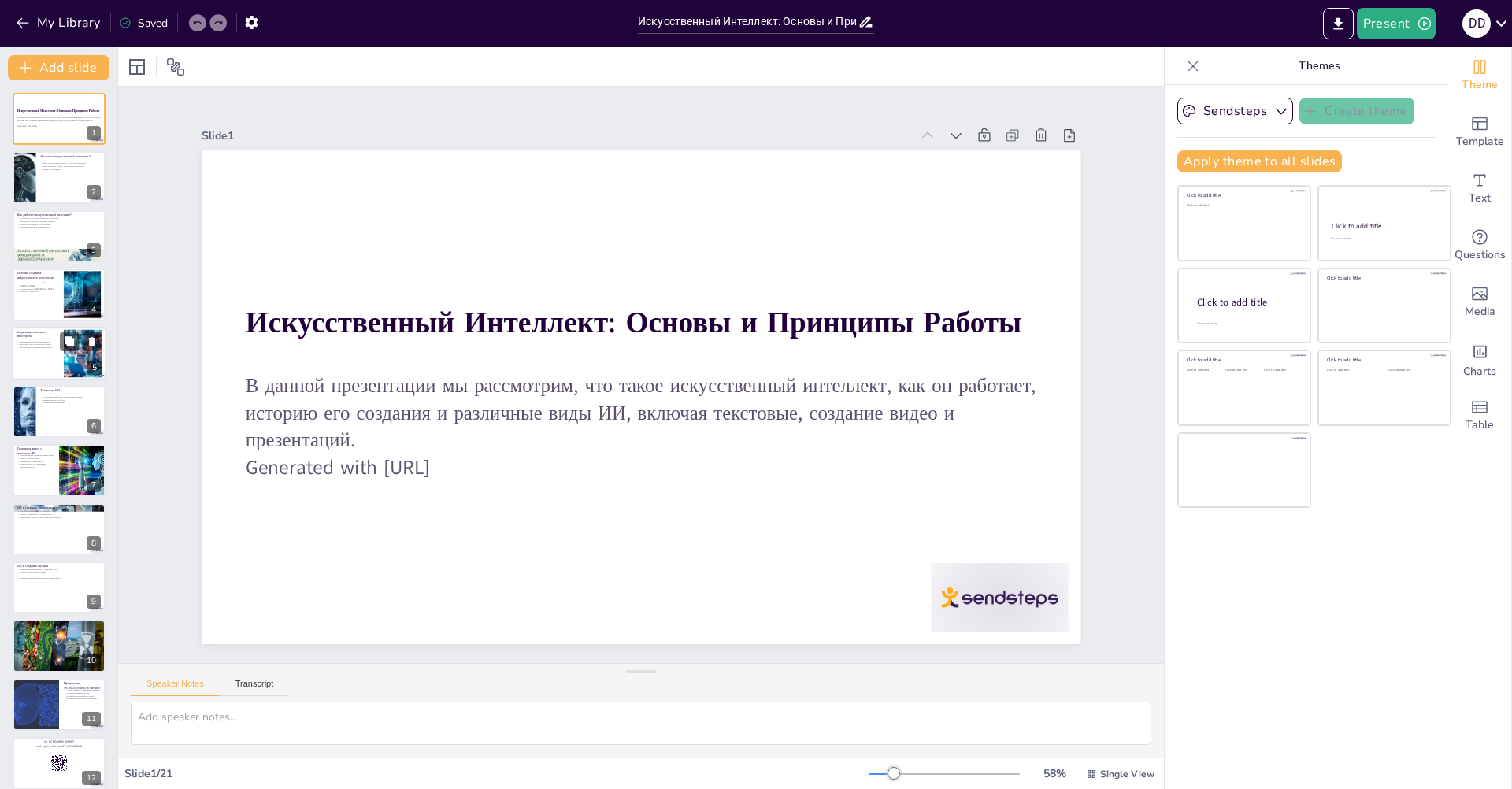
checkbox input "true"
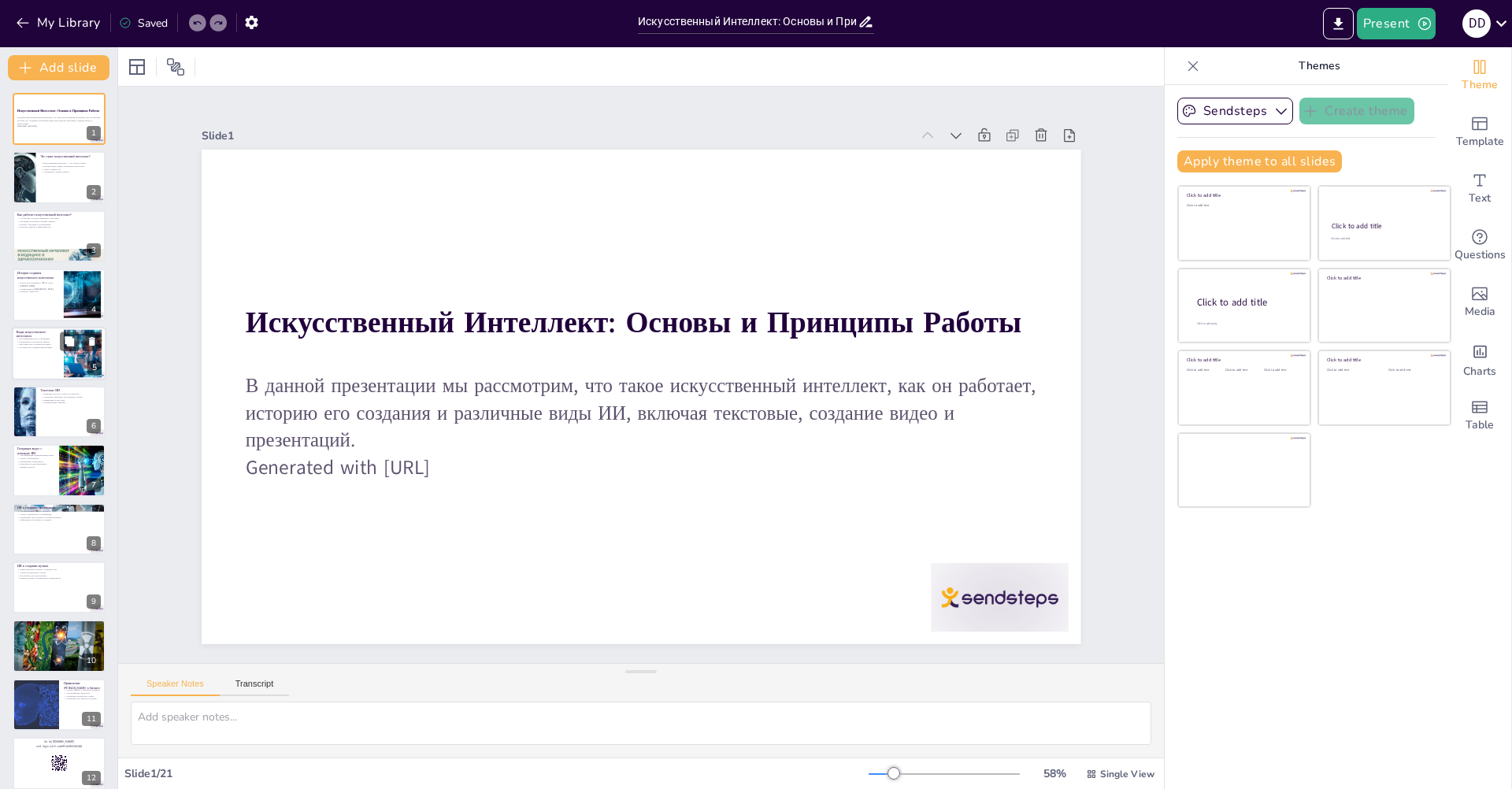
checkbox input "true"
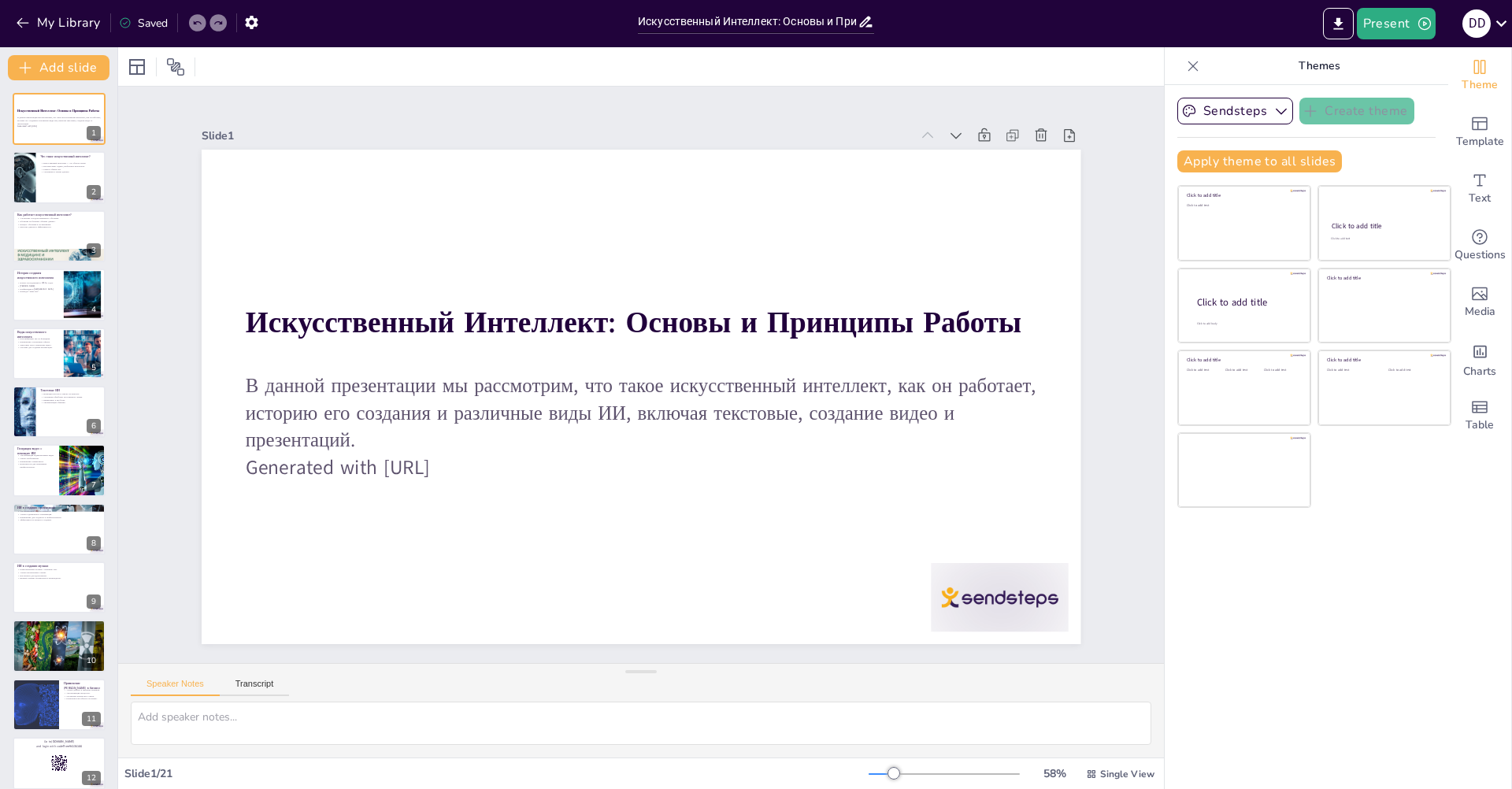
checkbox input "true"
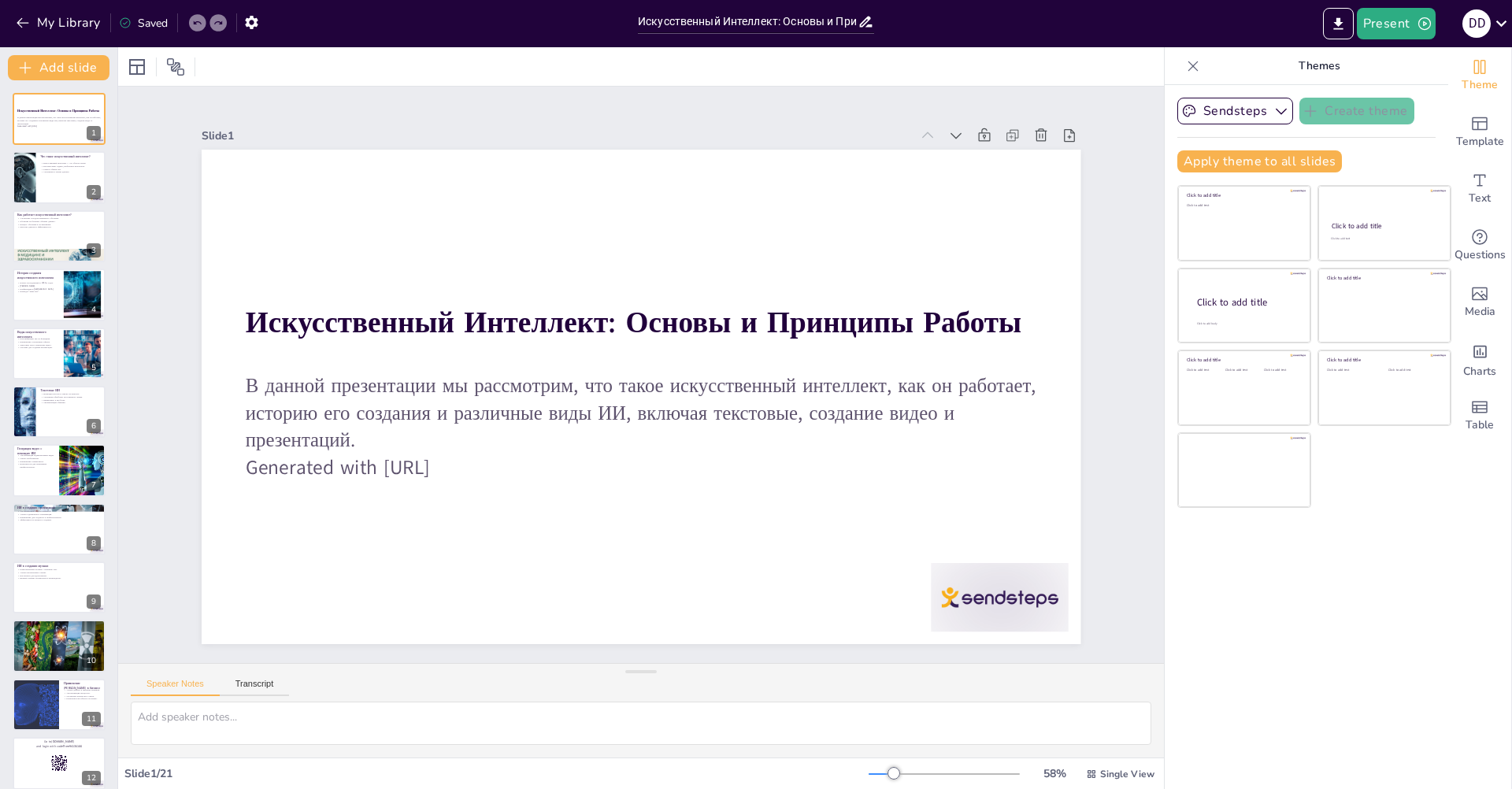
checkbox input "true"
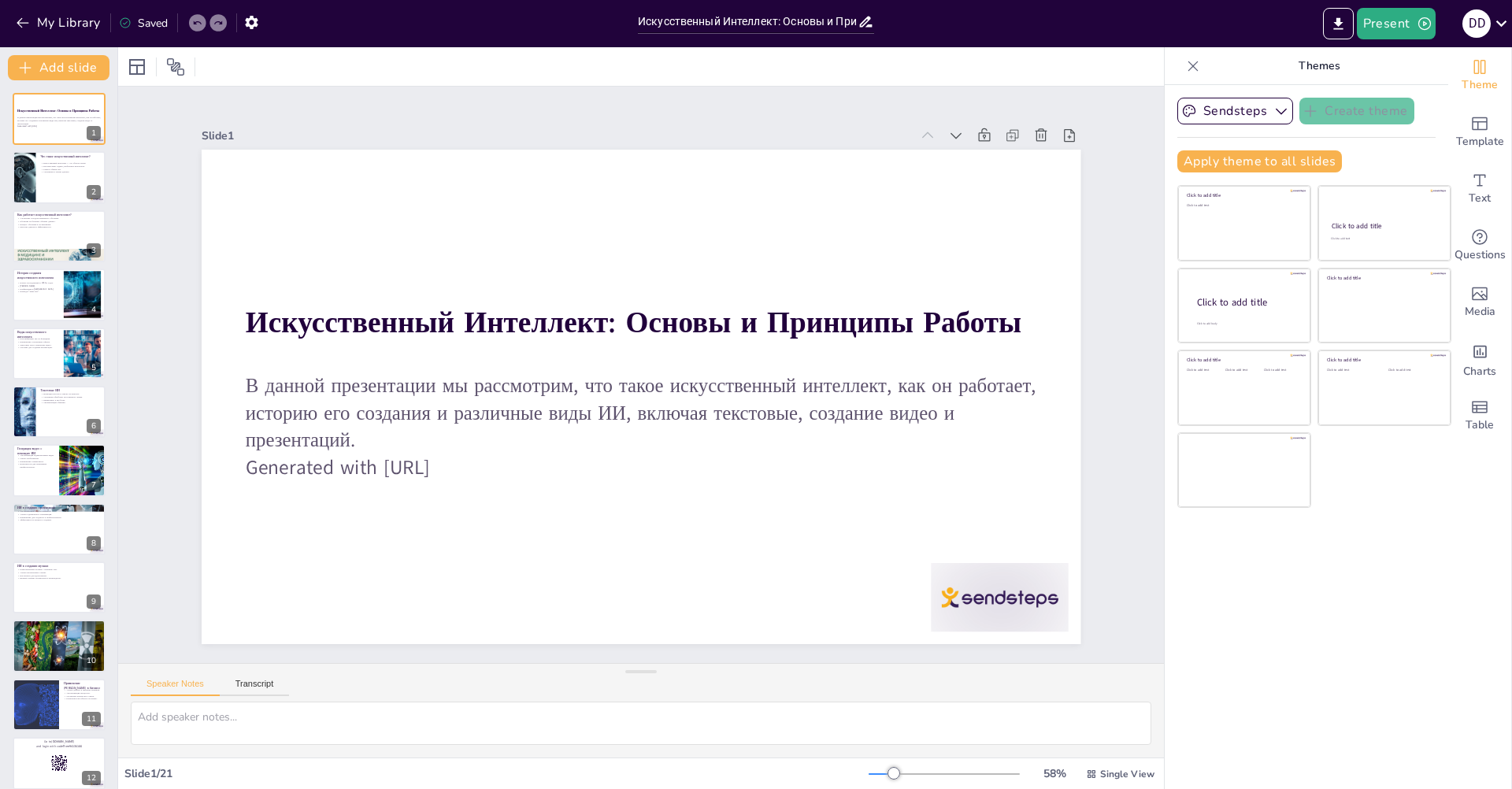
checkbox input "true"
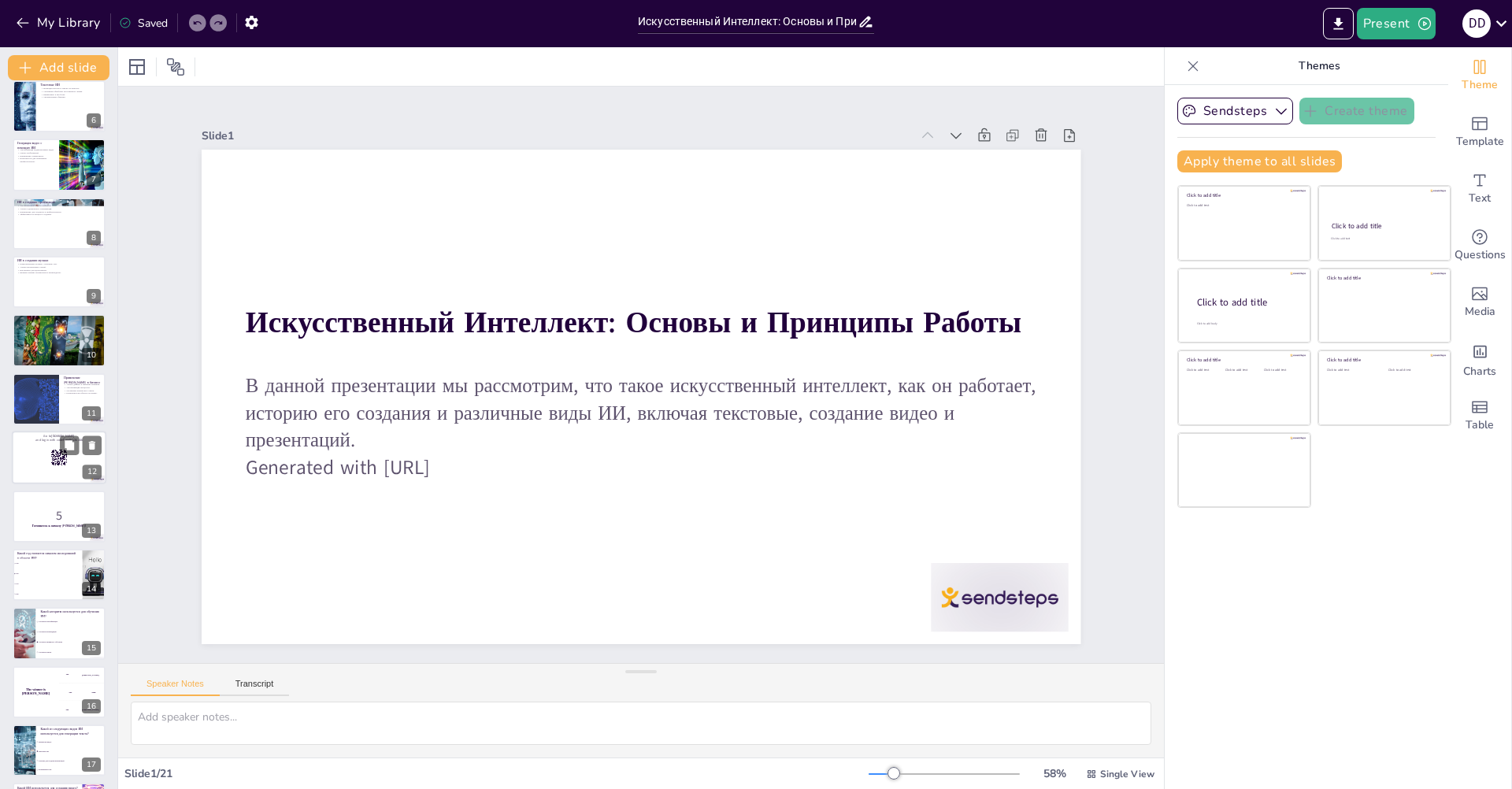
checkbox input "true"
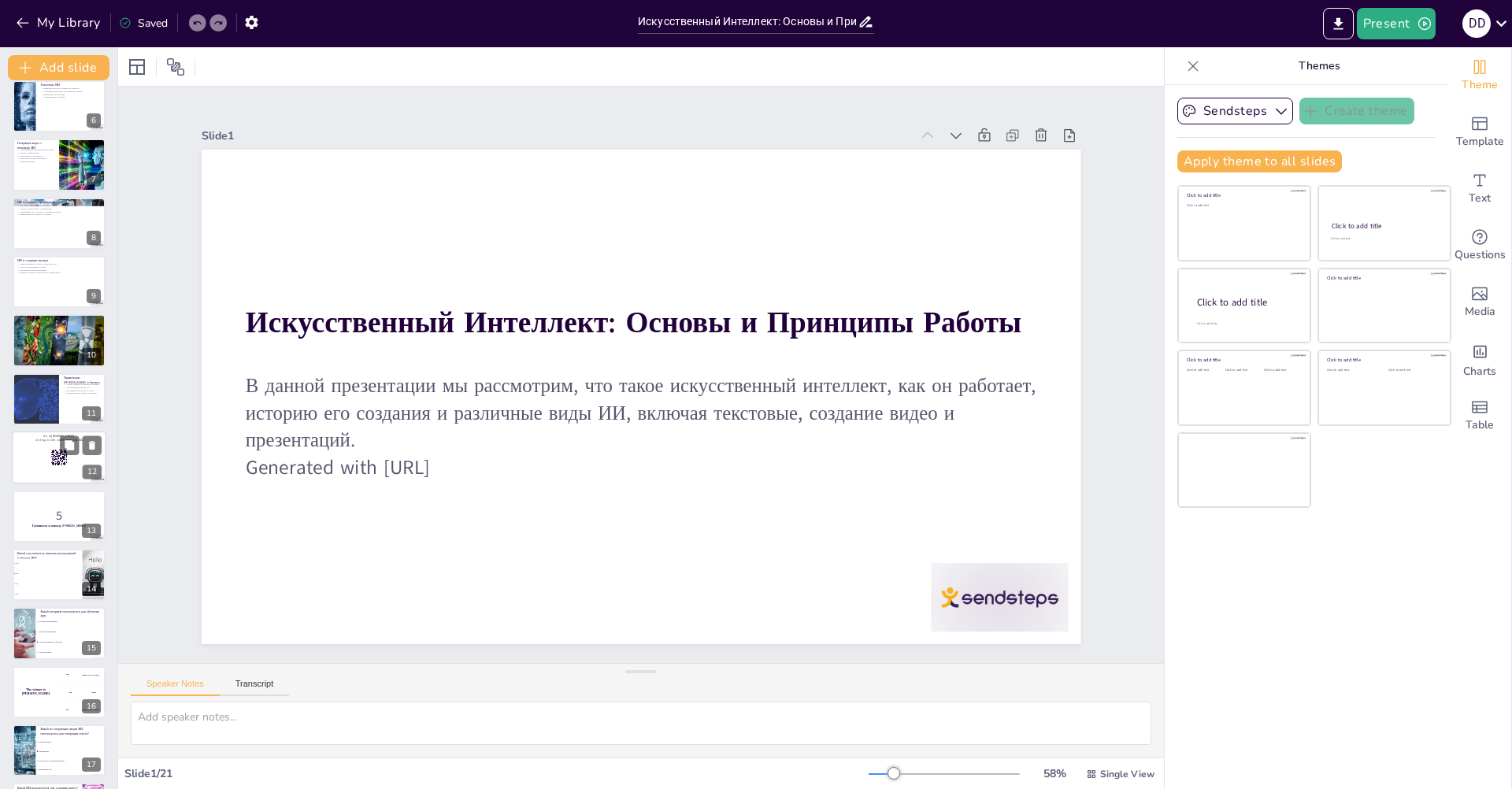
checkbox input "true"
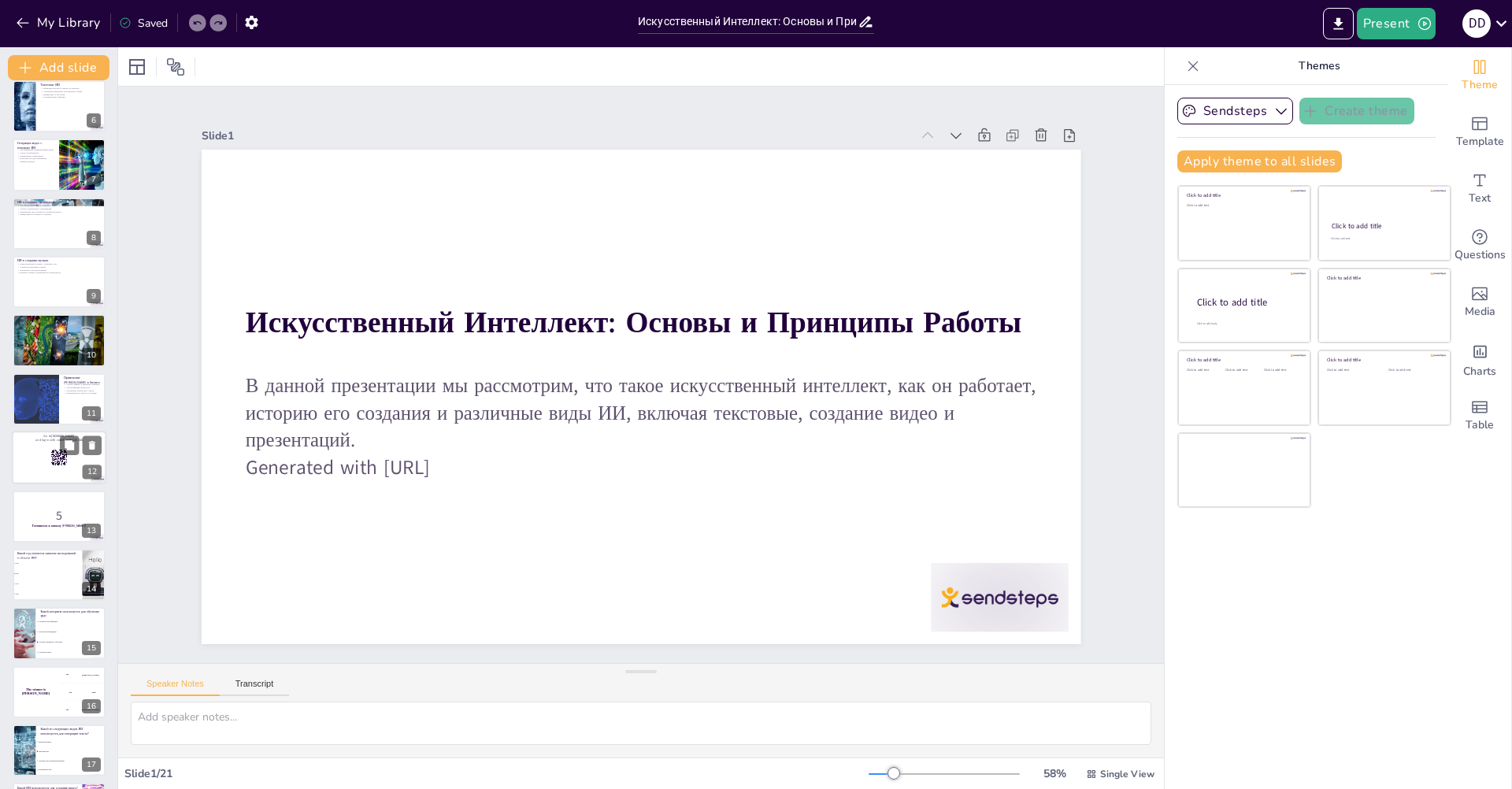
checkbox input "true"
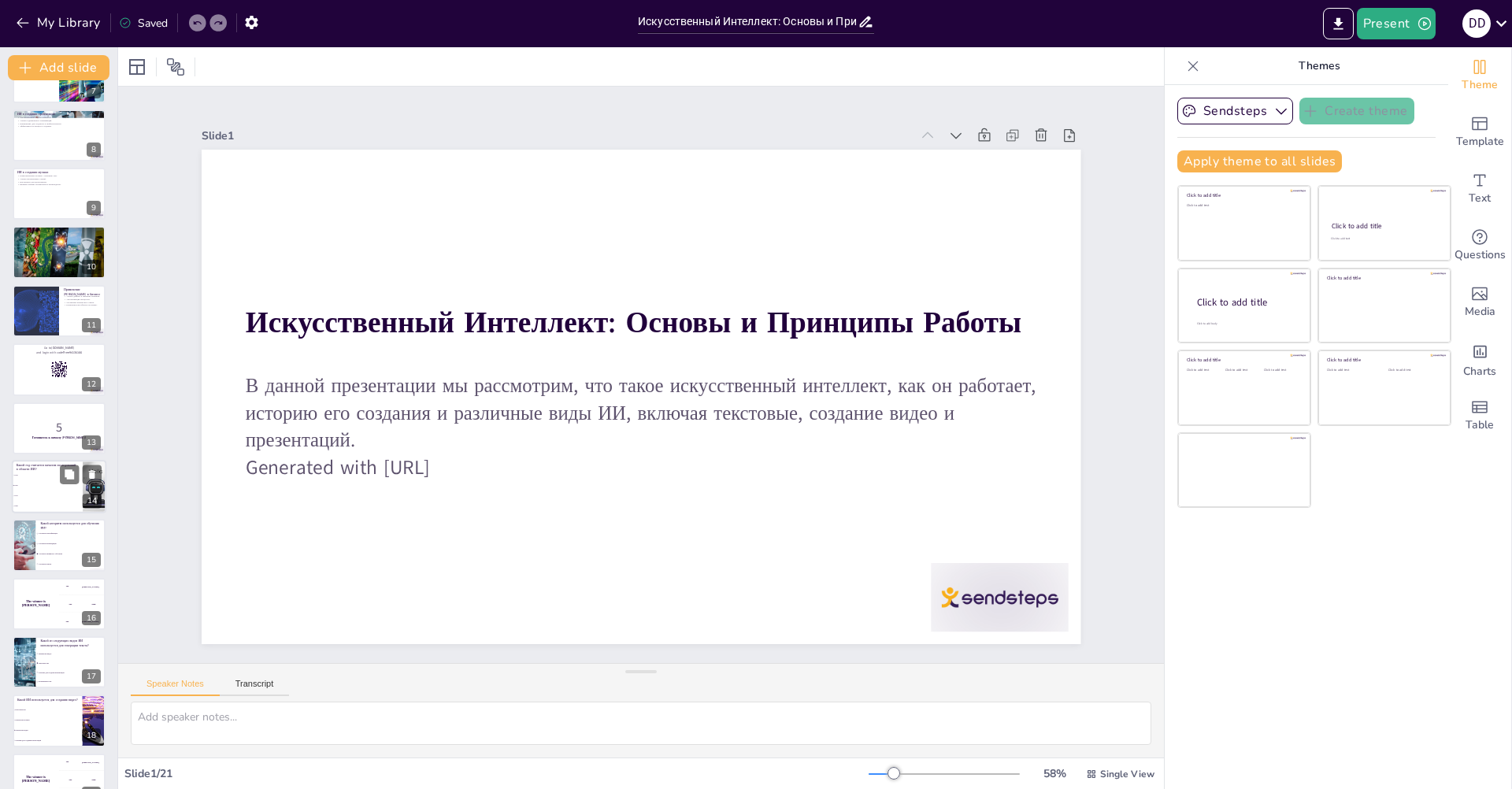
checkbox input "true"
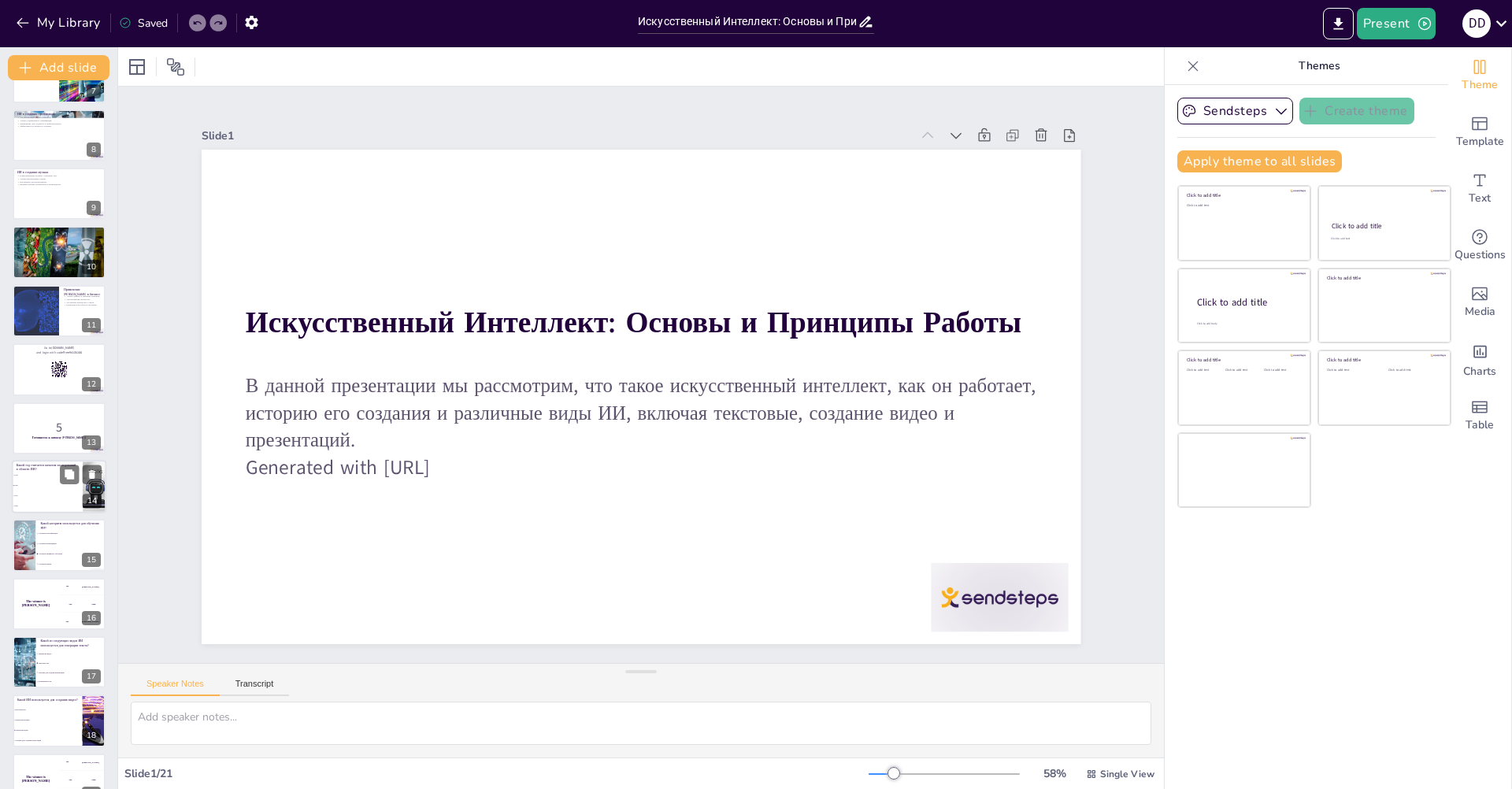
scroll to position [541, 0]
checkbox input "true"
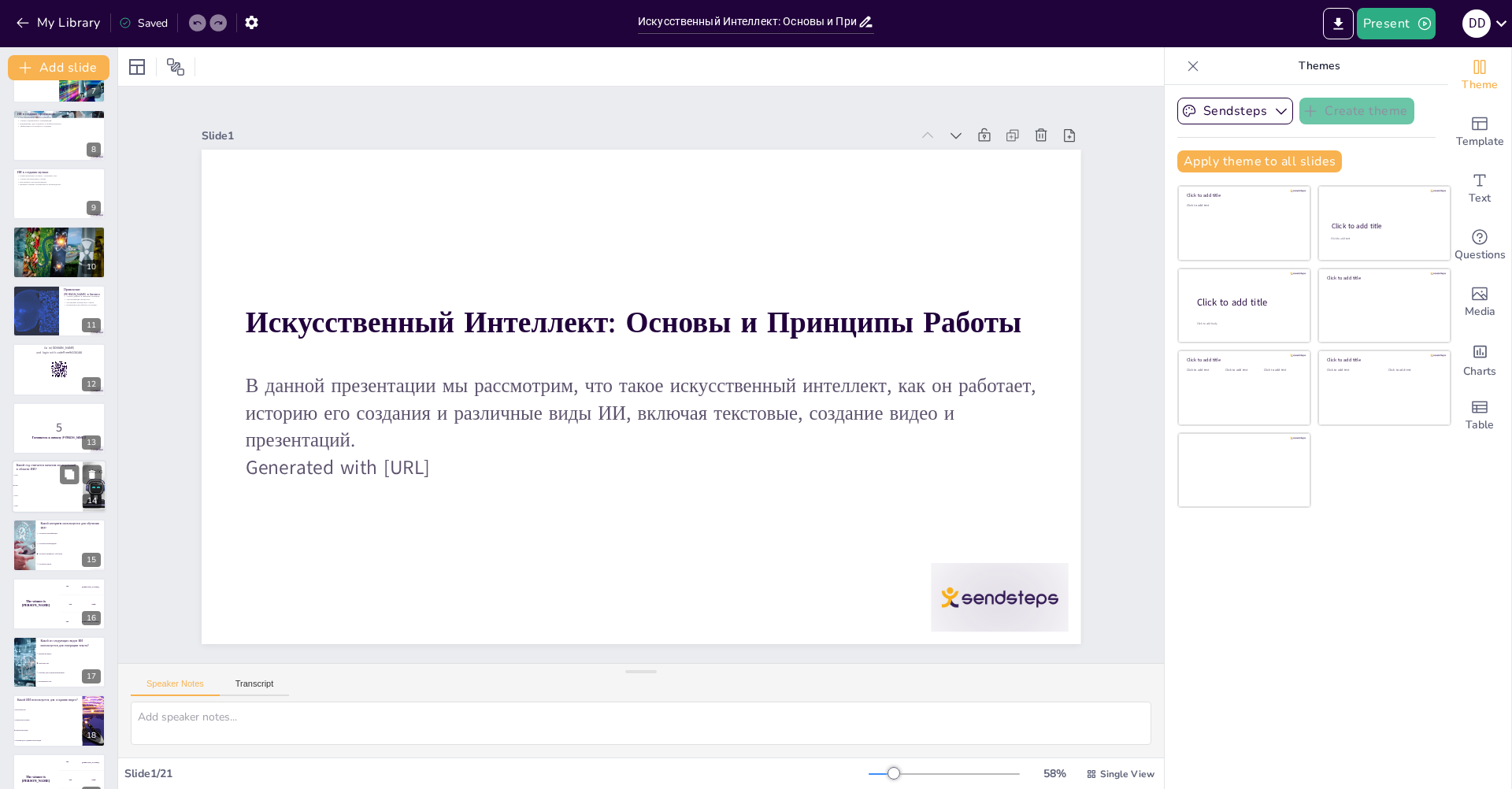
checkbox input "true"
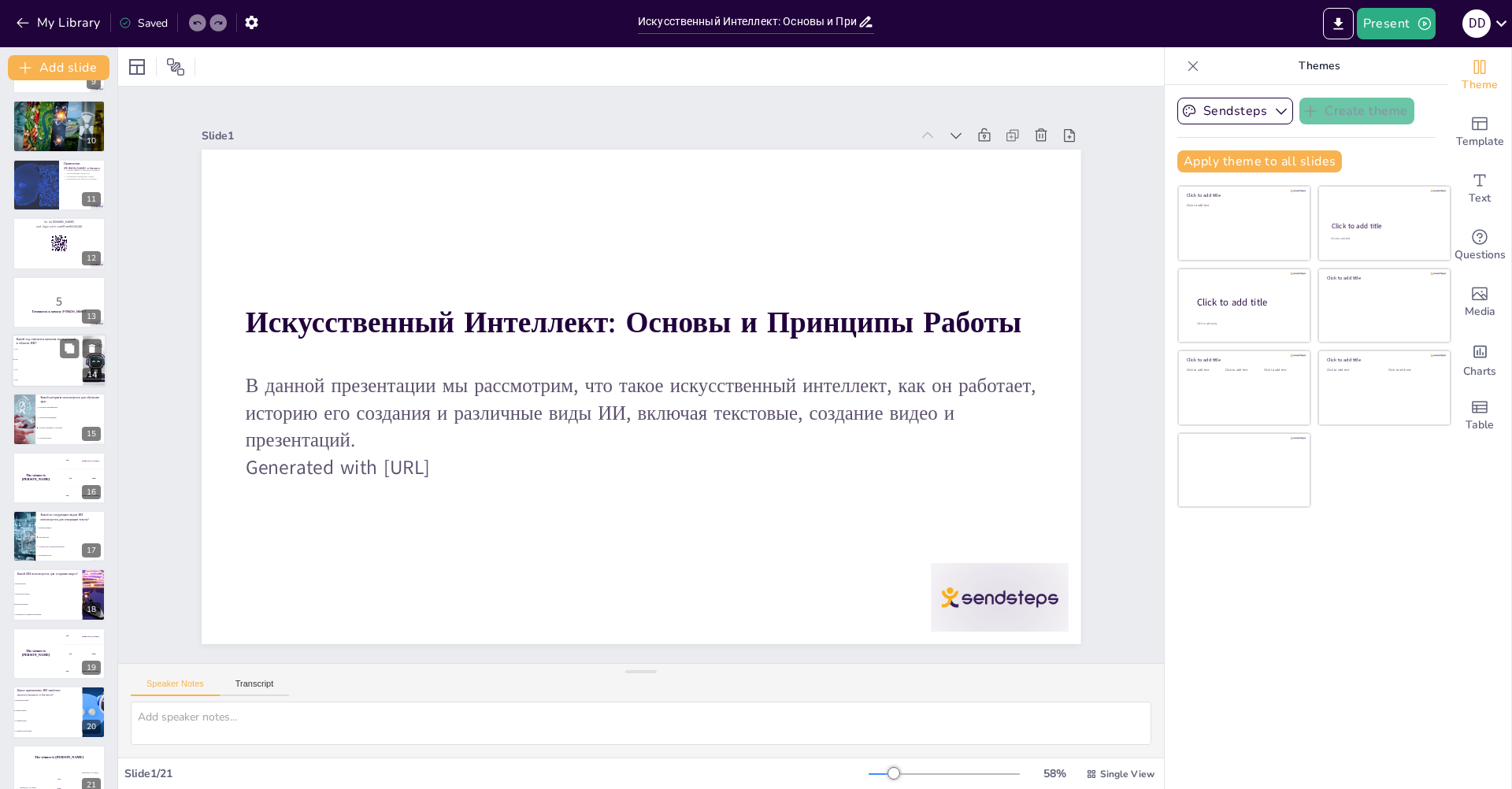
checkbox input "true"
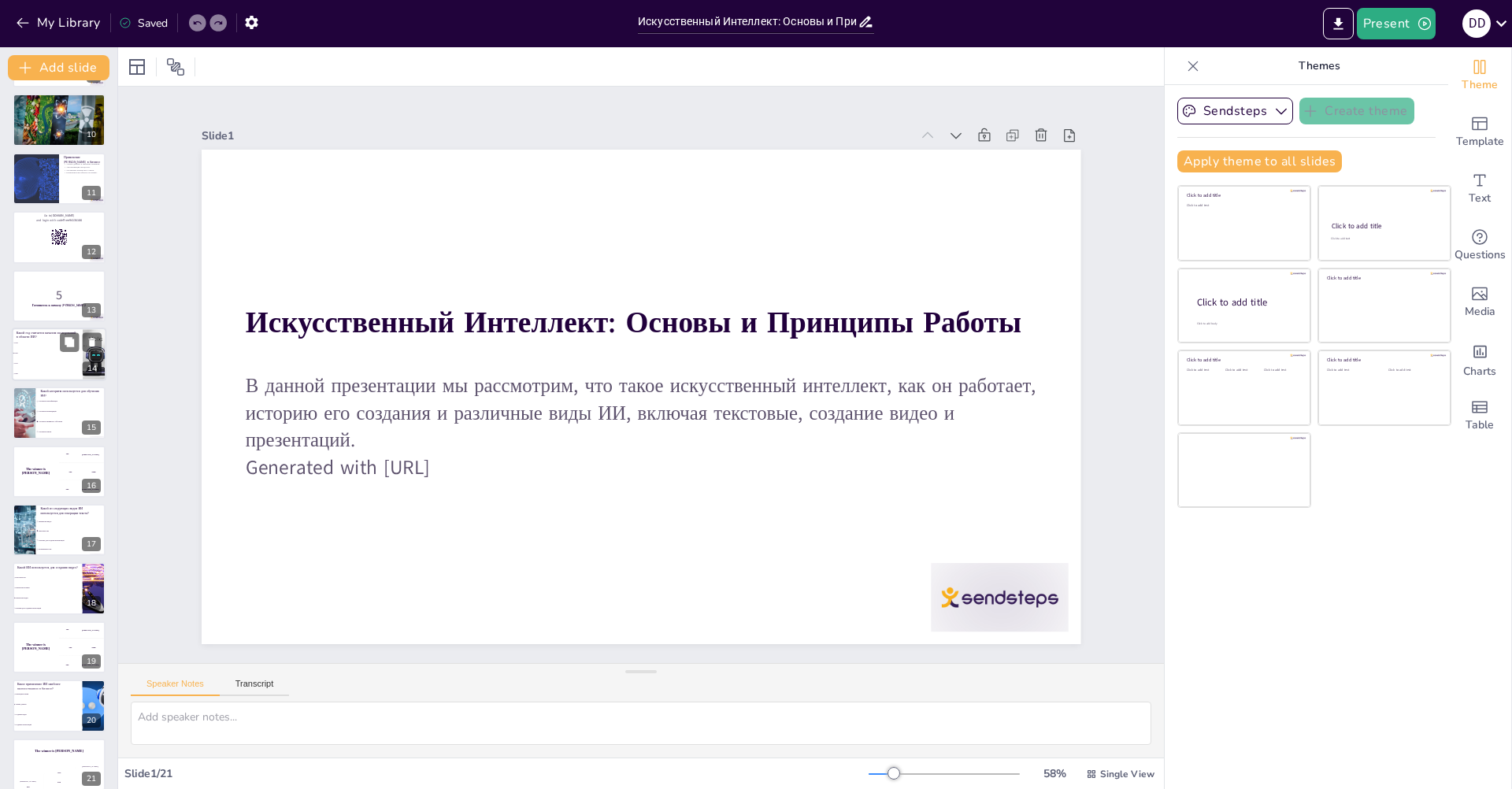
checkbox input "true"
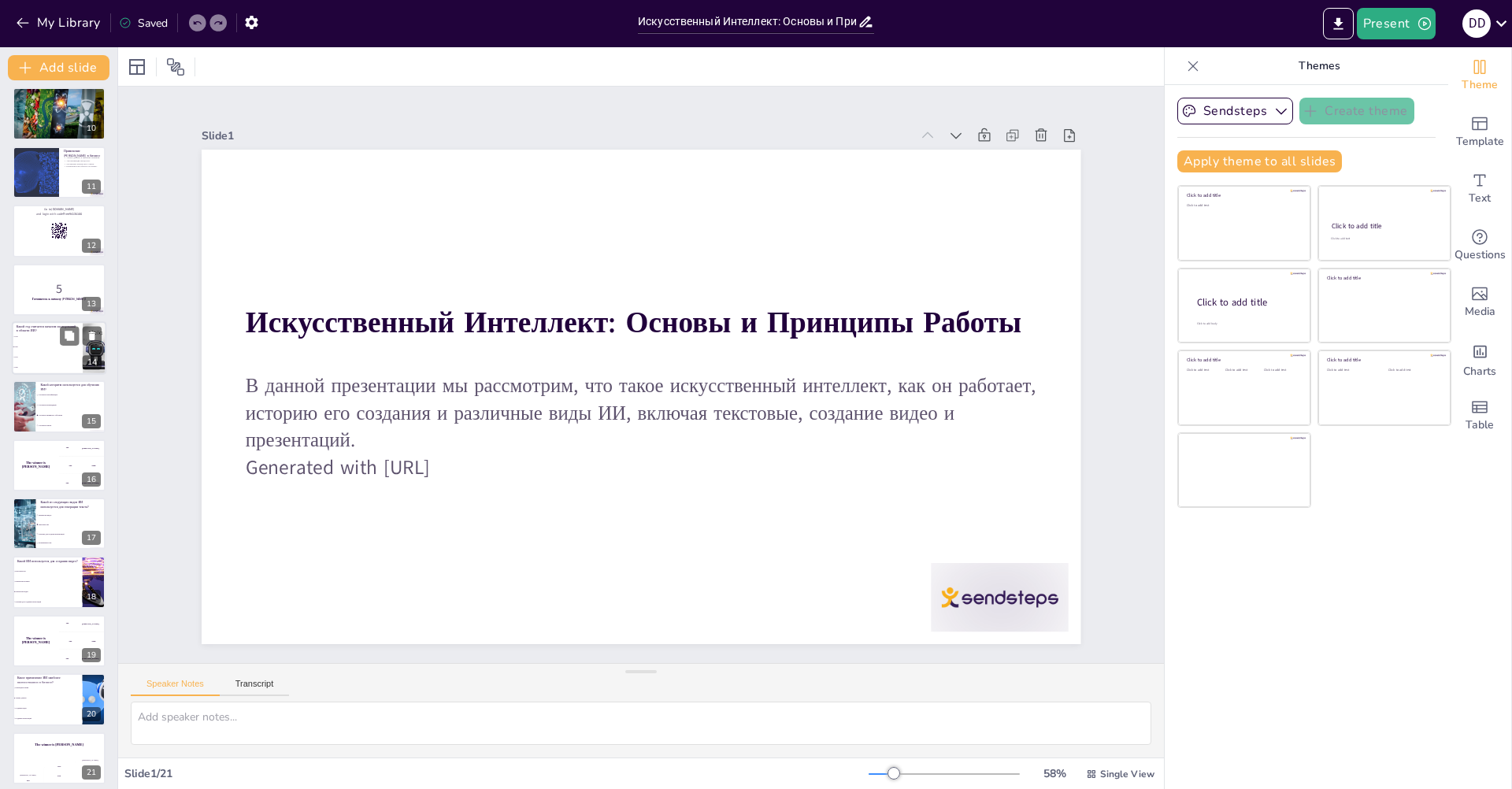
checkbox input "true"
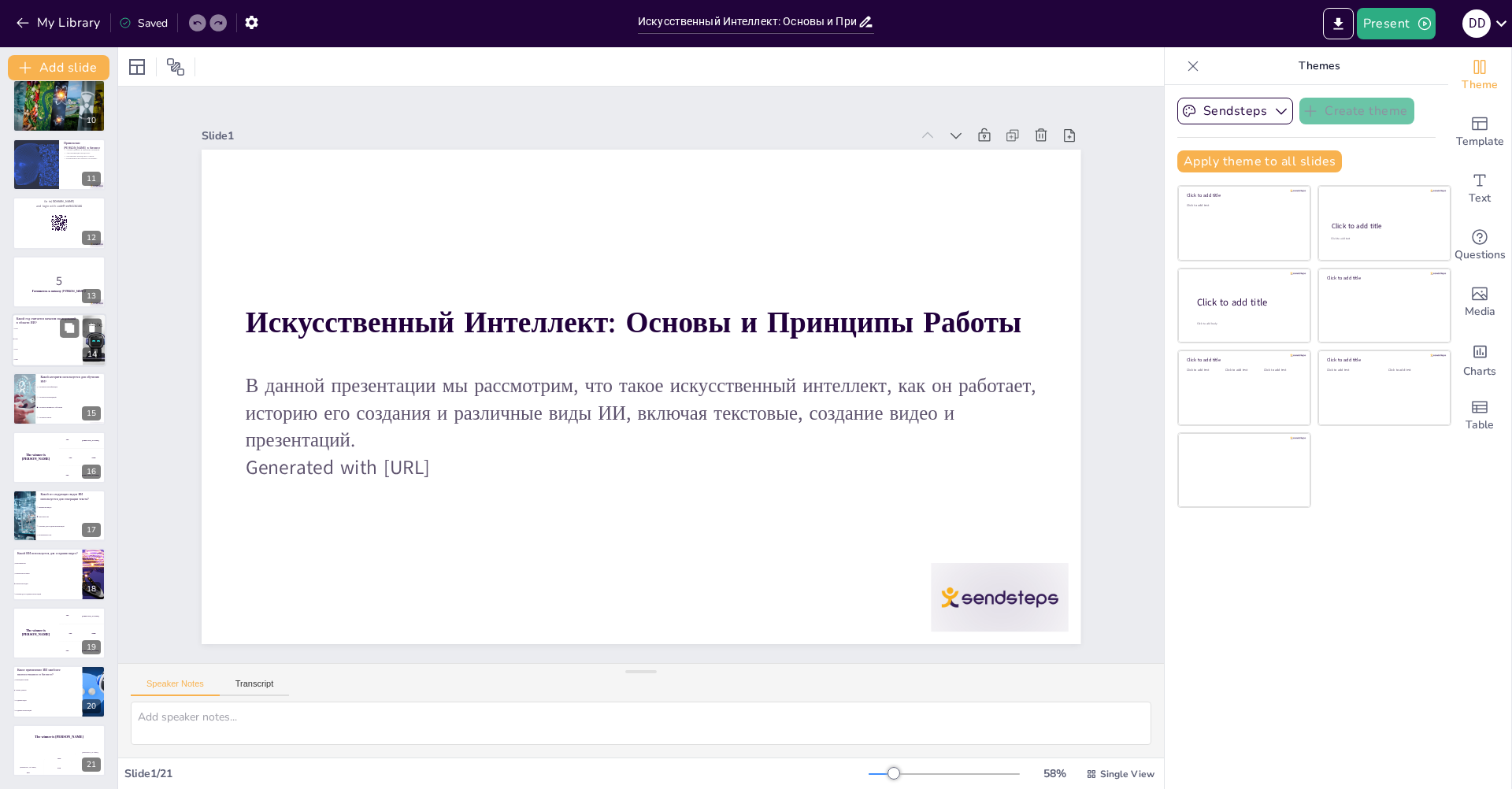
checkbox input "true"
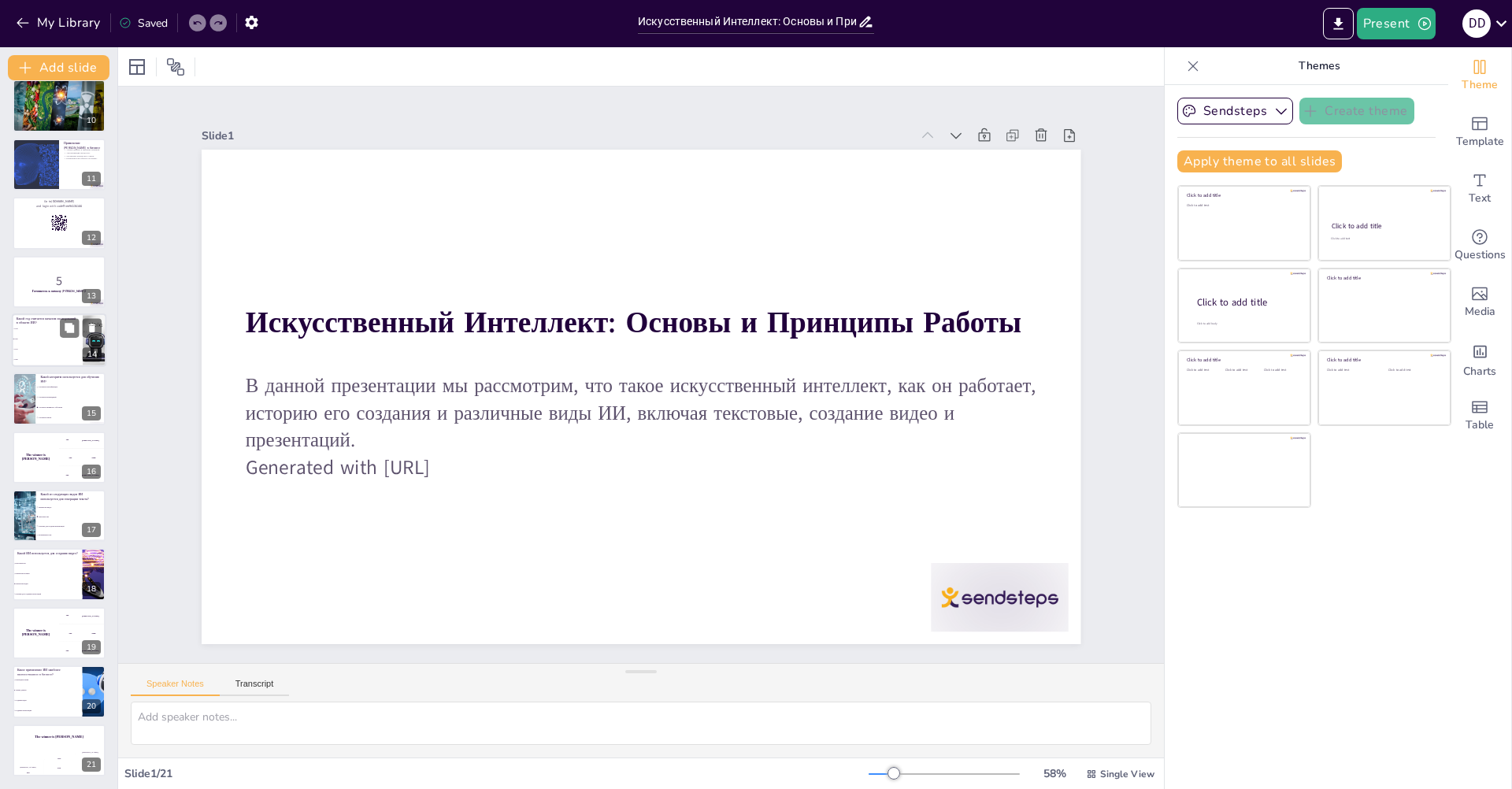
checkbox input "true"
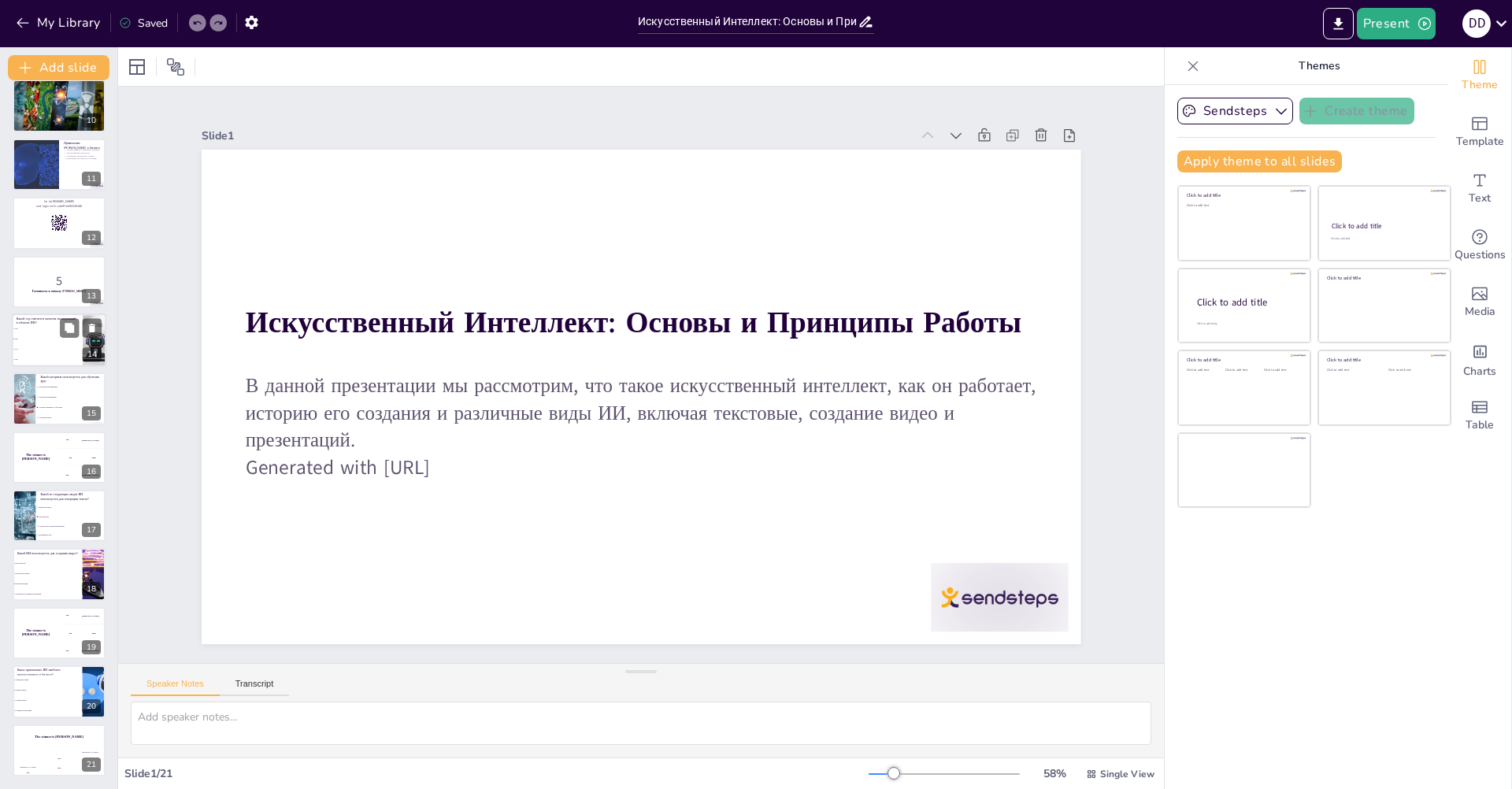
checkbox input "true"
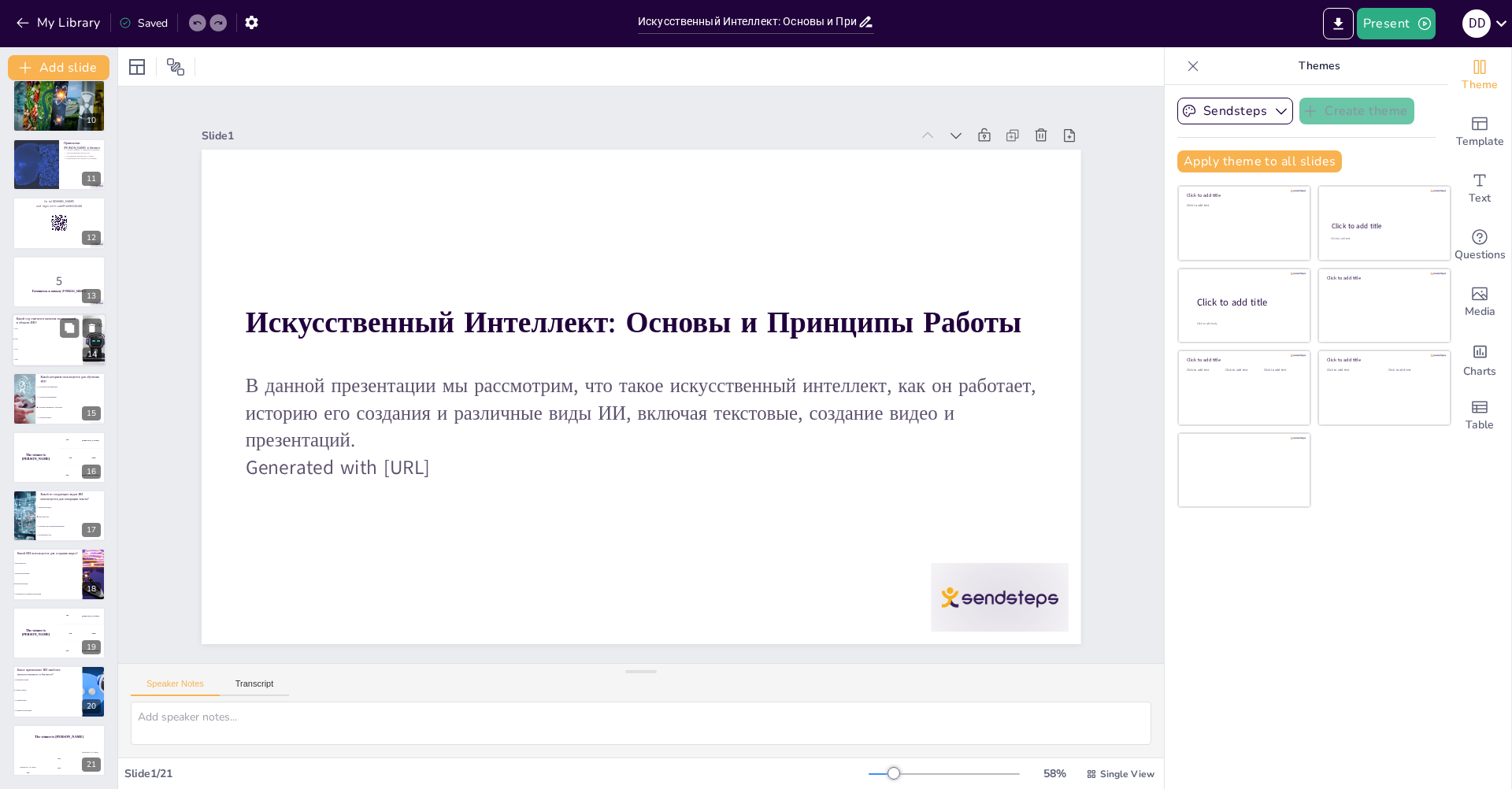
checkbox input "true"
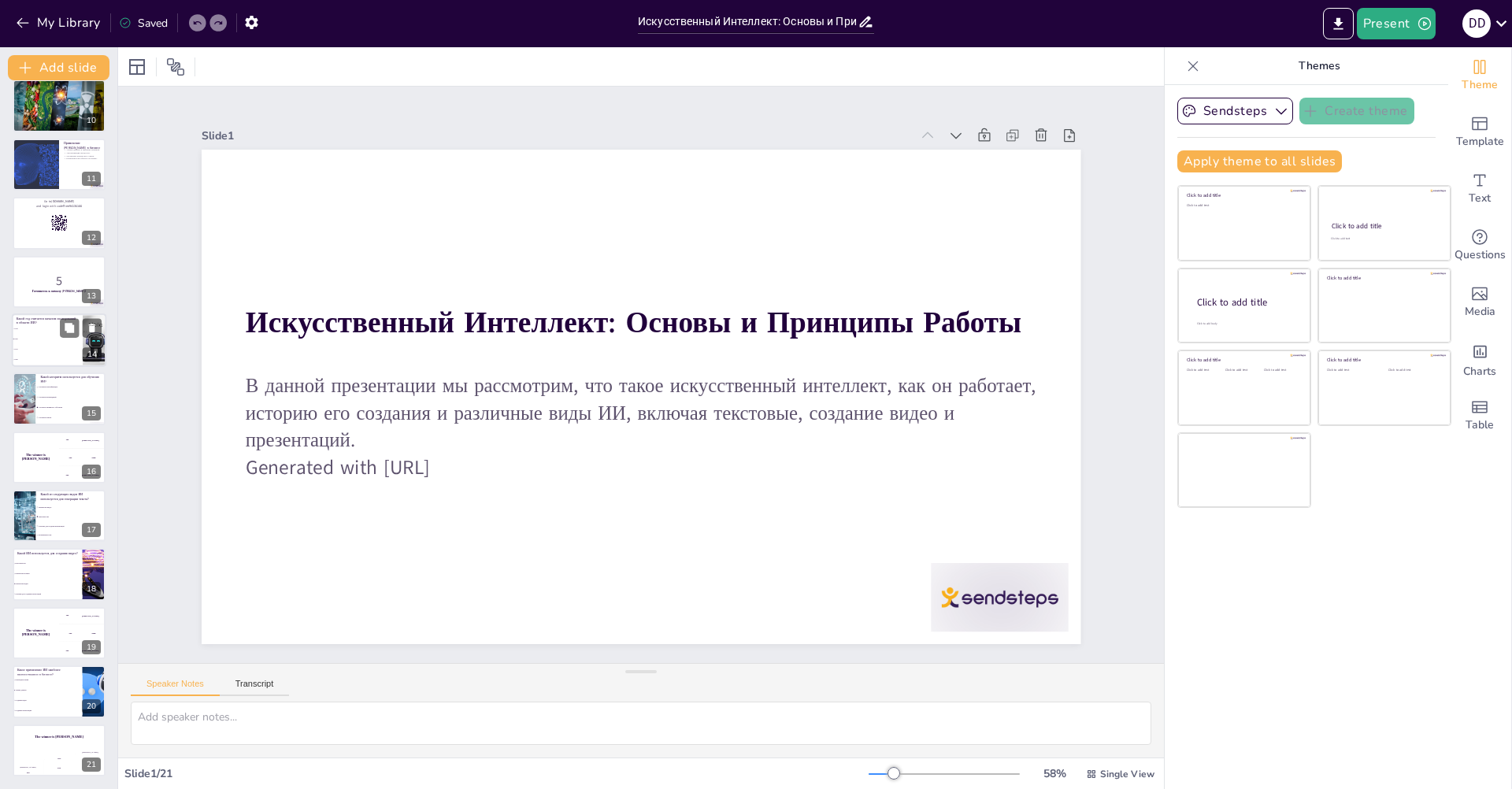
checkbox input "true"
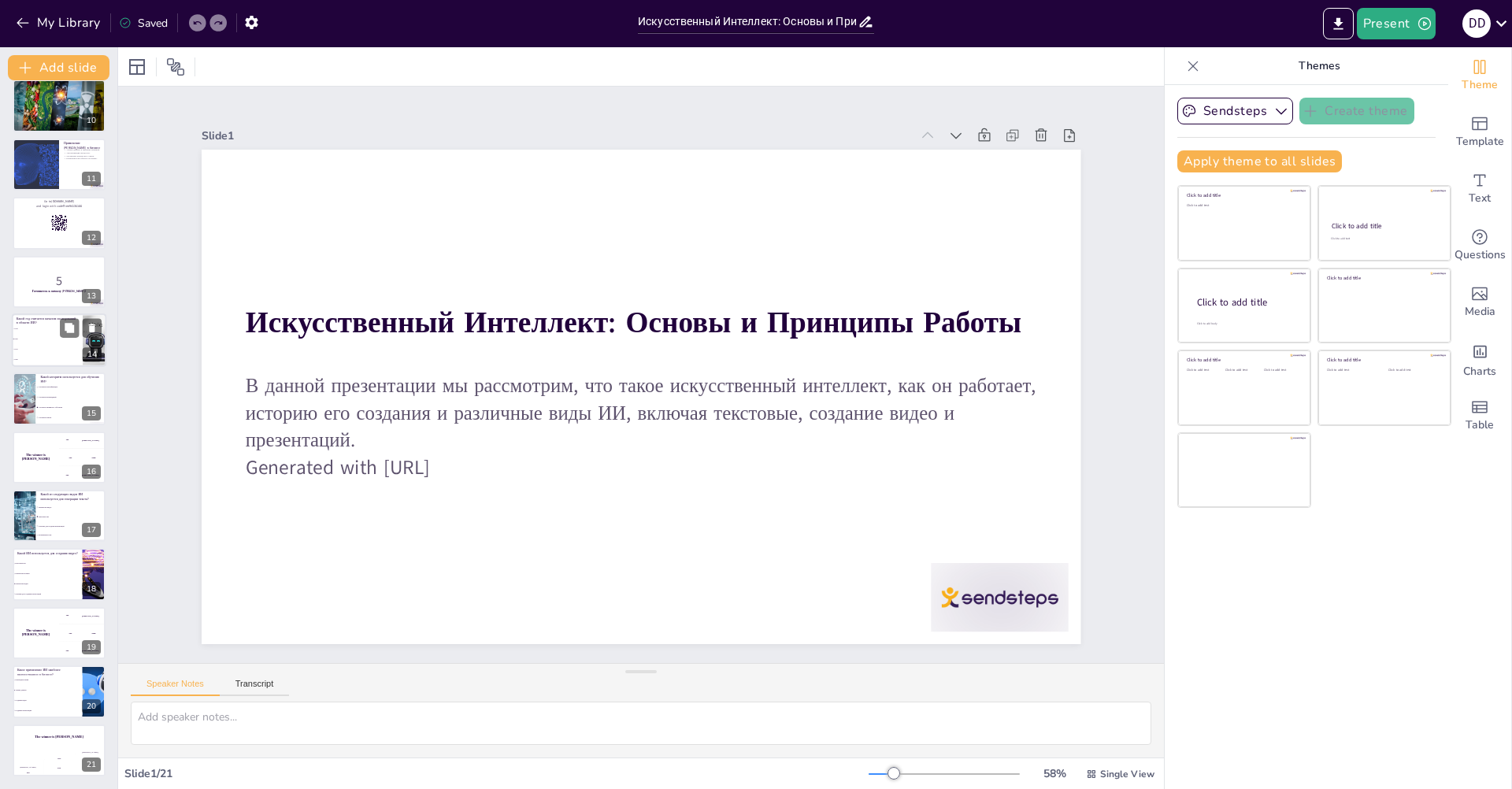
checkbox input "true"
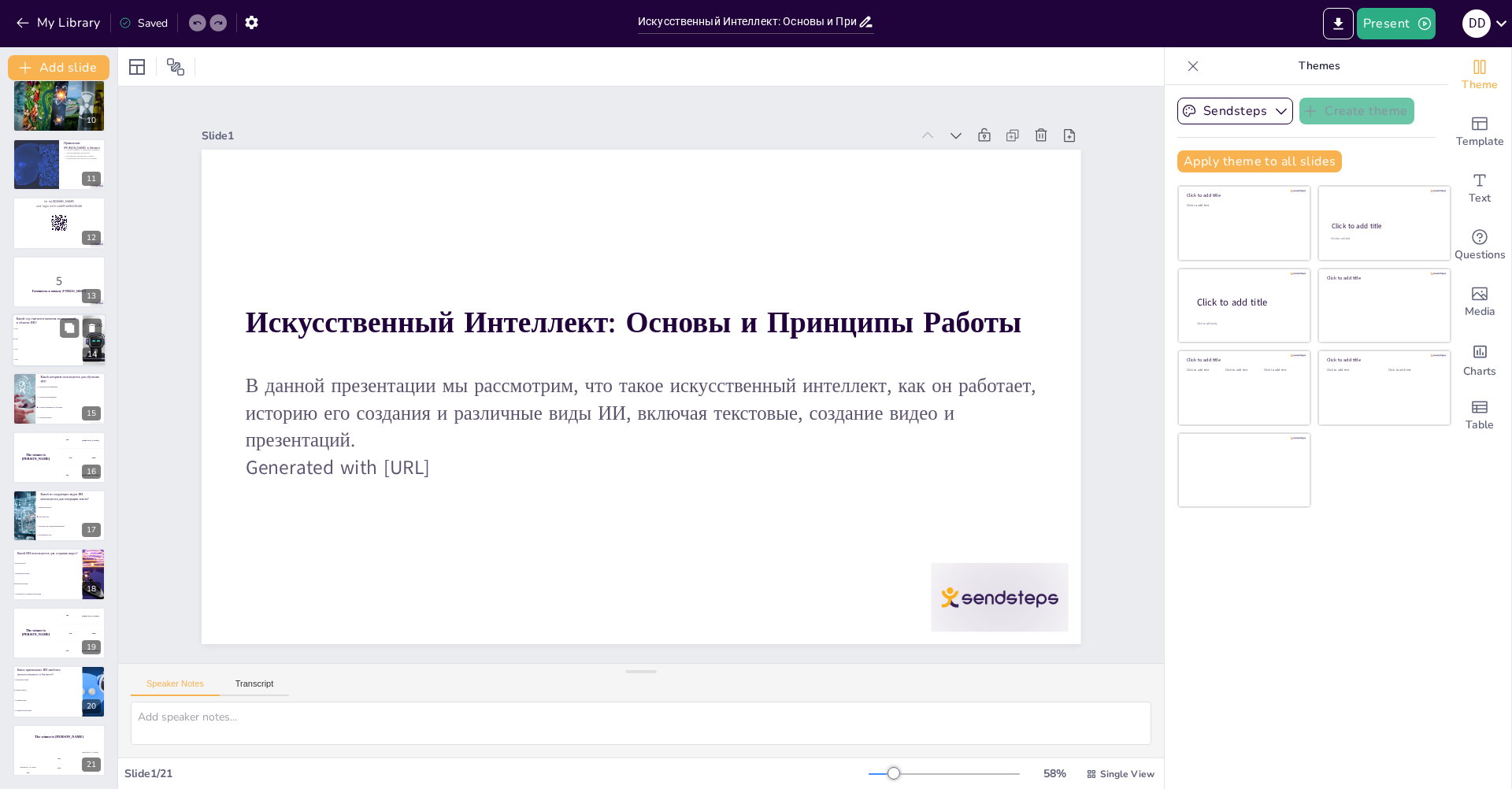
checkbox input "true"
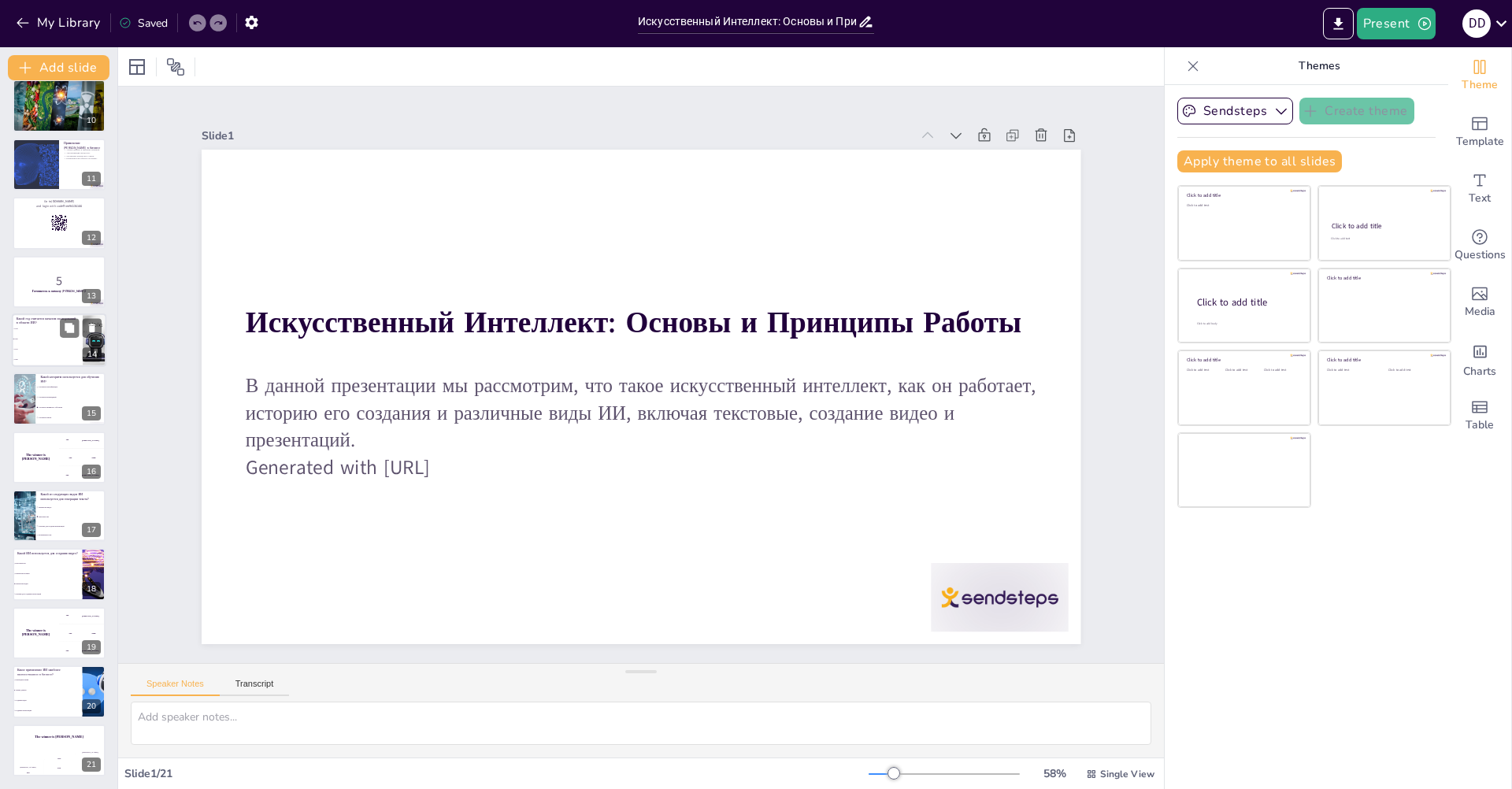
checkbox input "true"
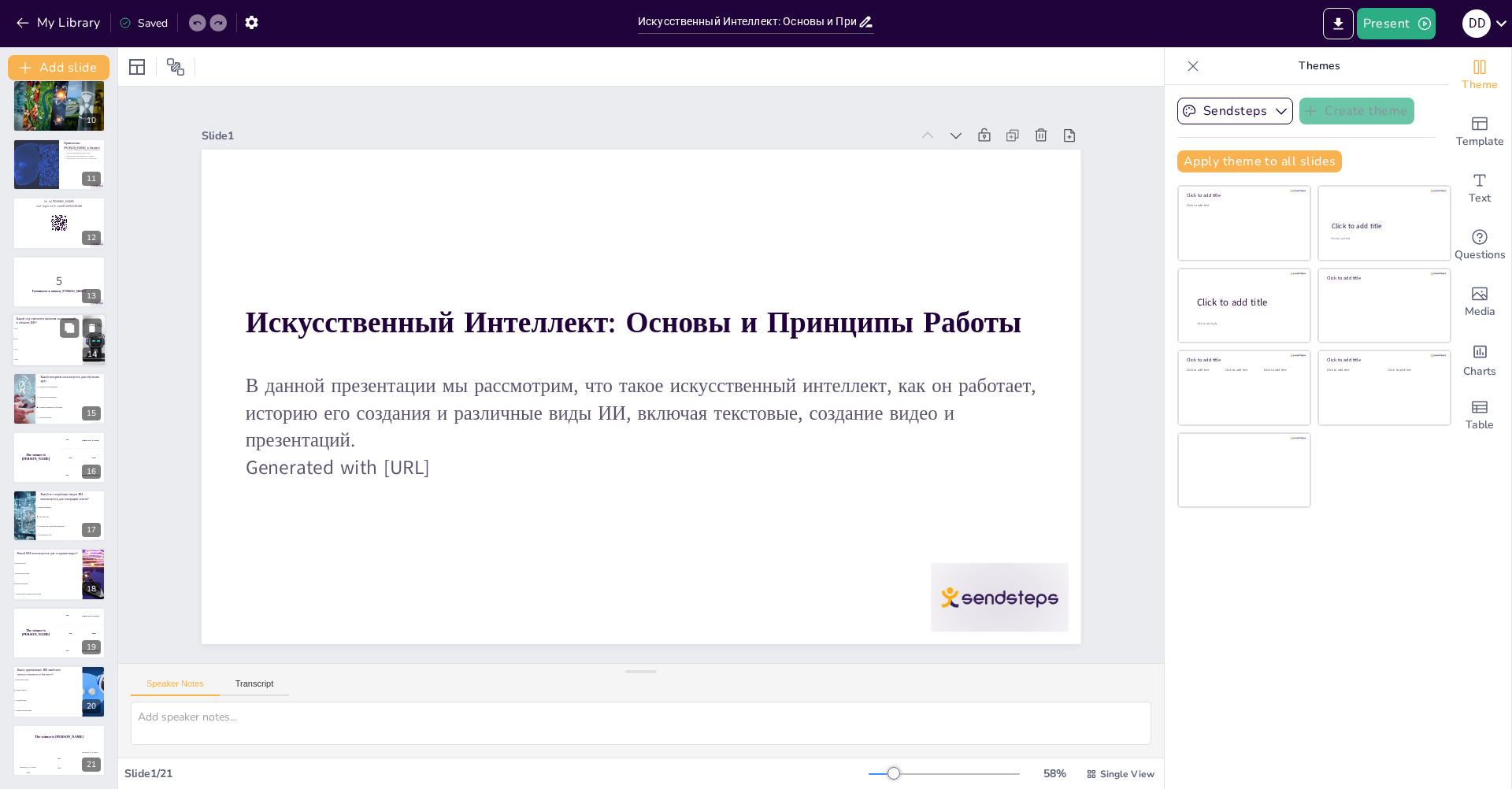
checkbox input "true"
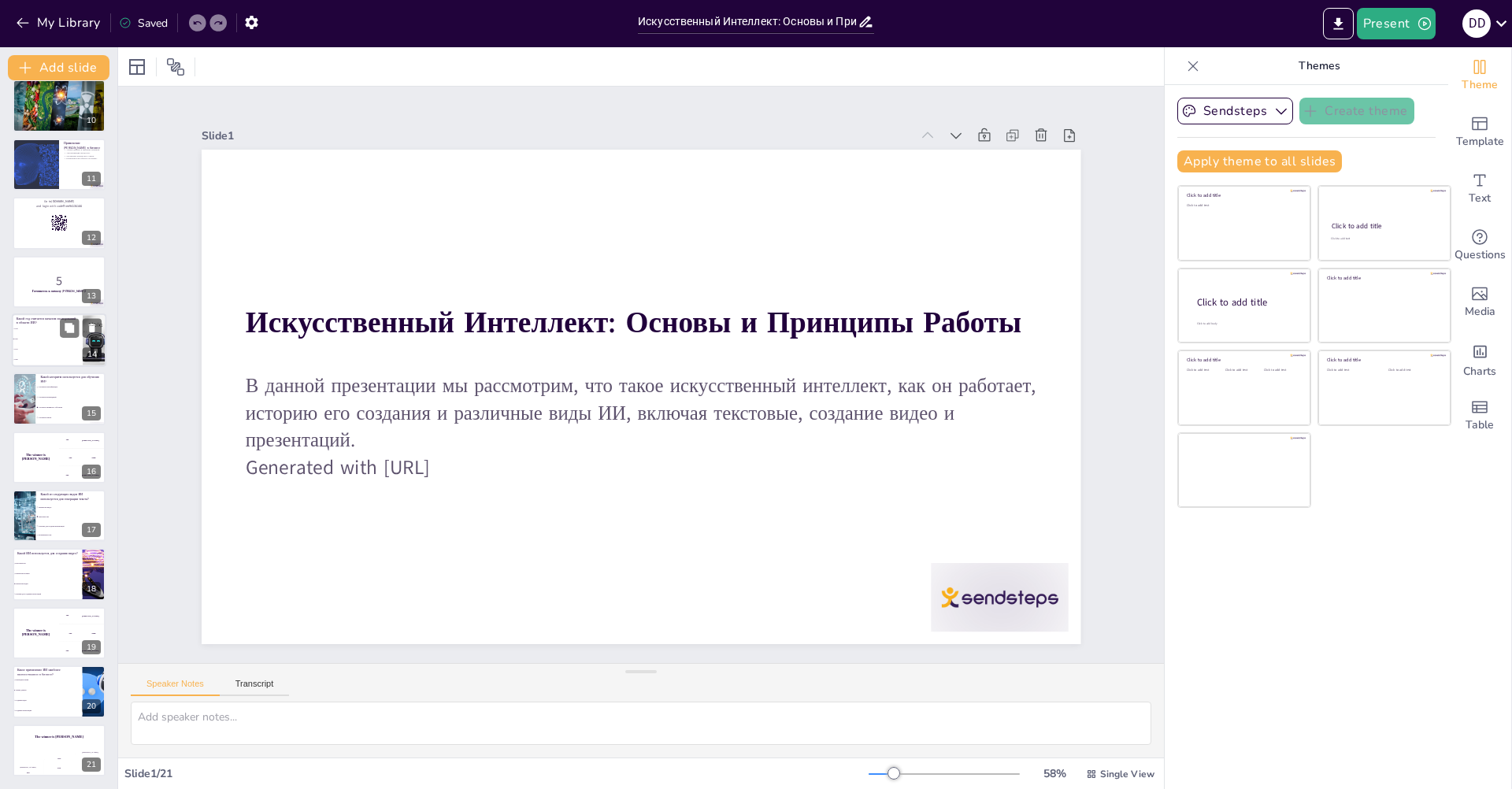
checkbox input "true"
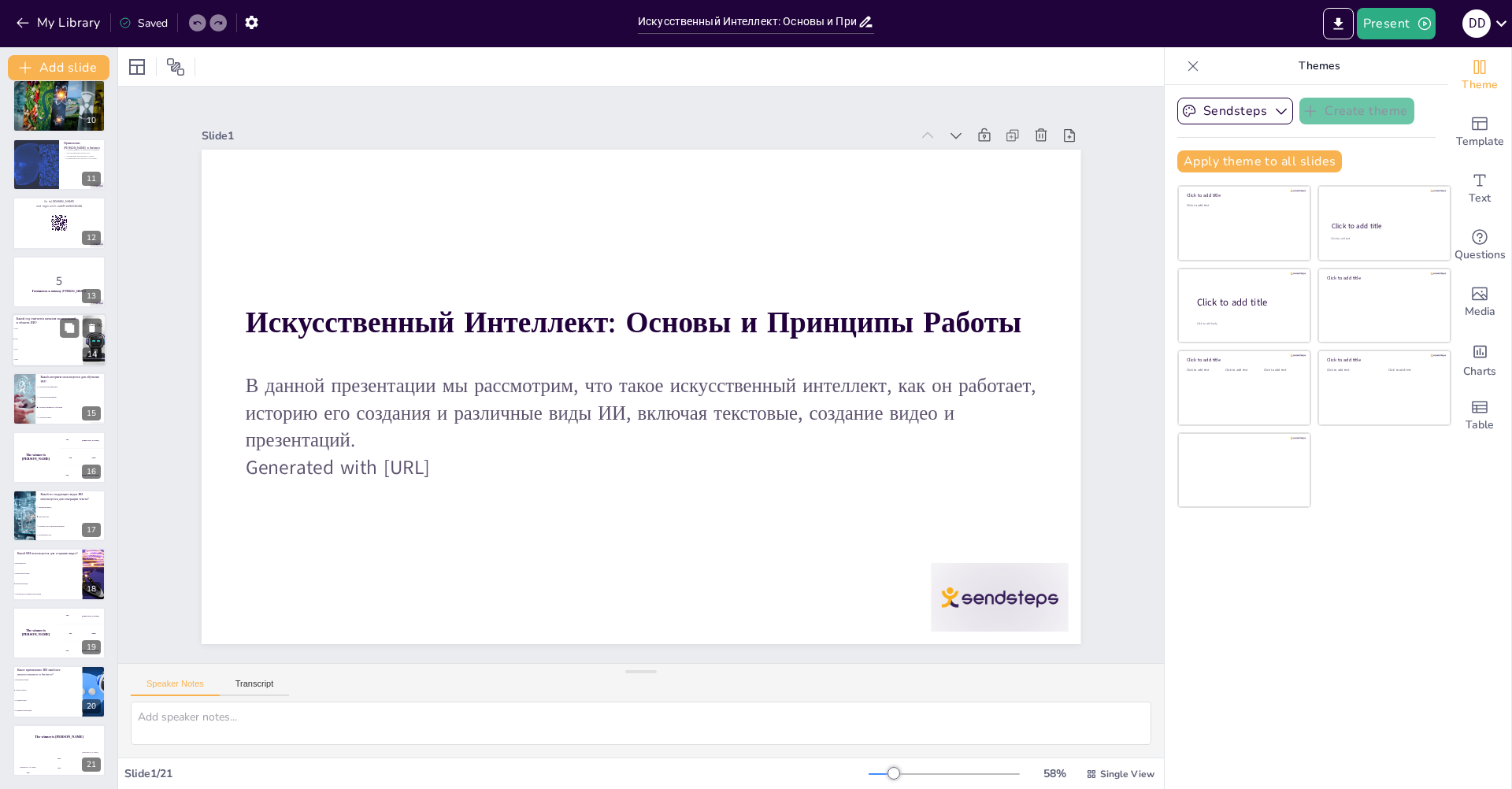
checkbox input "true"
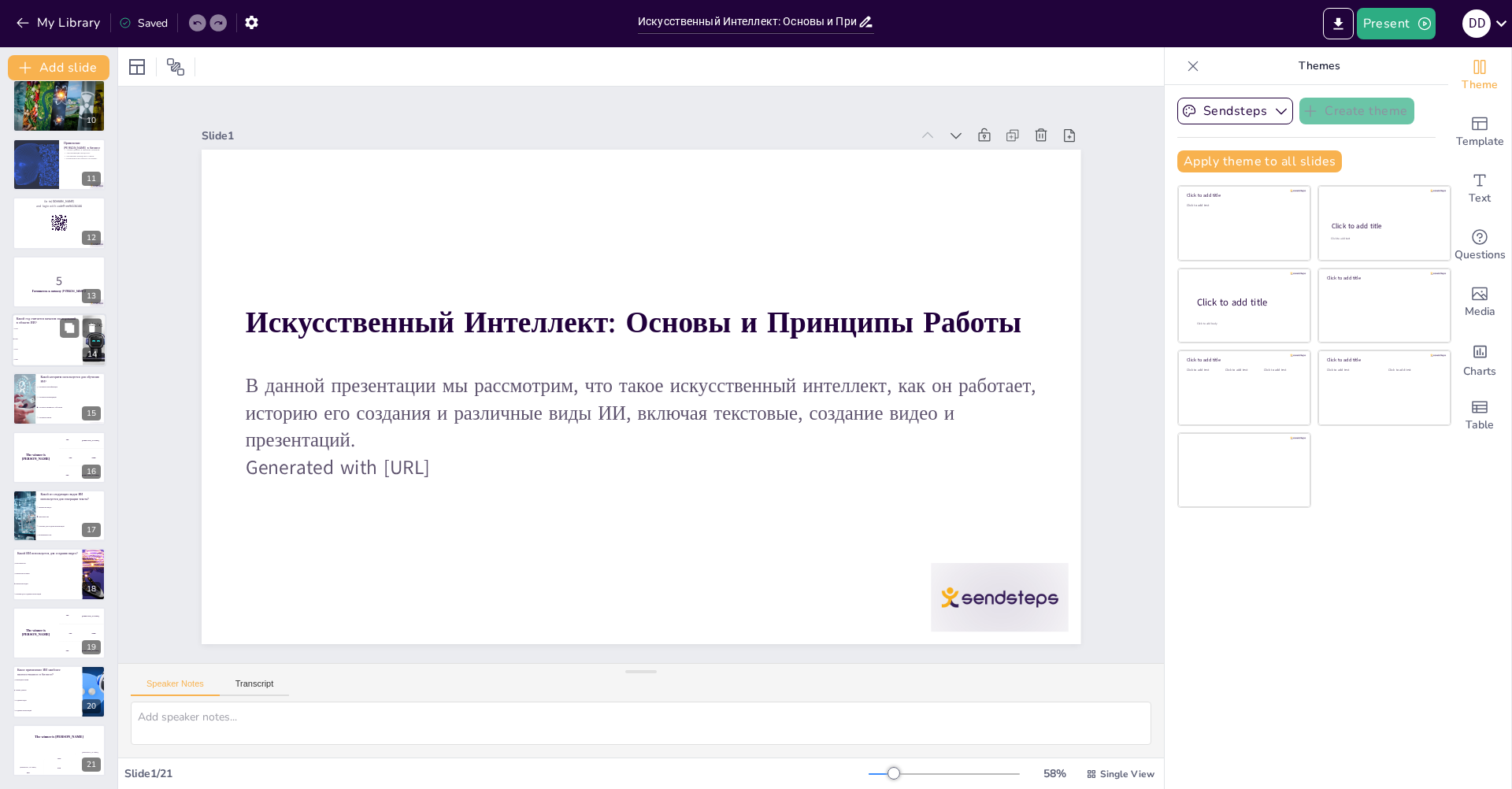
checkbox input "true"
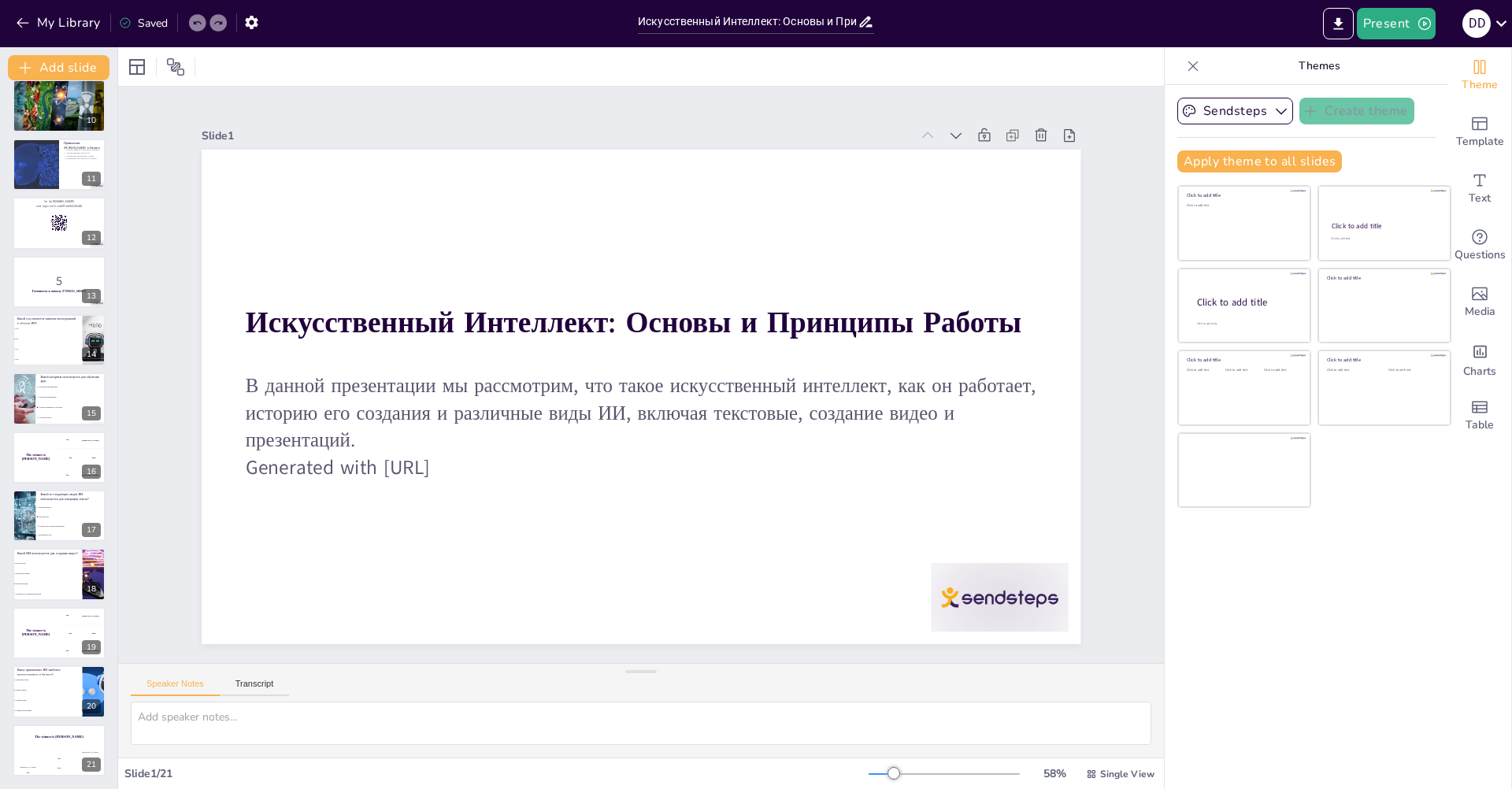
checkbox input "true"
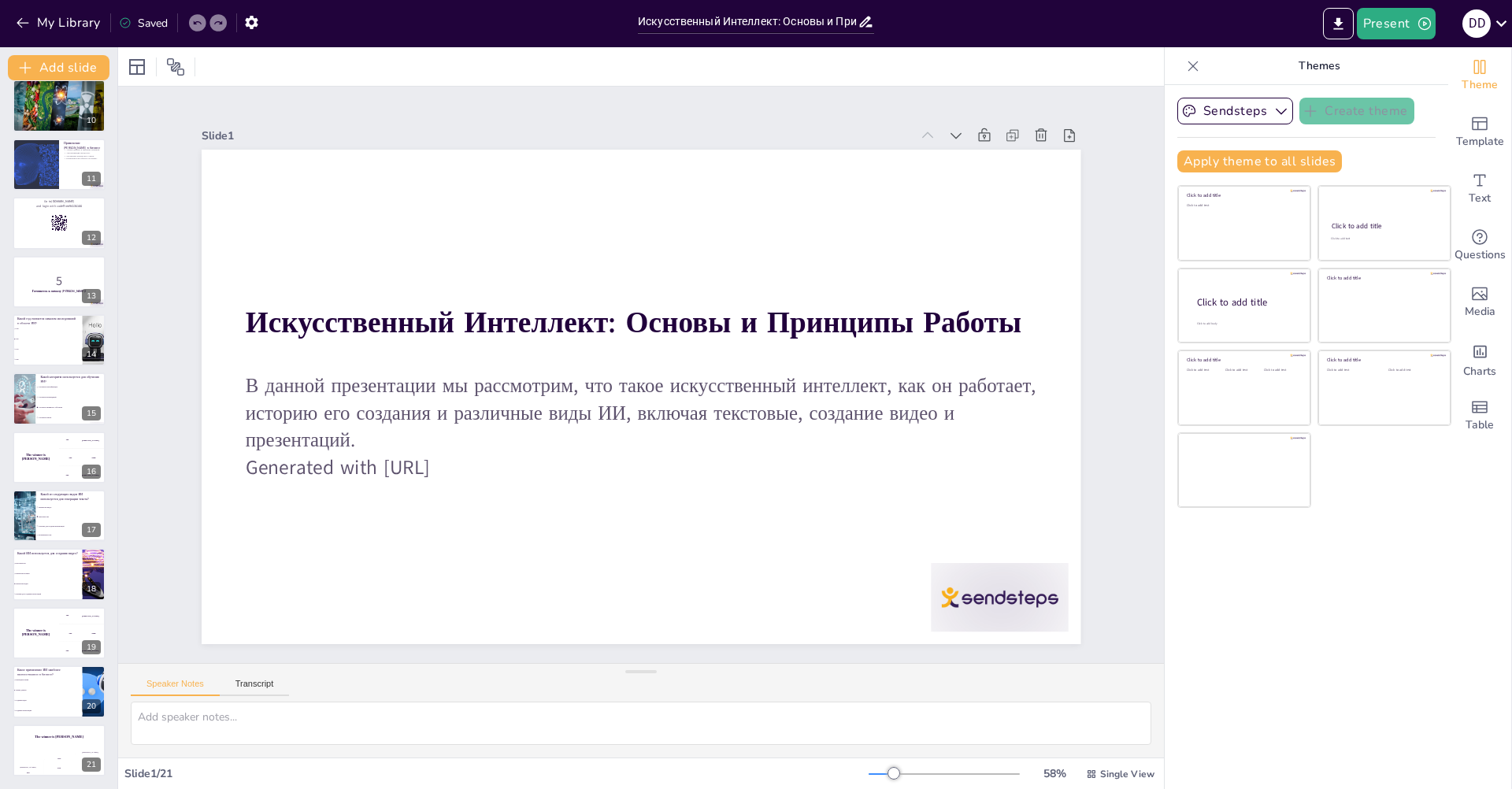
checkbox input "true"
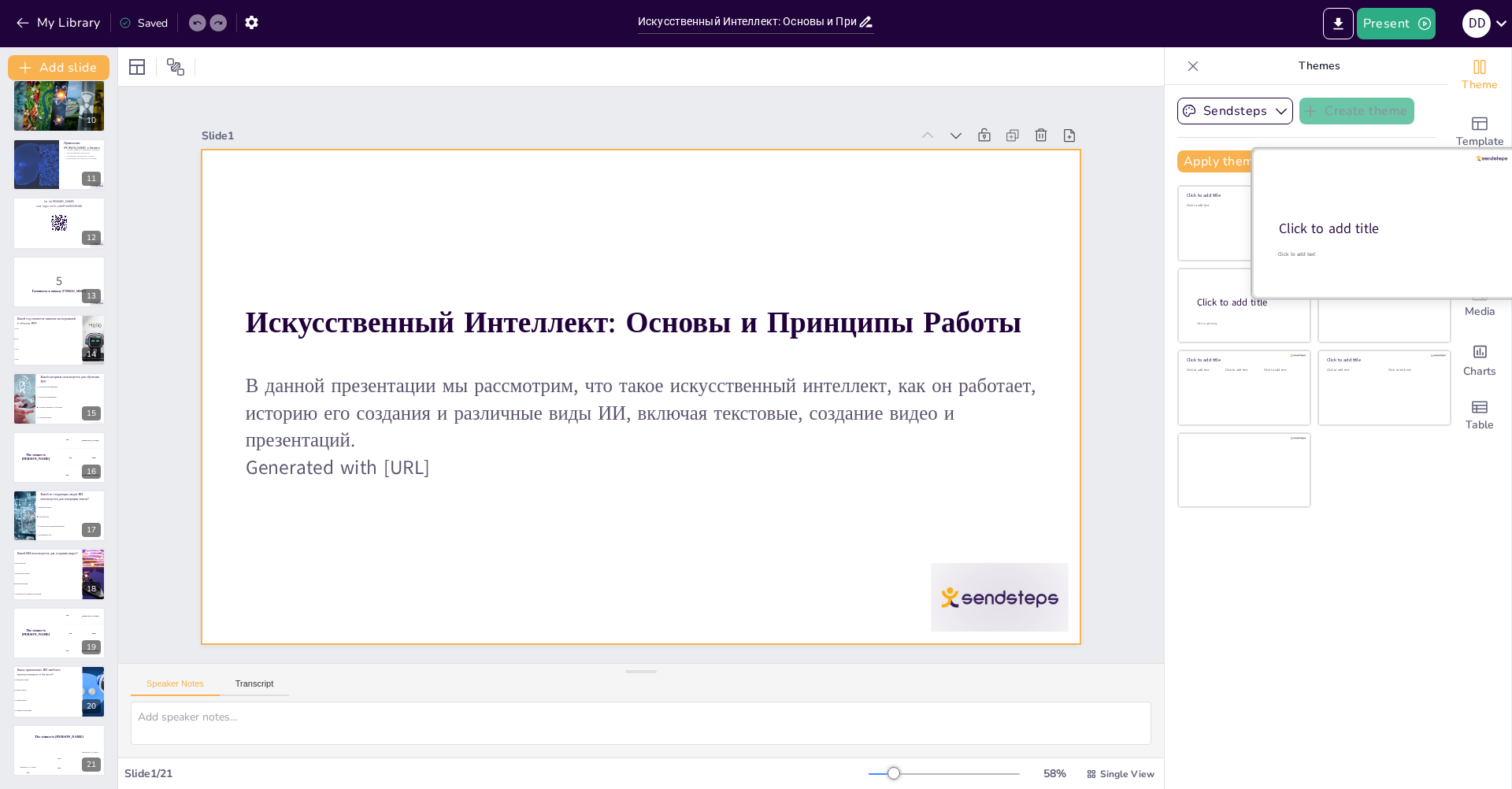
checkbox input "true"
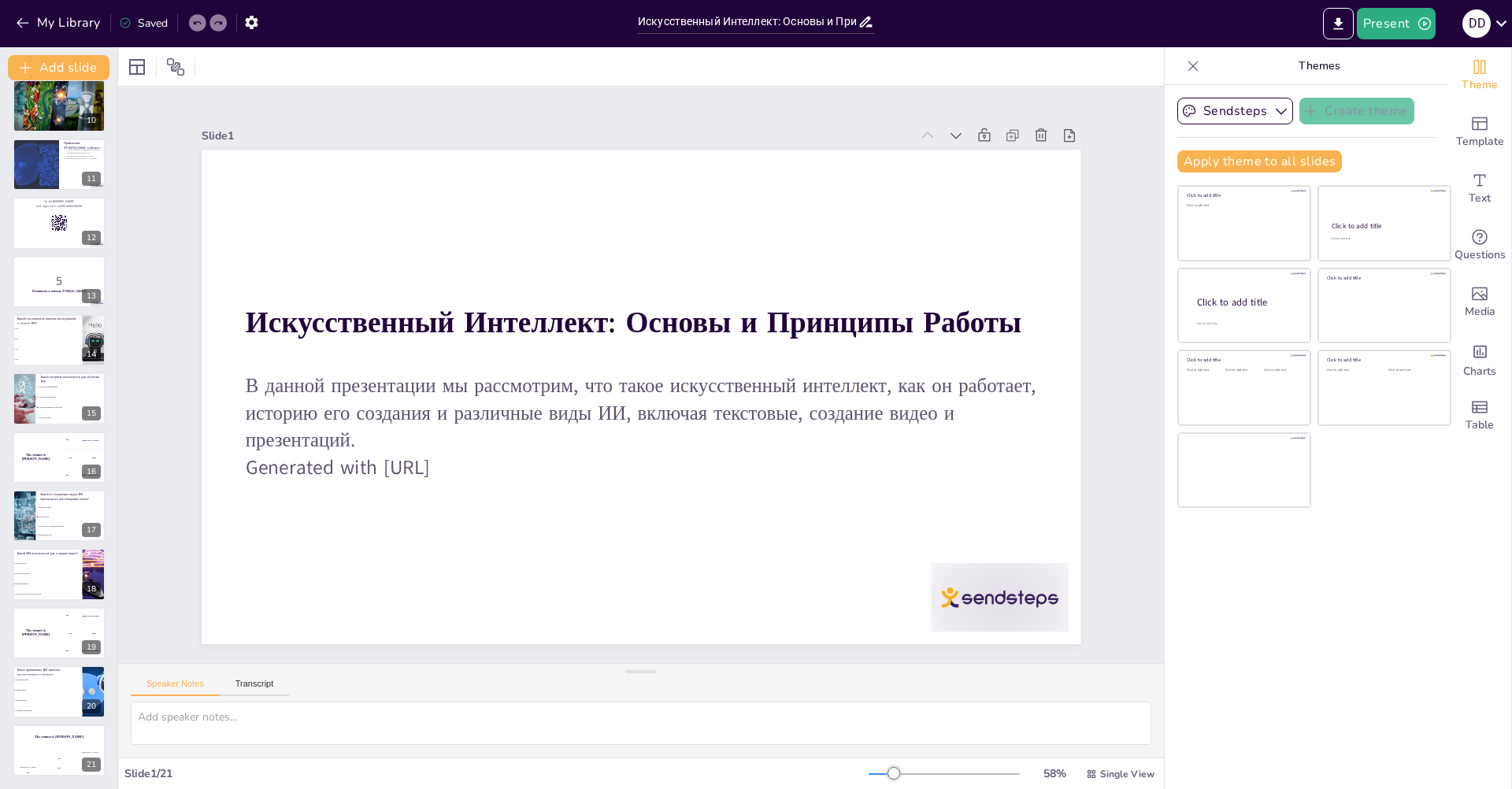
checkbox input "true"
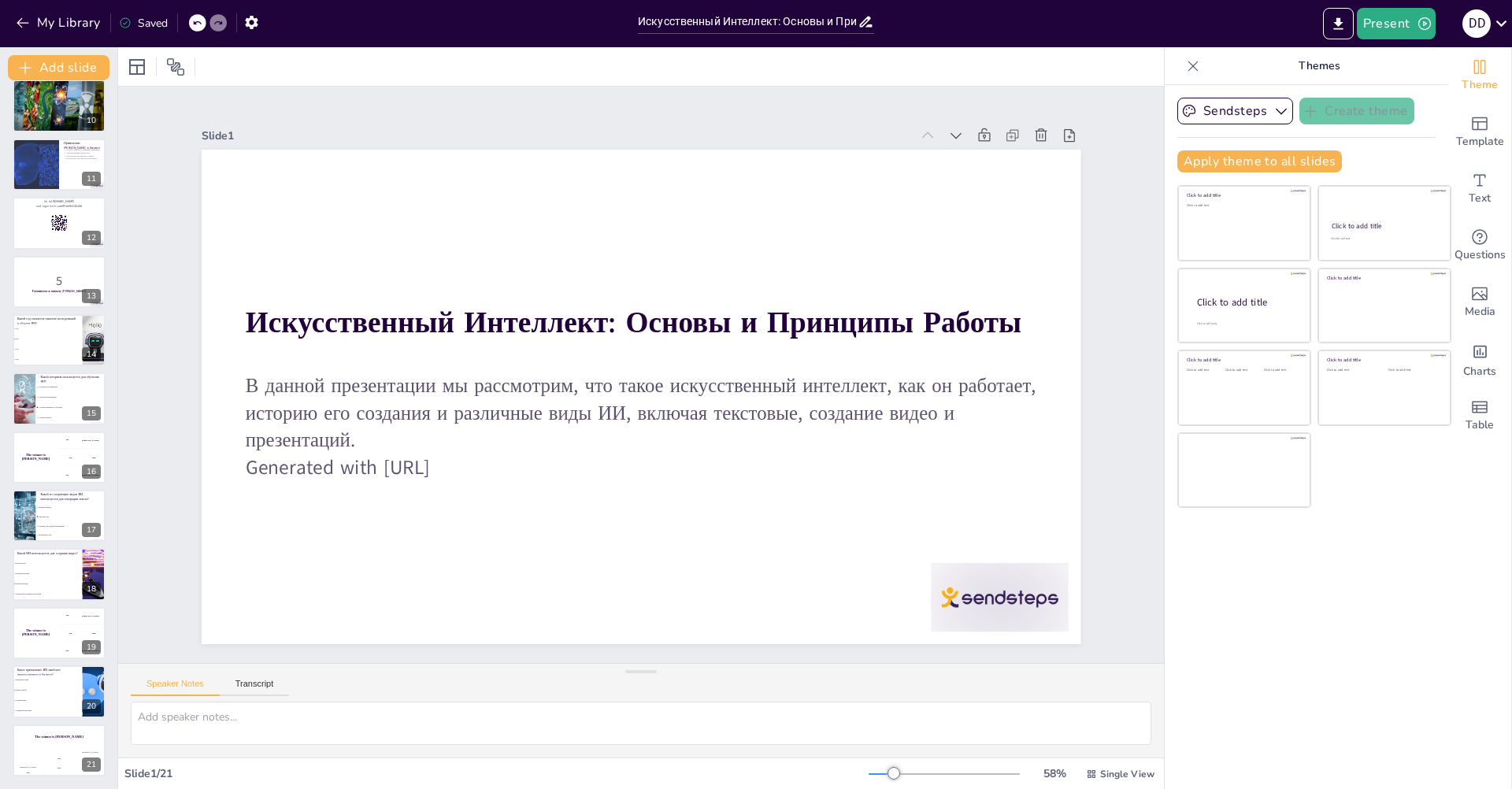
checkbox input "true"
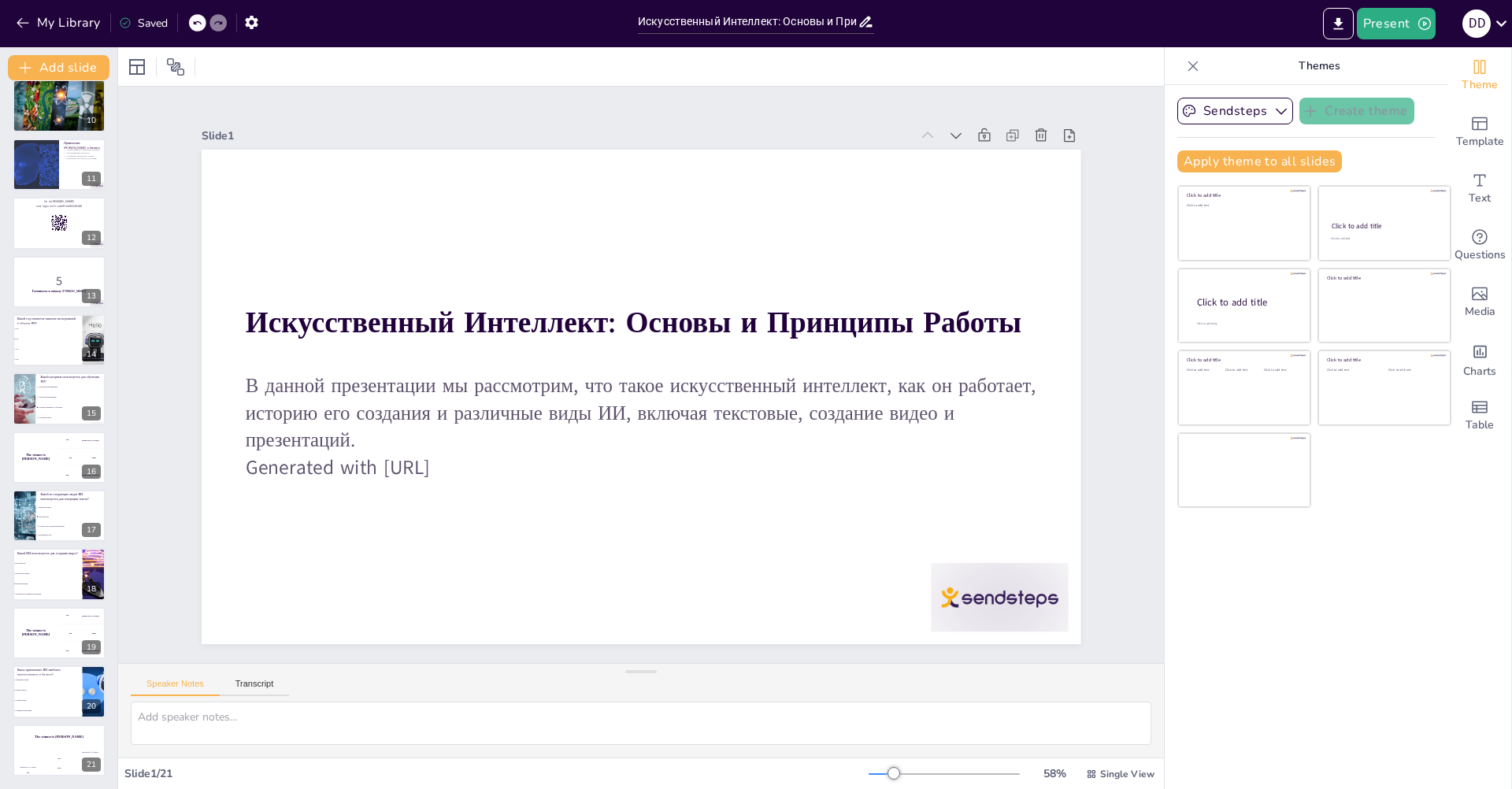
checkbox input "true"
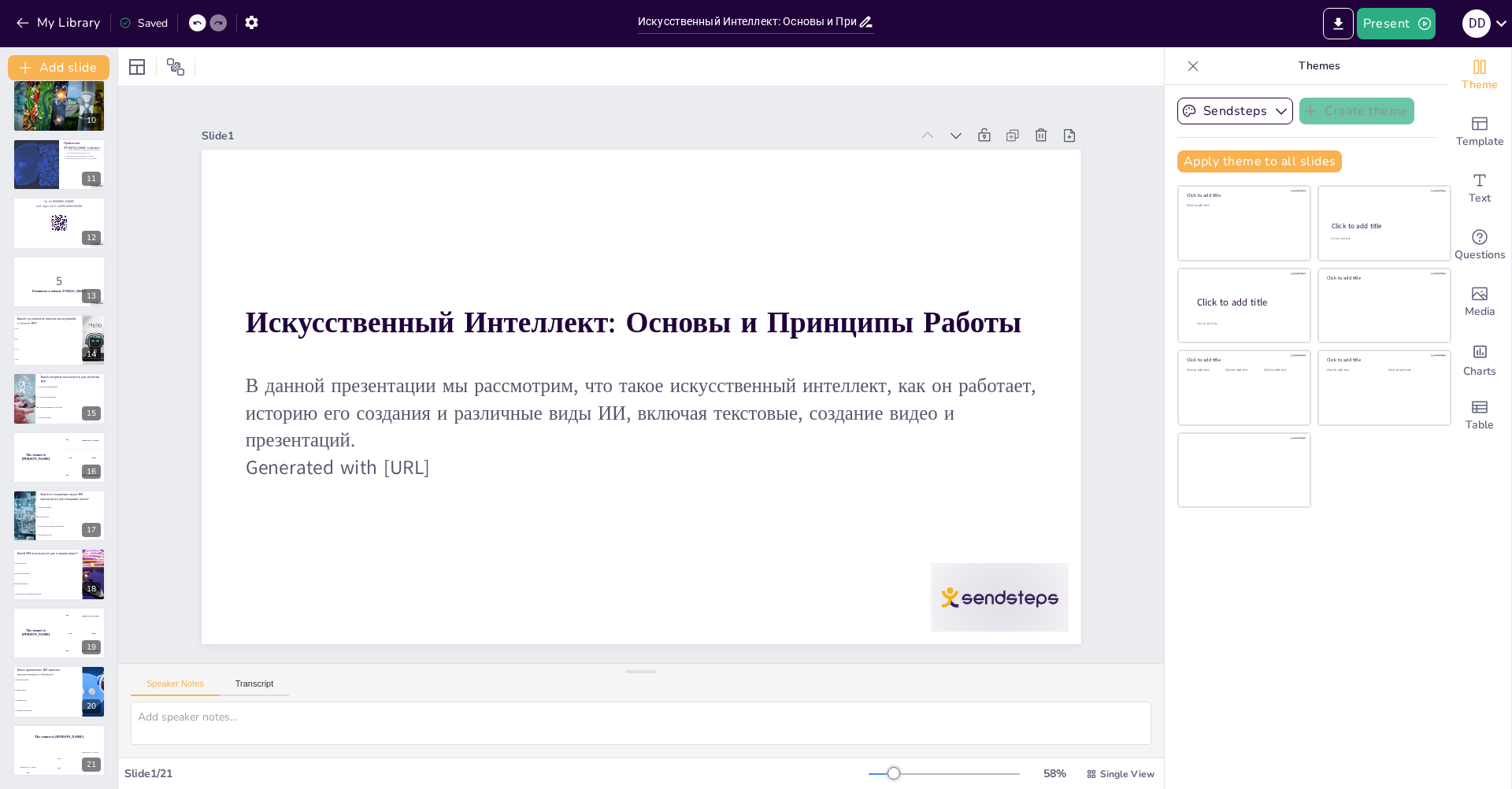
checkbox input "true"
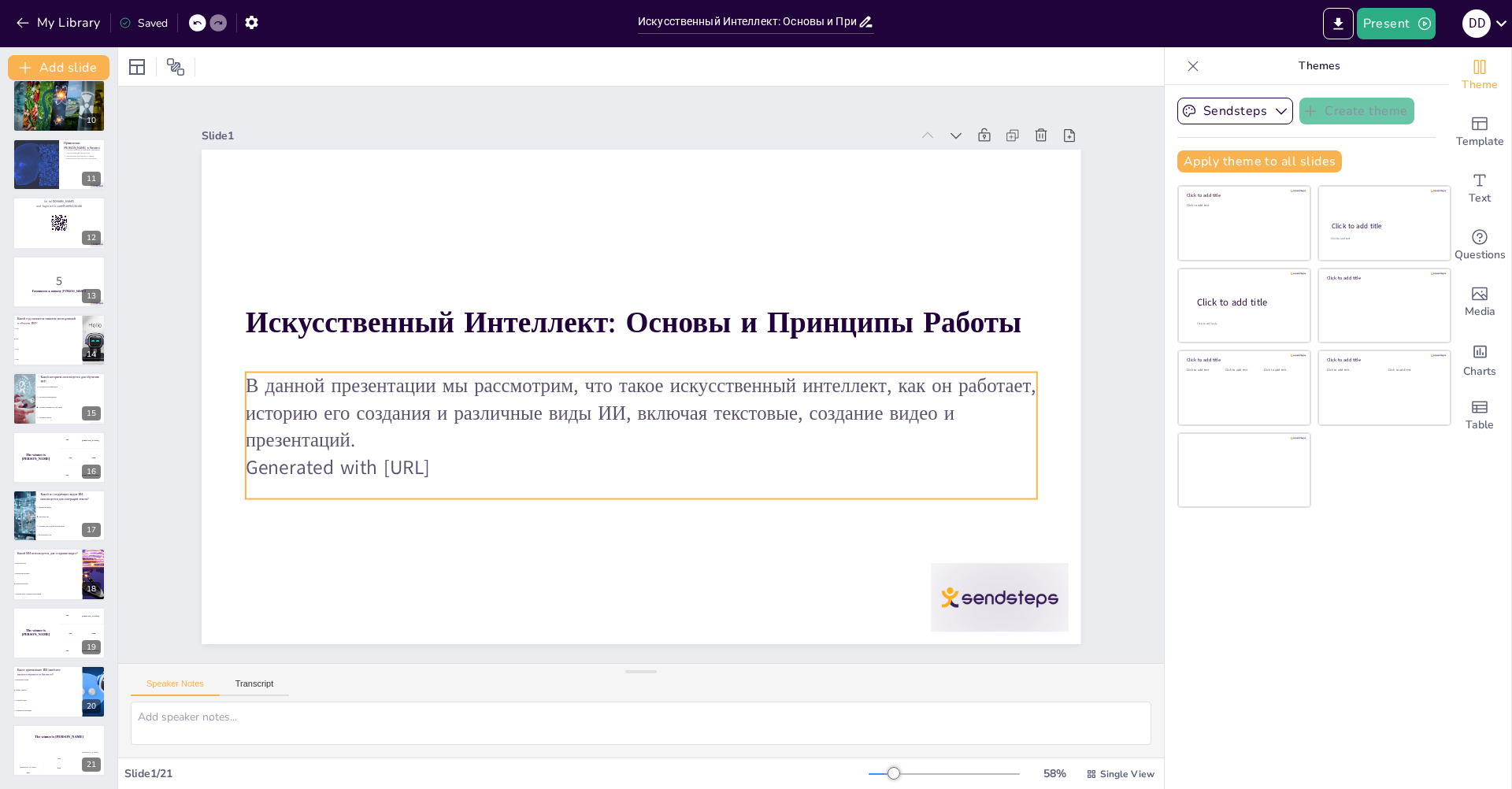
checkbox input "true"
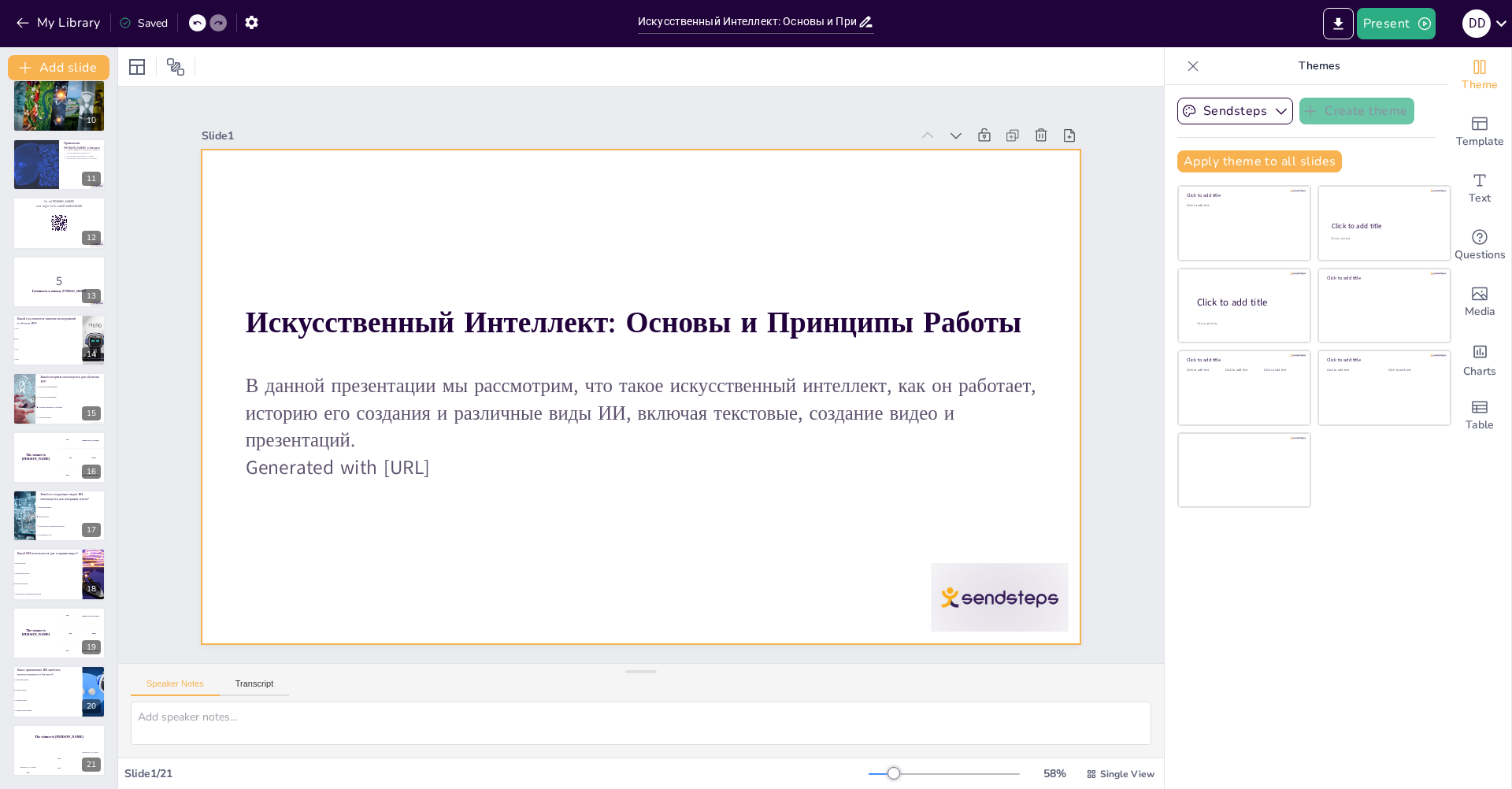
checkbox input "true"
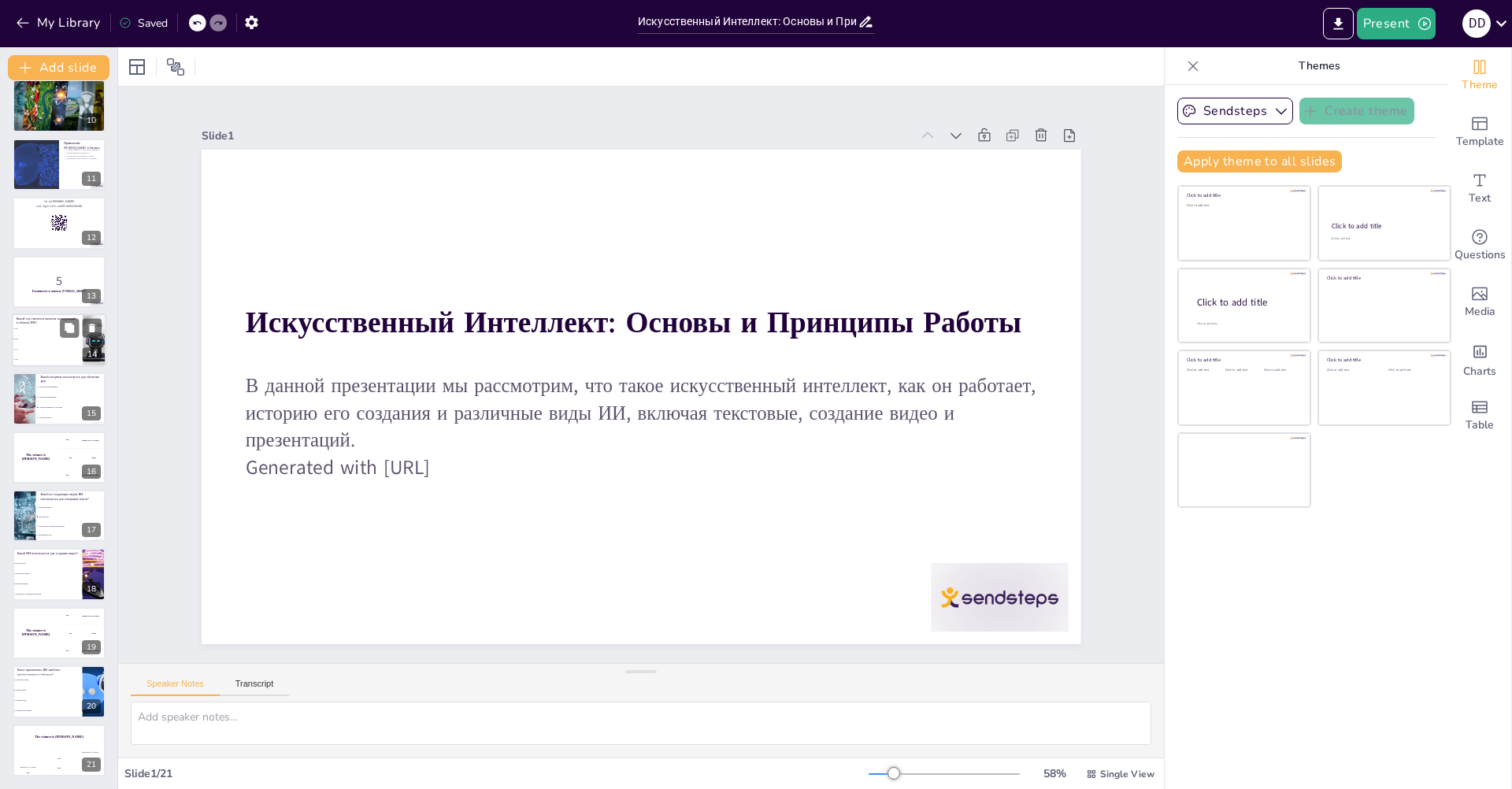
checkbox input "true"
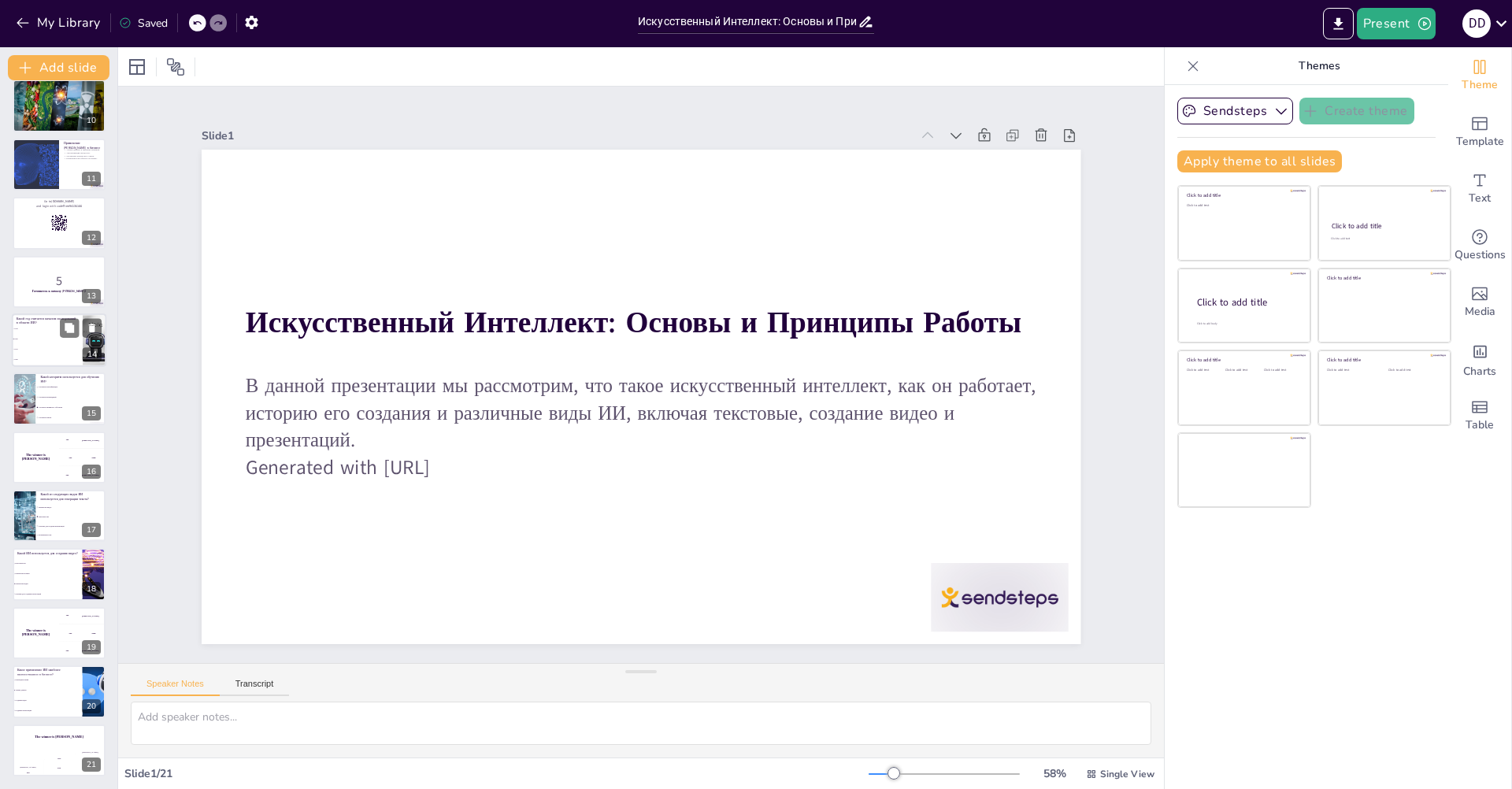
checkbox input "true"
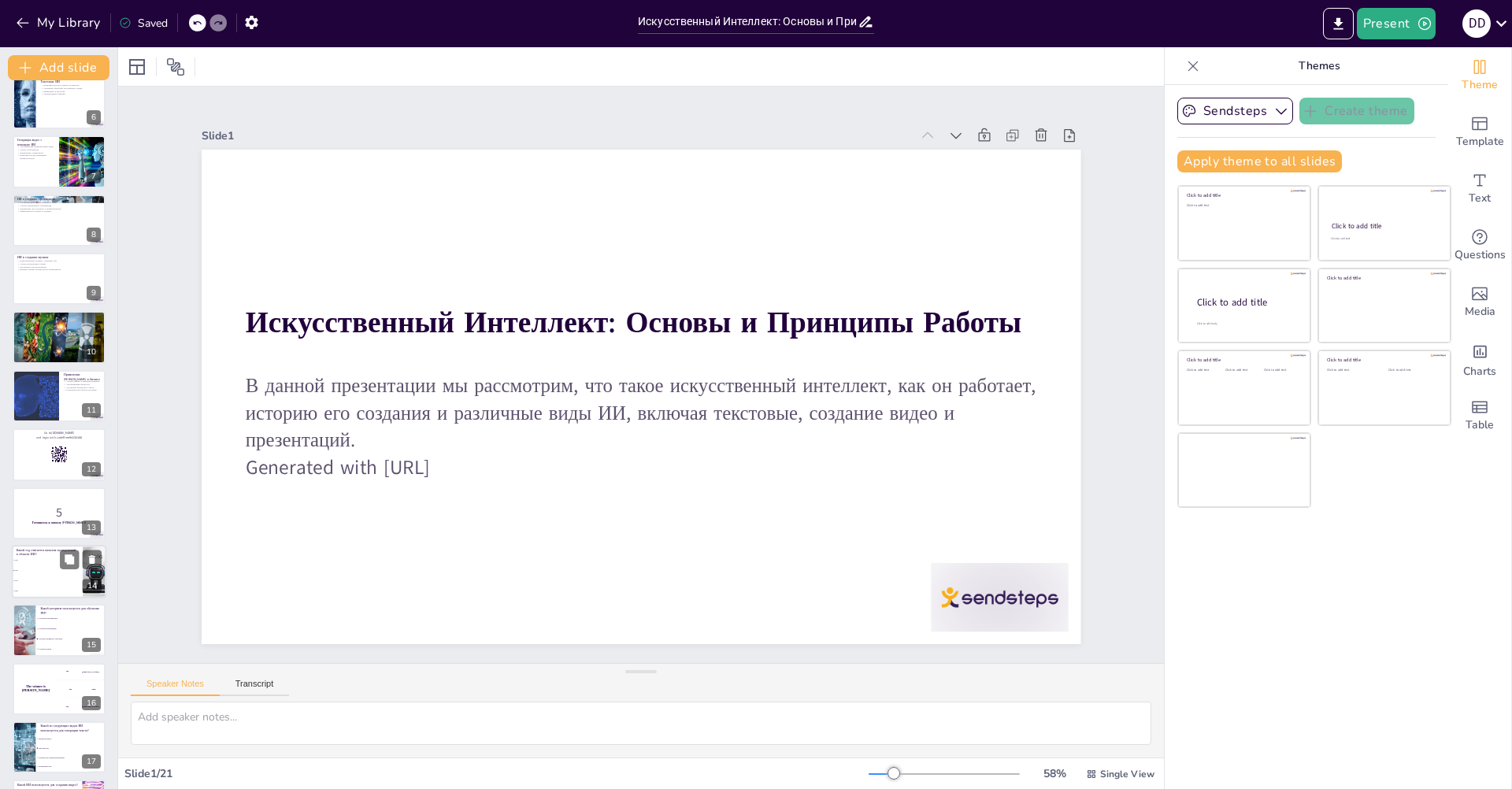
checkbox input "true"
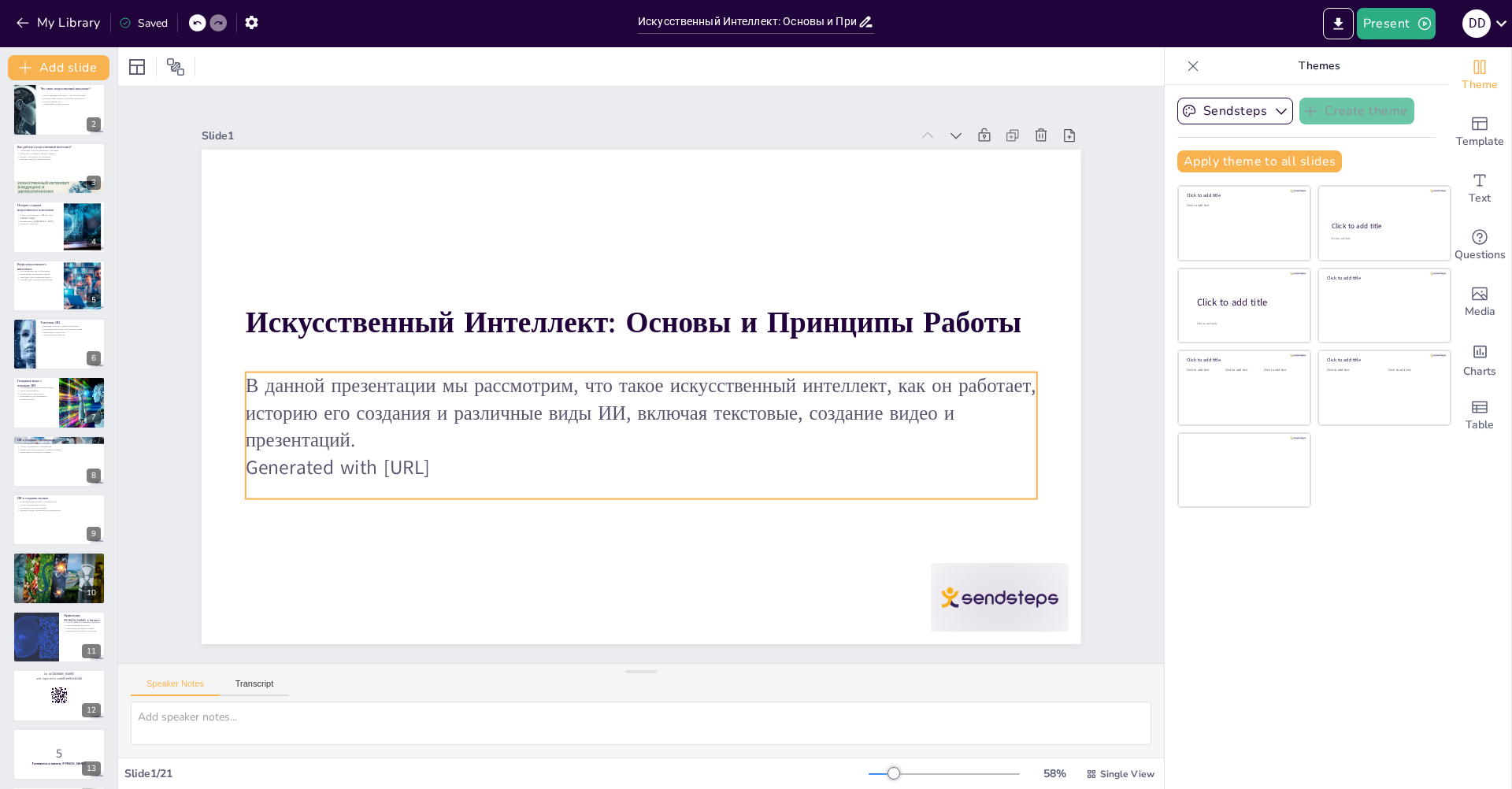
click at [531, 378] on p "В данной презентации мы рассмотрим, что такое искусственный интеллект, как он р…" at bounding box center [641, 414] width 791 height 82
click at [407, 433] on p "В данной презентации мы рассмотрим, что такое искусственный интеллект, как он р…" at bounding box center [641, 414] width 791 height 82
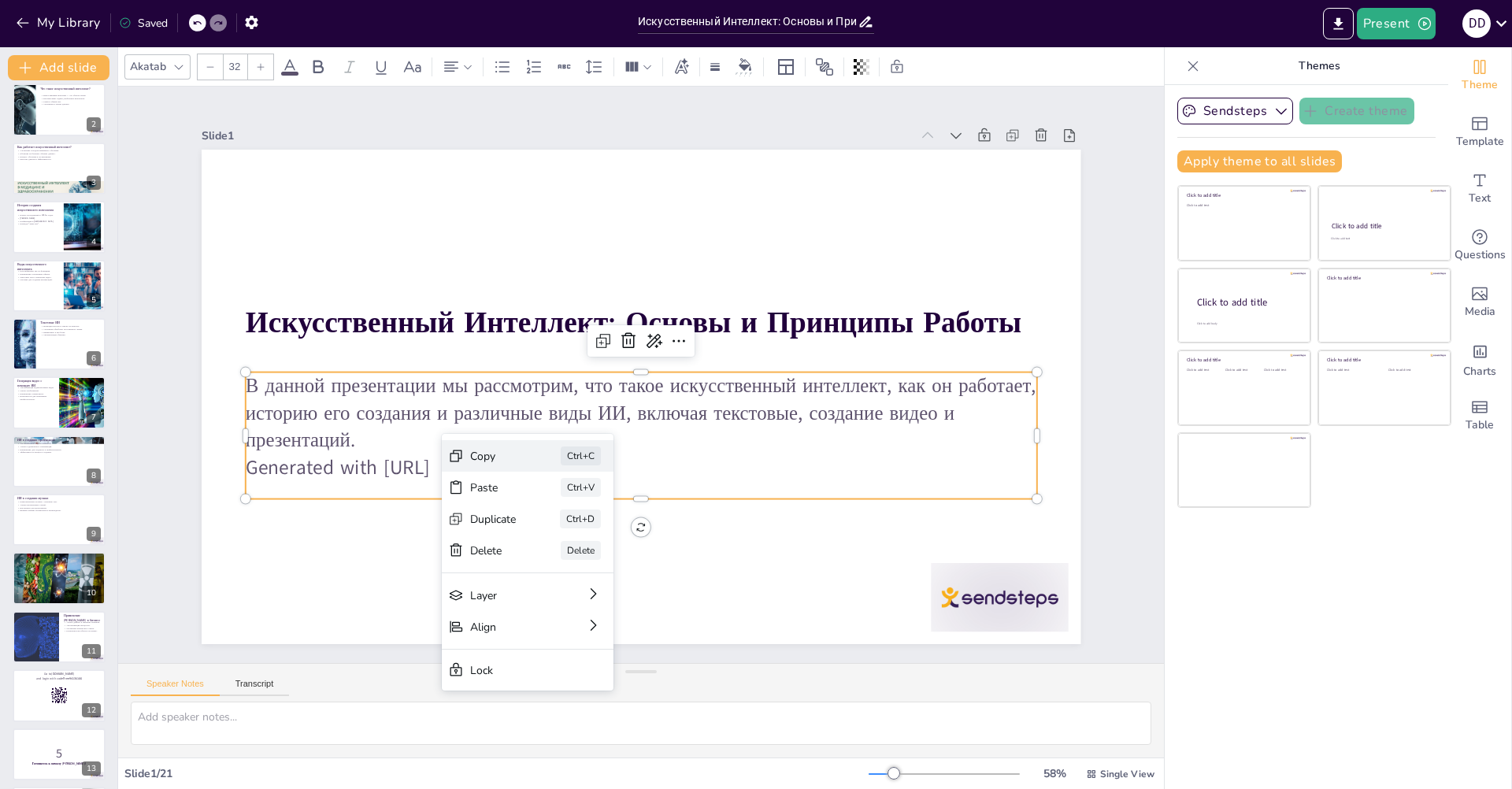
click at [492, 447] on div "Copy Ctrl+C" at bounding box center [528, 456] width 172 height 32
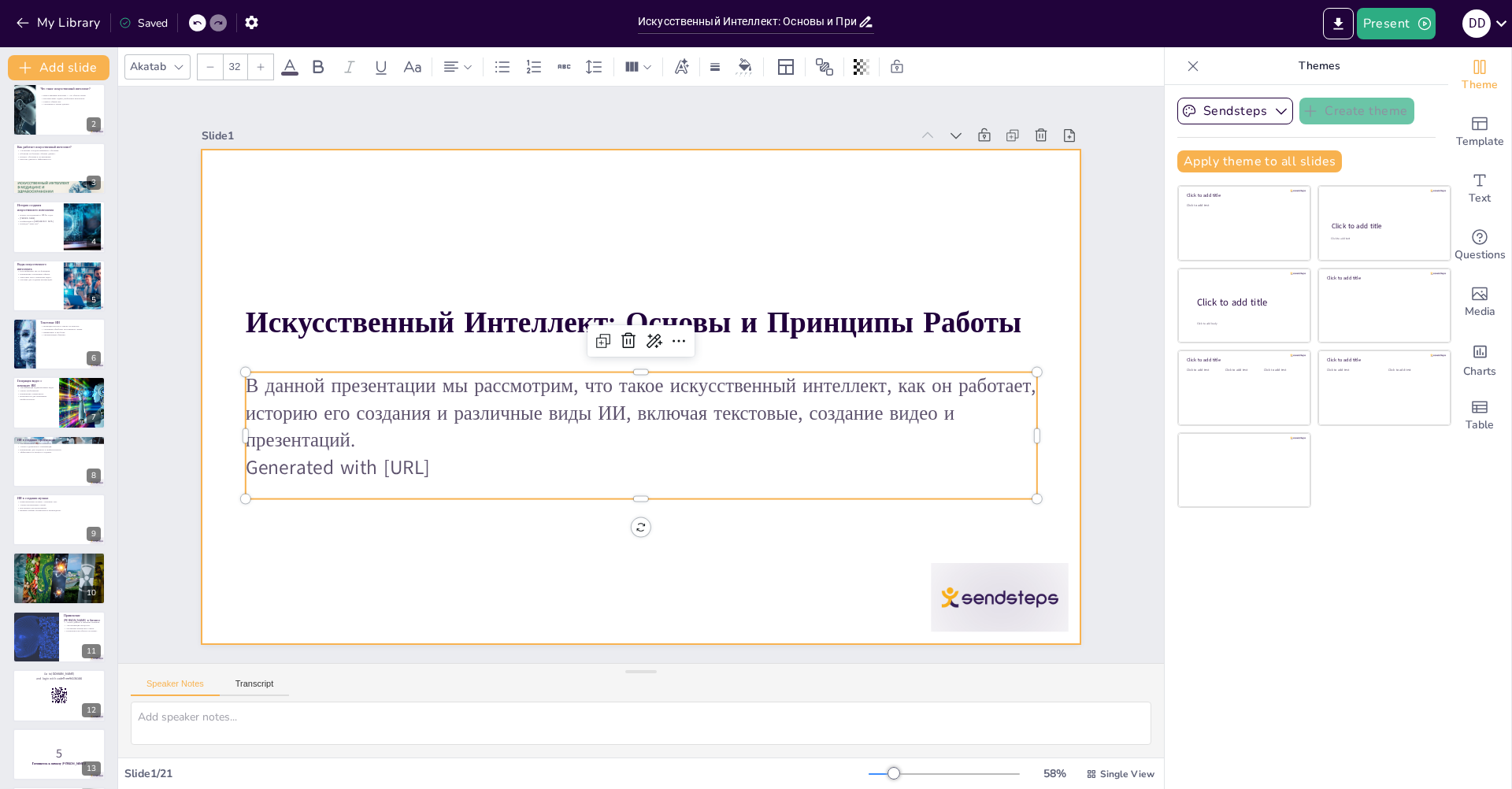
click at [678, 437] on p "В данной презентации мы рассмотрим, что такое искусственный интеллект, как он р…" at bounding box center [641, 414] width 791 height 82
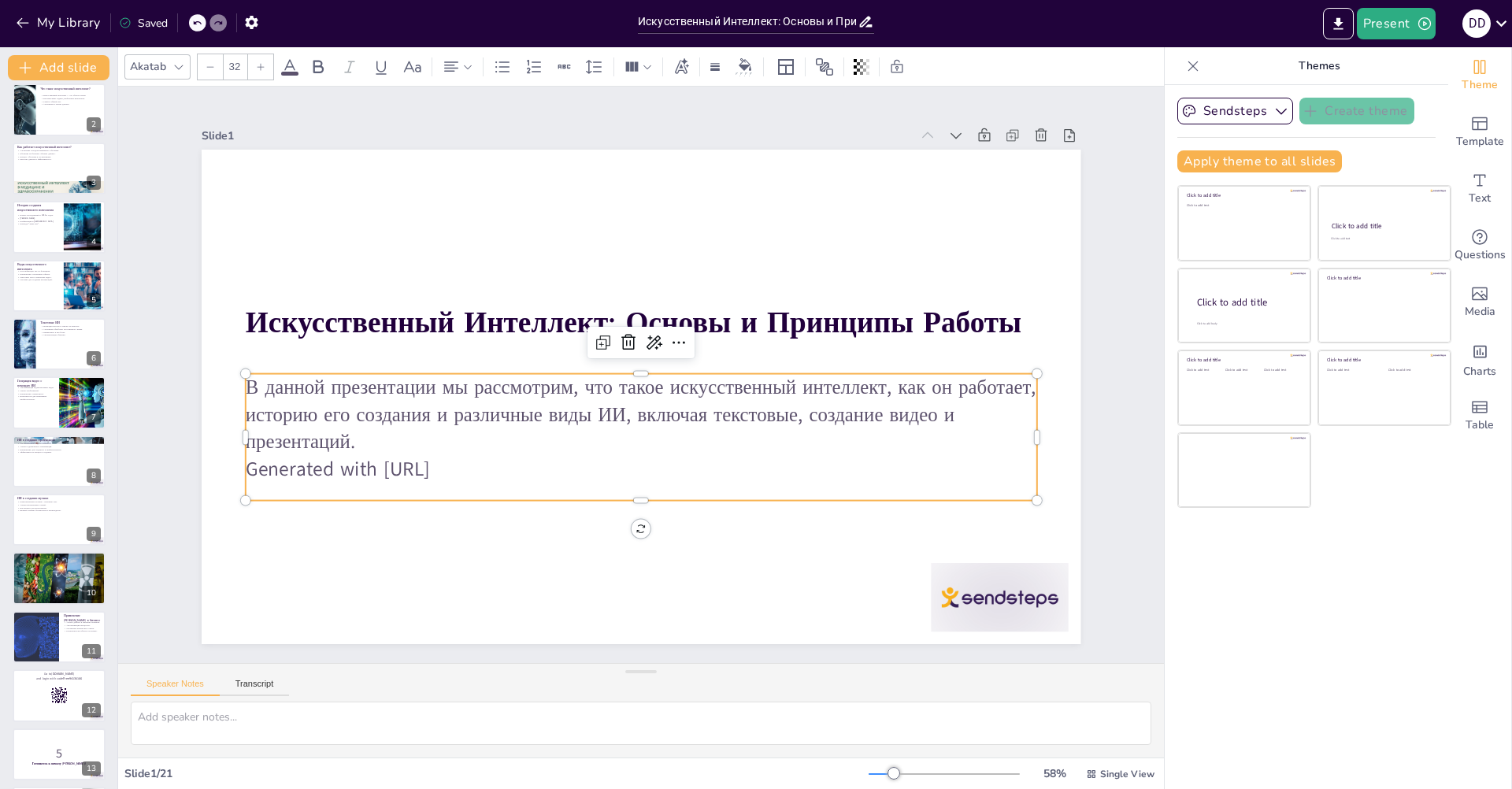
click at [678, 437] on p "В данной презентации мы рассмотрим, что такое искусственный интеллект, как он р…" at bounding box center [641, 415] width 791 height 82
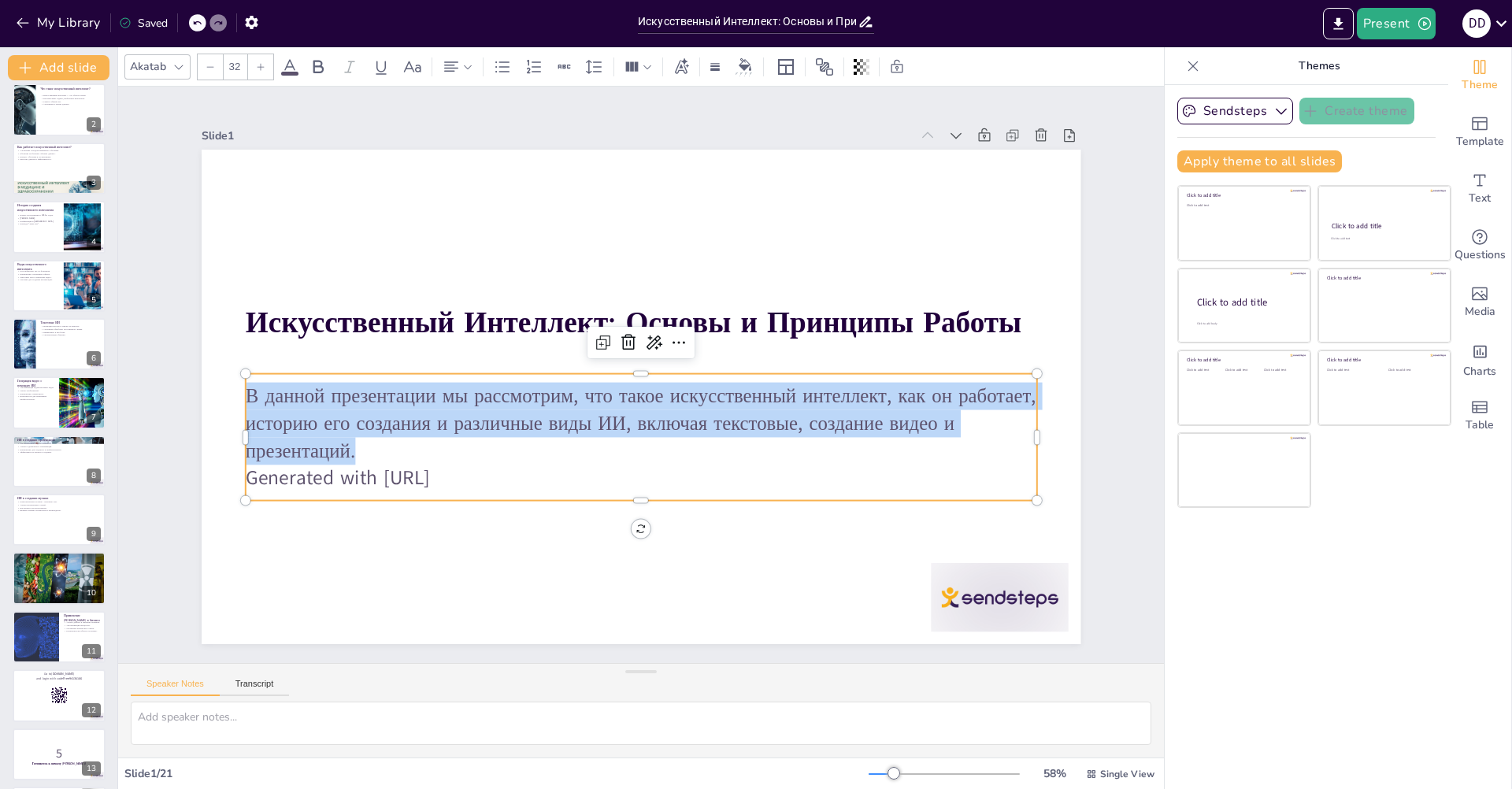
drag, startPoint x: 366, startPoint y: 446, endPoint x: 229, endPoint y: 390, distance: 148.0
click at [229, 390] on div "Искусственный Интеллект: Основы и Принципы Работы В данной презентации мы рассм…" at bounding box center [641, 397] width 879 height 495
copy p "В данной презентации мы рассмотрим, что такое искусственный интеллект, как он р…"
click at [455, 437] on p "В данной презентации мы рассмотрим, что такое искусственный интеллект, как он р…" at bounding box center [641, 424] width 791 height 82
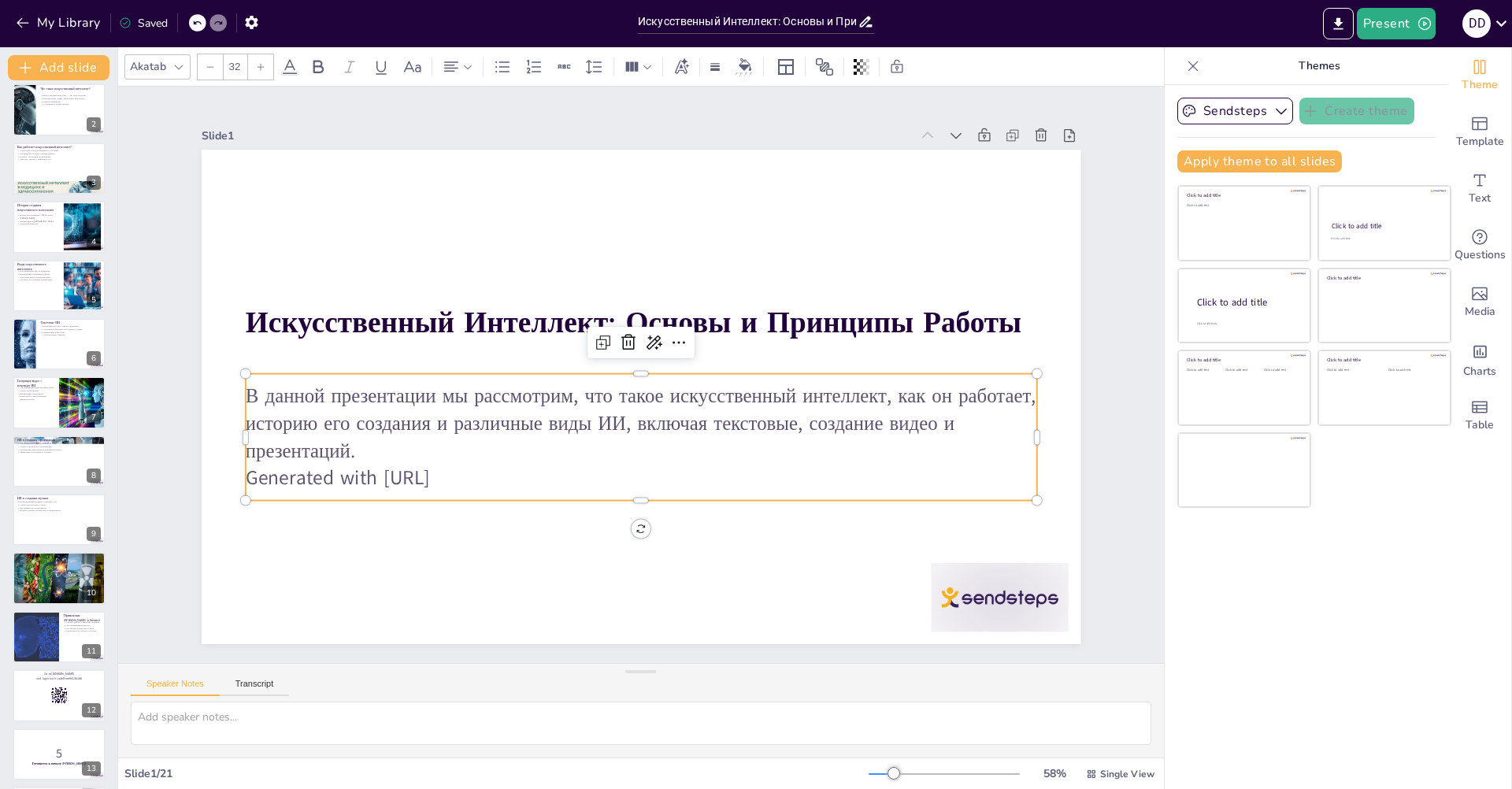
click at [593, 451] on p "В данной презентации мы рассмотрим, что такое искусственный интеллект, как он р…" at bounding box center [641, 424] width 791 height 82
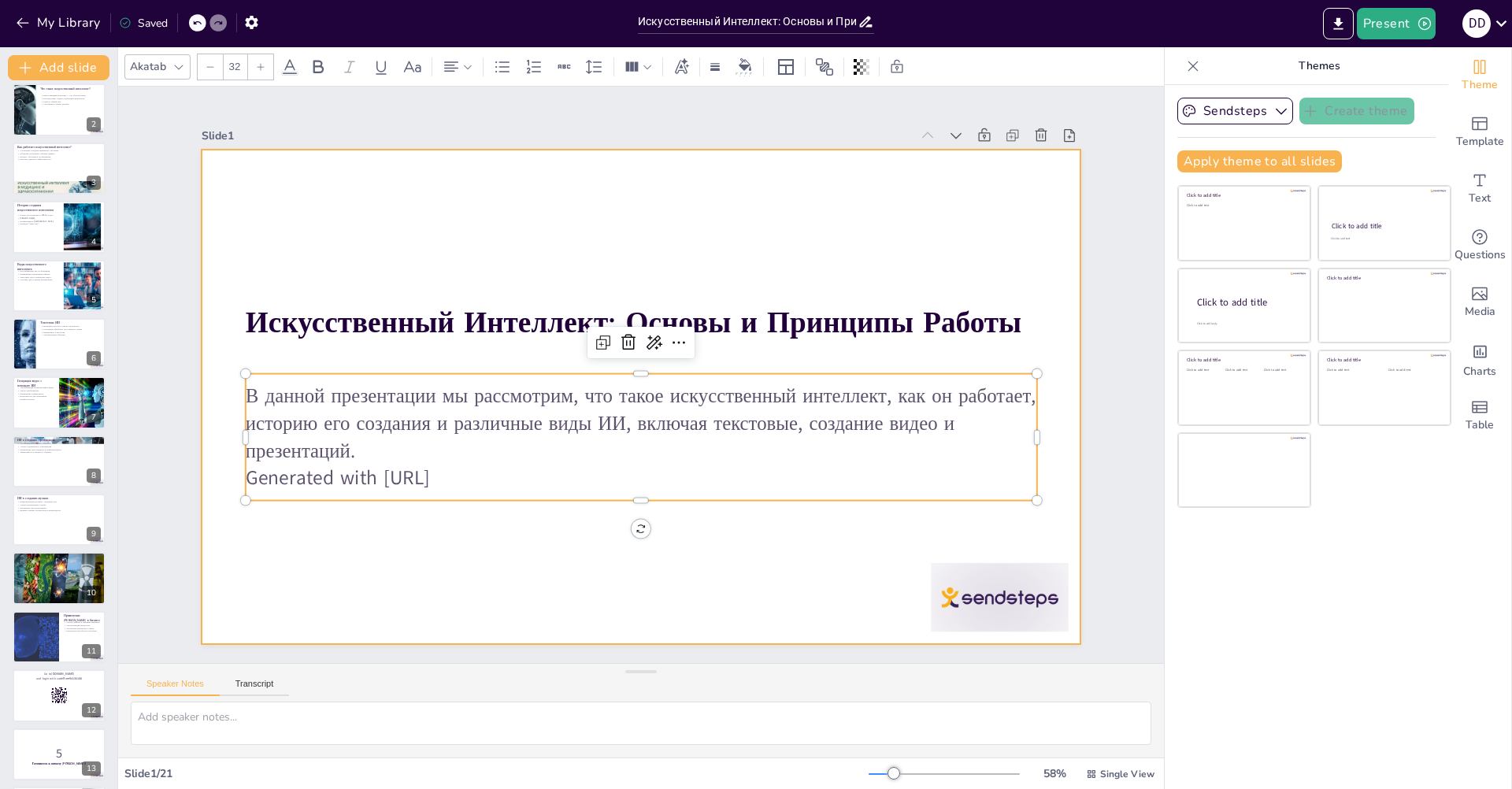
click at [470, 584] on div at bounding box center [641, 397] width 879 height 495
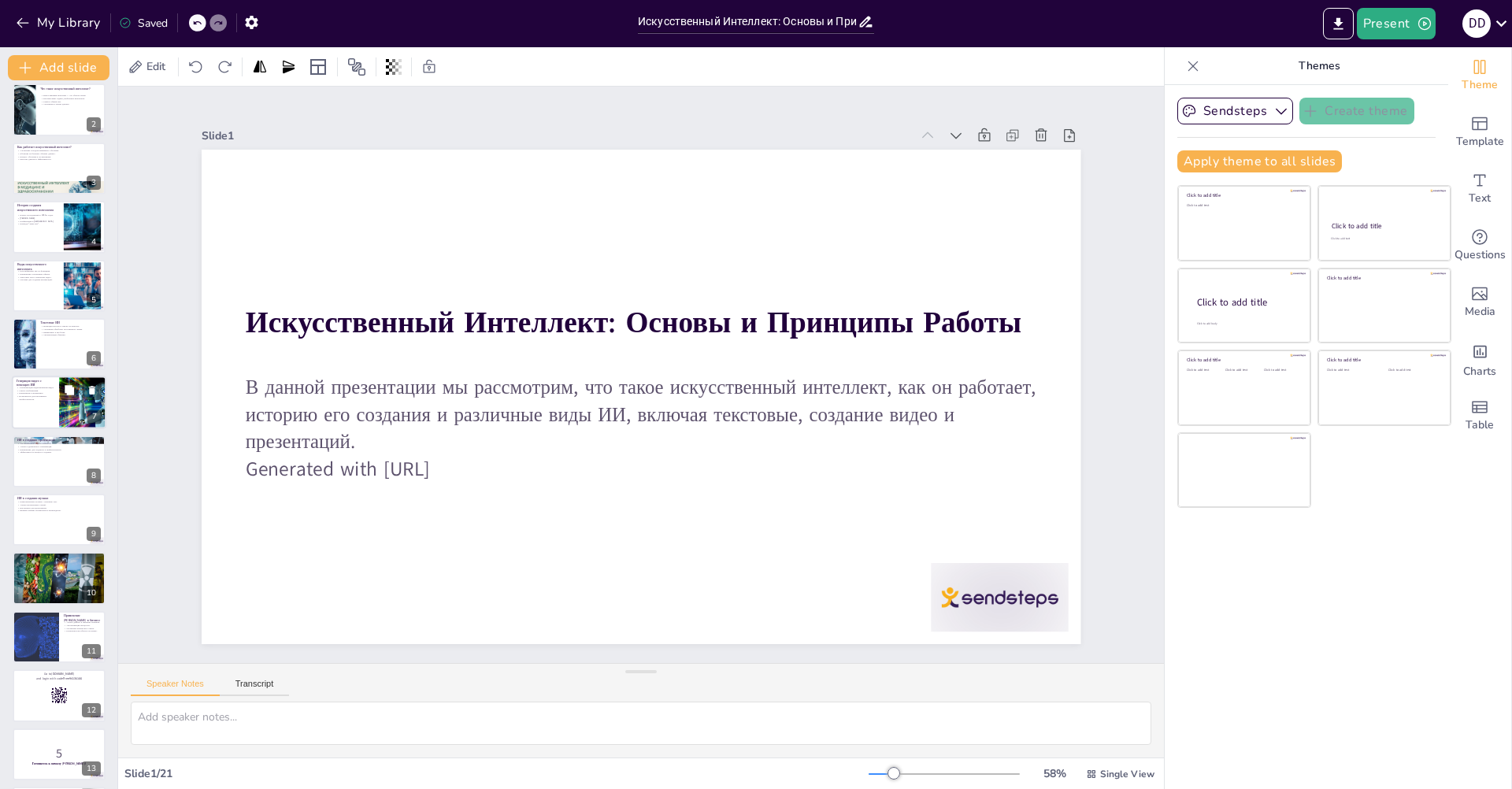
click at [51, 418] on div at bounding box center [59, 404] width 95 height 54
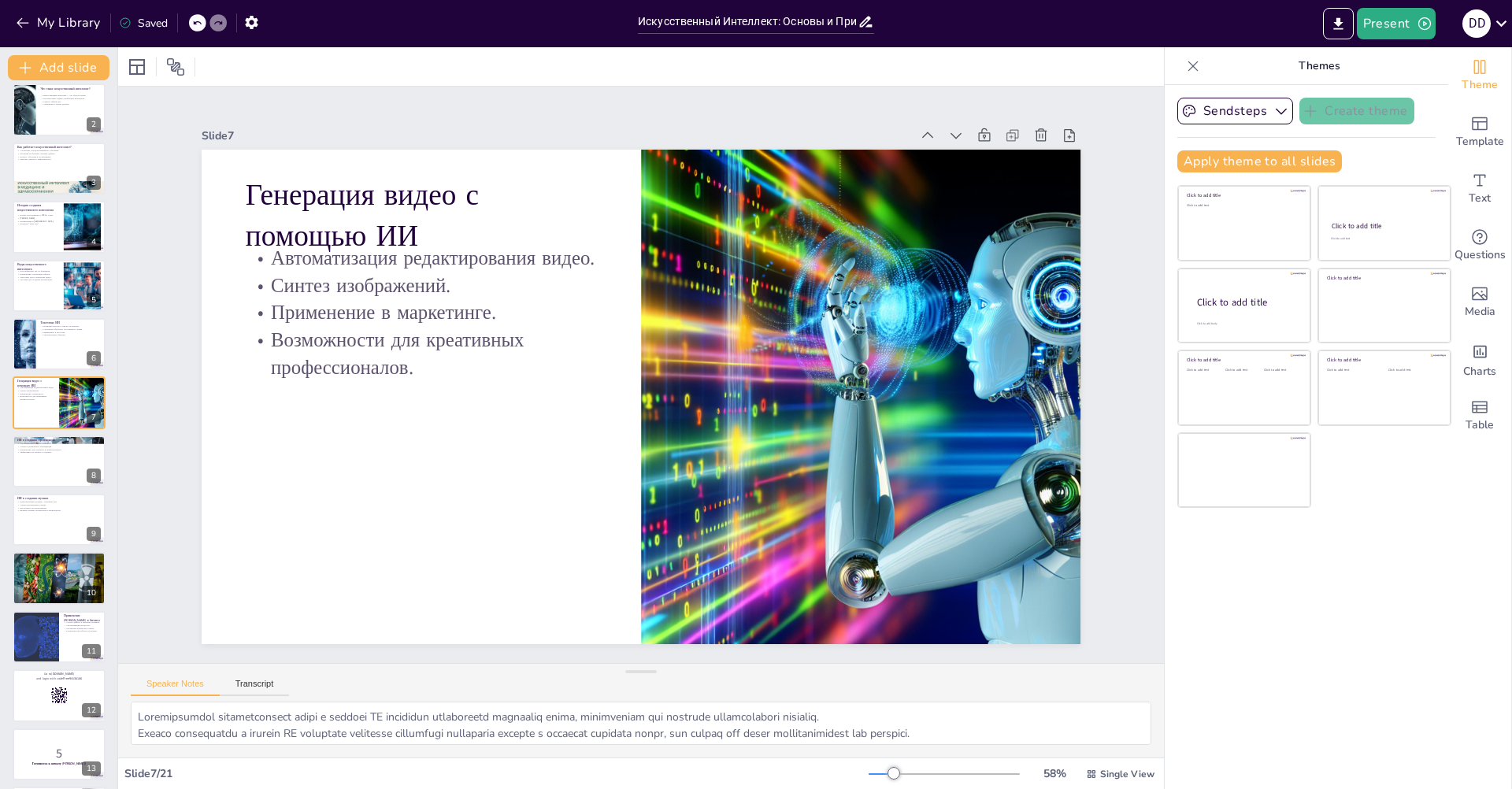
scroll to position [35, 0]
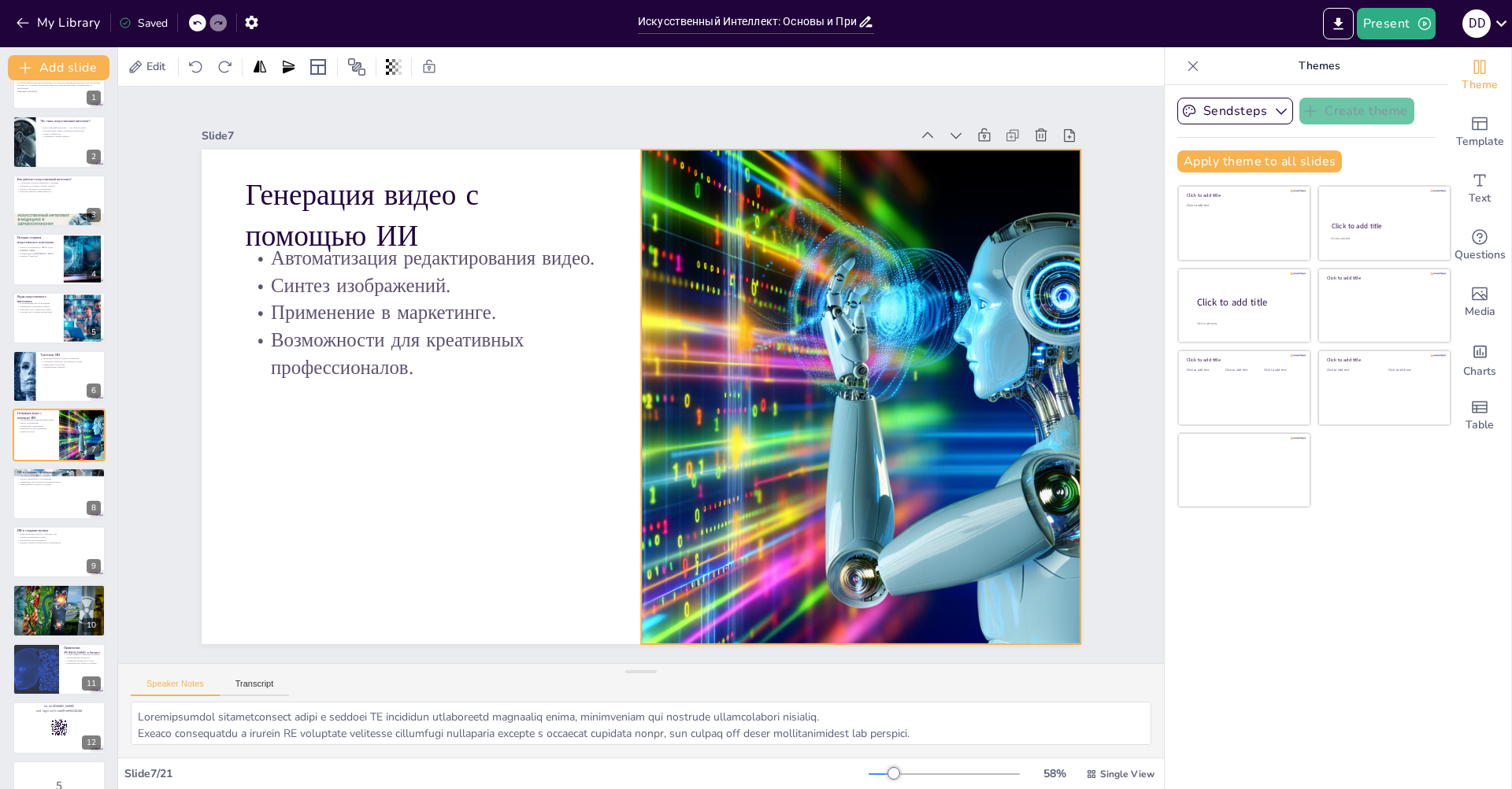
click at [879, 505] on div at bounding box center [861, 397] width 791 height 495
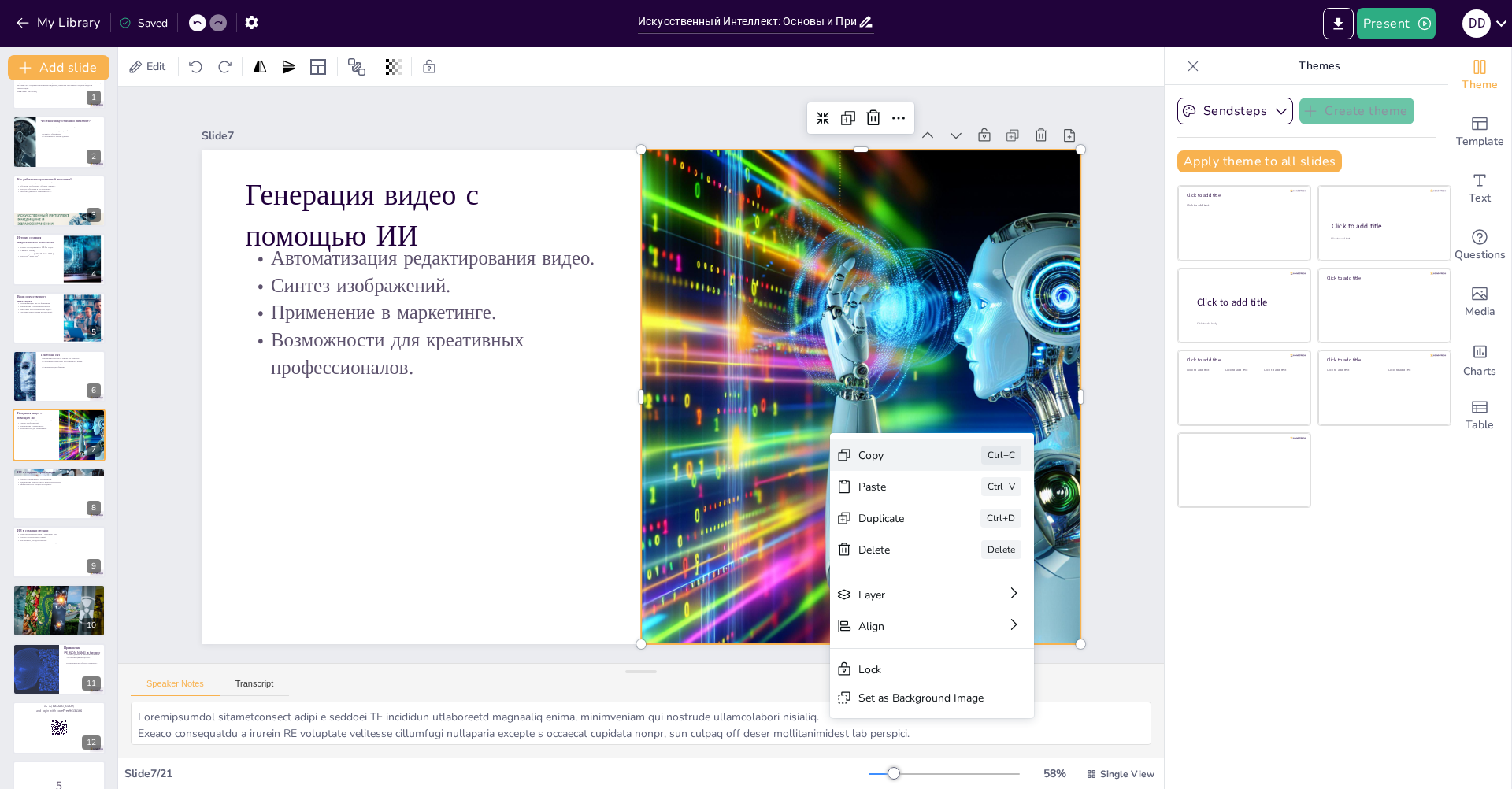
click at [856, 460] on div "Copy Ctrl+C" at bounding box center [931, 456] width 204 height 32
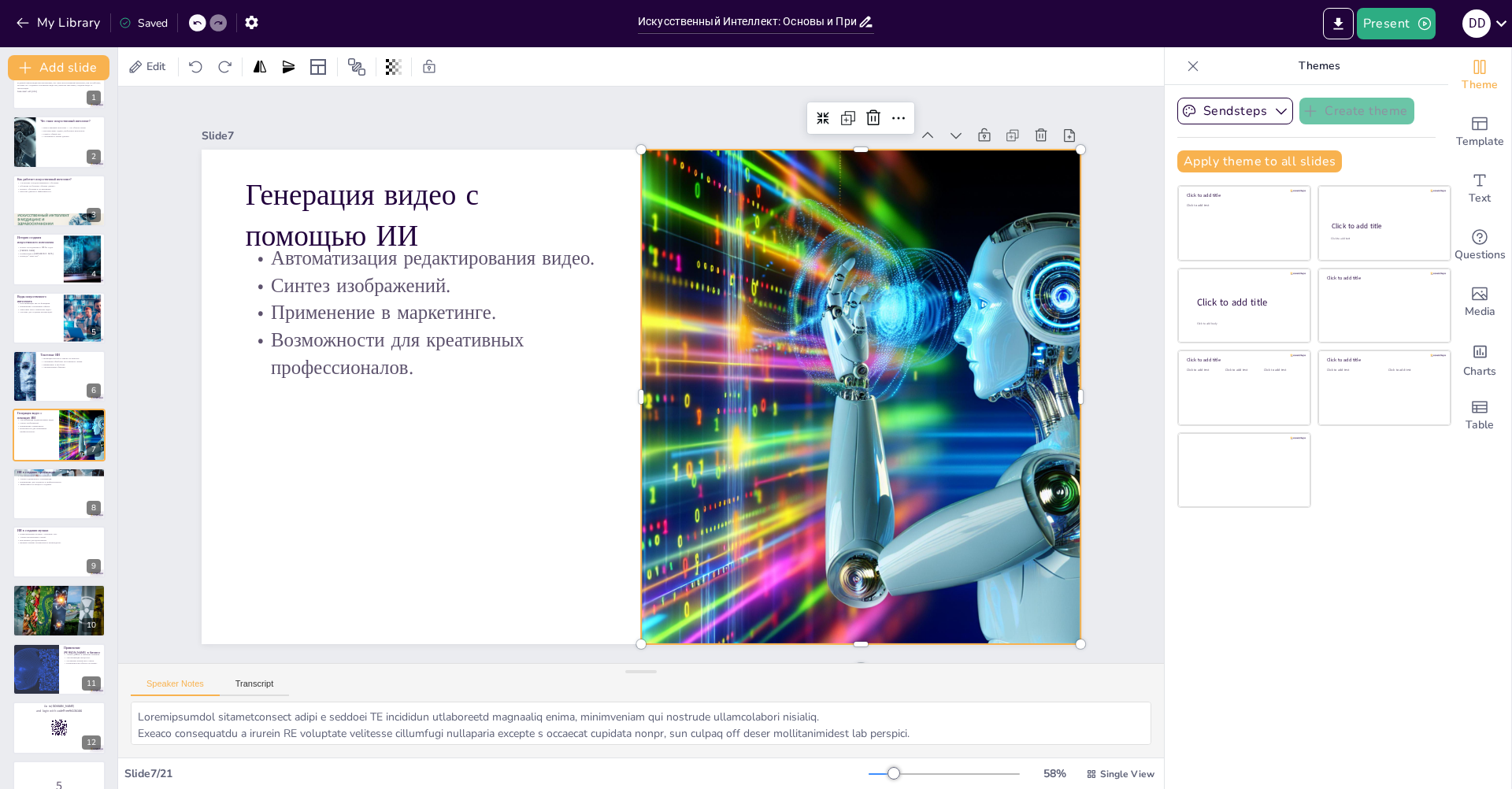
click at [729, 552] on div at bounding box center [861, 397] width 791 height 495
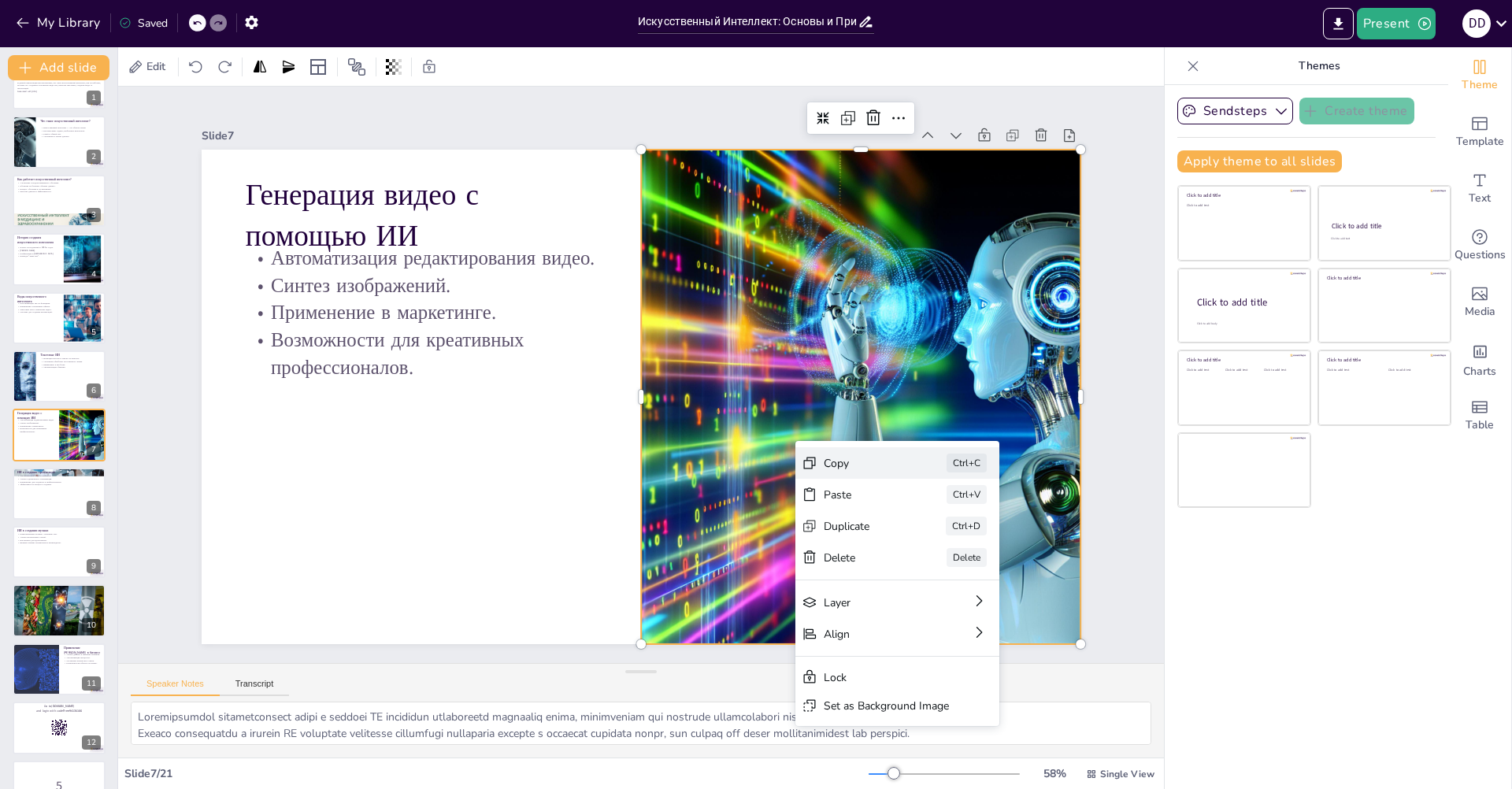
click at [836, 471] on div "Copy Ctrl+C" at bounding box center [897, 463] width 204 height 32
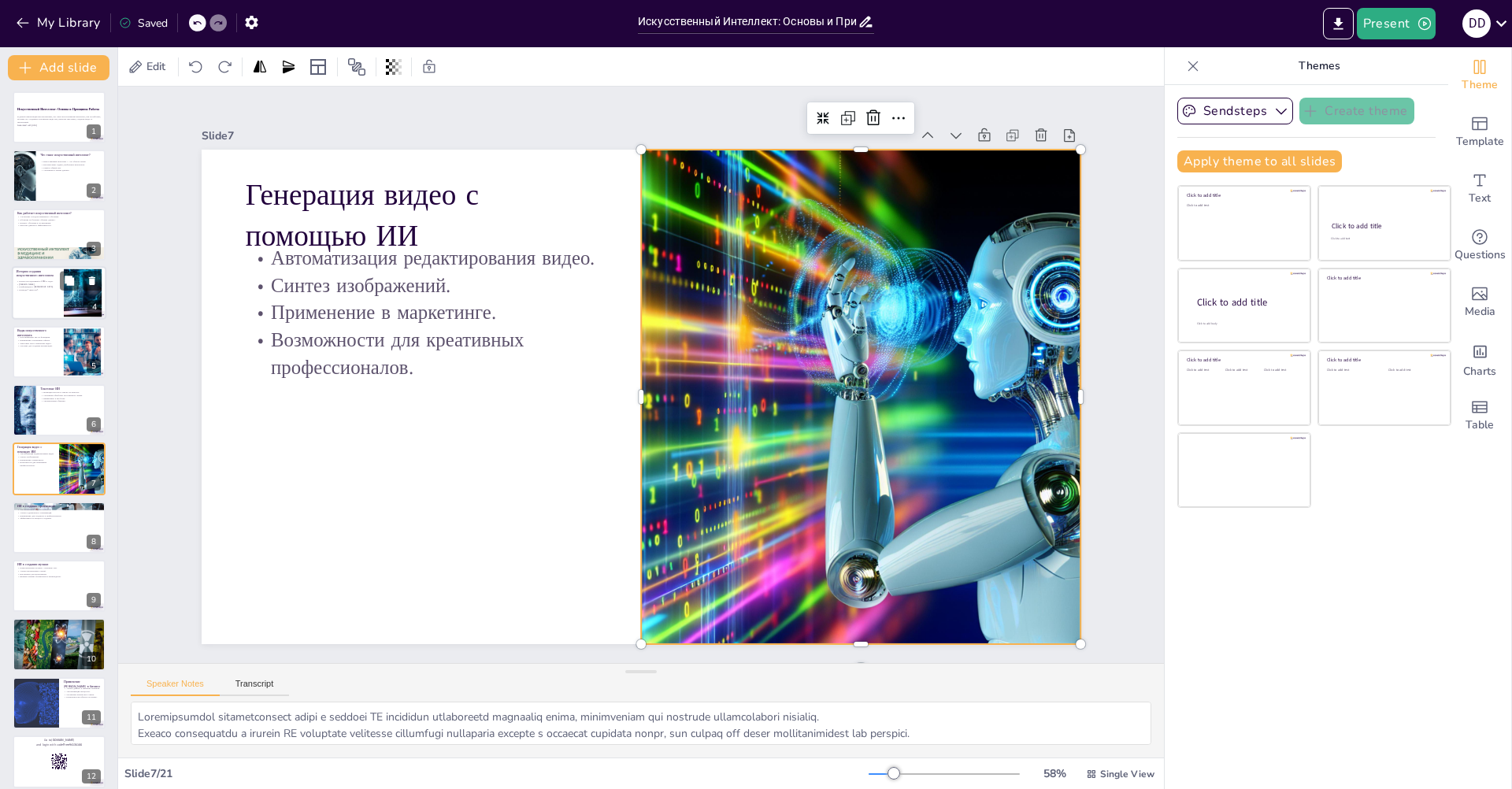
scroll to position [0, 0]
click at [56, 225] on p "Процесс обучения и тестирования." at bounding box center [59, 224] width 85 height 3
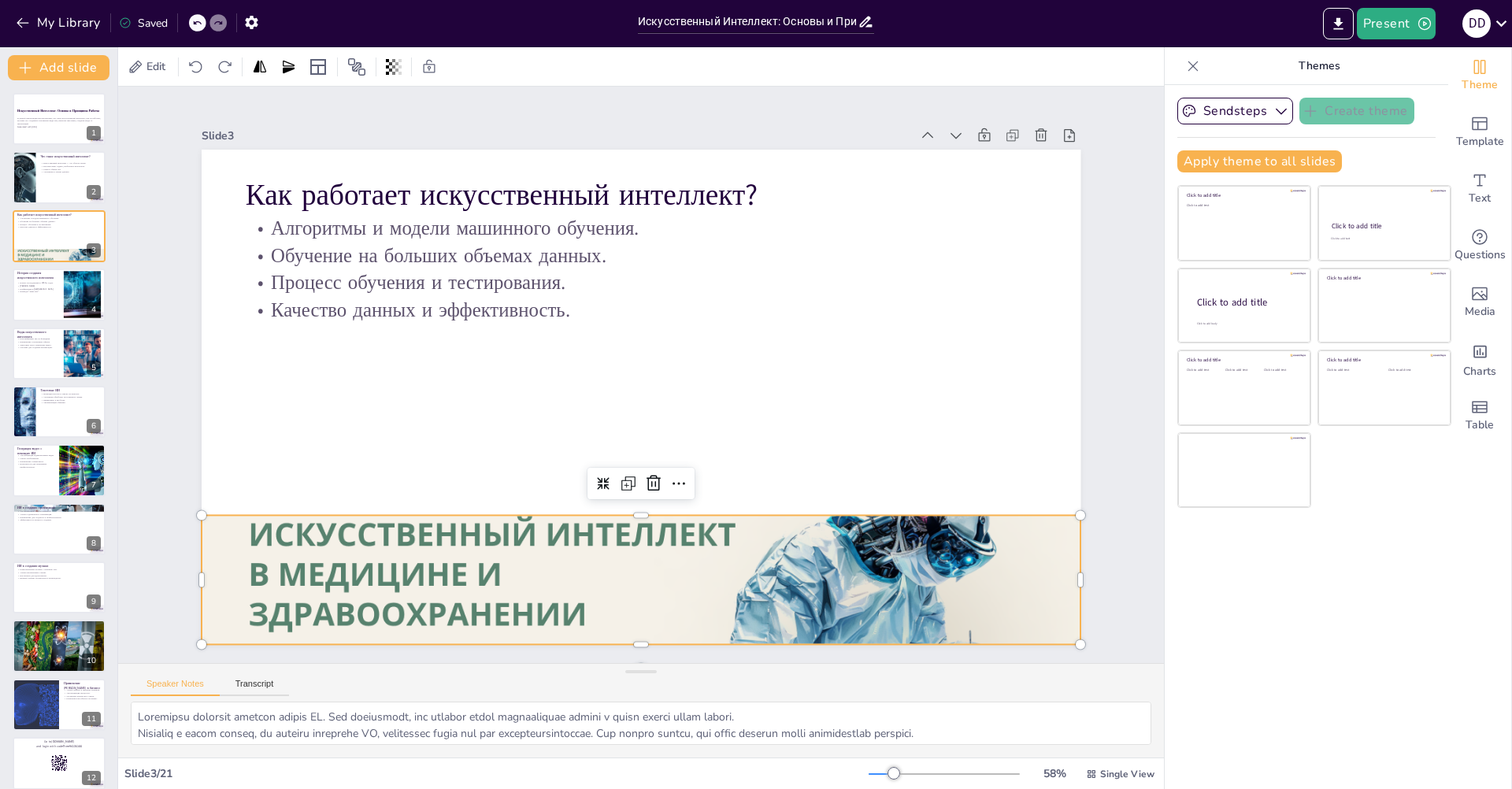
click at [696, 559] on div at bounding box center [641, 595] width 879 height 495
drag, startPoint x: 628, startPoint y: 508, endPoint x: 685, endPoint y: 445, distance: 85.0
click at [630, 503] on div at bounding box center [641, 509] width 879 height 13
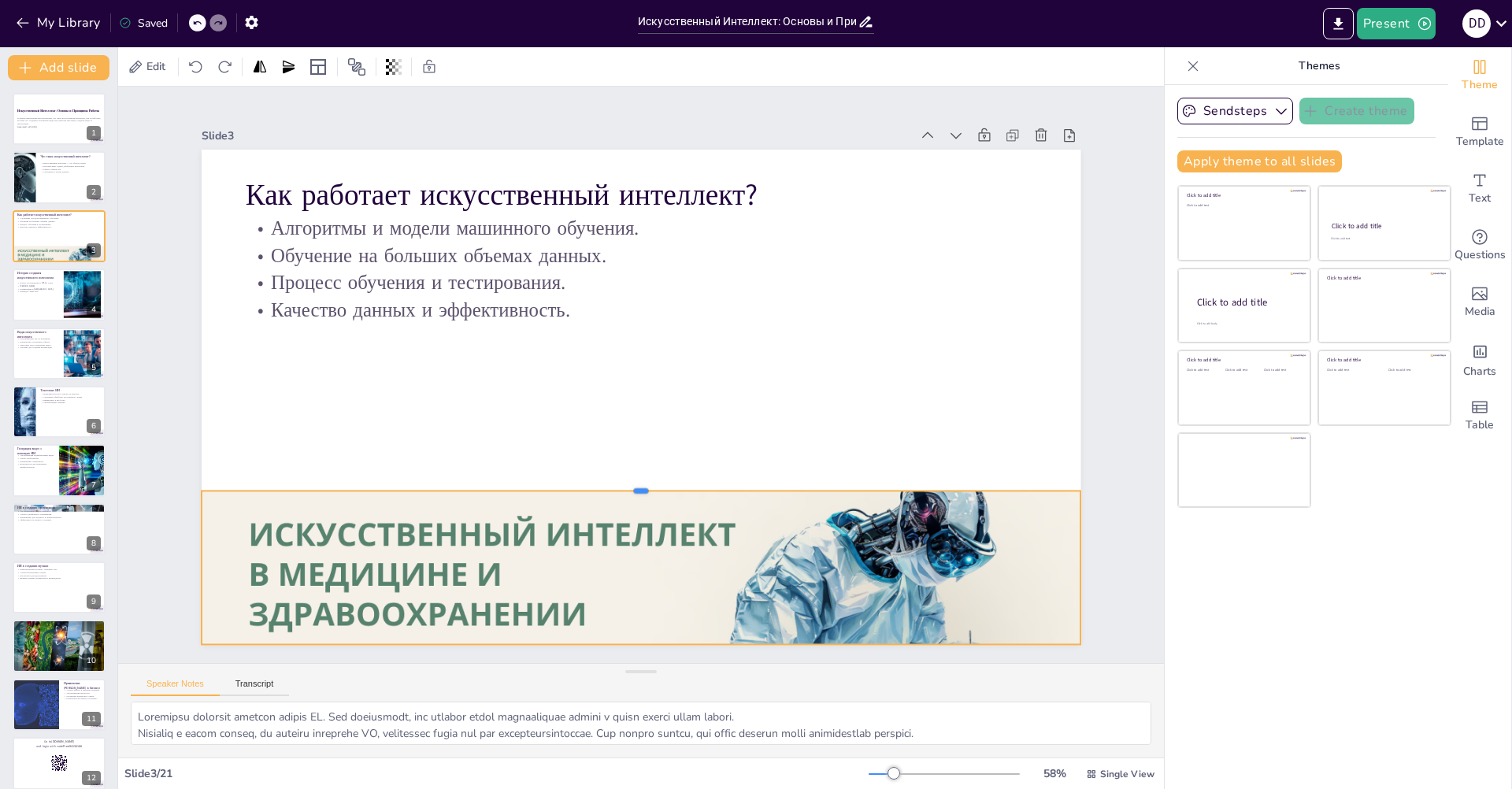
drag, startPoint x: 630, startPoint y: 407, endPoint x: 630, endPoint y: 484, distance: 77.0
click at [630, 484] on div at bounding box center [641, 485] width 879 height 13
click at [259, 32] on button "button" at bounding box center [251, 22] width 29 height 28
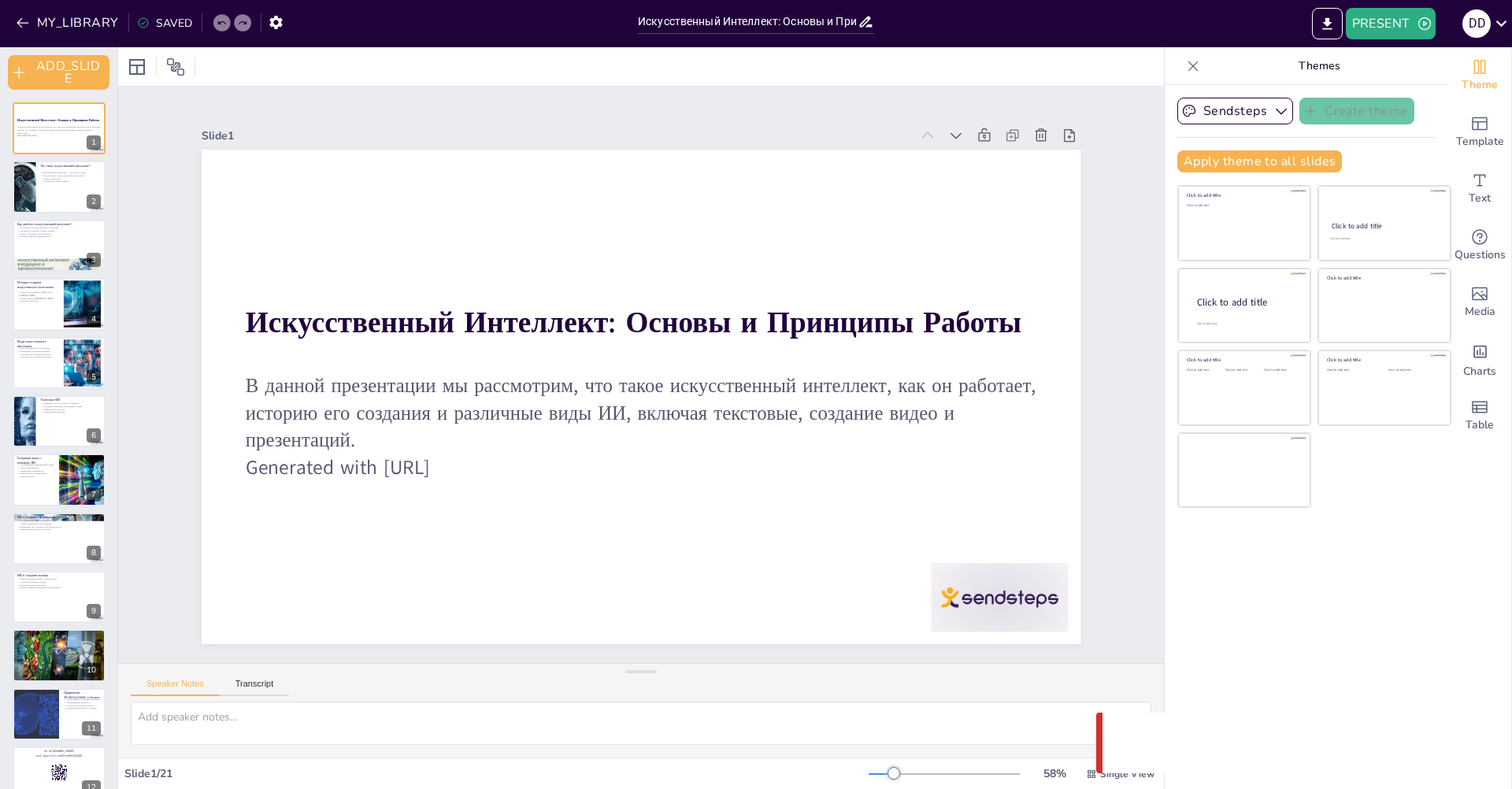
checkbox input "true"
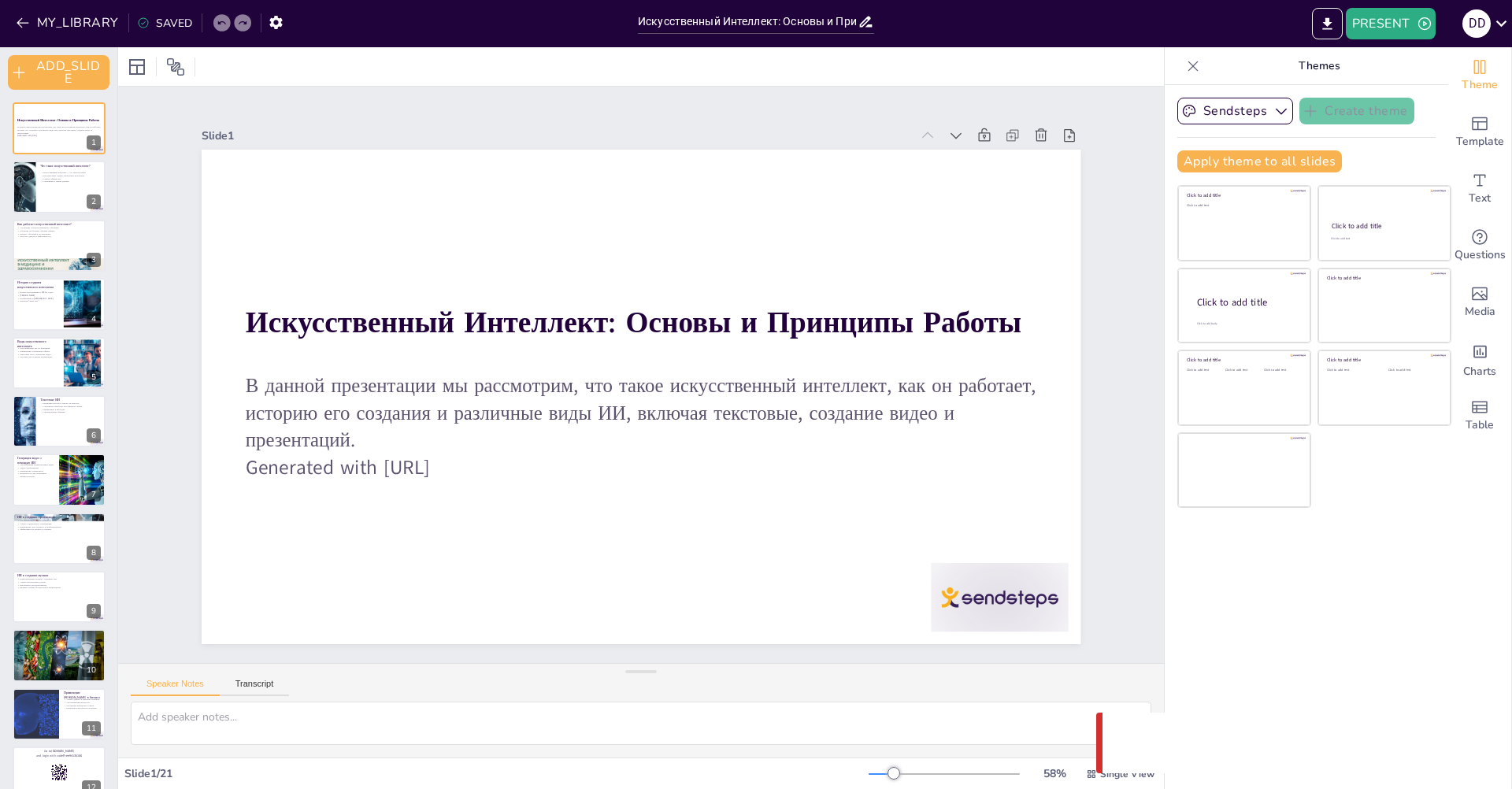
checkbox input "true"
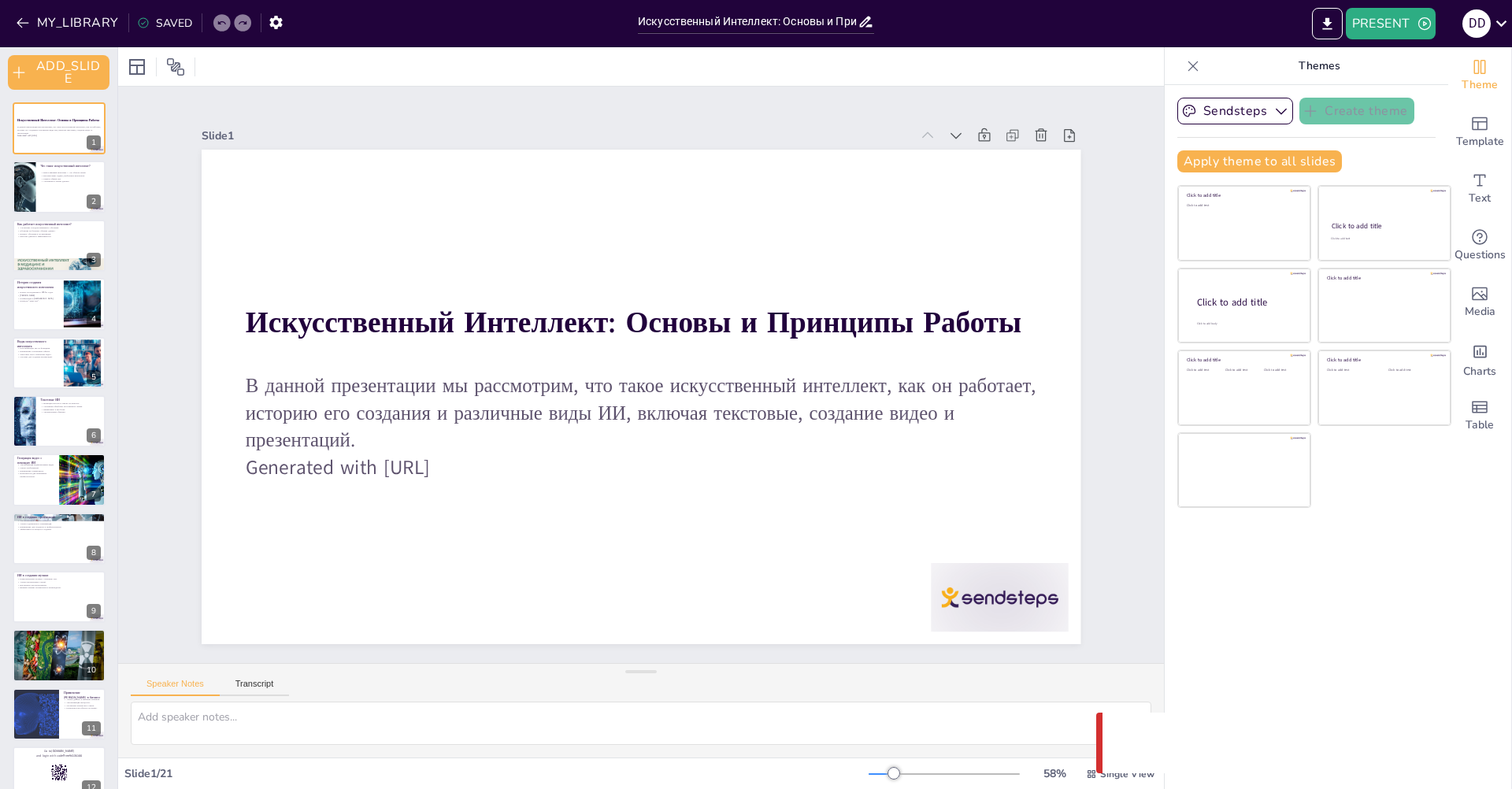
checkbox input "true"
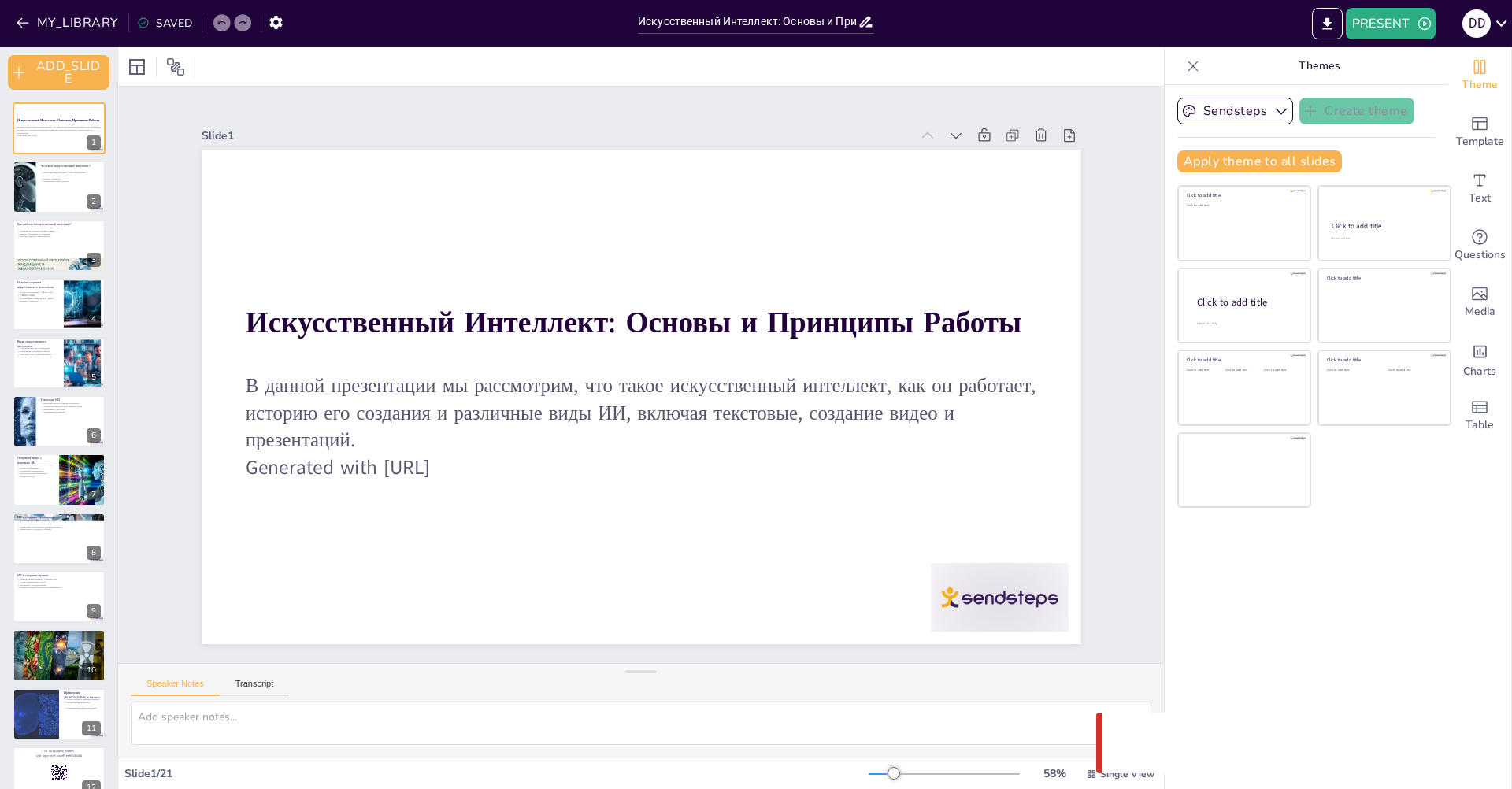
checkbox input "true"
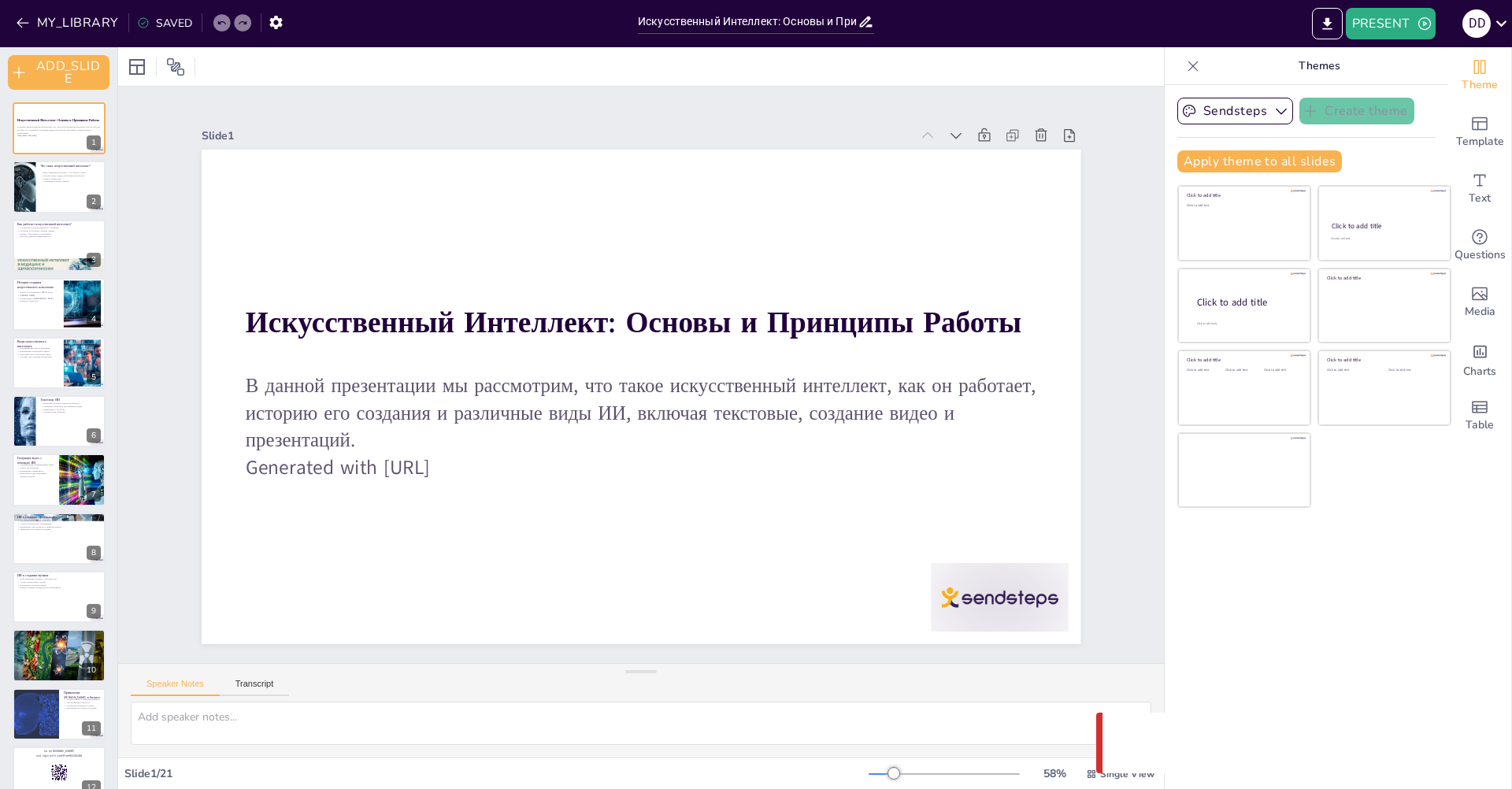
checkbox input "true"
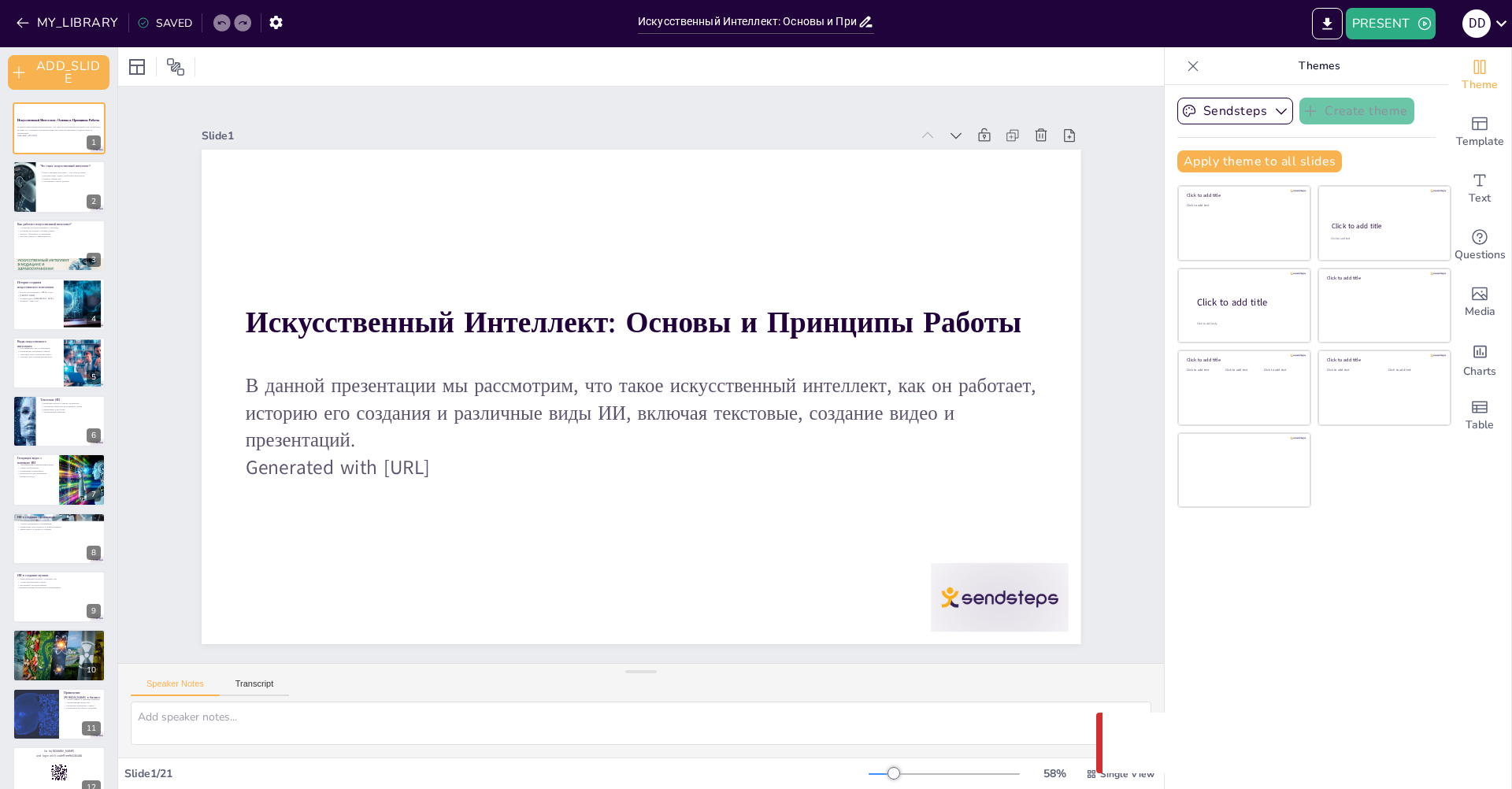
checkbox input "true"
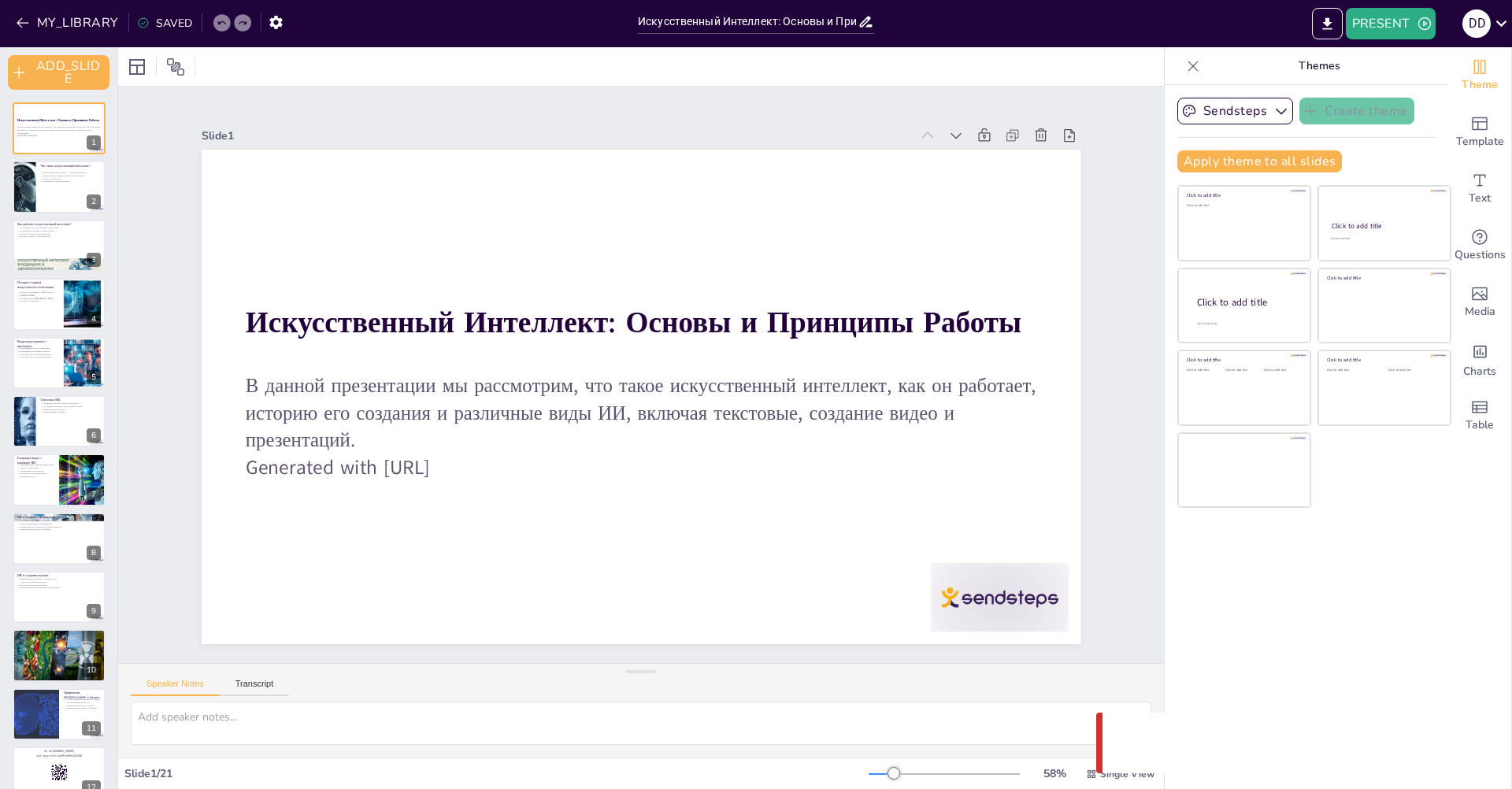
checkbox input "true"
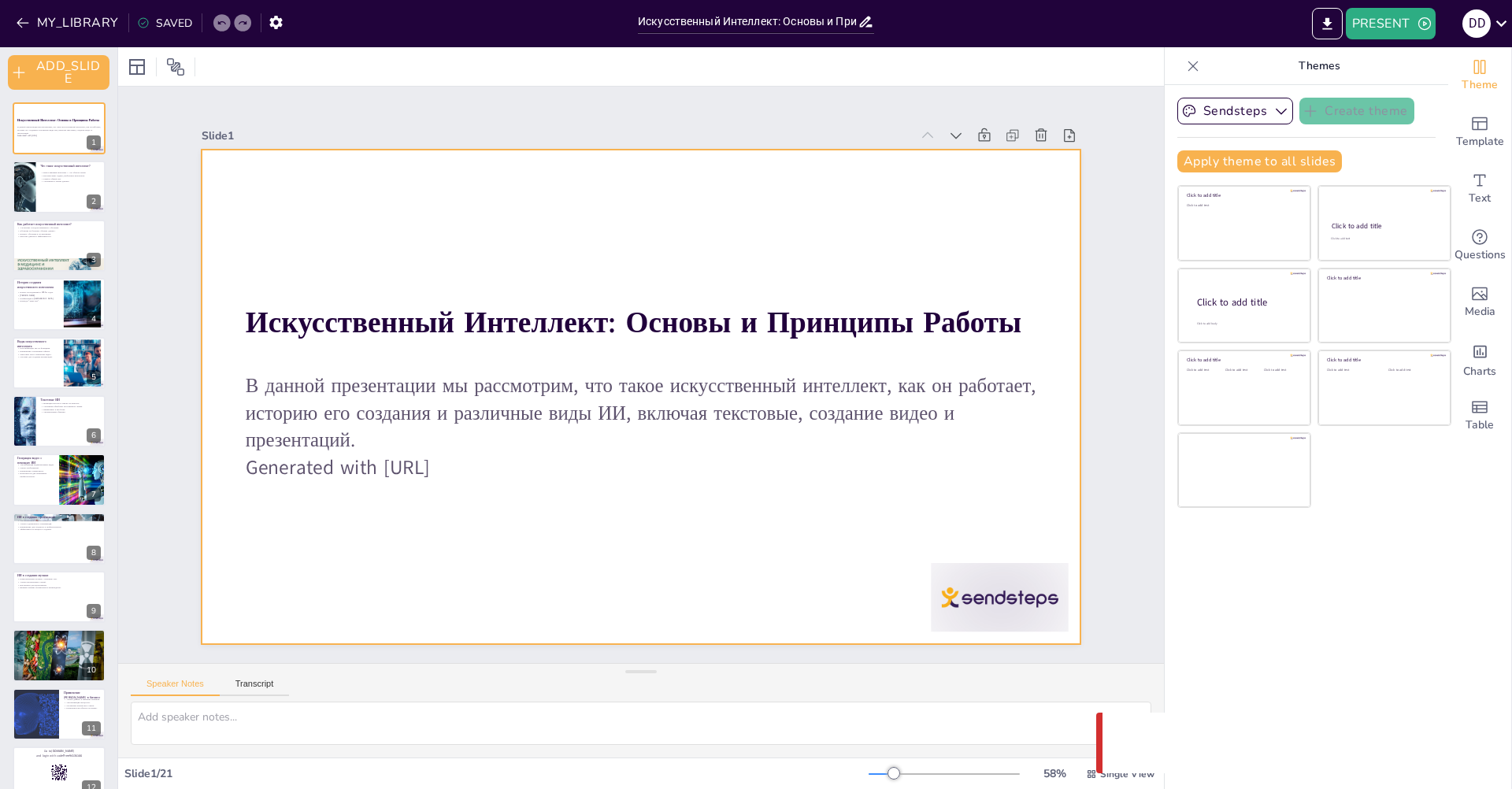
checkbox input "true"
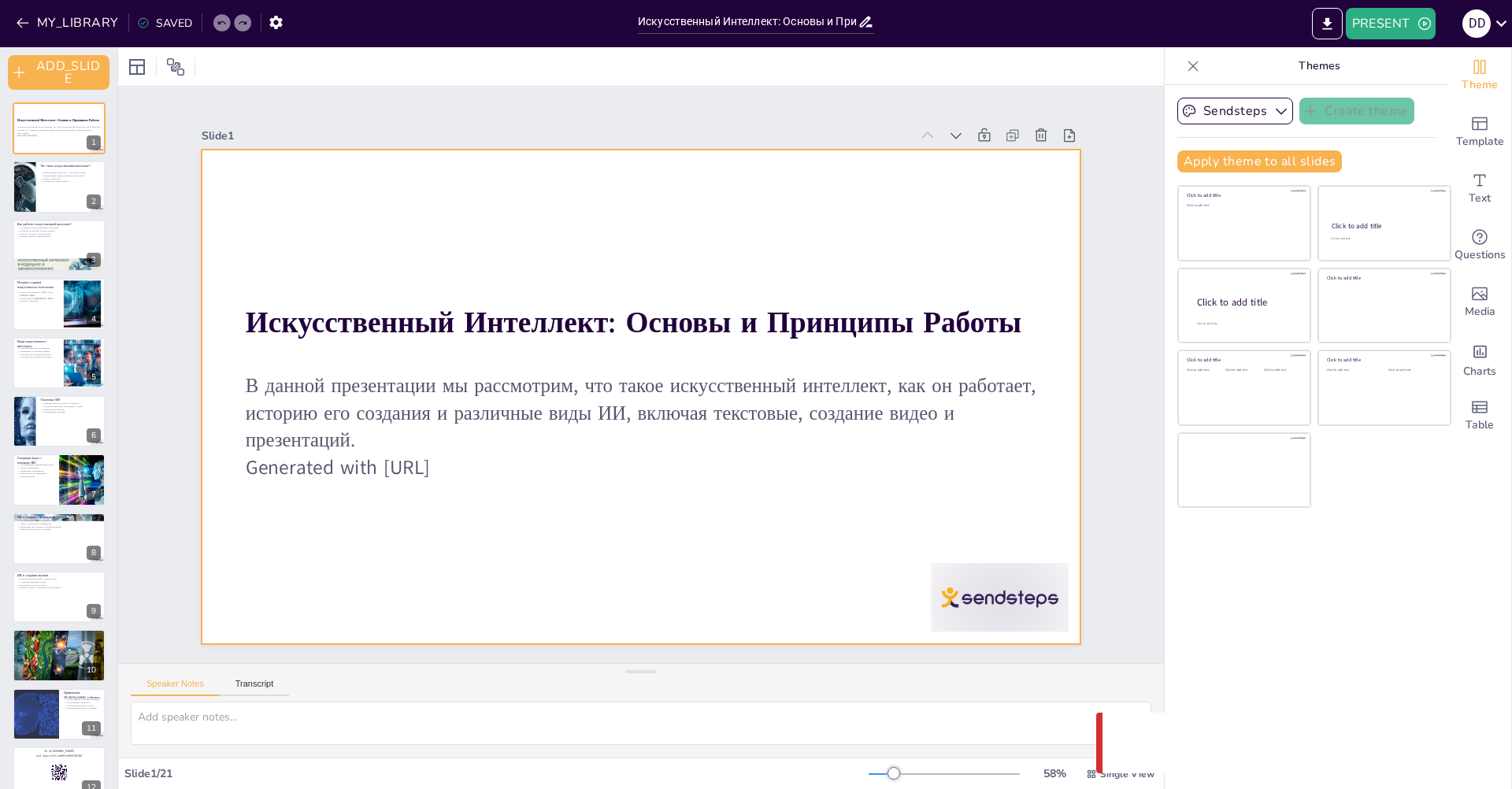
checkbox input "true"
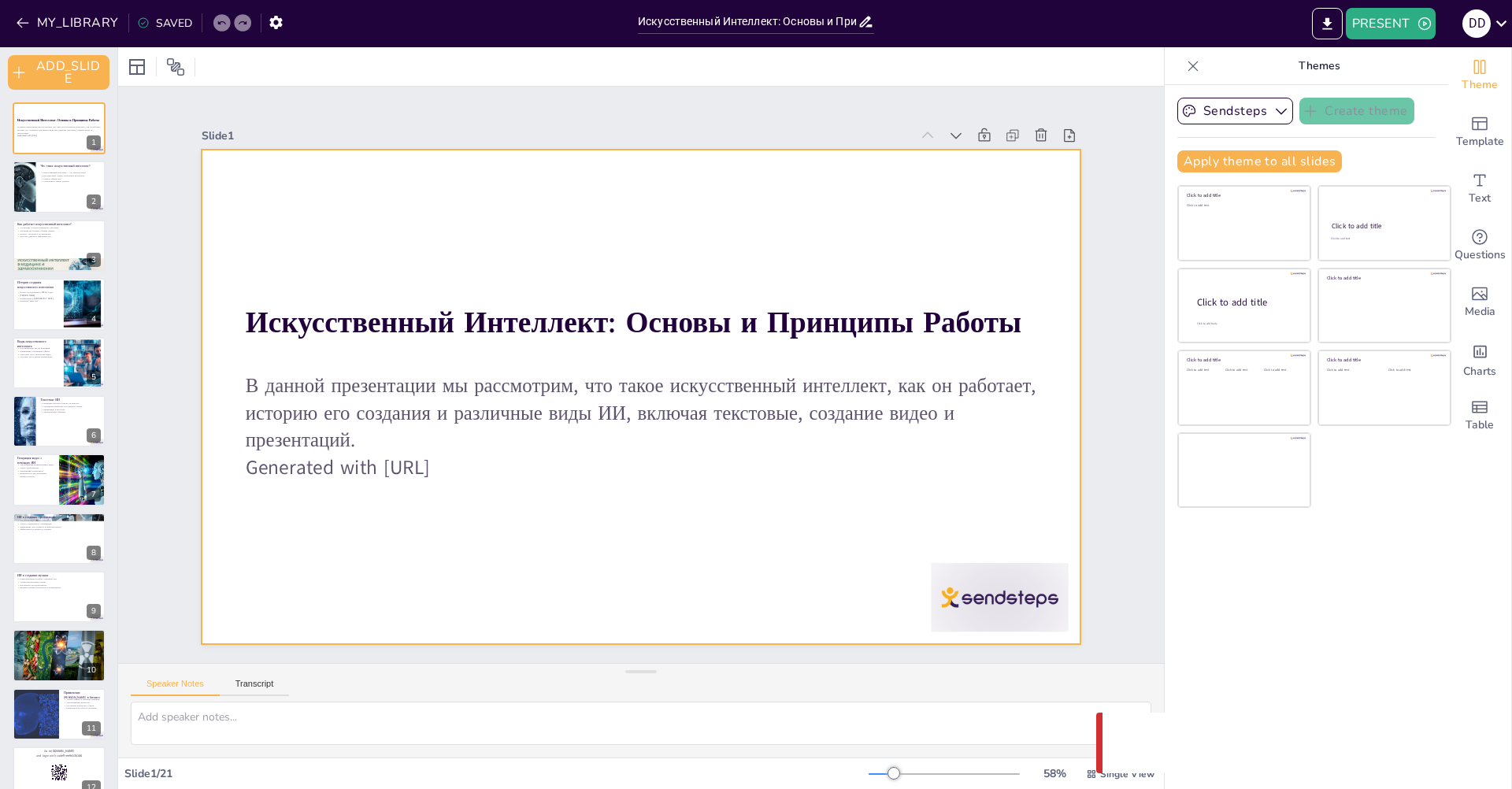
checkbox input "true"
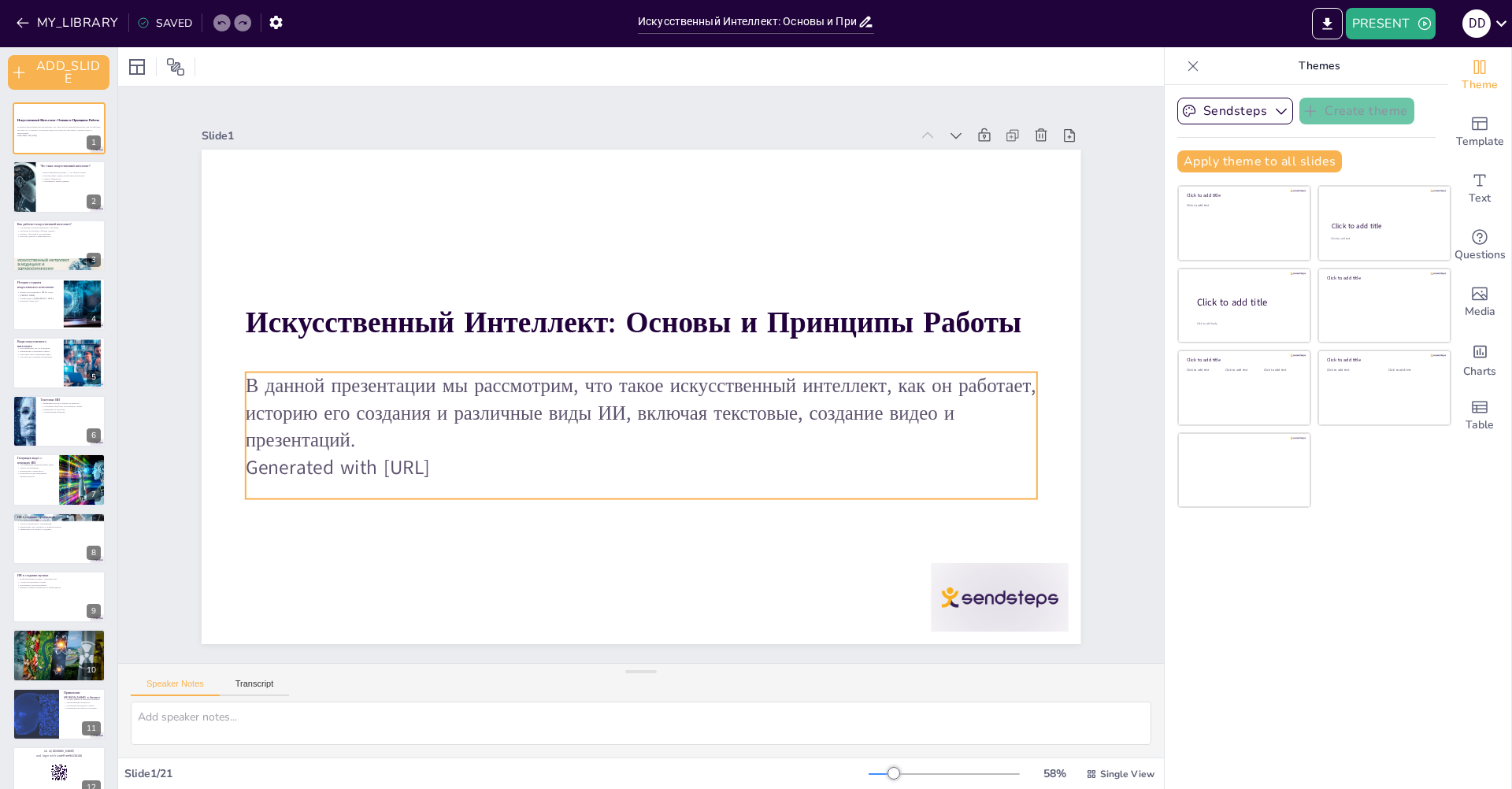
checkbox input "true"
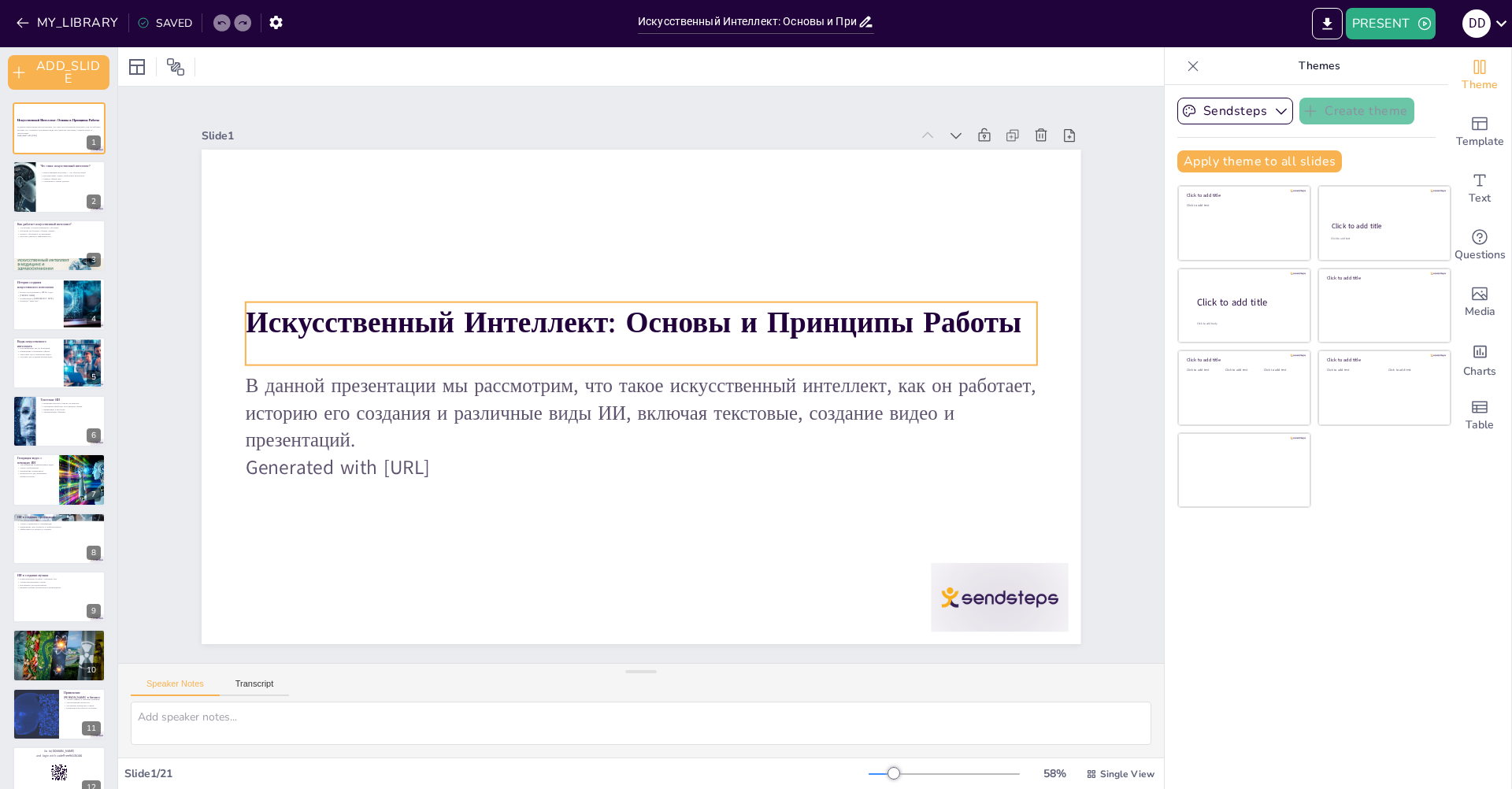
checkbox input "true"
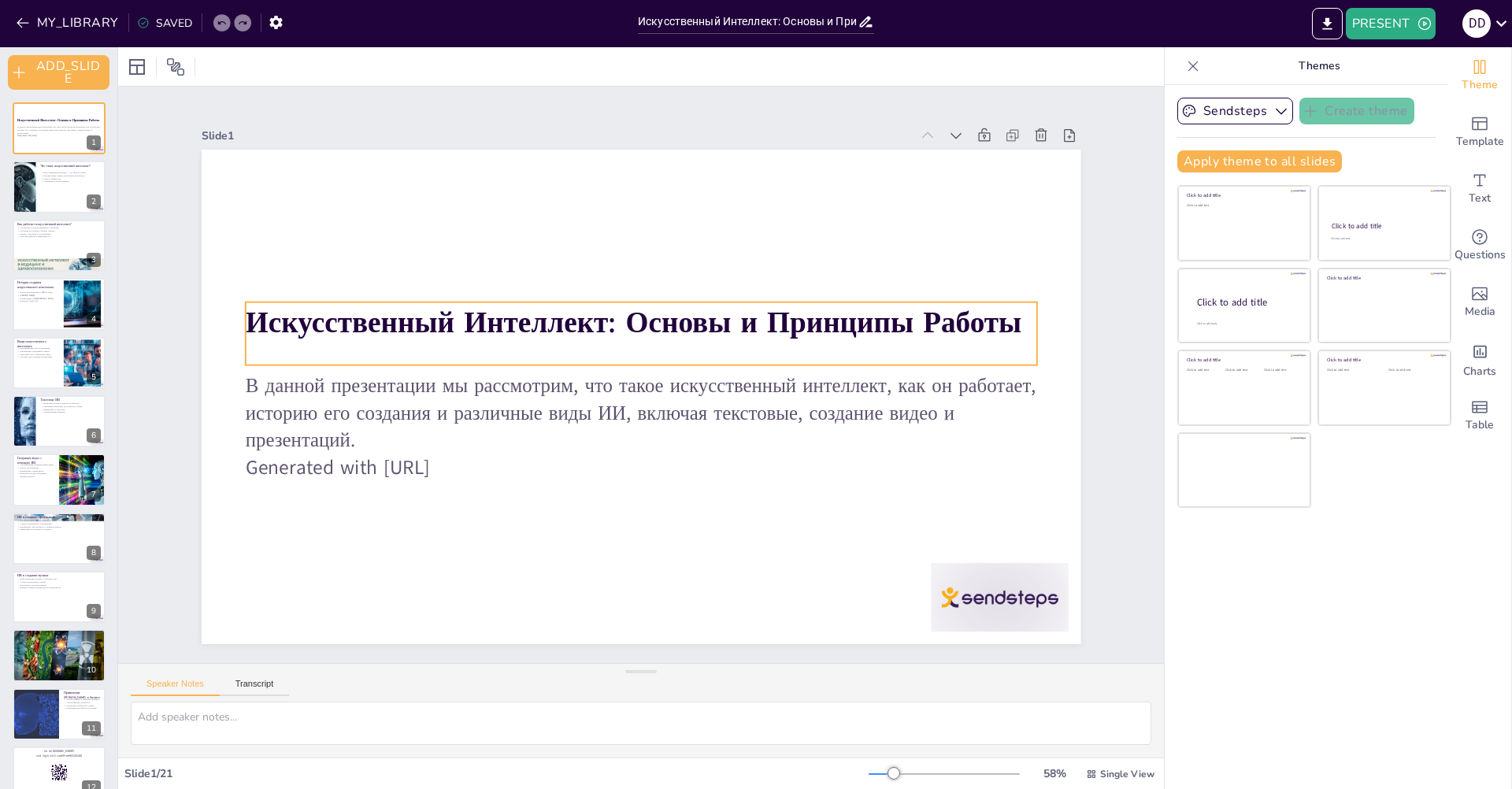
checkbox input "true"
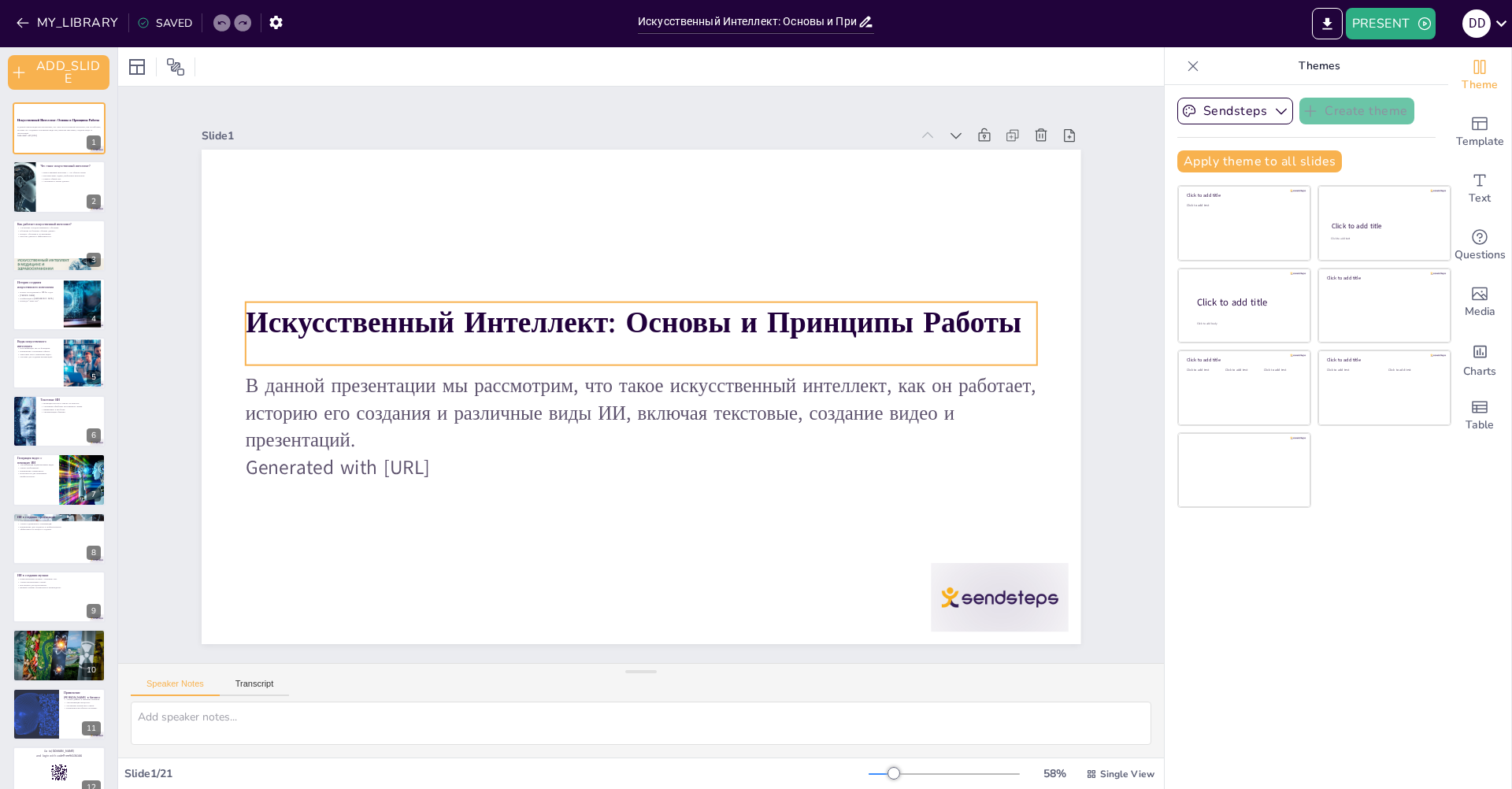
checkbox input "true"
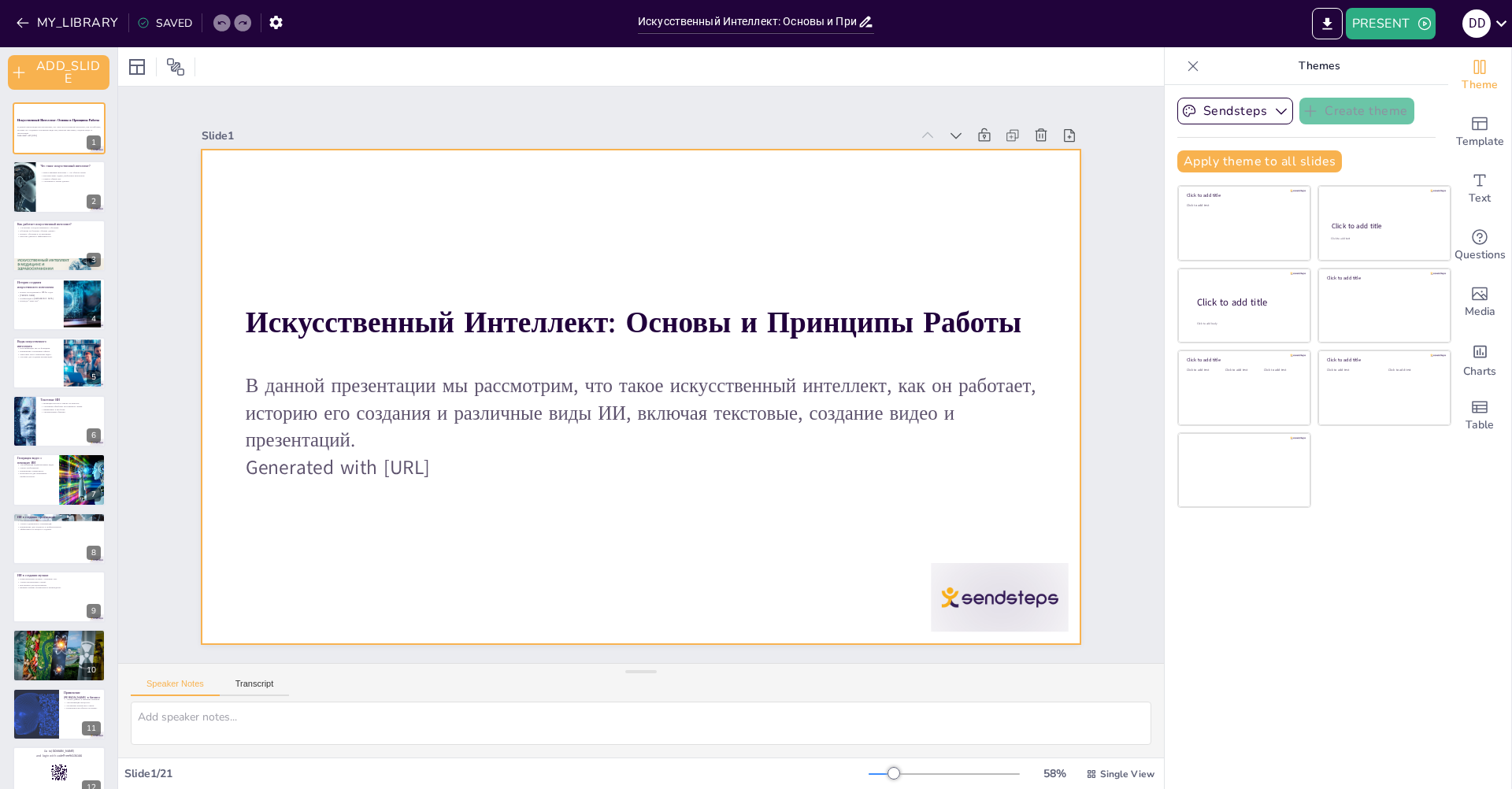
checkbox input "true"
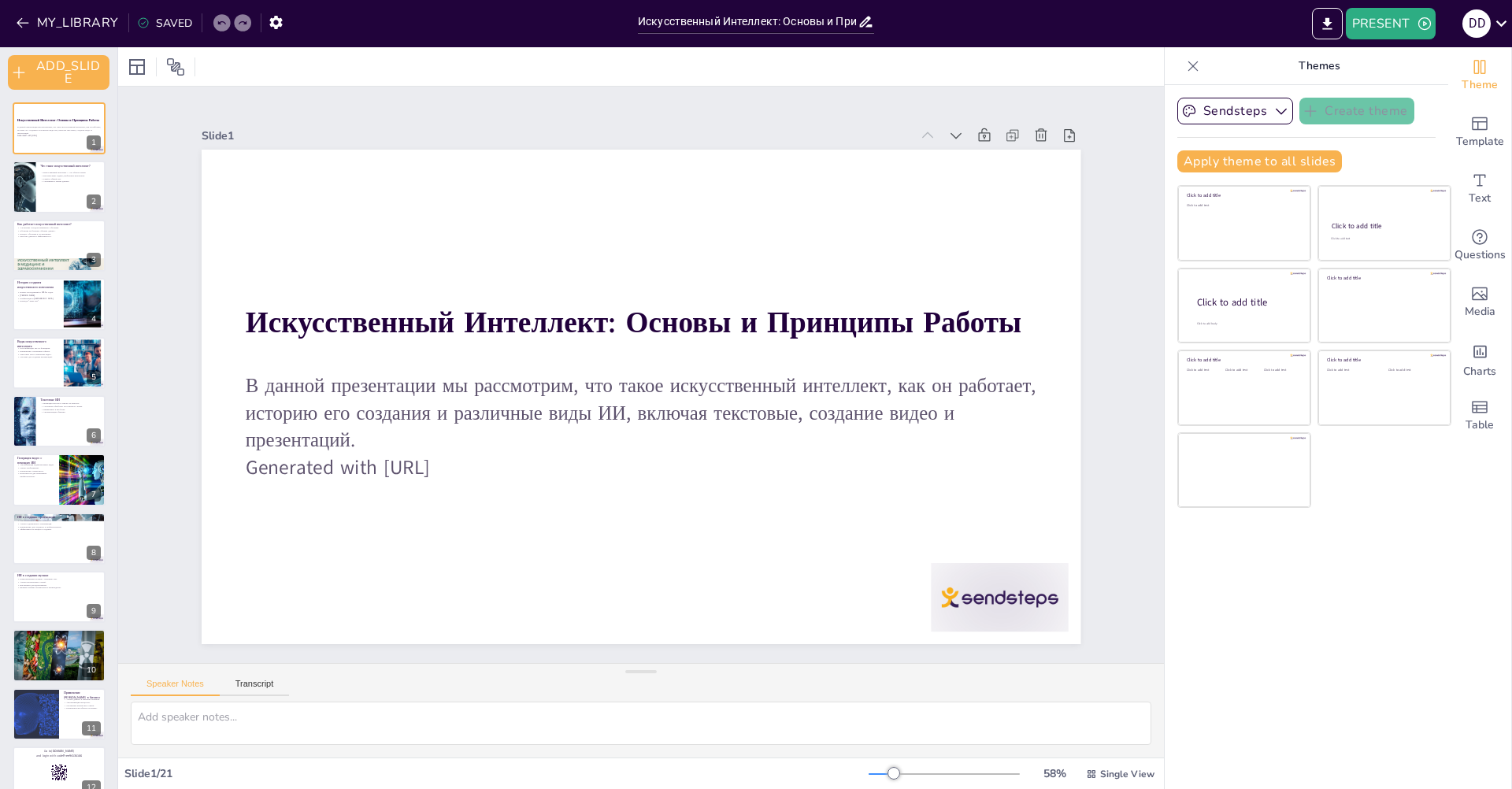
checkbox input "true"
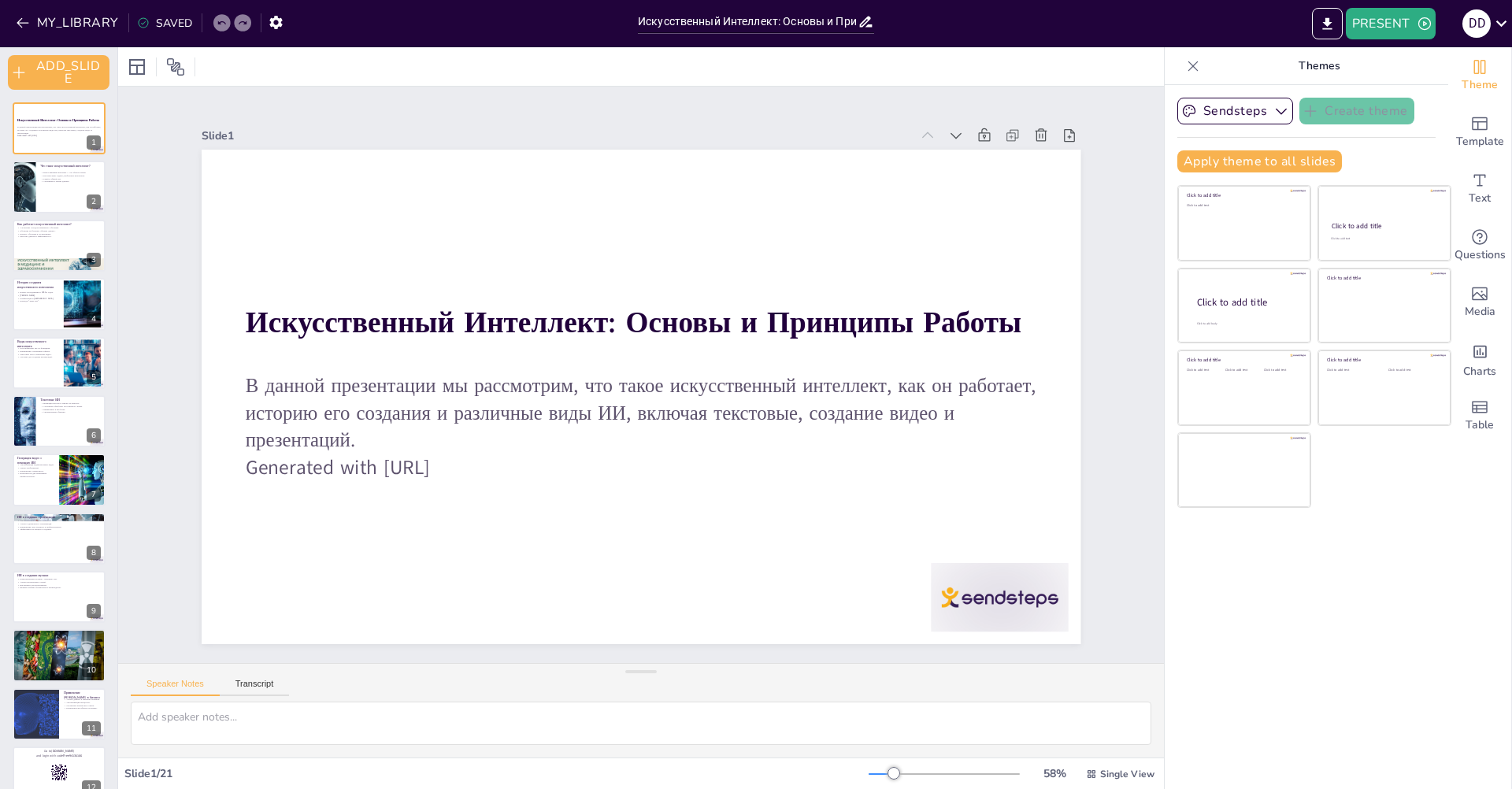
click at [1110, 192] on div "Slide 1 Искусственный Интеллект: Основы и Принципы Работы В данной презентации …" at bounding box center [641, 375] width 967 height 539
checkbox input "true"
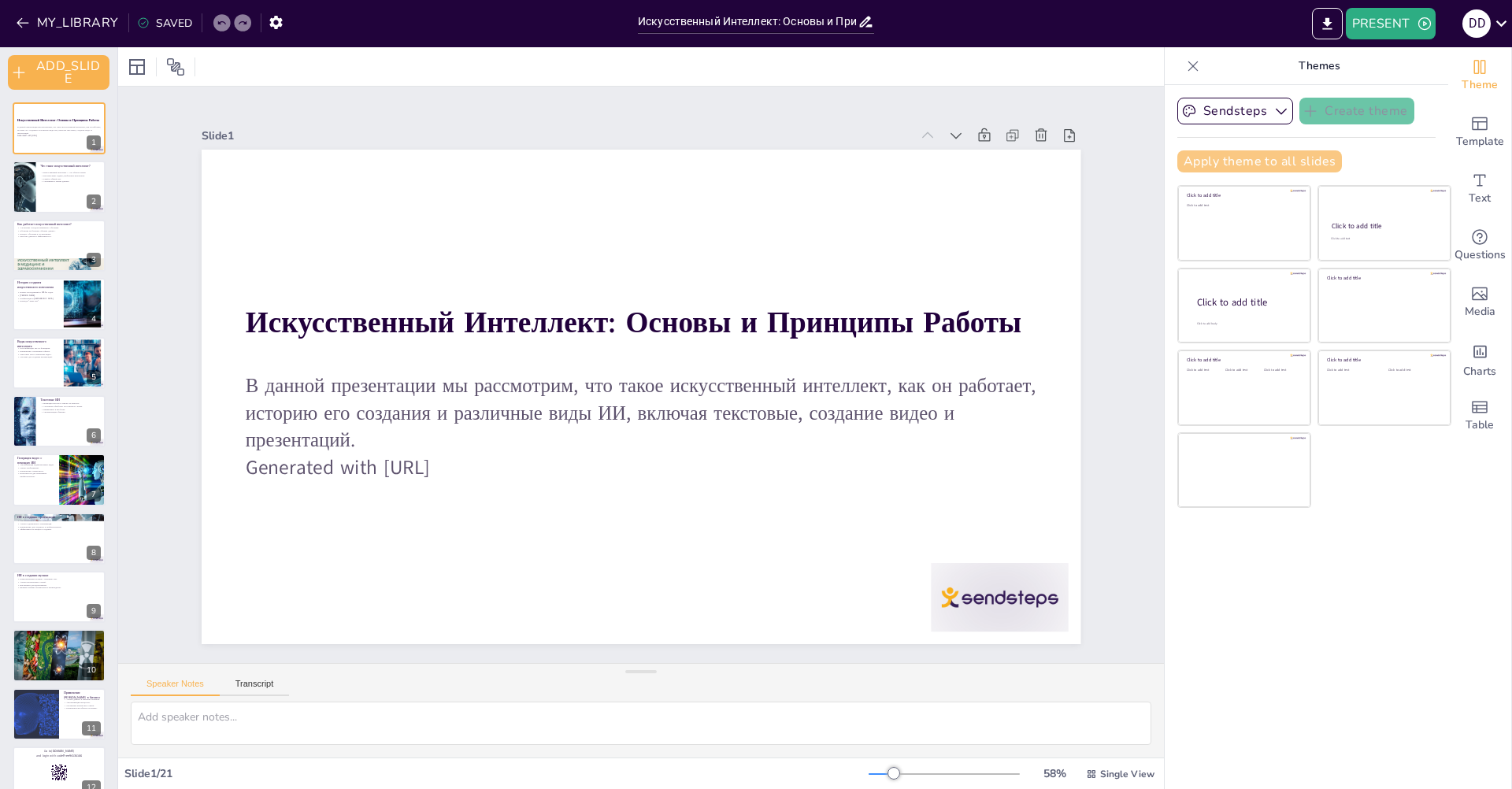
checkbox input "true"
click at [1365, 32] on button "PRESENT" at bounding box center [1391, 24] width 90 height 32
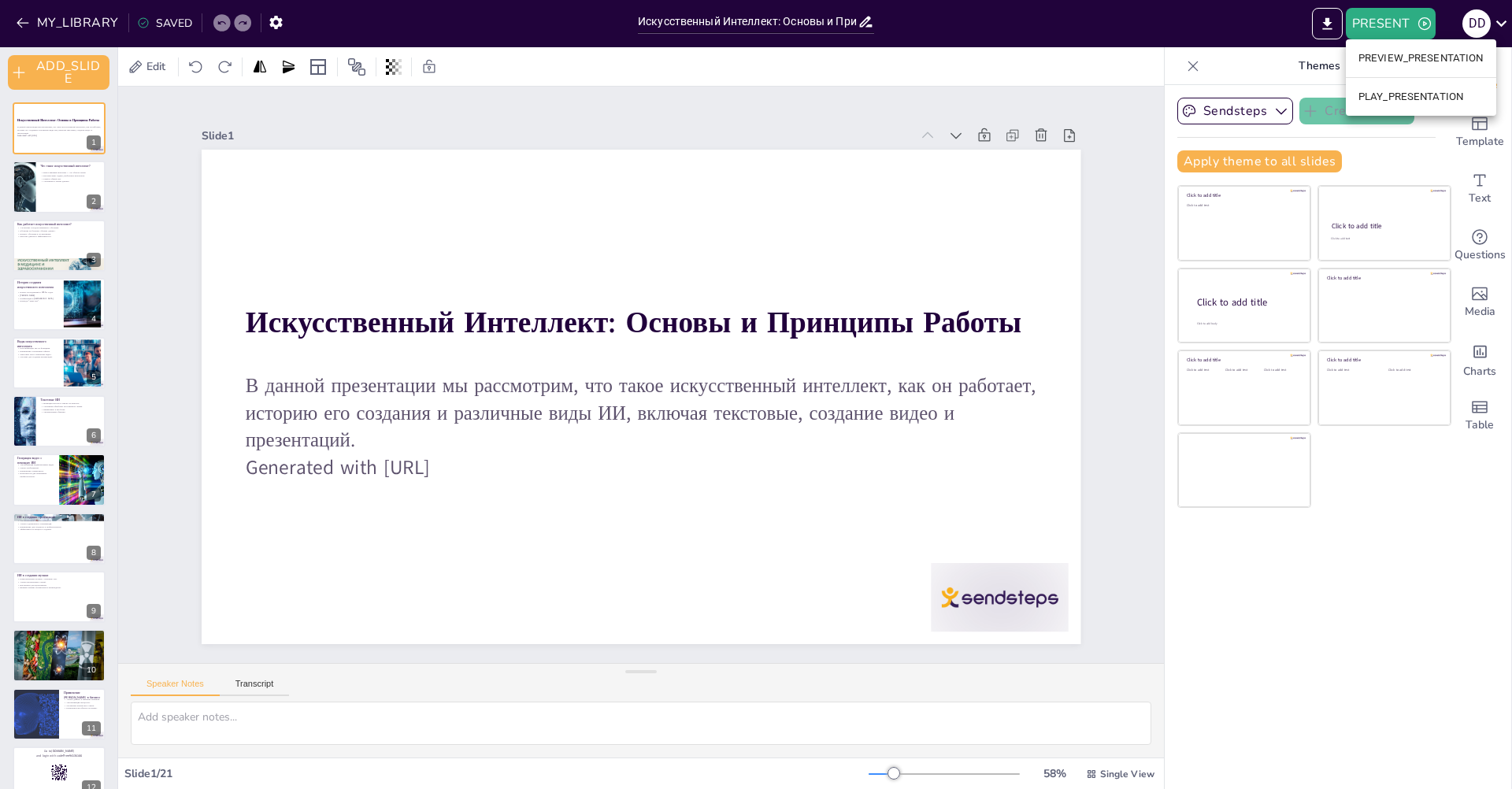
click at [1039, 137] on div at bounding box center [756, 394] width 1512 height 789
click at [1376, 19] on button "PRESENT" at bounding box center [1391, 24] width 90 height 32
click at [1386, 87] on li "PLAY_PRESENTATION" at bounding box center [1421, 97] width 150 height 25
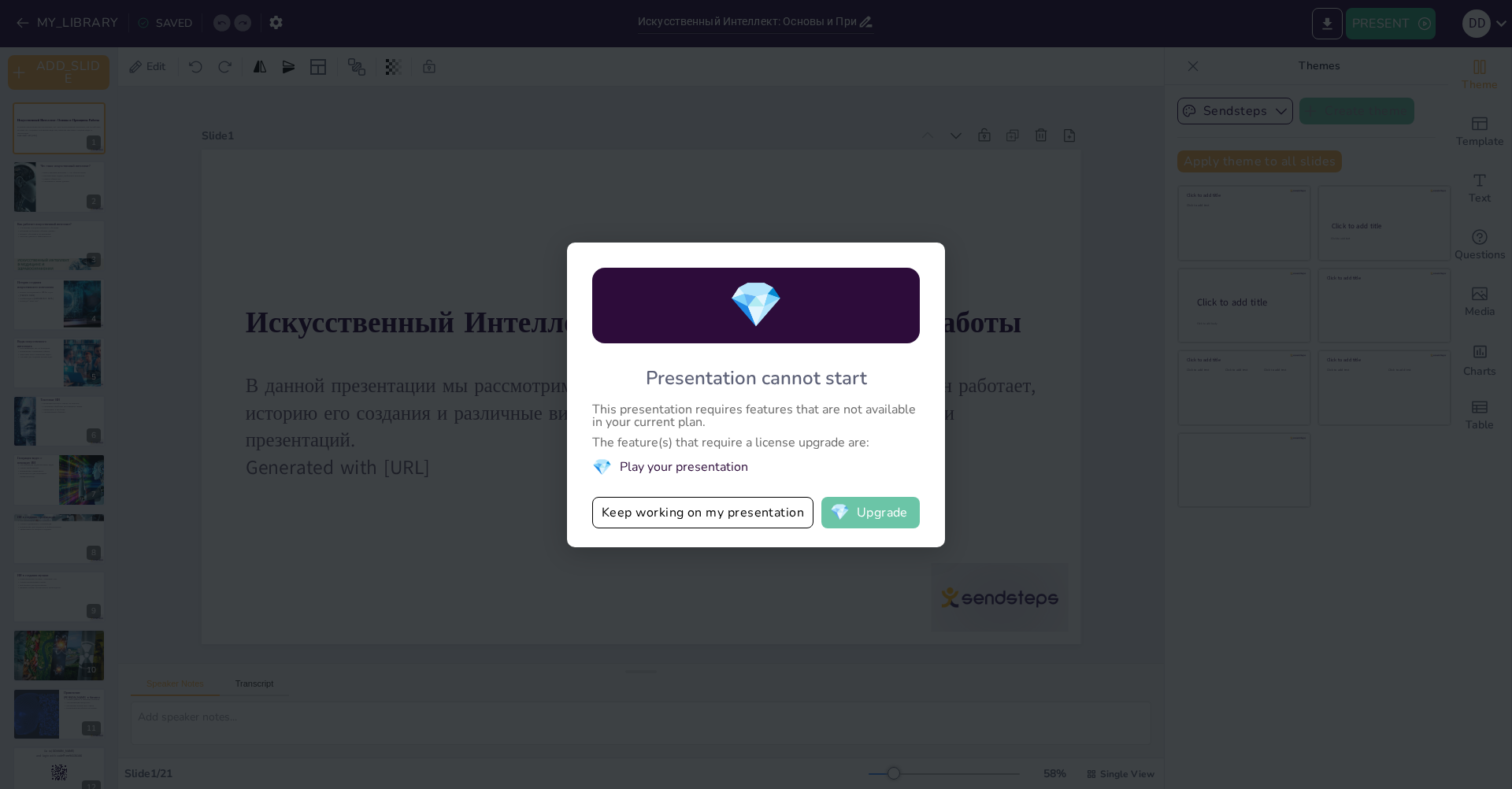
click at [894, 500] on button "💎 Upgrade" at bounding box center [870, 513] width 98 height 32
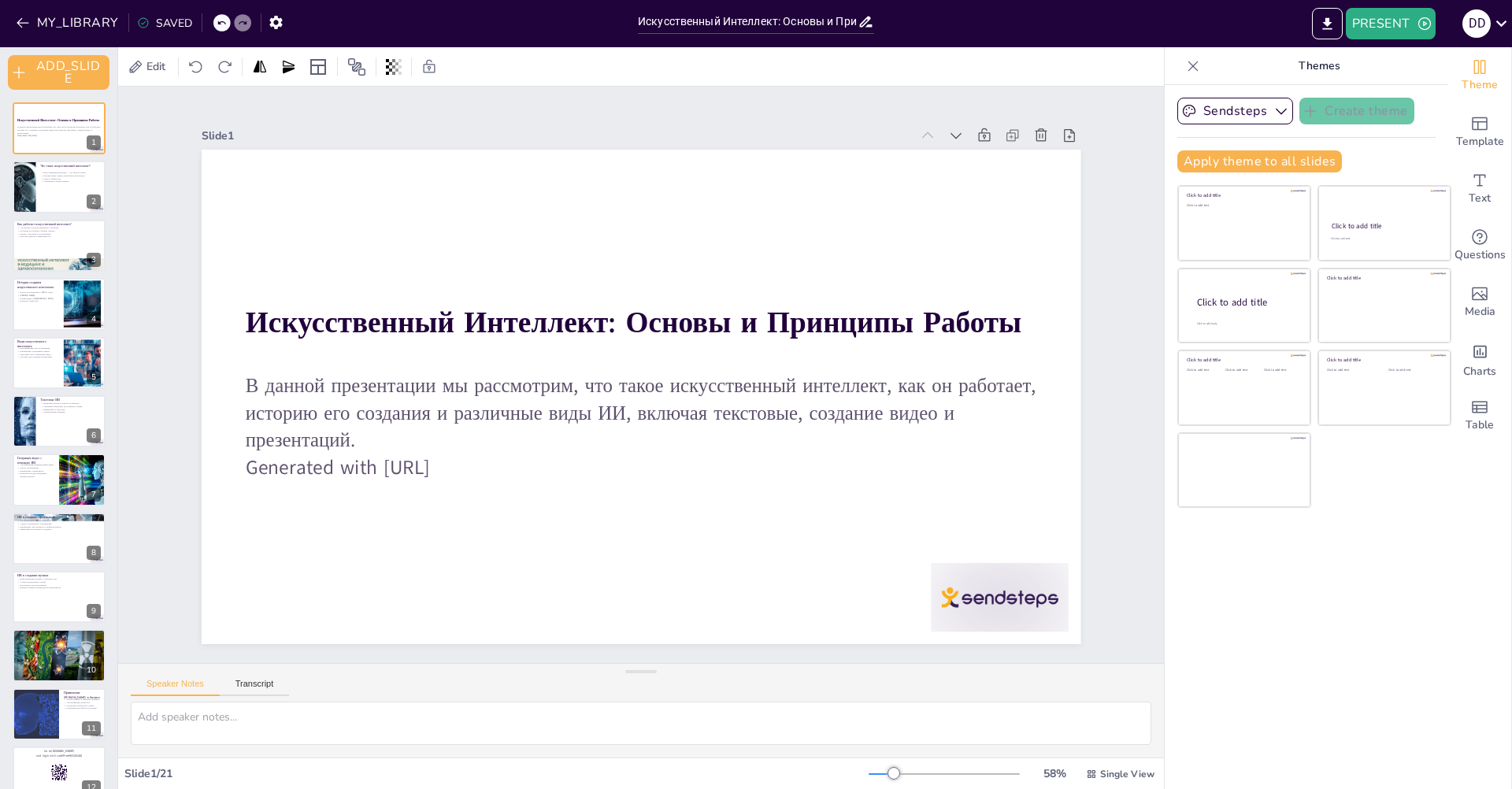
checkbox input "true"
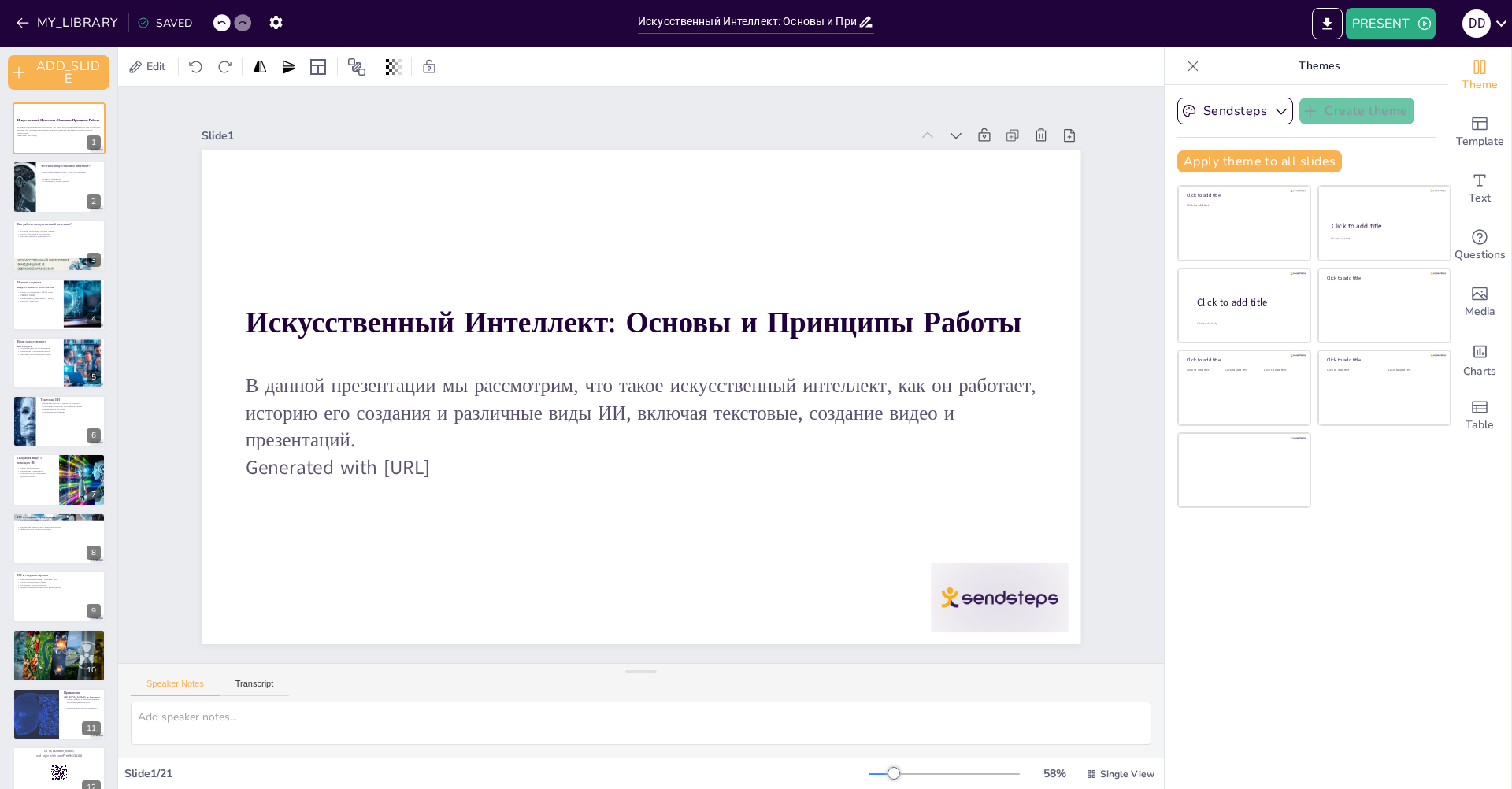
checkbox input "true"
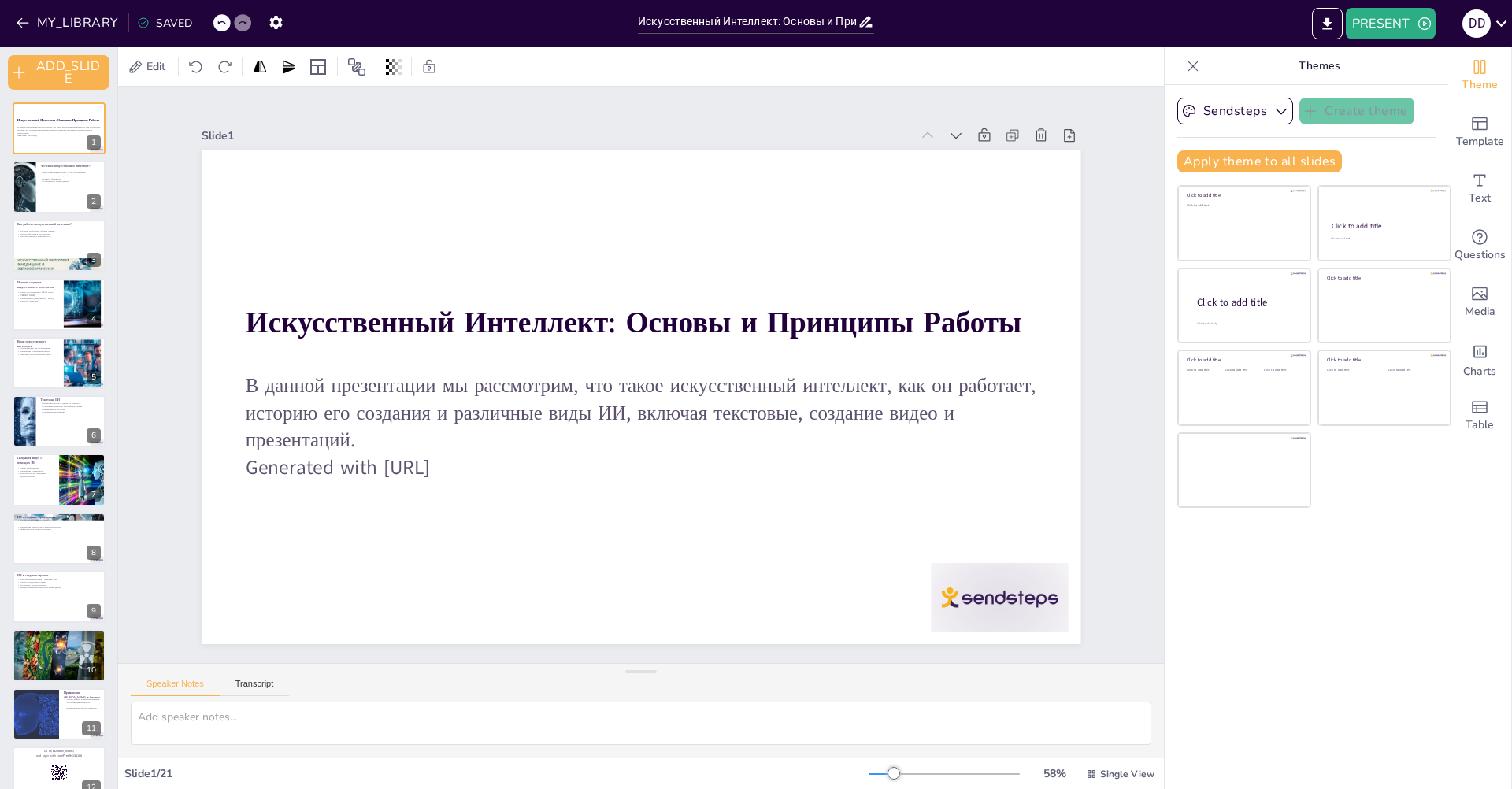
checkbox input "true"
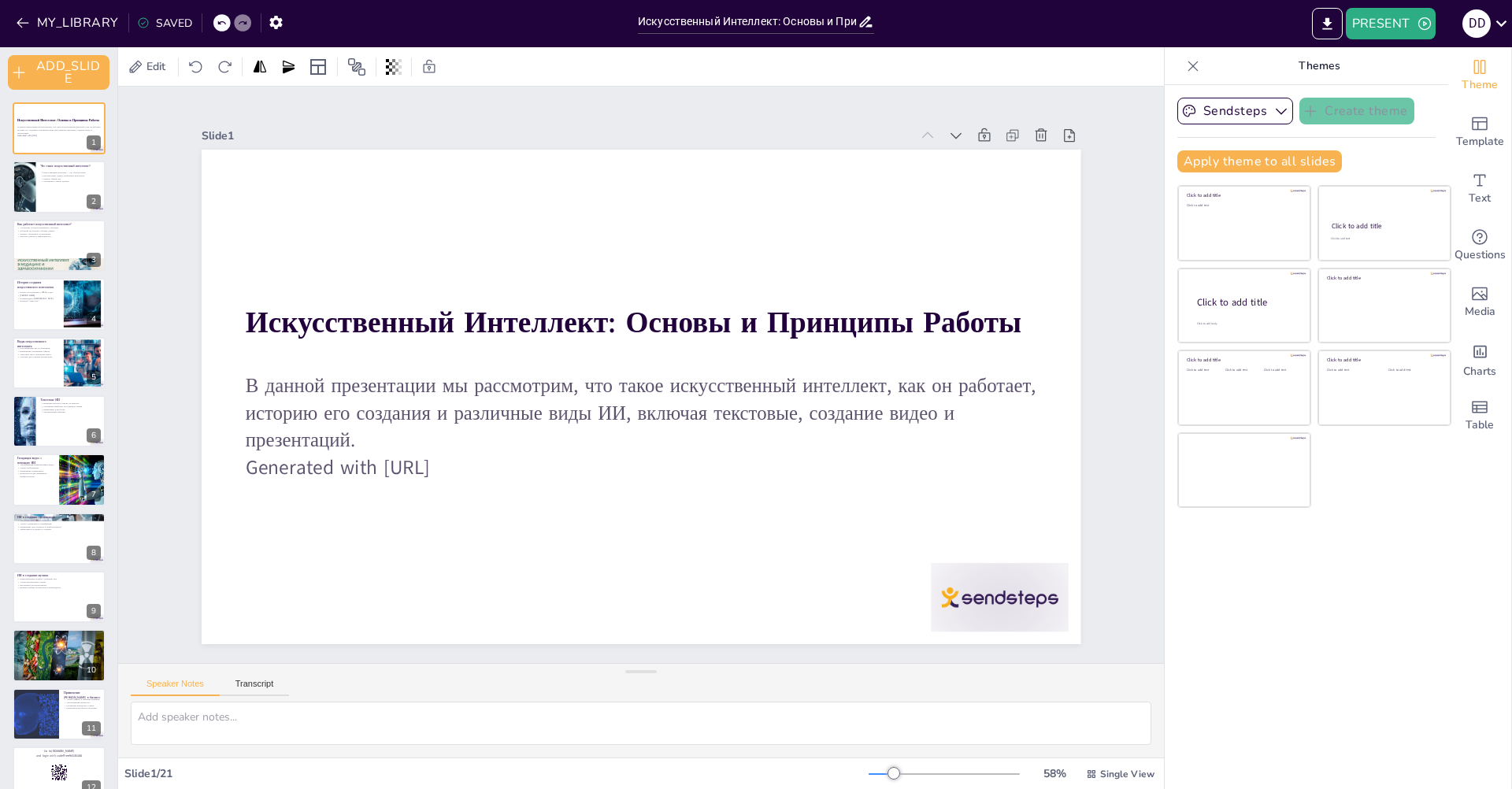
checkbox input "true"
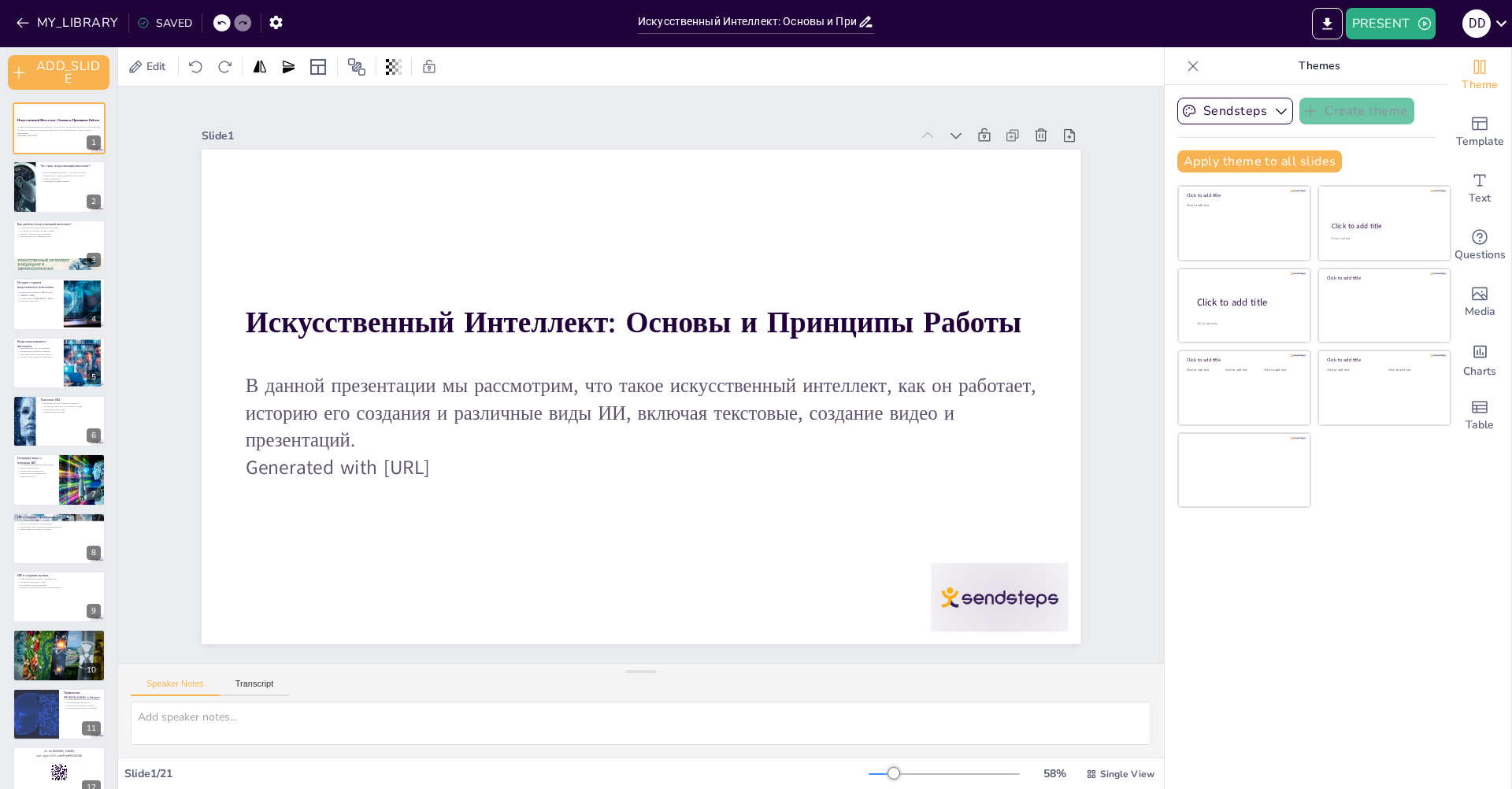
checkbox input "true"
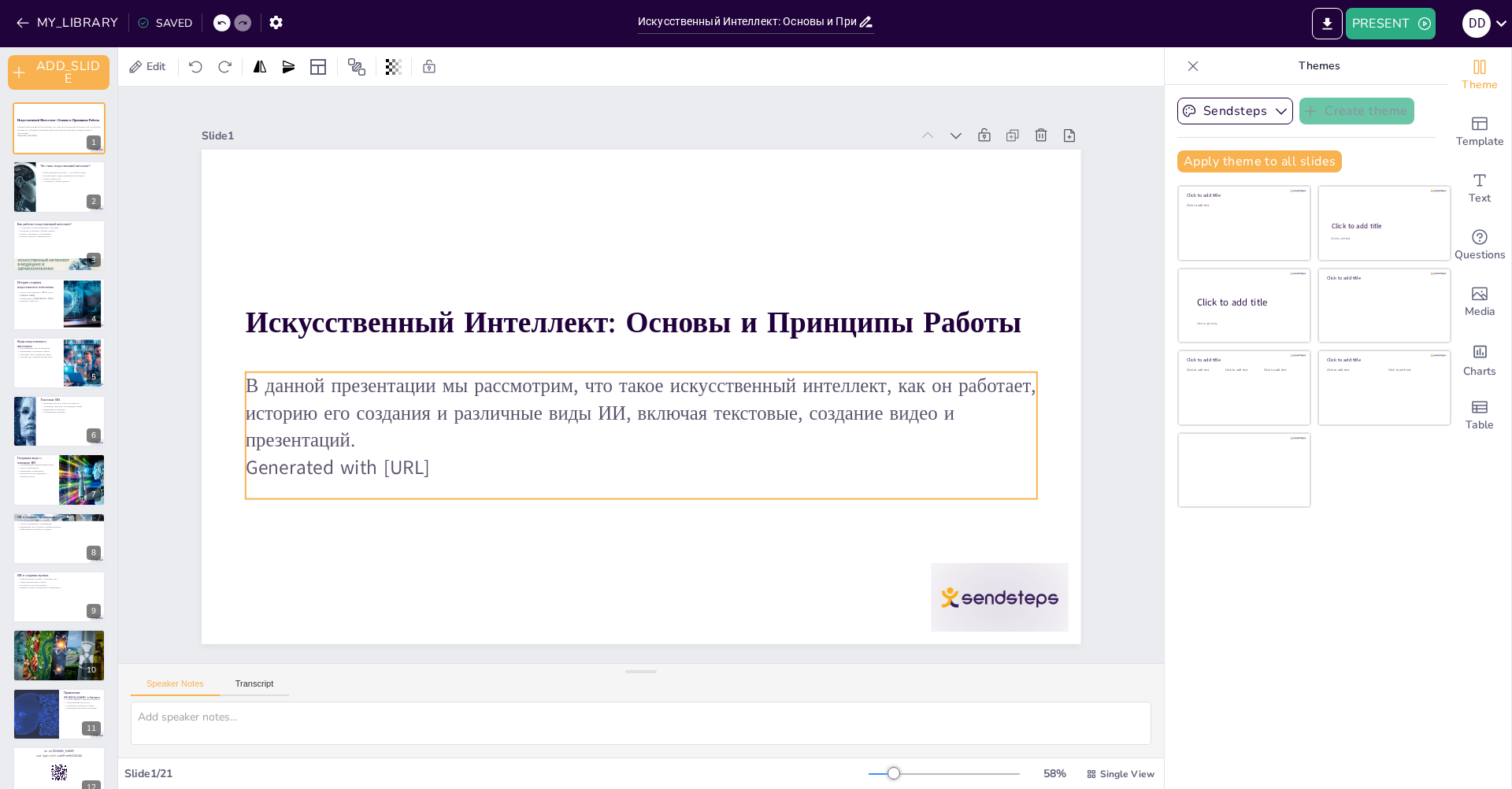
checkbox input "true"
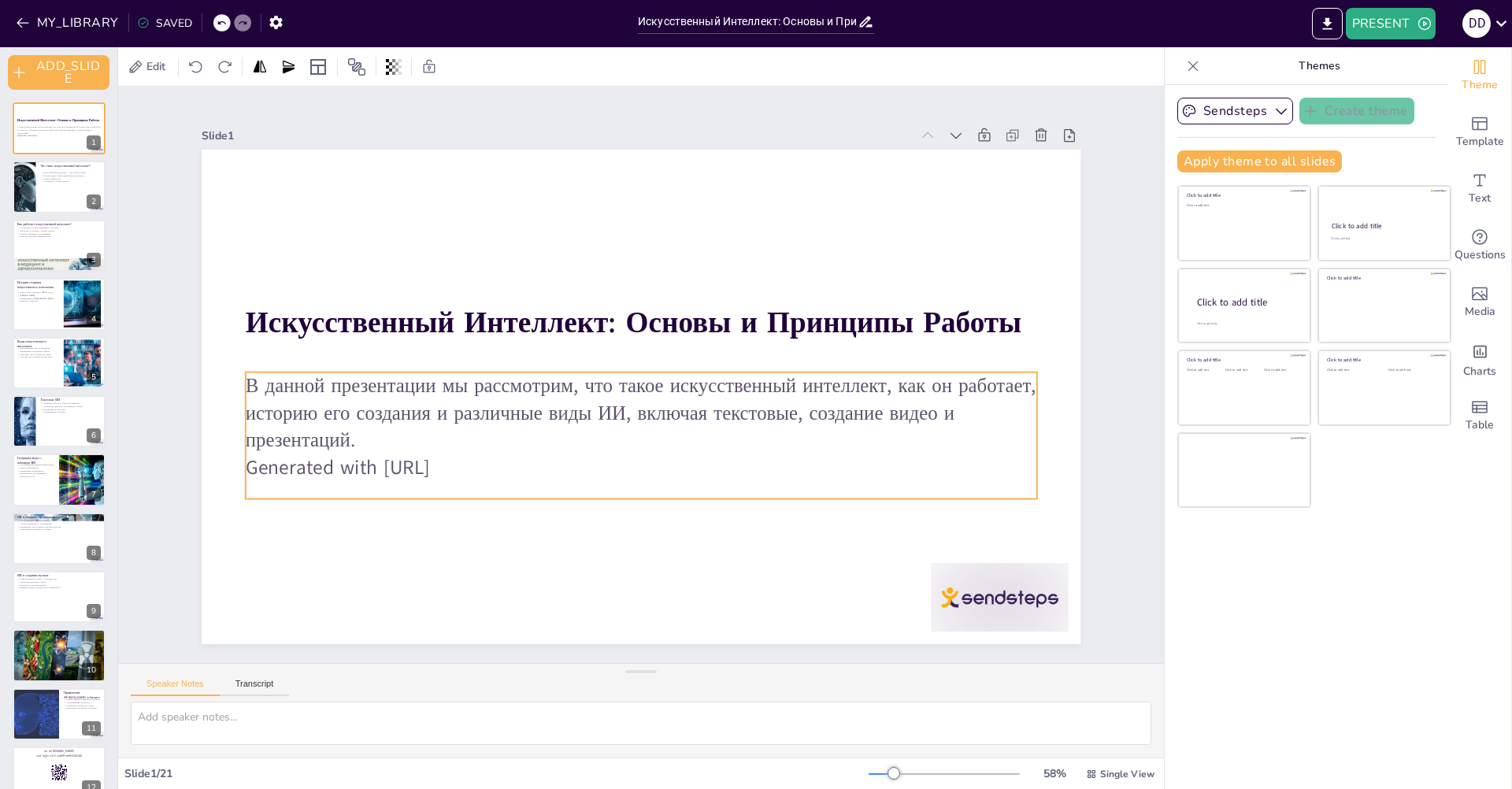
checkbox input "true"
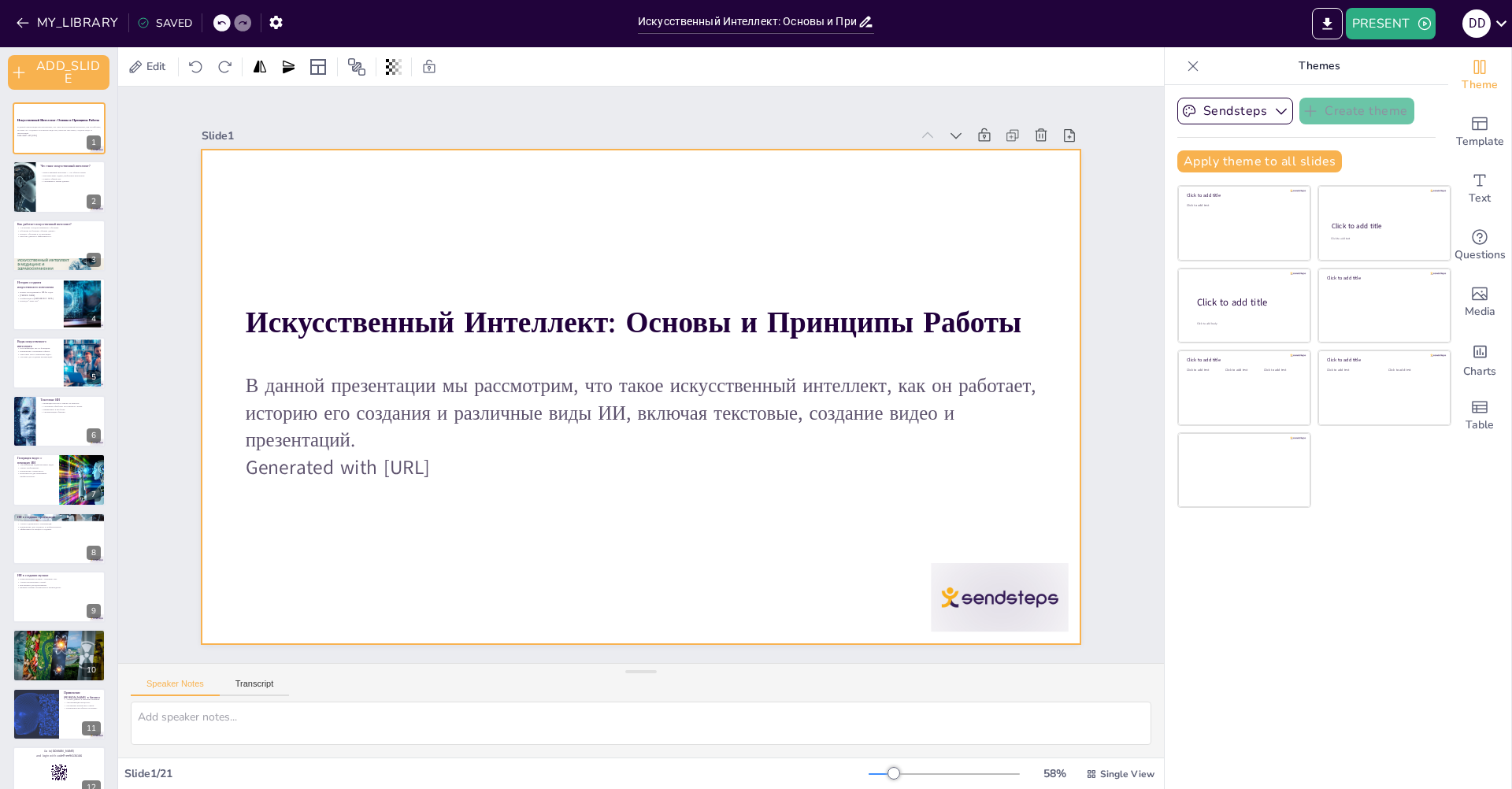
checkbox input "true"
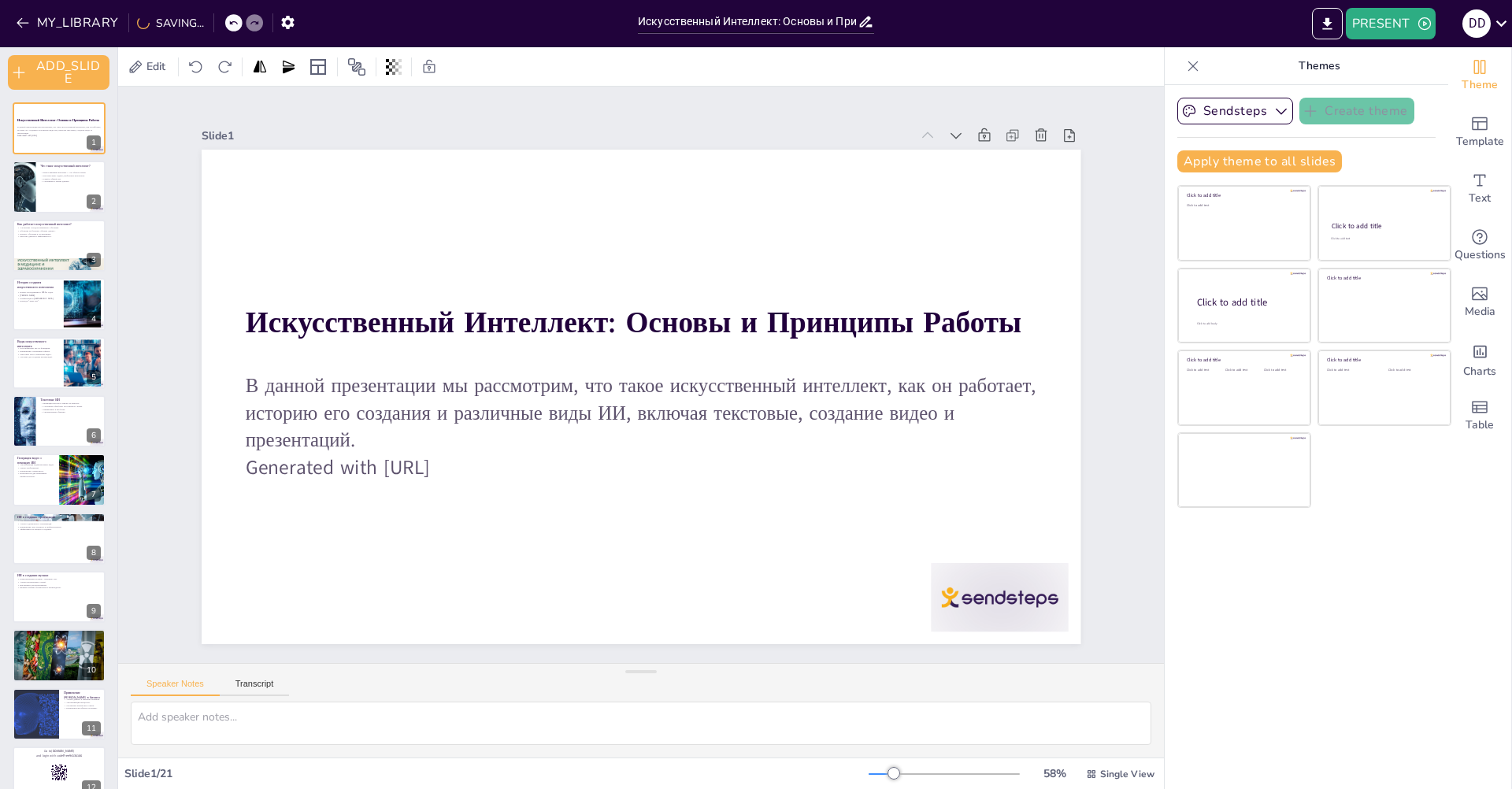
checkbox input "true"
